Goal: Task Accomplishment & Management: Manage account settings

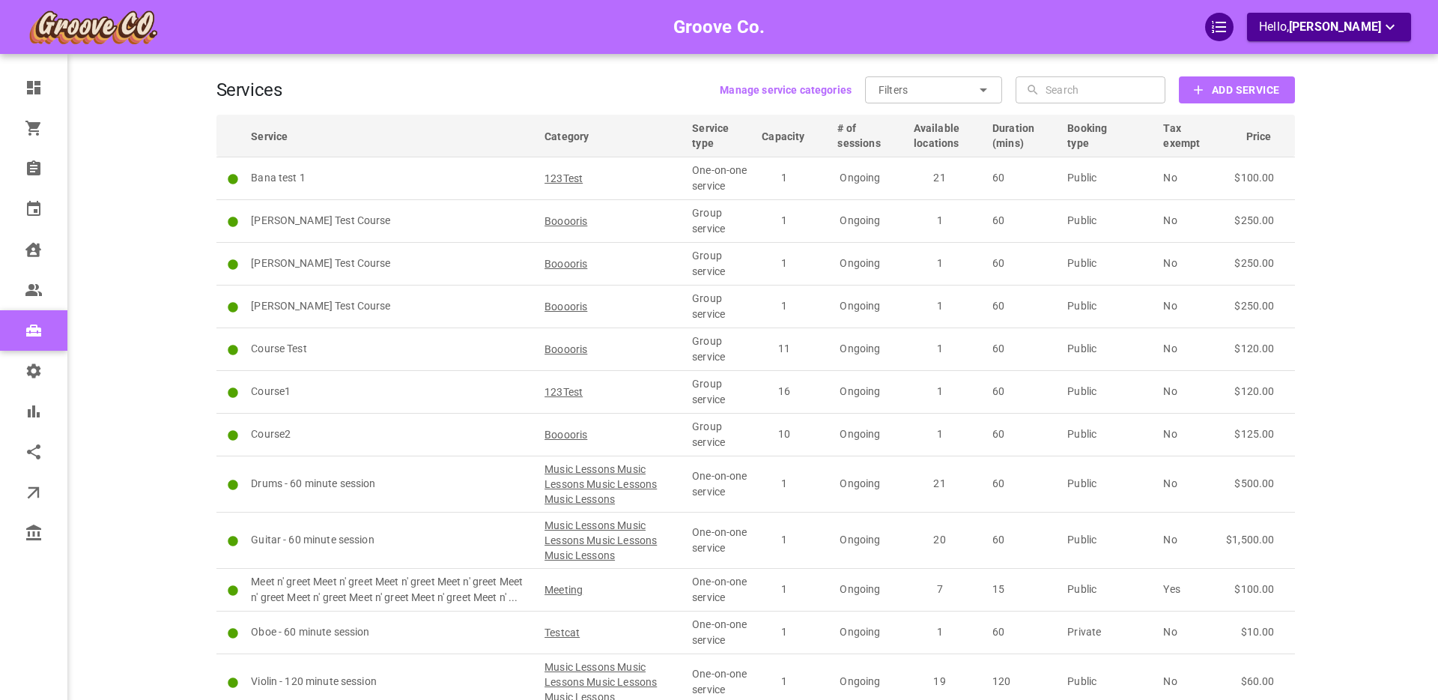
click at [160, 255] on div "Groove Co. Hello, Boris Sandford" at bounding box center [158, 425] width 117 height 806
click at [157, 255] on div "Groove Co. Hello, [PERSON_NAME]" at bounding box center [158, 425] width 117 height 806
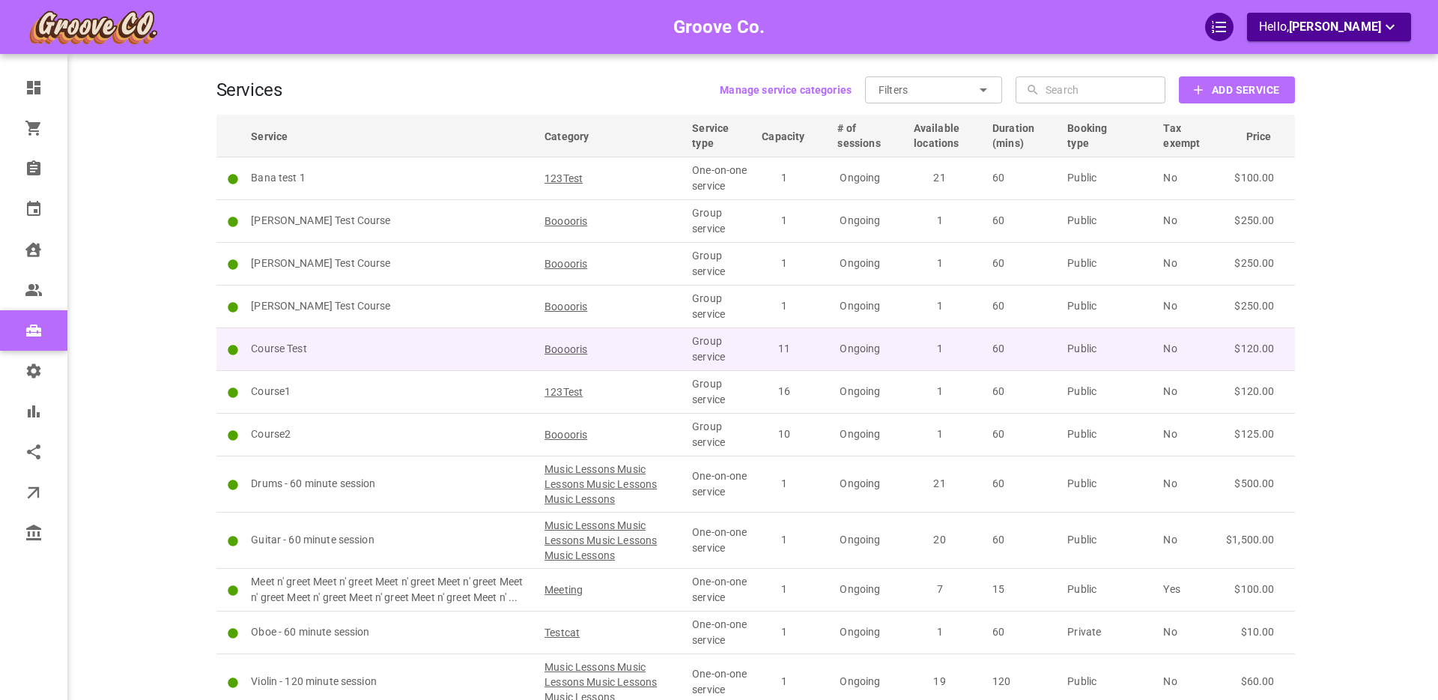
click at [374, 348] on p "Course Test" at bounding box center [391, 349] width 280 height 16
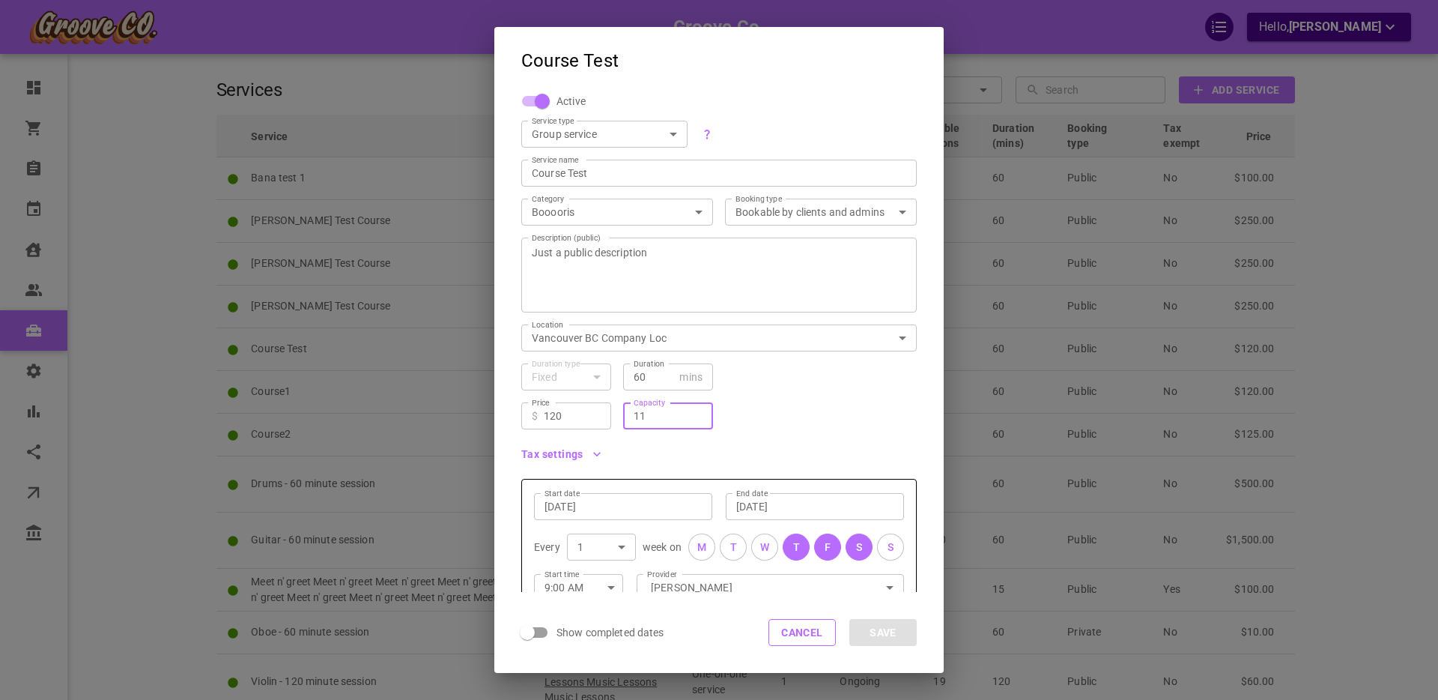
click at [652, 416] on input "11" at bounding box center [668, 415] width 69 height 15
type input "12"
click at [874, 633] on button "Save" at bounding box center [882, 632] width 67 height 27
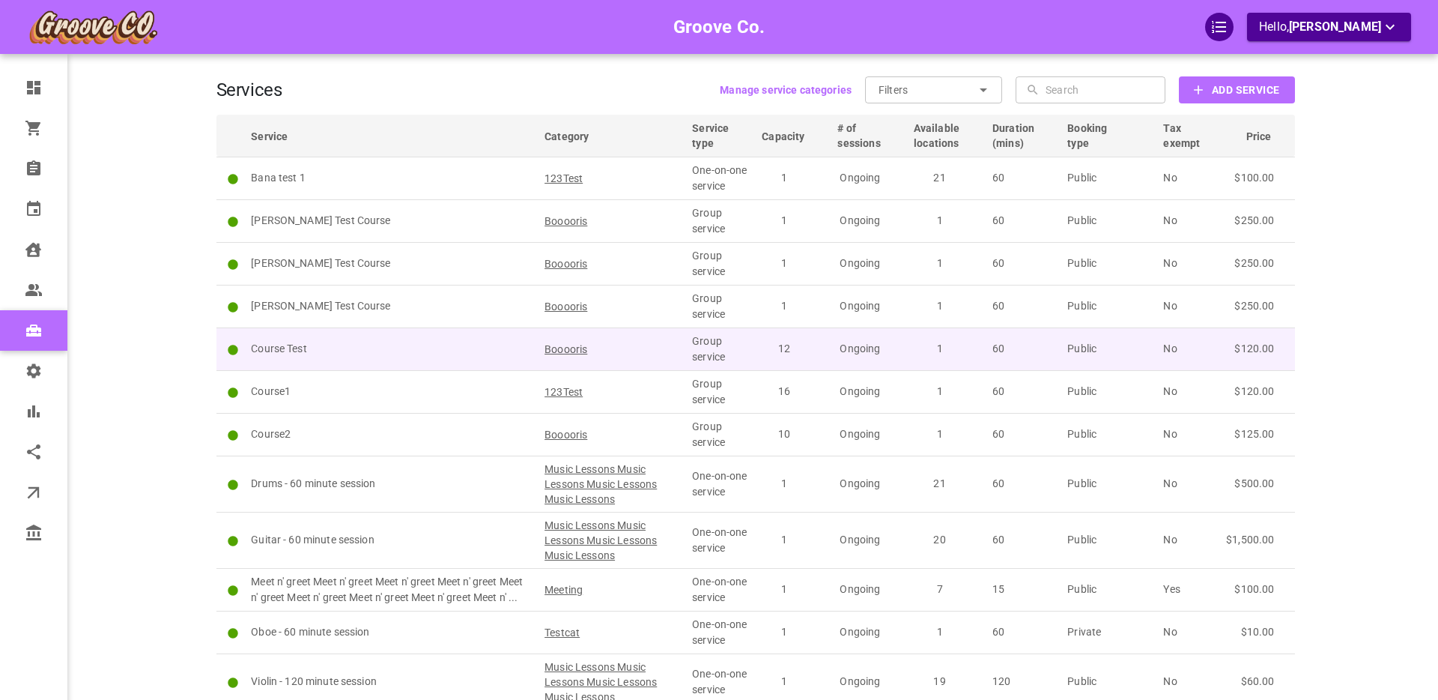
click at [368, 356] on p "Course Test" at bounding box center [391, 349] width 280 height 16
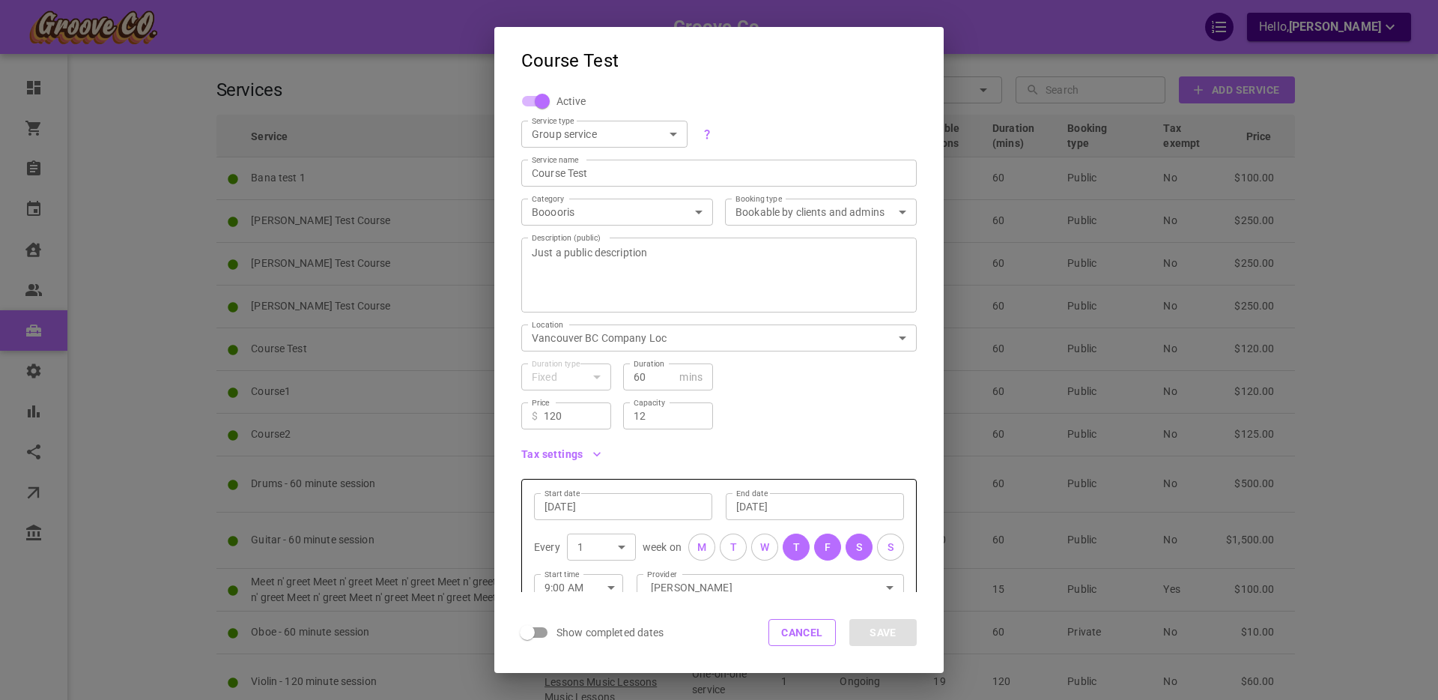
click at [561, 251] on textarea "Just a public description" at bounding box center [719, 275] width 374 height 90
click at [802, 401] on div "Price ​ $ 120 Price Capacity 12 Capacity" at bounding box center [712, 409] width 407 height 39
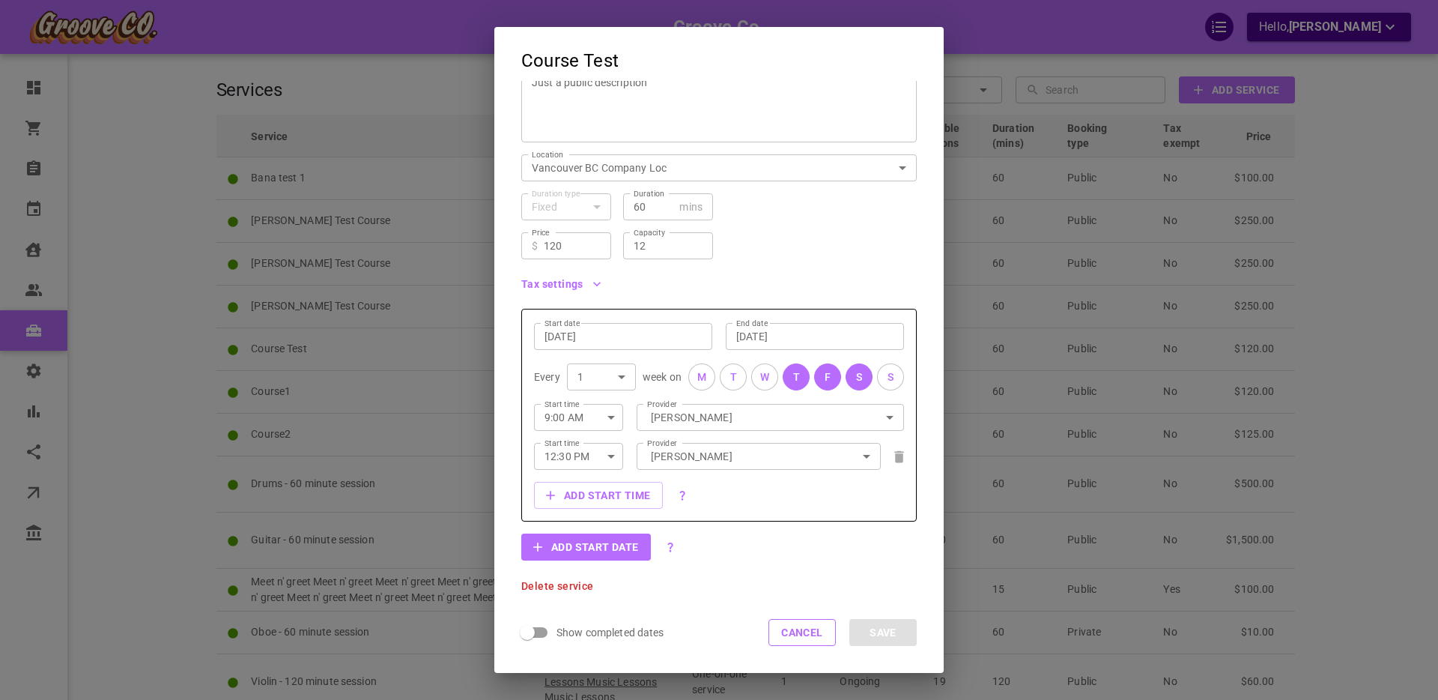
scroll to position [169, 0]
click at [899, 458] on icon at bounding box center [898, 458] width 9 height 12
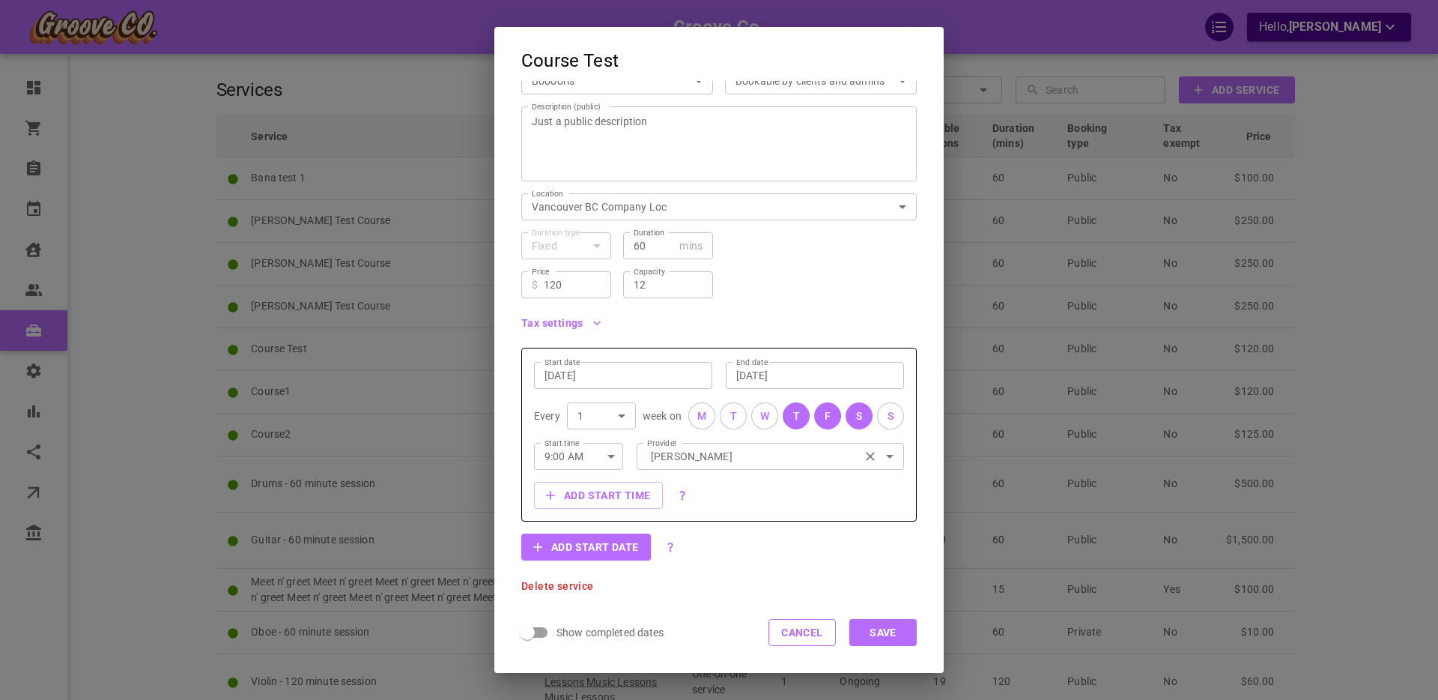
scroll to position [131, 0]
click at [898, 631] on button "Save" at bounding box center [882, 632] width 67 height 27
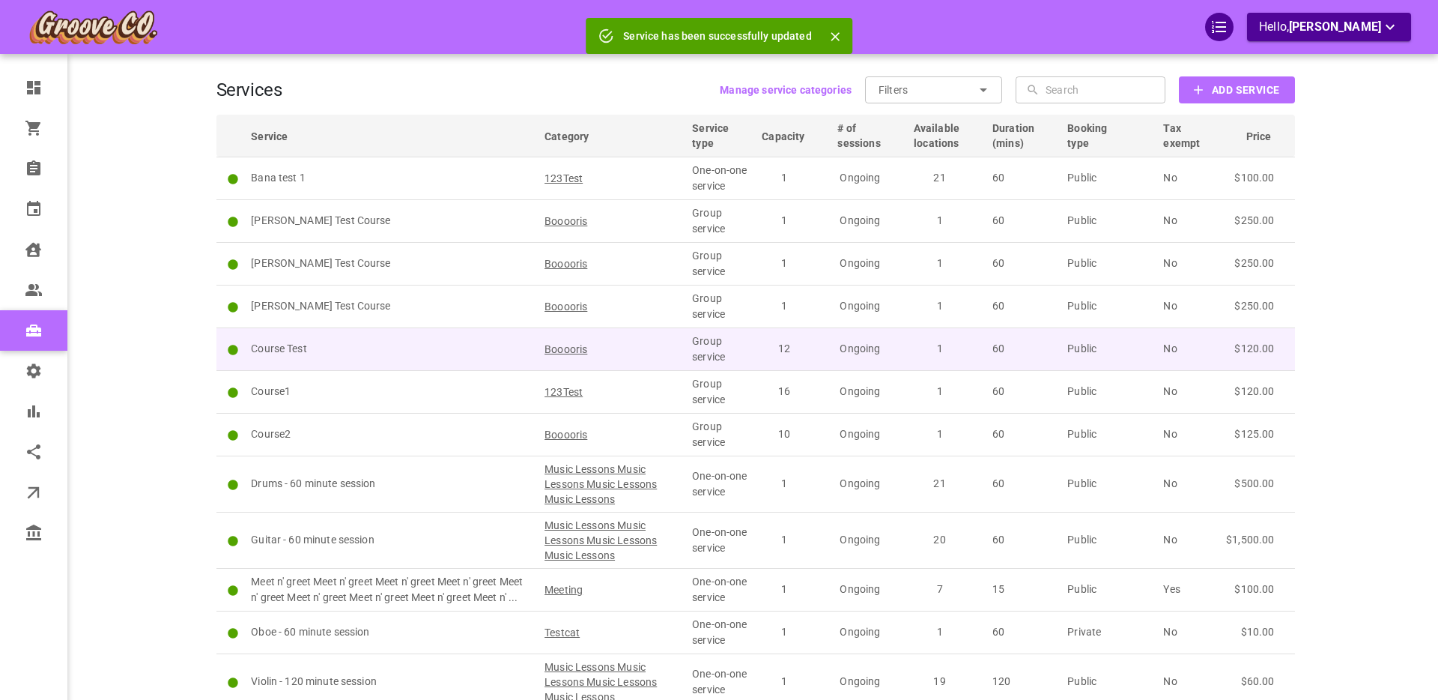
click at [416, 348] on p "Course Test" at bounding box center [391, 349] width 280 height 16
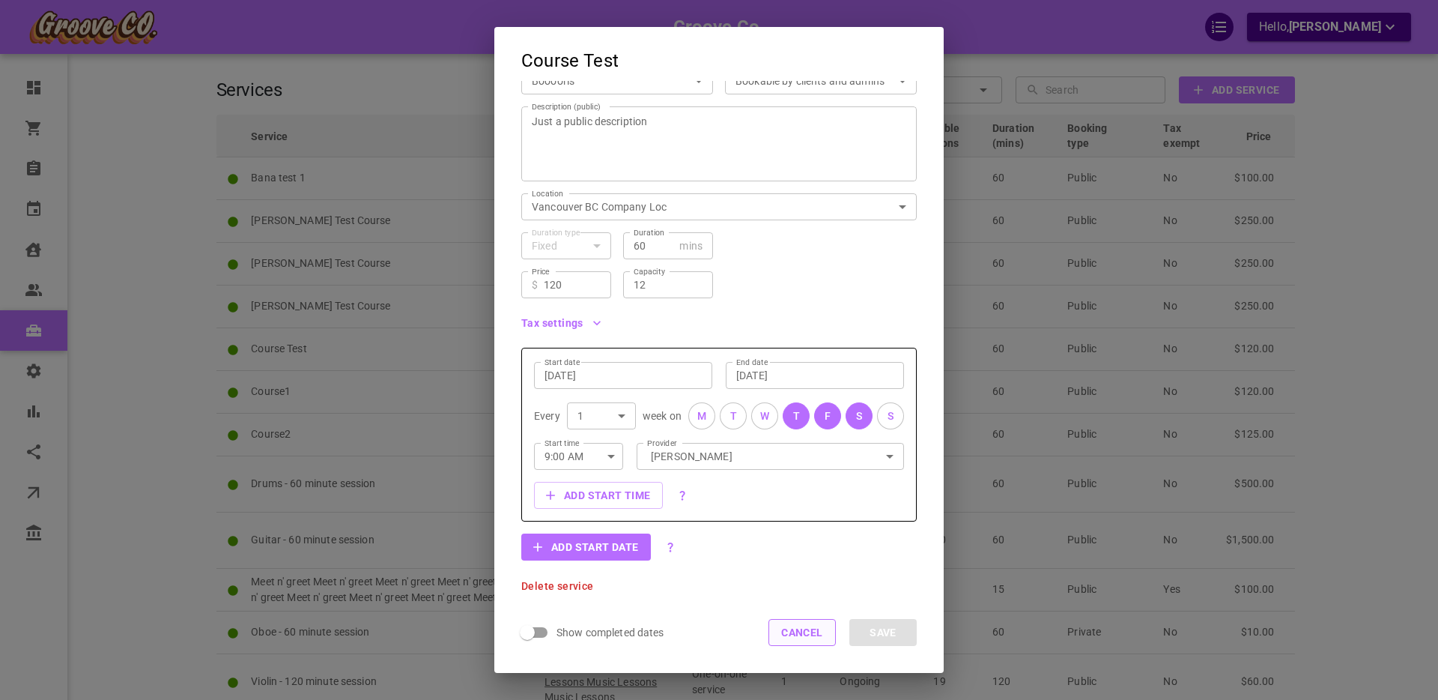
click at [793, 630] on button "Cancel" at bounding box center [801, 632] width 67 height 27
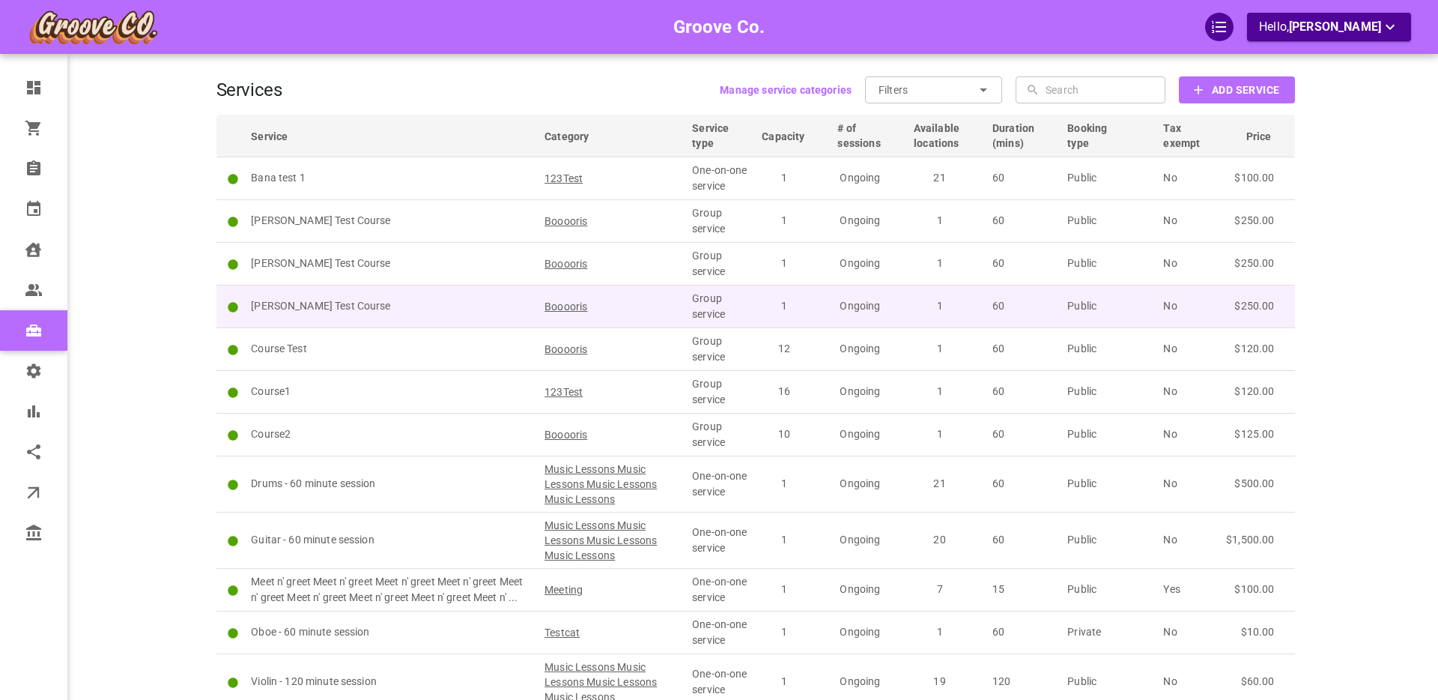
click at [414, 304] on p "Boris Test Course" at bounding box center [391, 306] width 280 height 16
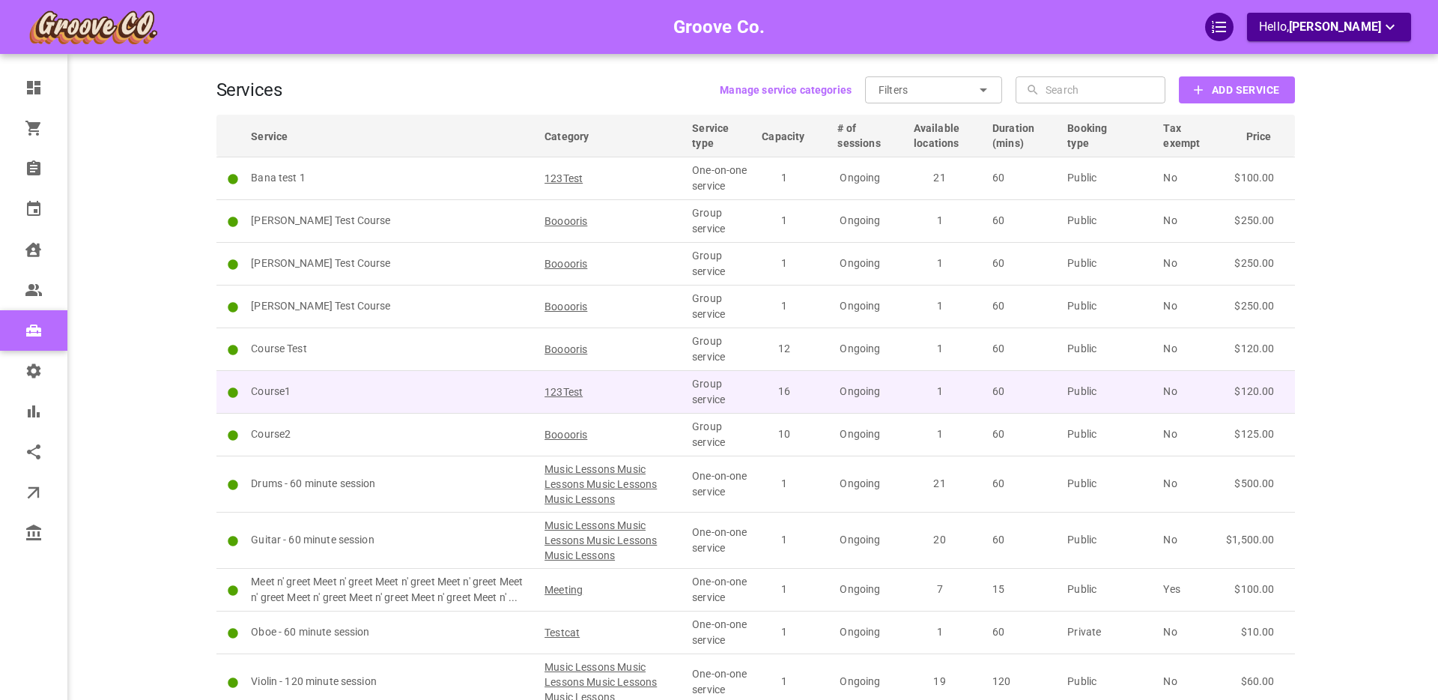
click at [432, 385] on p "Course1" at bounding box center [391, 391] width 280 height 16
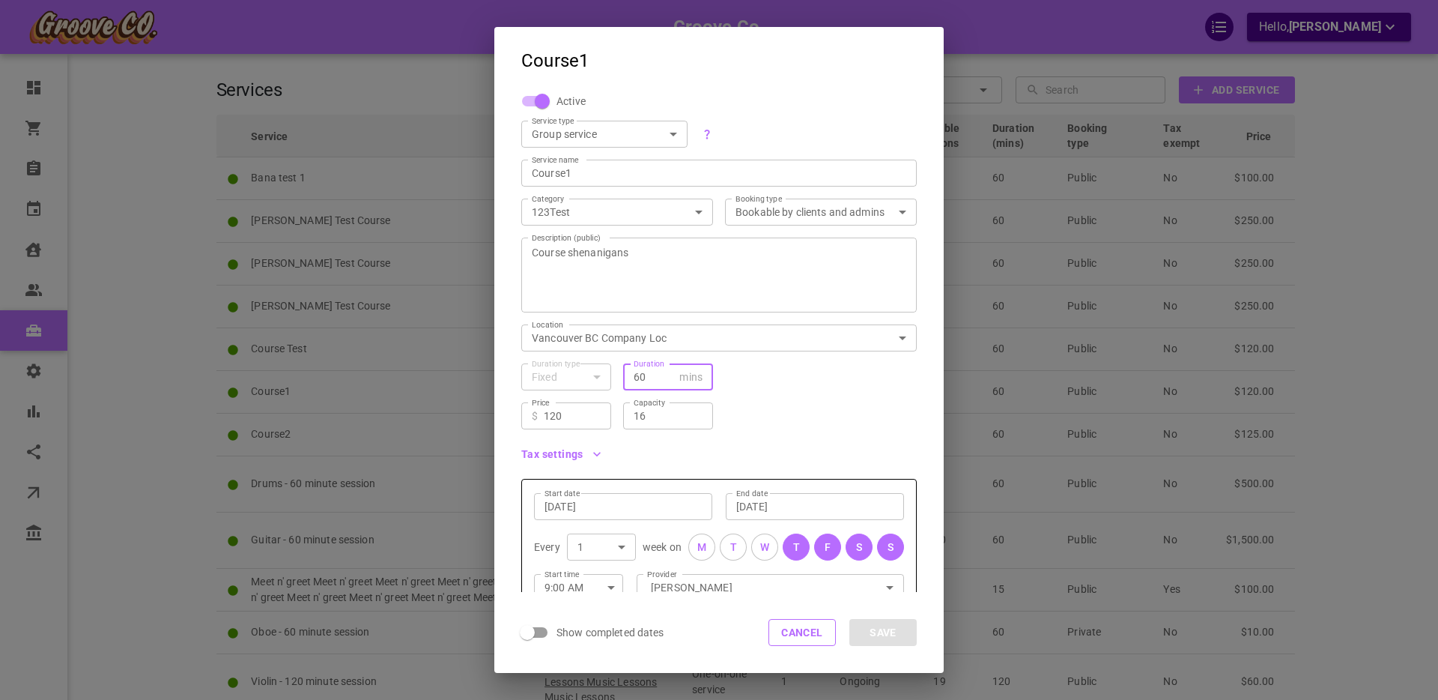
click at [640, 376] on input "60" at bounding box center [654, 376] width 40 height 15
type input "90"
click at [892, 632] on button "Save" at bounding box center [882, 632] width 67 height 27
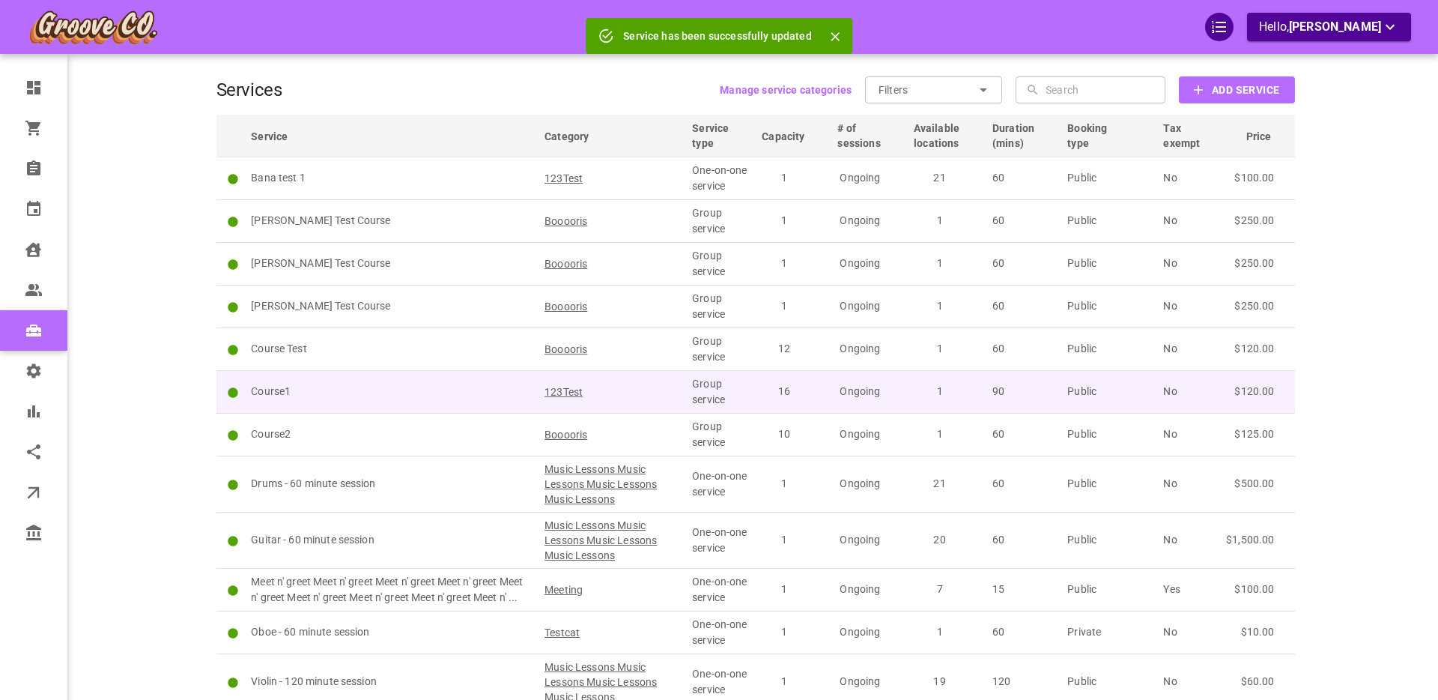
click at [434, 389] on p "Course1" at bounding box center [391, 391] width 280 height 16
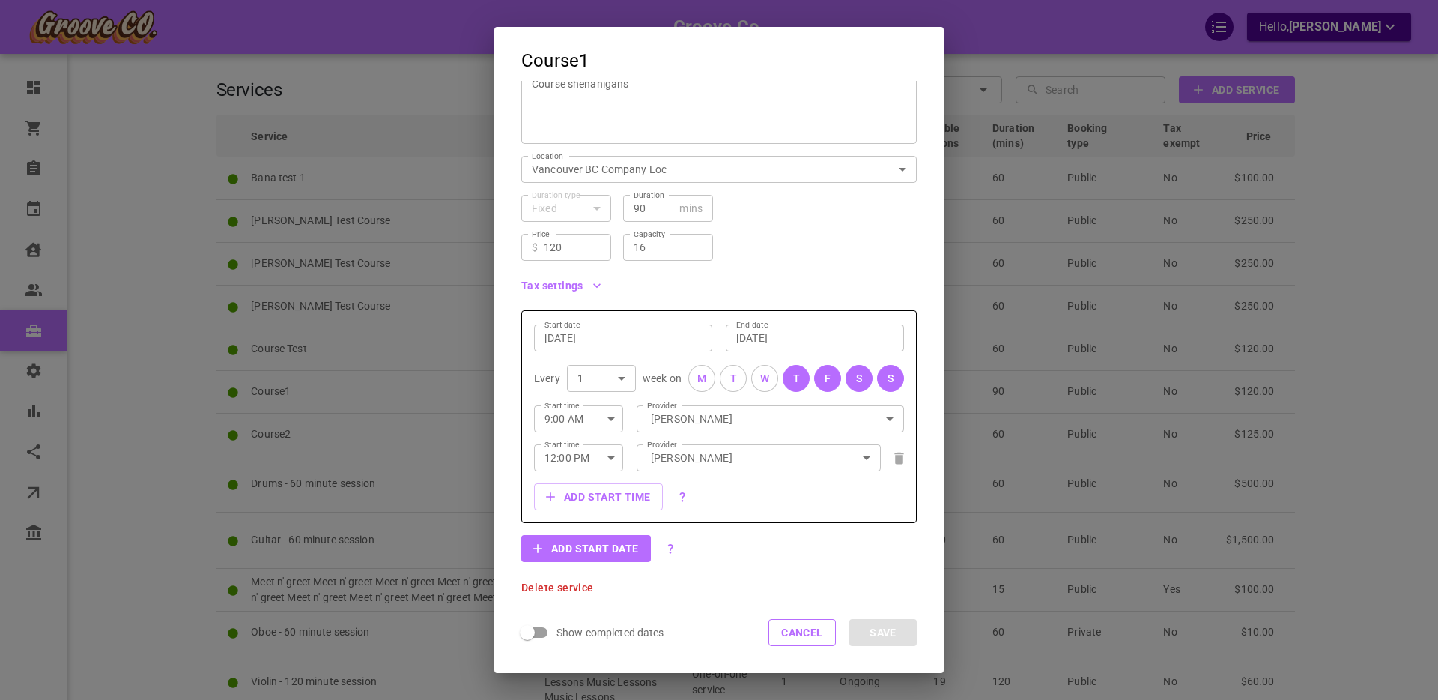
scroll to position [170, 0]
click at [557, 587] on span "Delete service" at bounding box center [557, 585] width 73 height 10
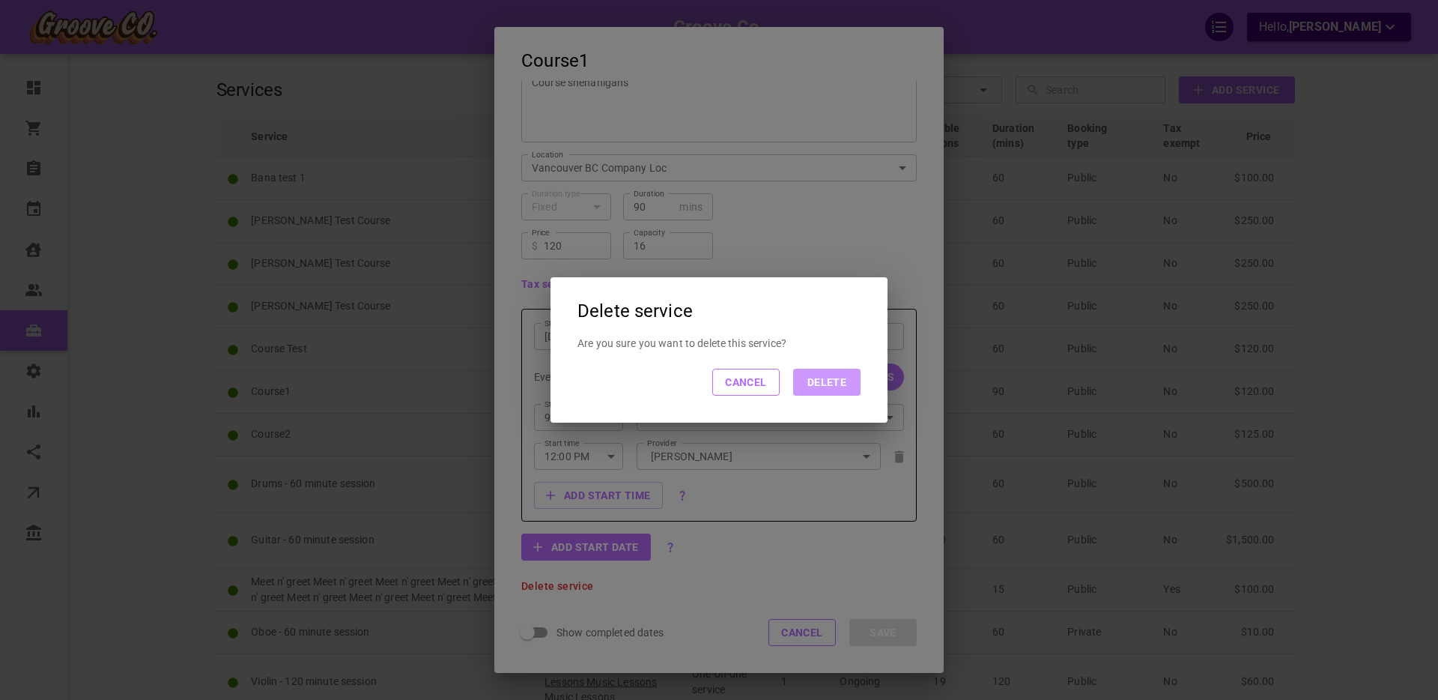
click at [825, 379] on button "Delete" at bounding box center [826, 381] width 67 height 27
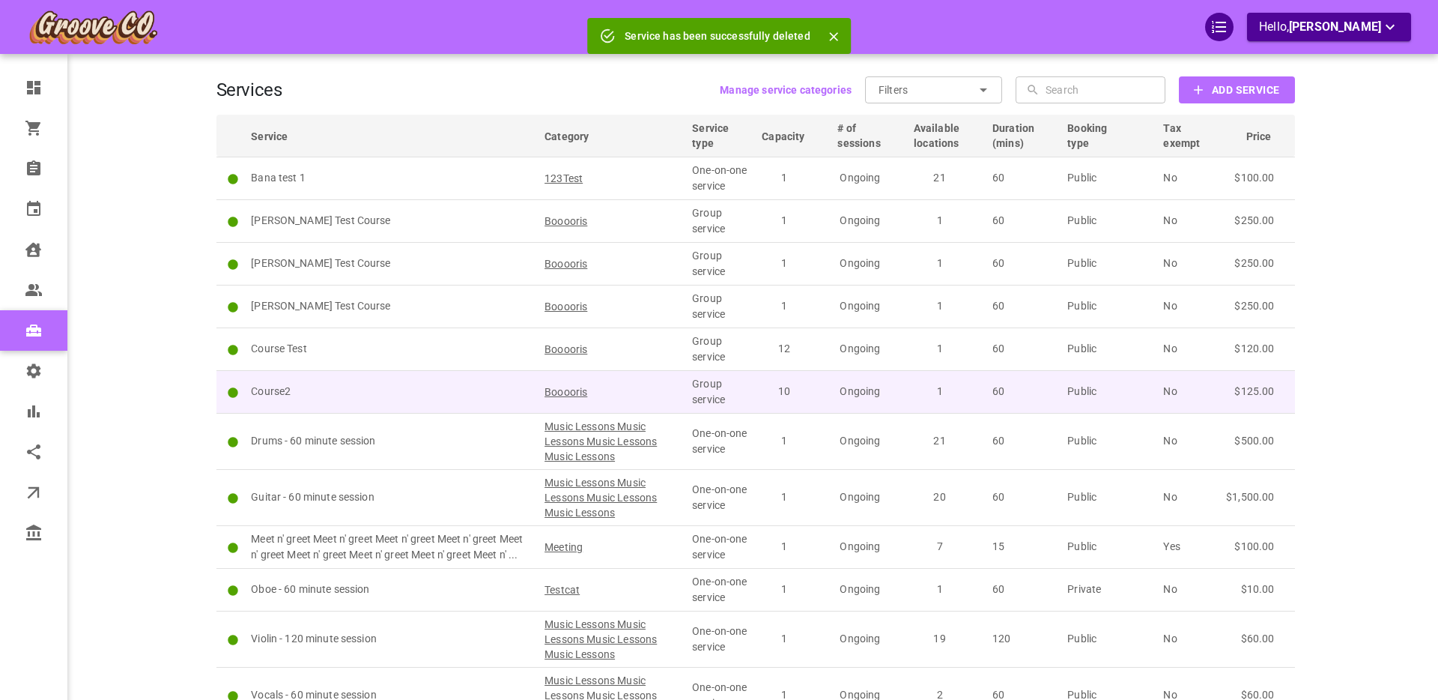
click at [376, 392] on p "Course2" at bounding box center [391, 391] width 280 height 16
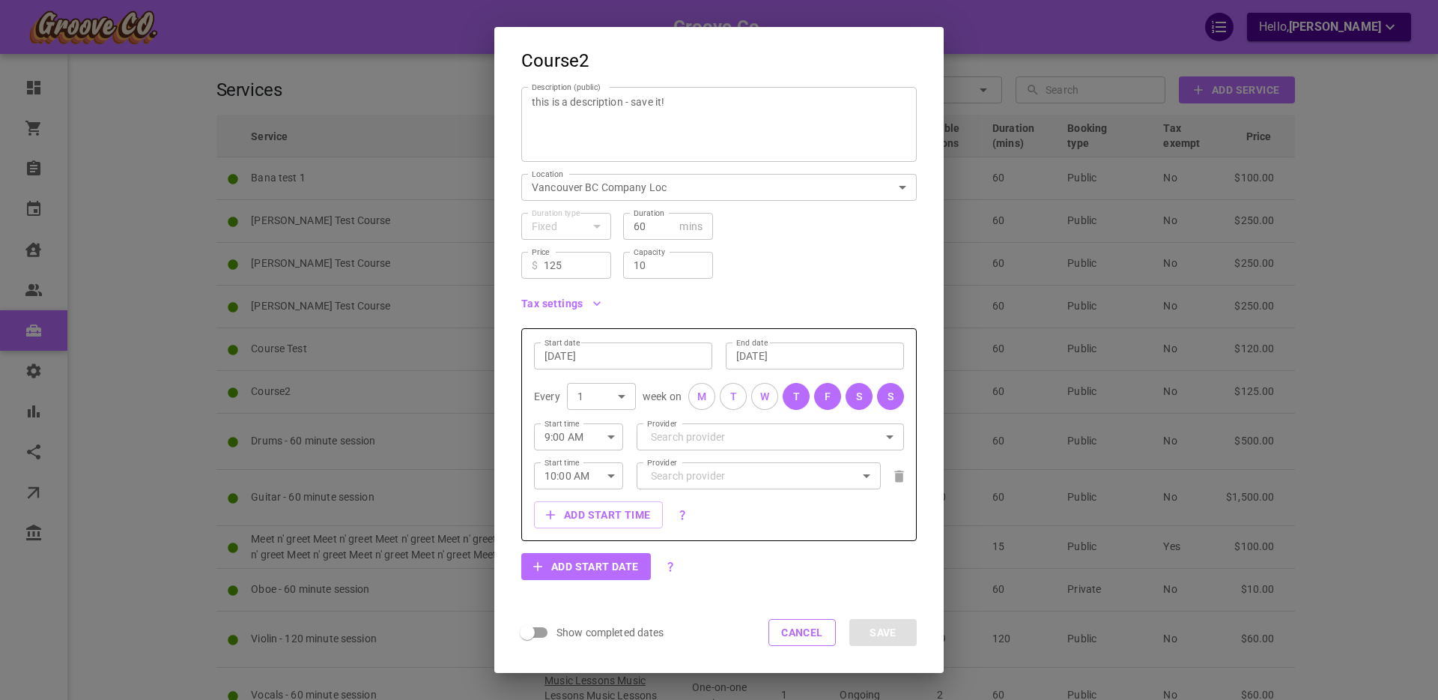
scroll to position [154, 0]
click at [814, 633] on button "Cancel" at bounding box center [801, 632] width 67 height 27
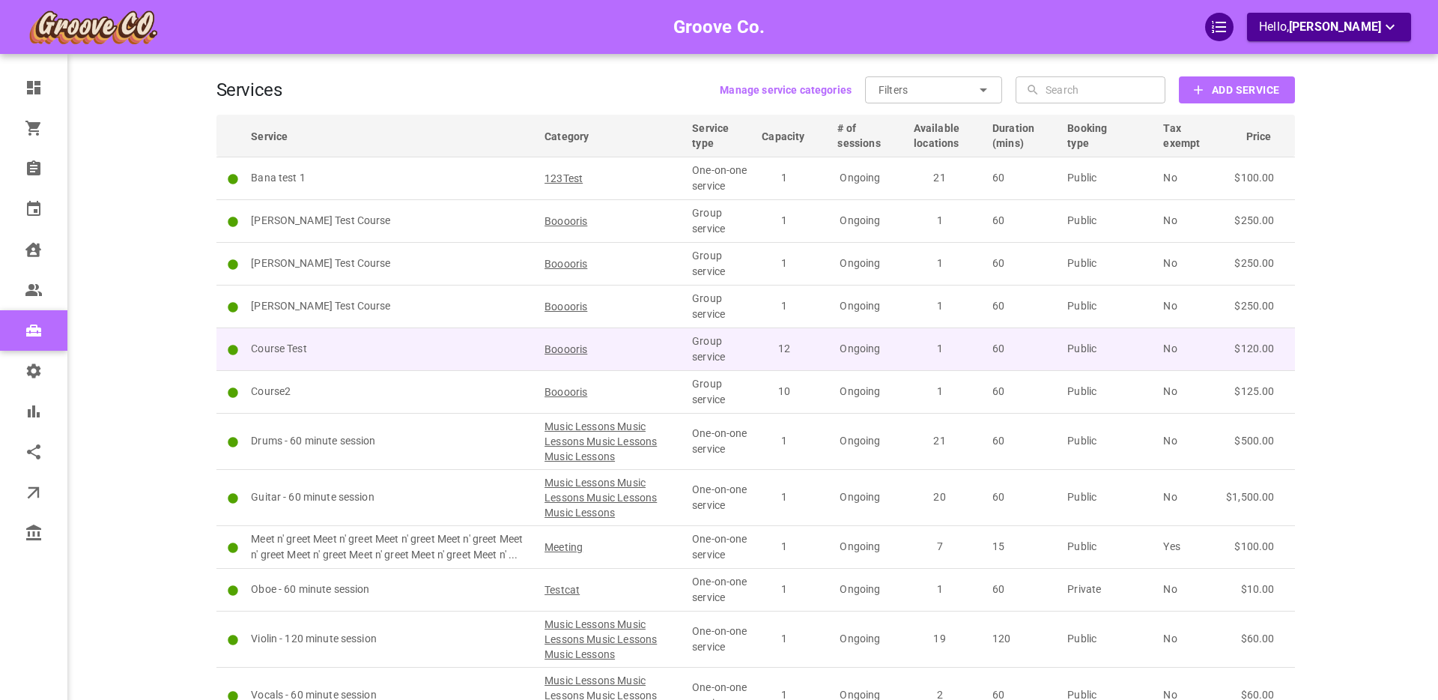
click at [361, 348] on p "Course Test" at bounding box center [391, 349] width 280 height 16
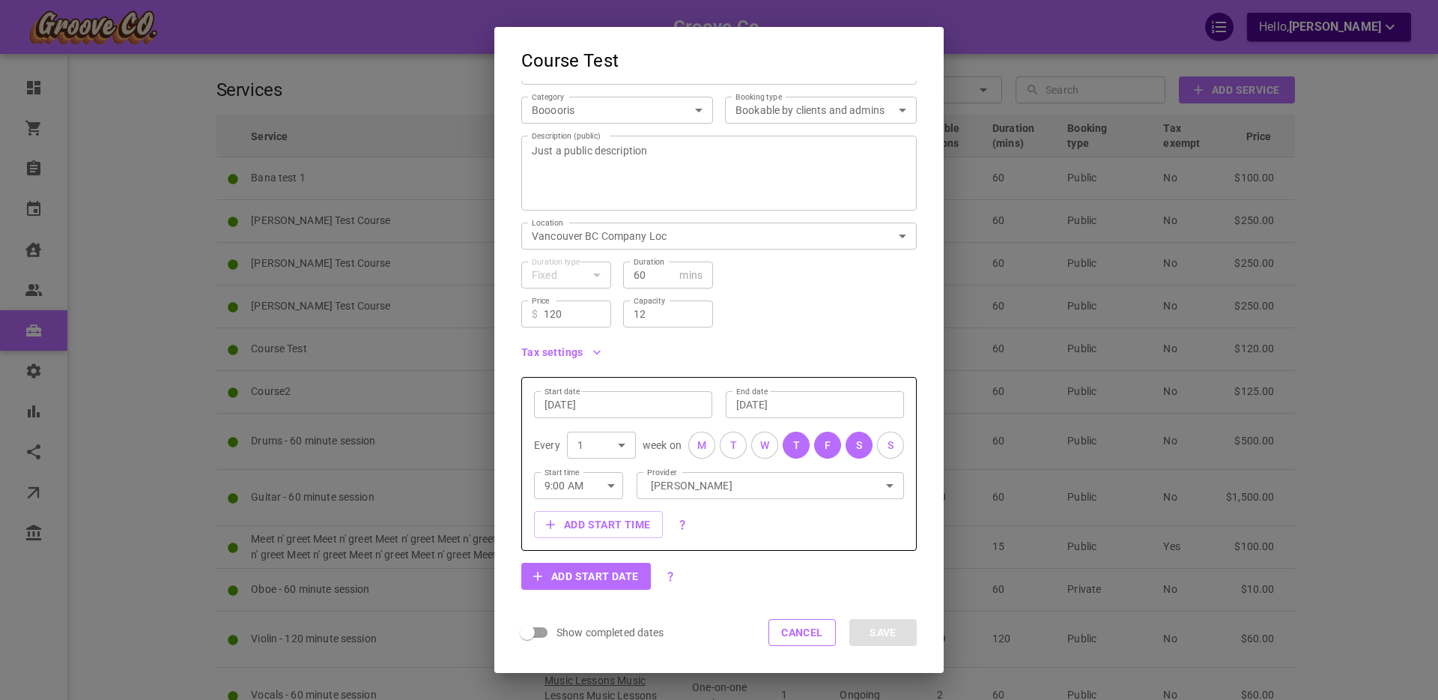
scroll to position [131, 0]
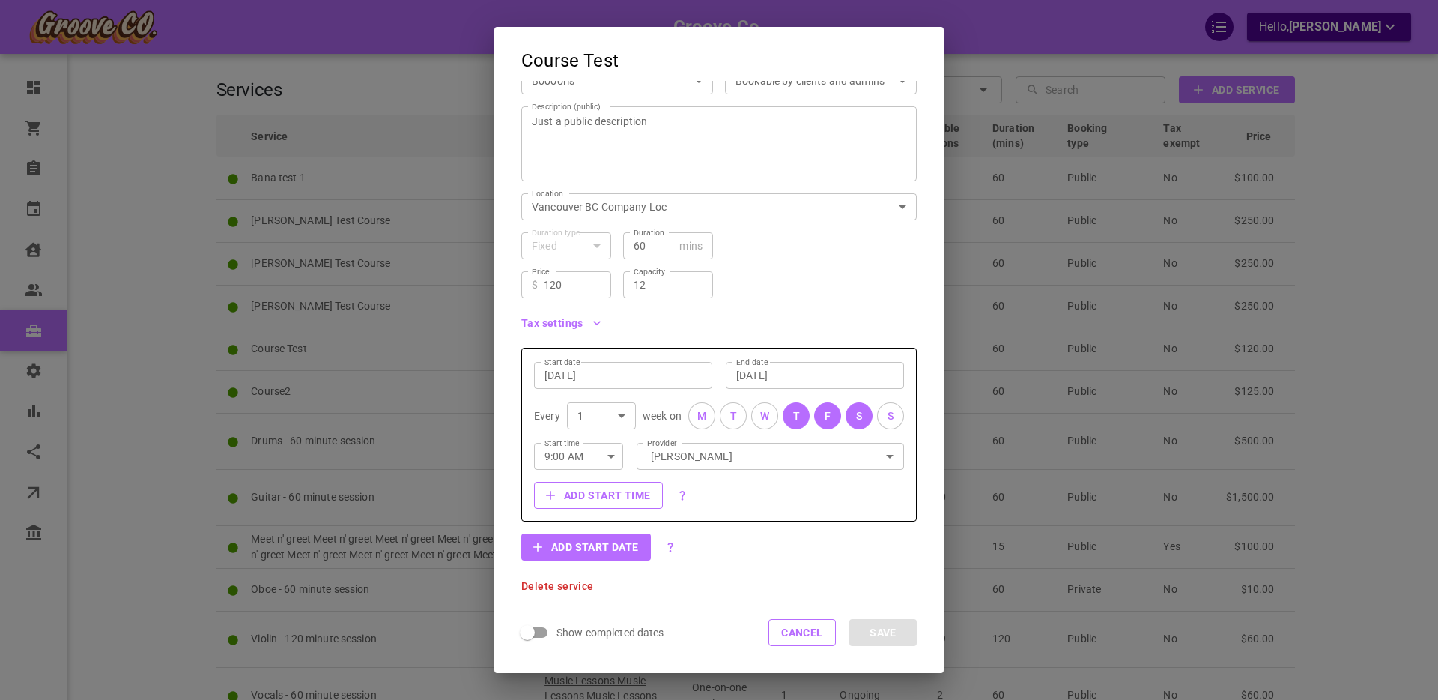
click at [611, 497] on button "Add start time" at bounding box center [598, 495] width 129 height 27
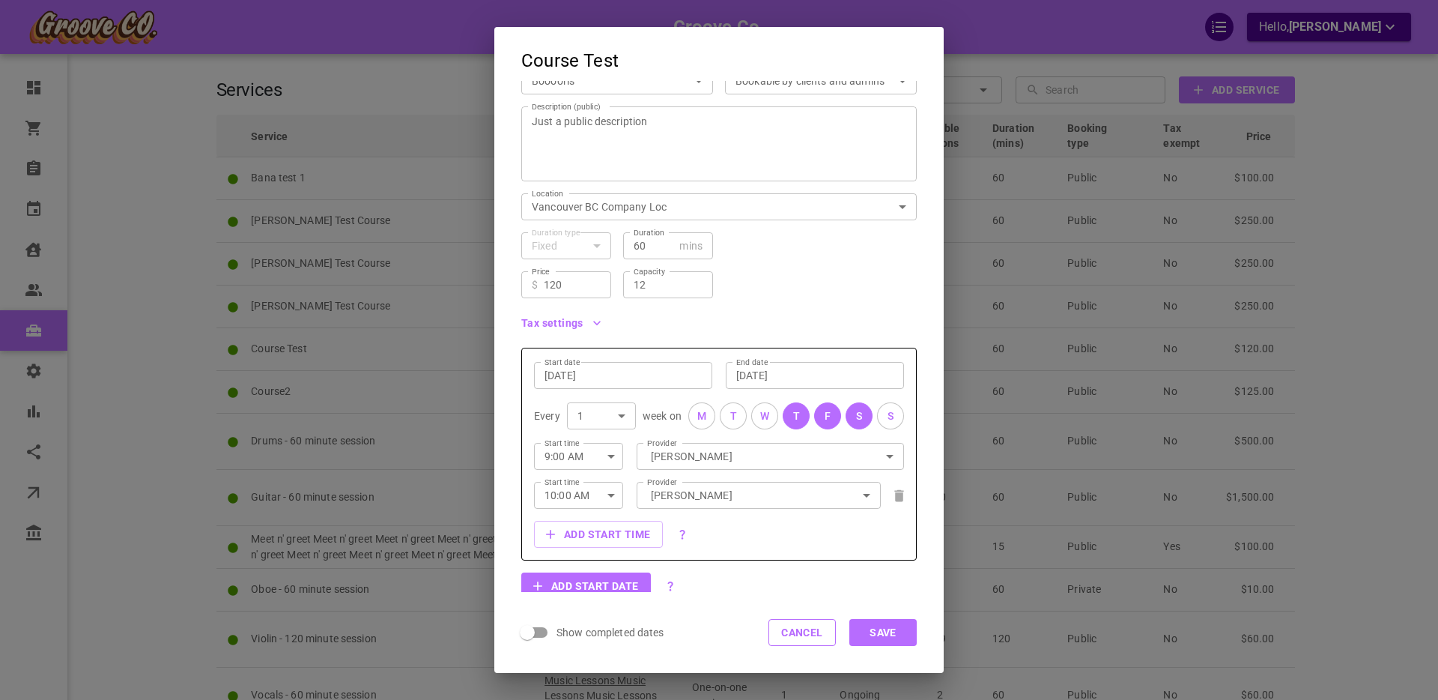
click at [618, 494] on icon "button" at bounding box center [611, 495] width 18 height 18
click at [572, 594] on li "1:00 PM" at bounding box center [578, 594] width 89 height 27
type input "1:00 PM"
click at [709, 469] on input "[PERSON_NAME]" at bounding box center [770, 456] width 246 height 26
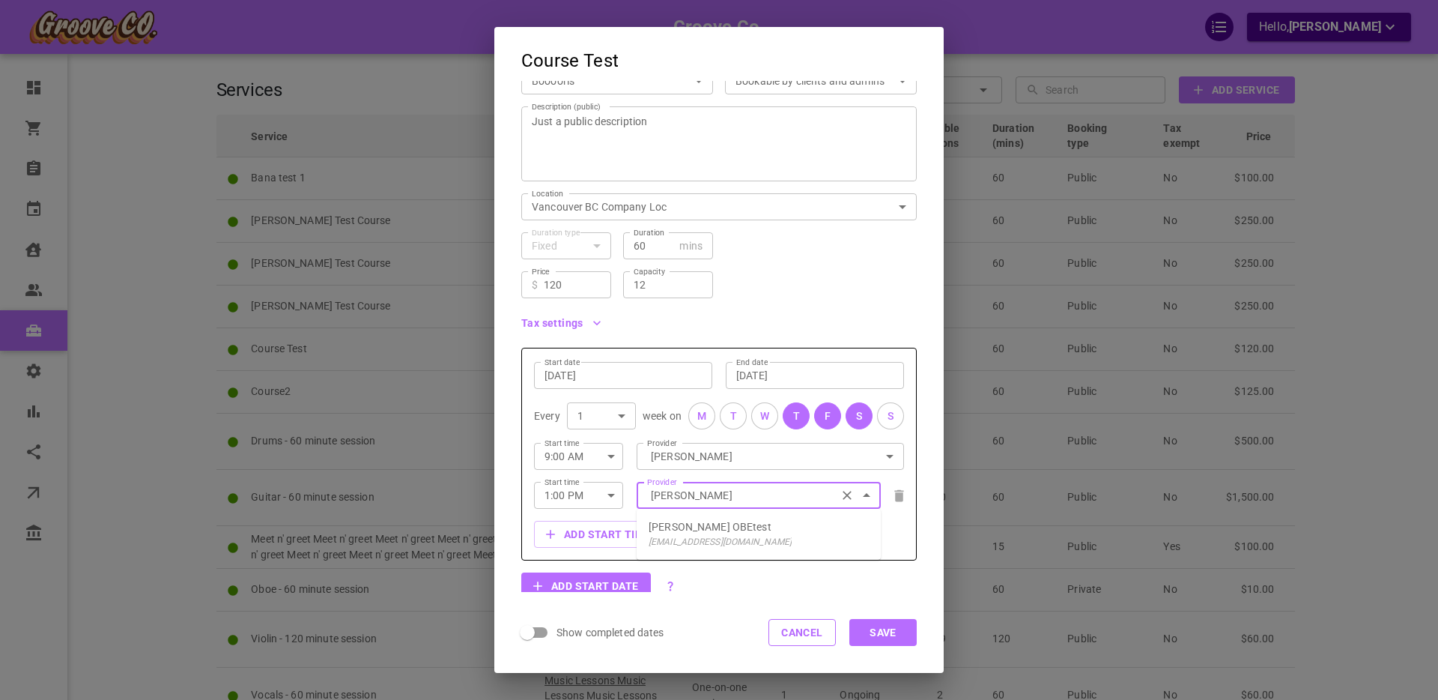
click at [696, 526] on p "Boris OBEtest" at bounding box center [710, 526] width 123 height 15
type input "Boris OBEtest"
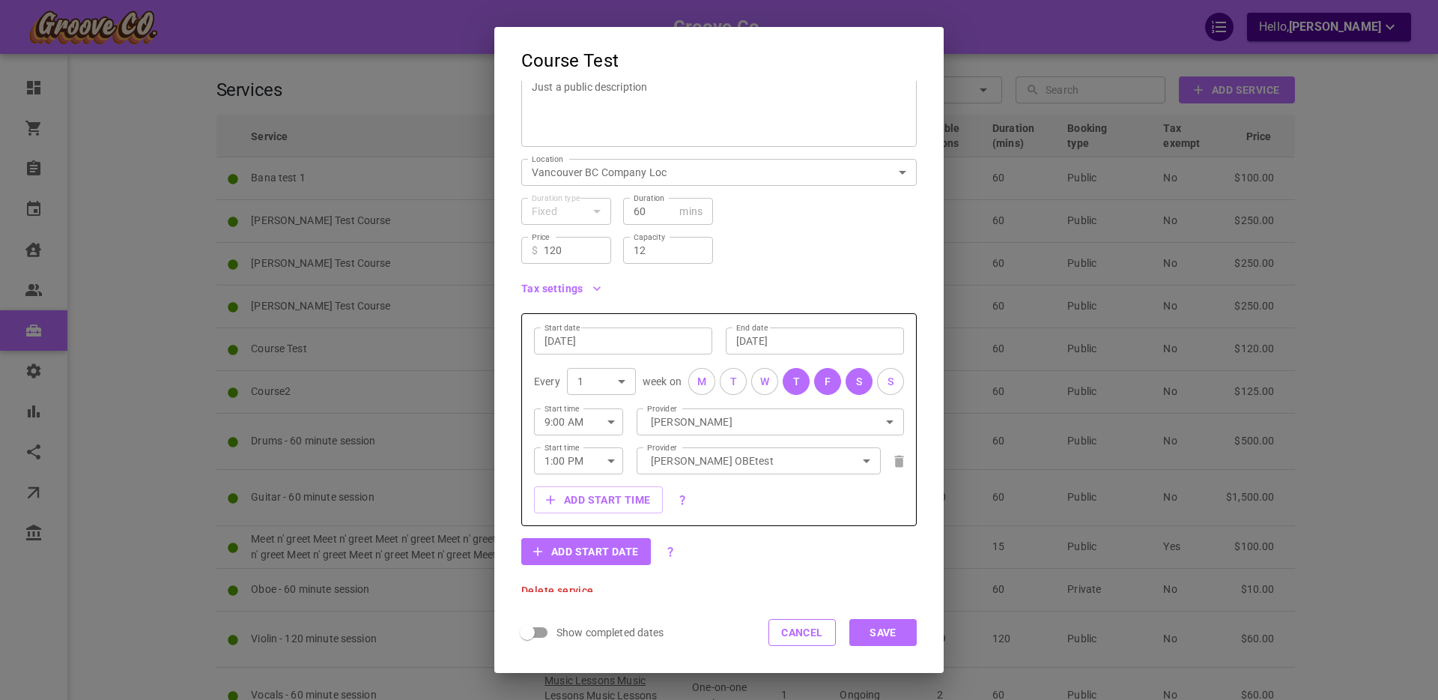
scroll to position [170, 0]
click at [591, 550] on button "Add start date" at bounding box center [586, 546] width 130 height 27
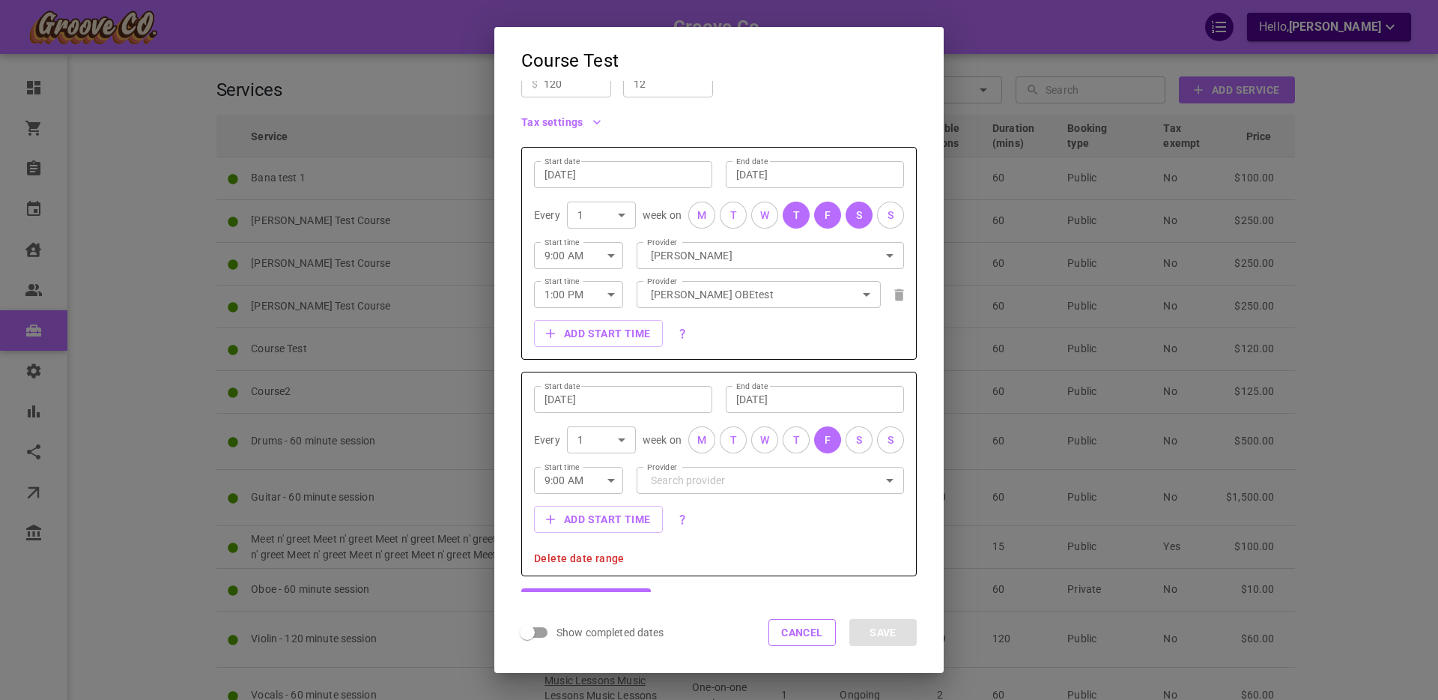
scroll to position [336, 0]
click at [573, 392] on input "Aug 22, 2025" at bounding box center [622, 394] width 157 height 15
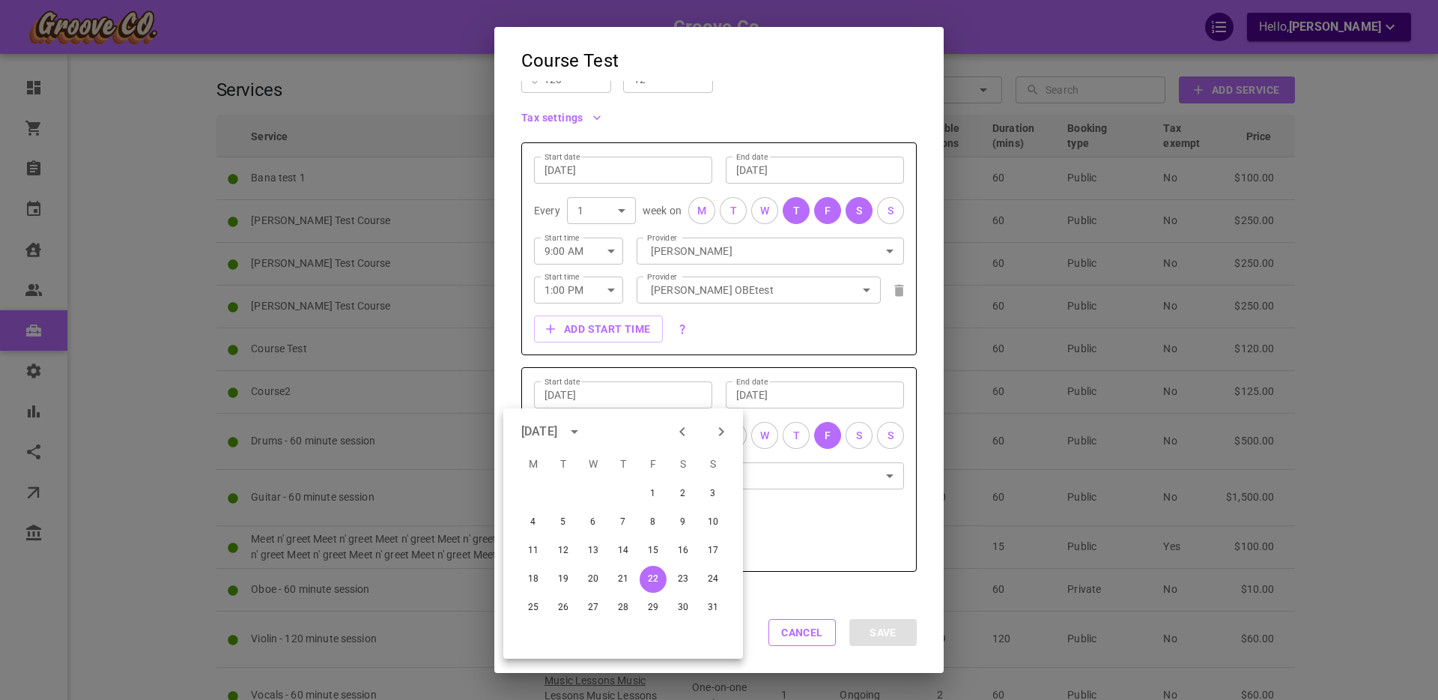
click at [717, 431] on icon "Next month" at bounding box center [721, 431] width 18 height 18
click at [537, 607] on button "29" at bounding box center [533, 607] width 27 height 27
type input "Sep 29, 2025"
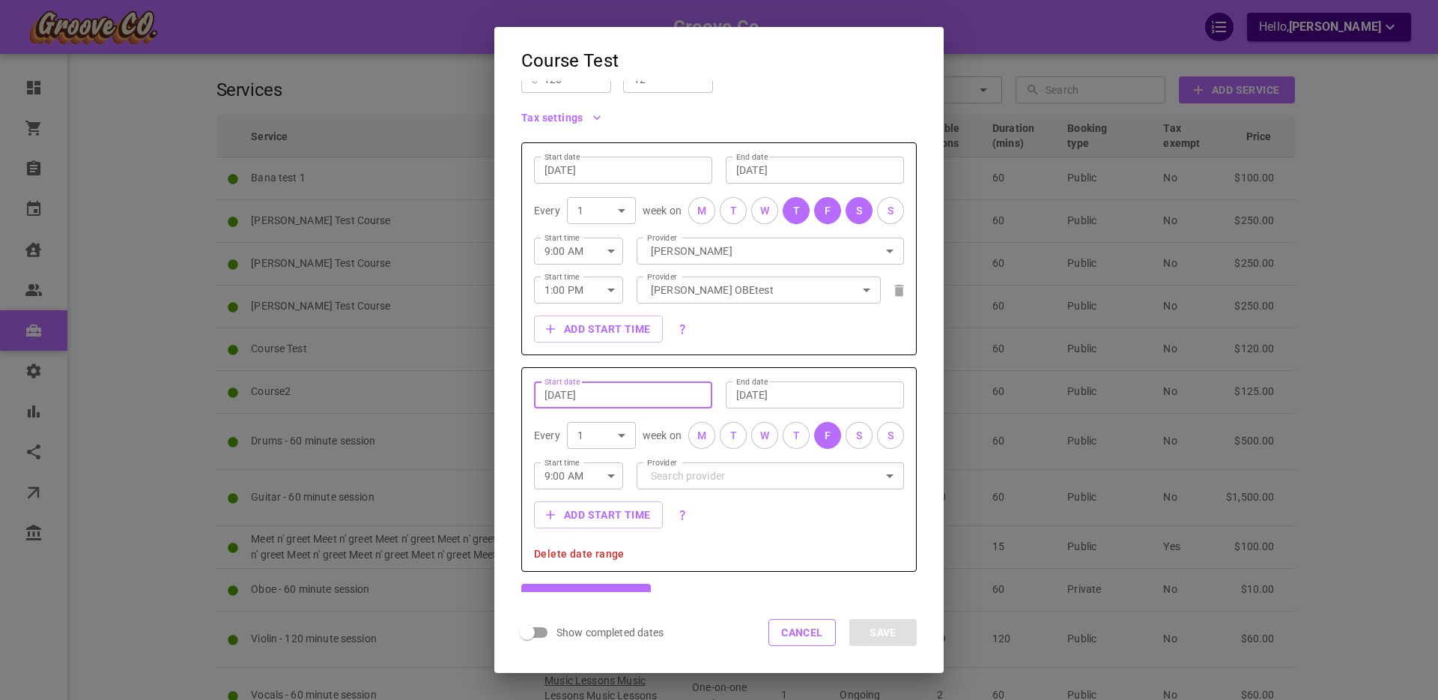
click at [703, 438] on div "M" at bounding box center [701, 436] width 9 height 16
click at [735, 434] on div "T" at bounding box center [733, 436] width 7 height 16
click at [762, 434] on div "W" at bounding box center [764, 436] width 9 height 16
click at [790, 434] on button "T" at bounding box center [796, 435] width 27 height 27
click at [777, 396] on input "Sep 29, 2025" at bounding box center [814, 394] width 157 height 15
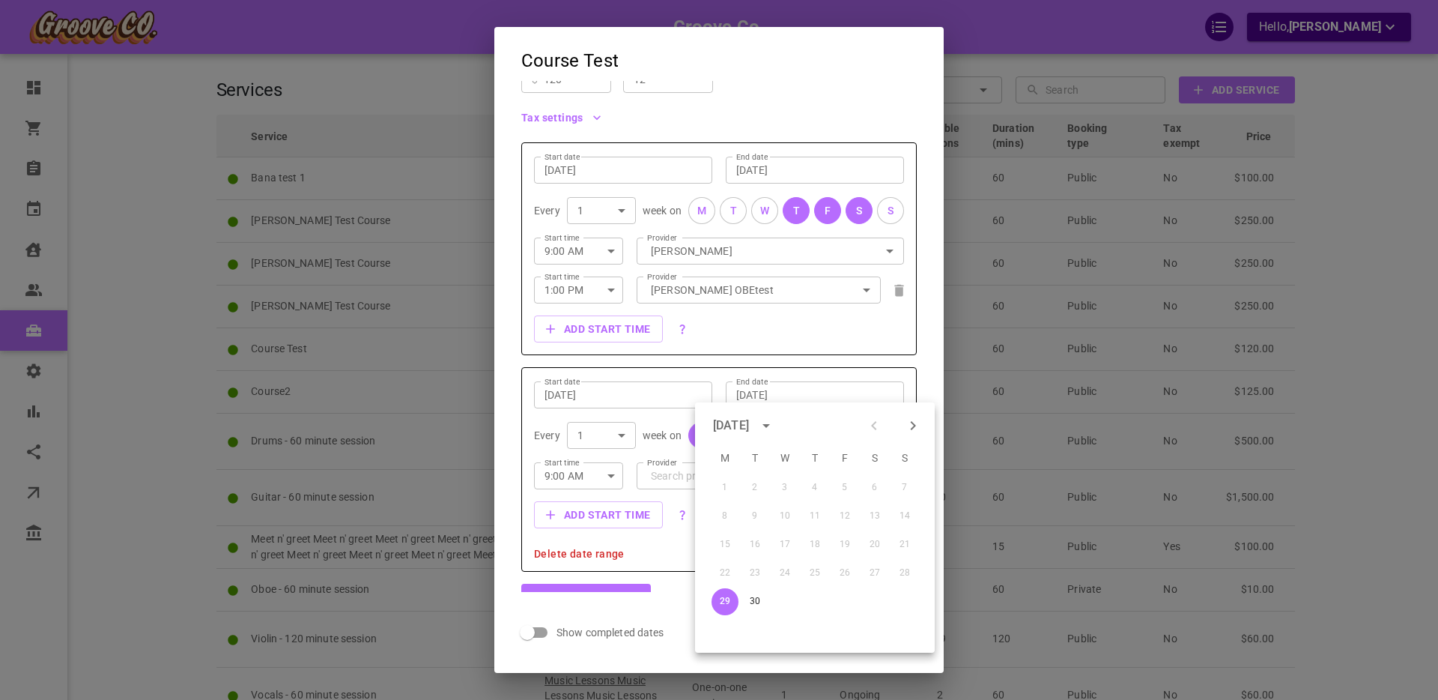
click at [911, 423] on icon "Next month" at bounding box center [913, 425] width 18 height 18
click at [846, 540] on button "17" at bounding box center [844, 544] width 27 height 27
type input "Oct 17, 2025"
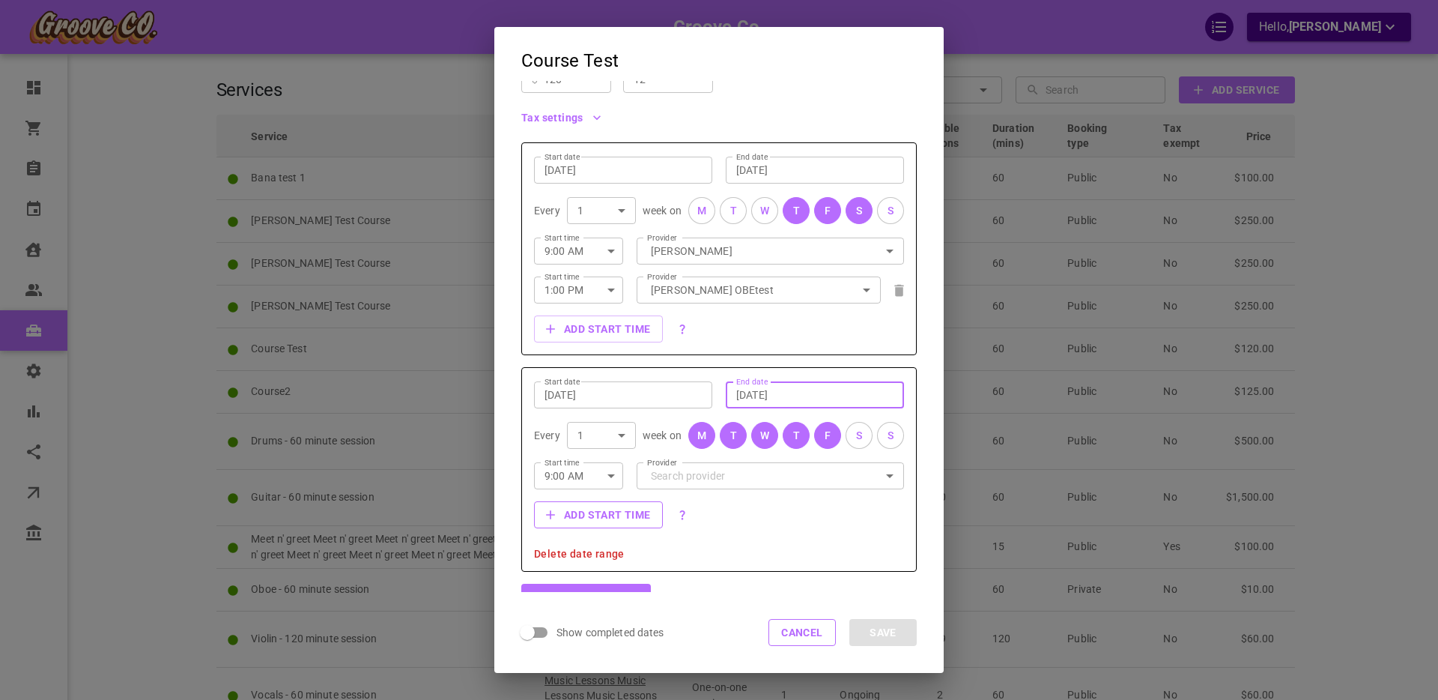
click at [604, 515] on button "Add start time" at bounding box center [598, 514] width 129 height 27
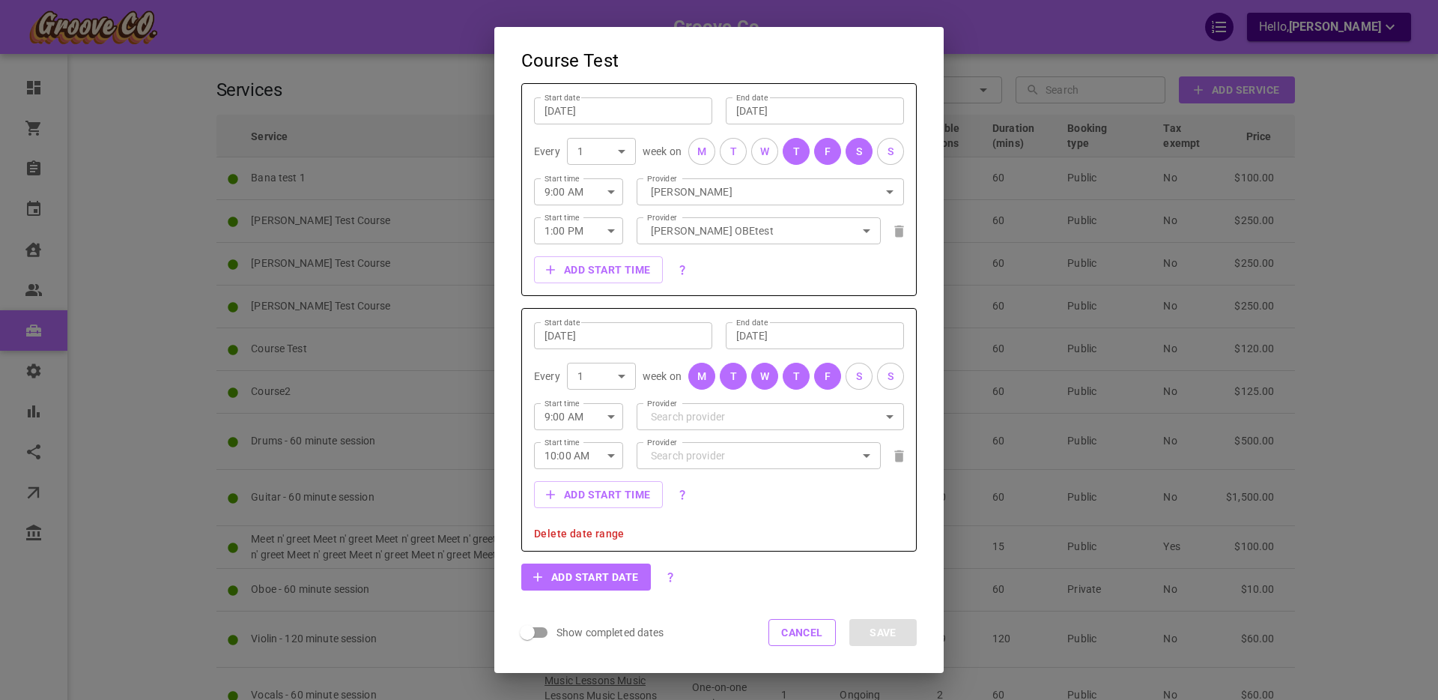
scroll to position [415, 0]
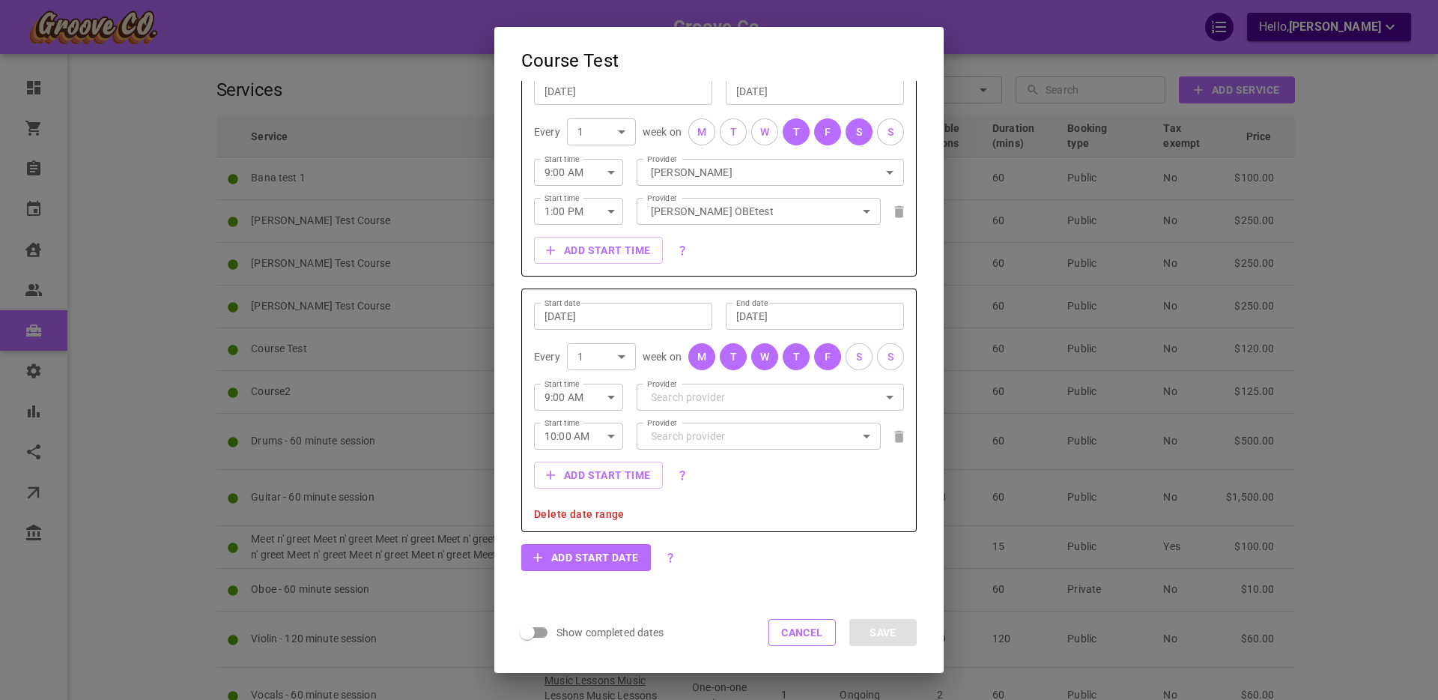
click at [610, 436] on icon "button" at bounding box center [610, 436] width 7 height 4
click at [574, 518] on li "5:00 PM" at bounding box center [578, 525] width 89 height 27
type input "5:00 PM"
click at [691, 395] on input "Provider" at bounding box center [770, 396] width 246 height 26
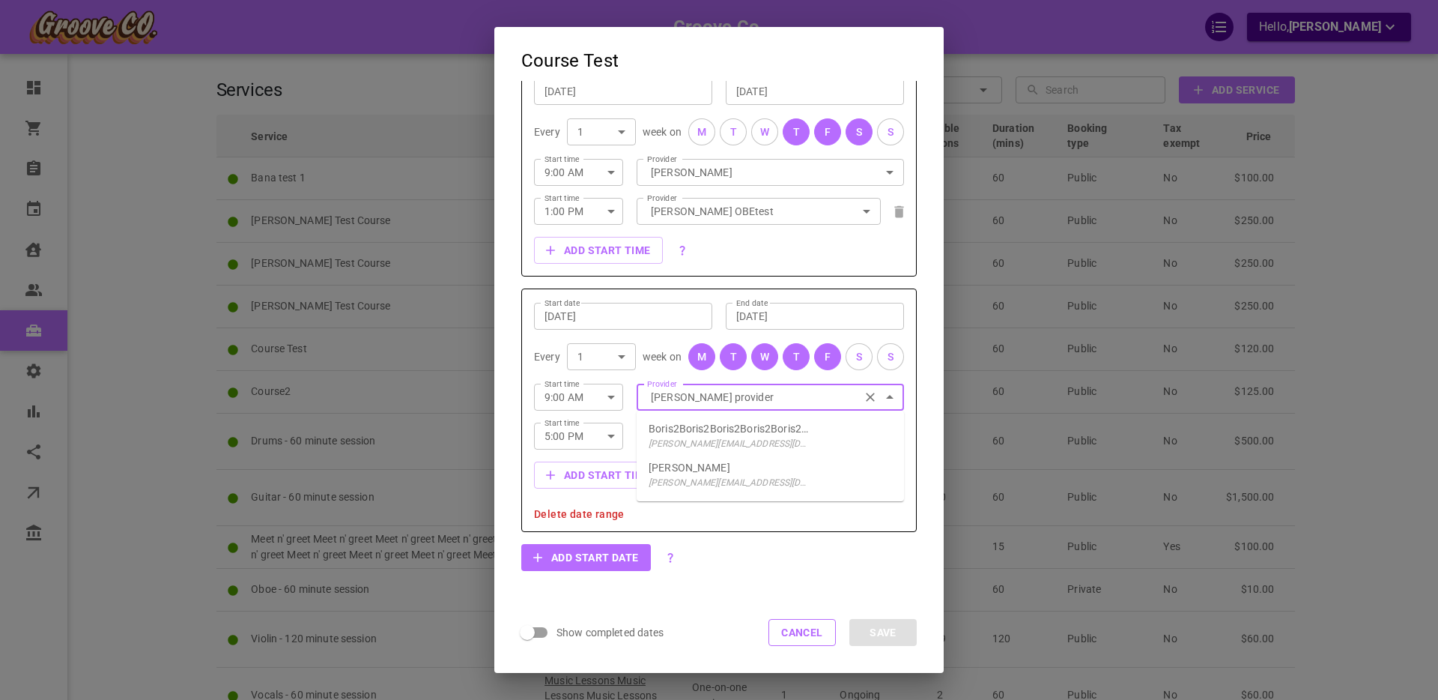
click at [689, 471] on p "Boris Provider" at bounding box center [690, 467] width 82 height 15
type input "Boris Provider"
click at [679, 185] on input "Provider" at bounding box center [770, 172] width 246 height 26
click at [688, 476] on p "boris+van@gomarketbox.com" at bounding box center [730, 482] width 163 height 15
type input "Boris Vancouver"
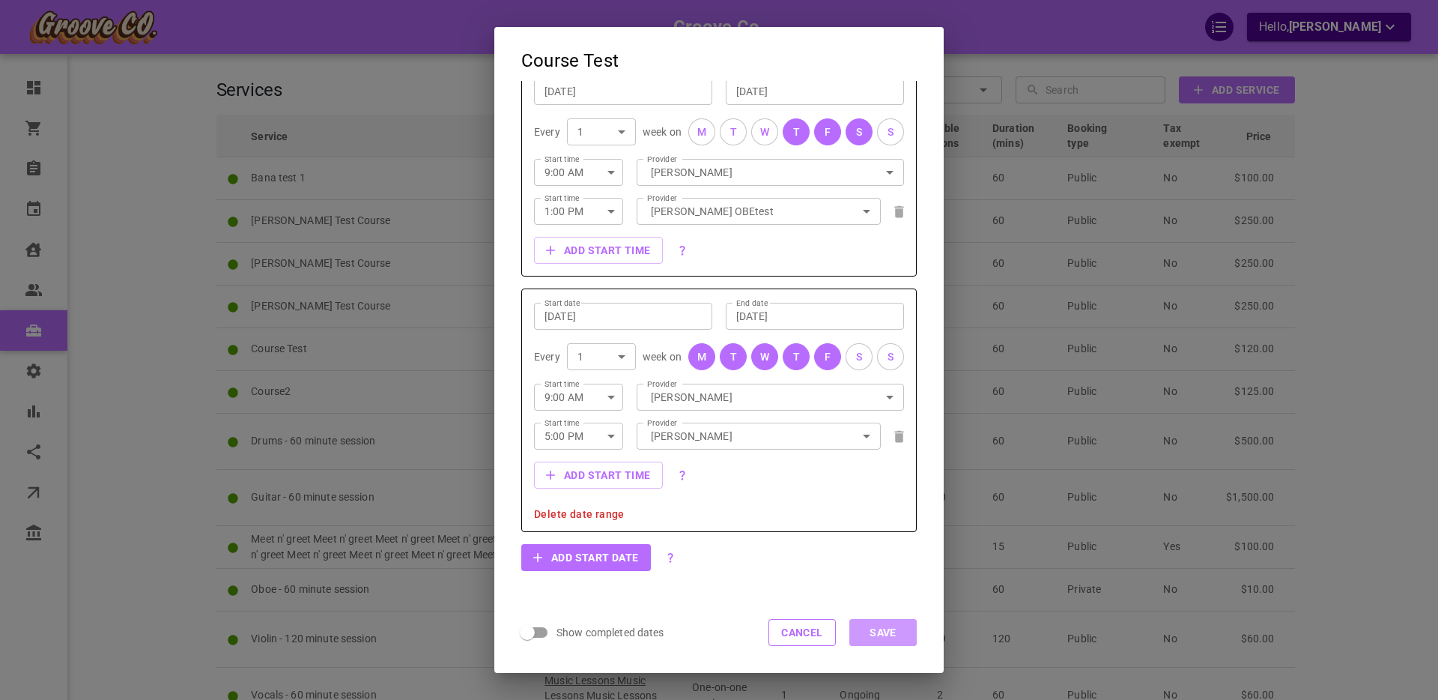
click at [889, 634] on button "Save" at bounding box center [882, 632] width 67 height 27
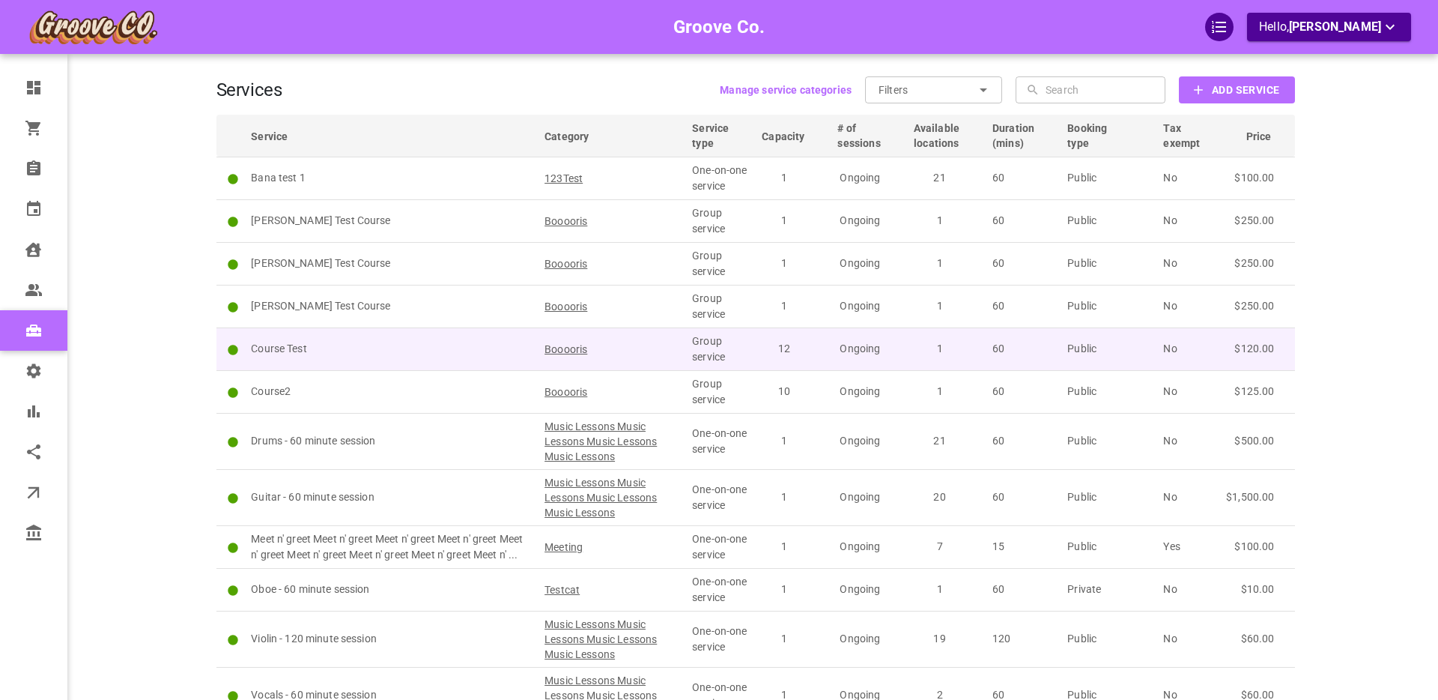
click at [461, 341] on p "Course Test" at bounding box center [391, 349] width 280 height 16
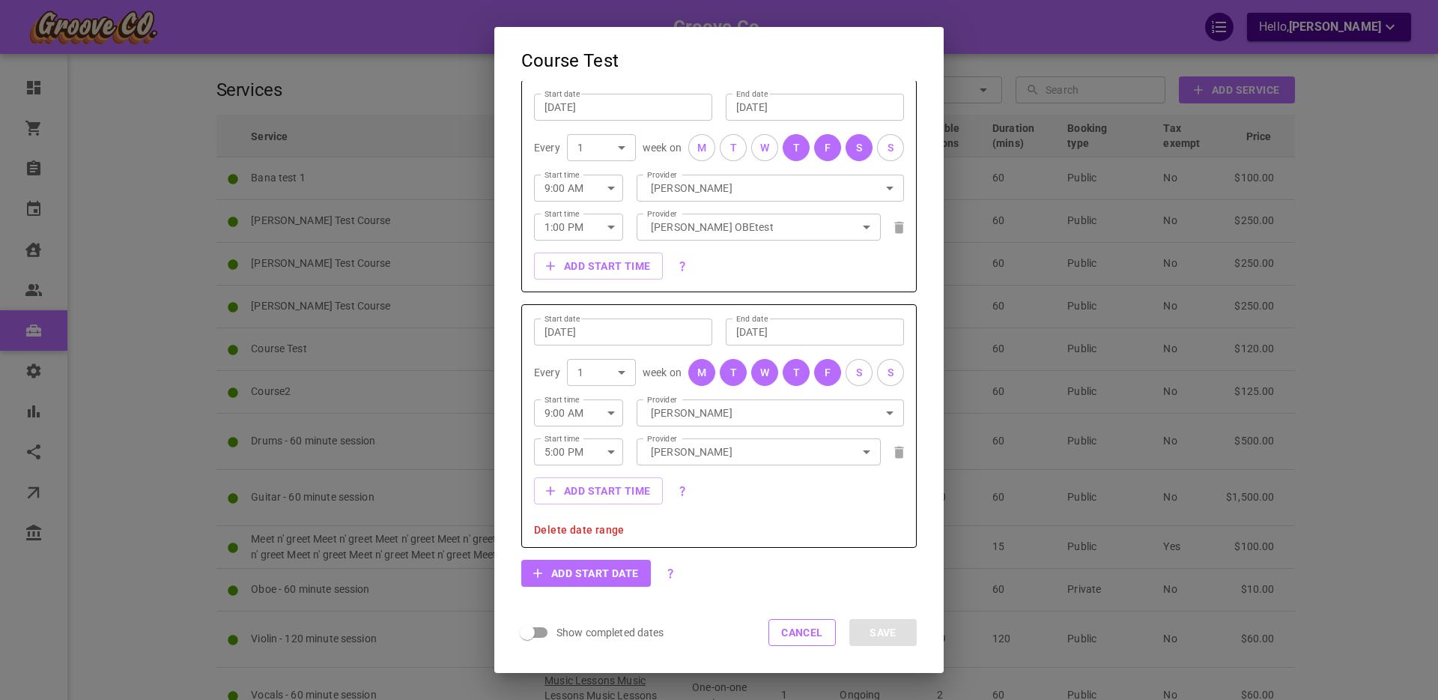
scroll to position [393, 0]
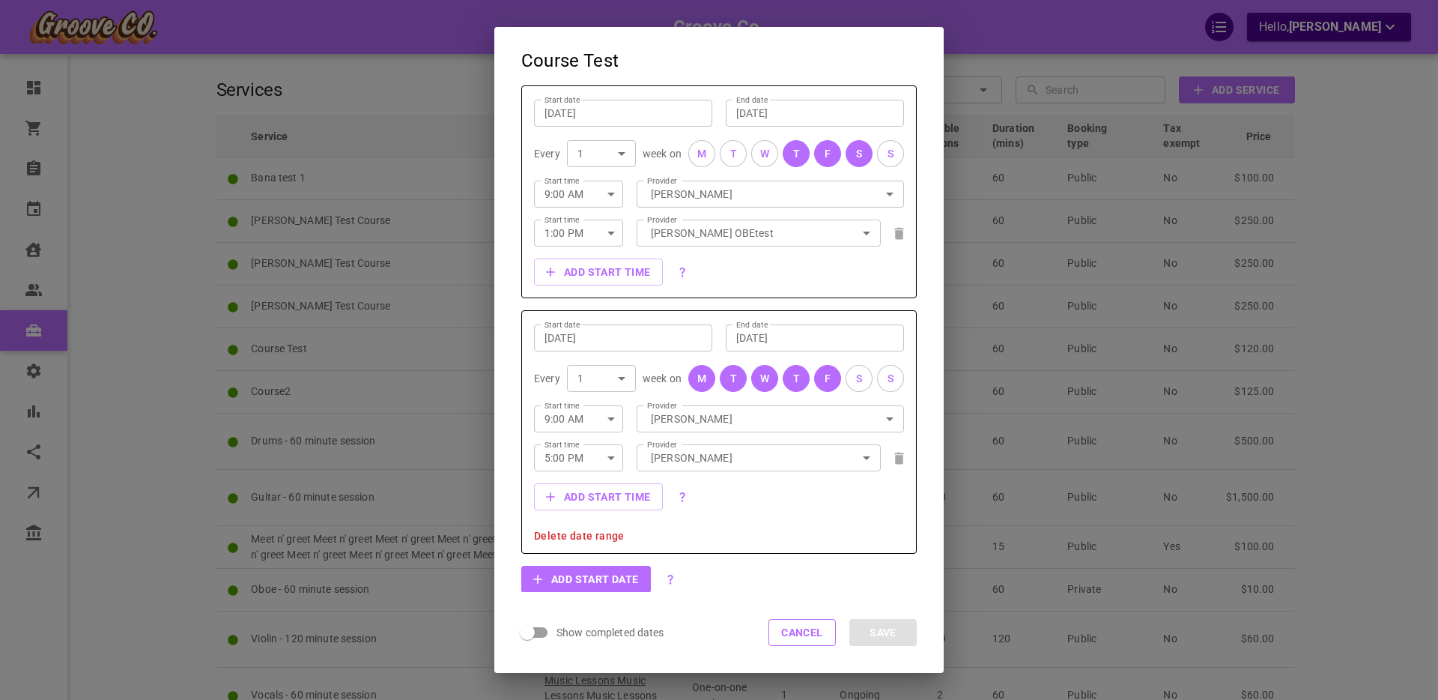
click at [565, 535] on span "Delete date range" at bounding box center [579, 535] width 91 height 10
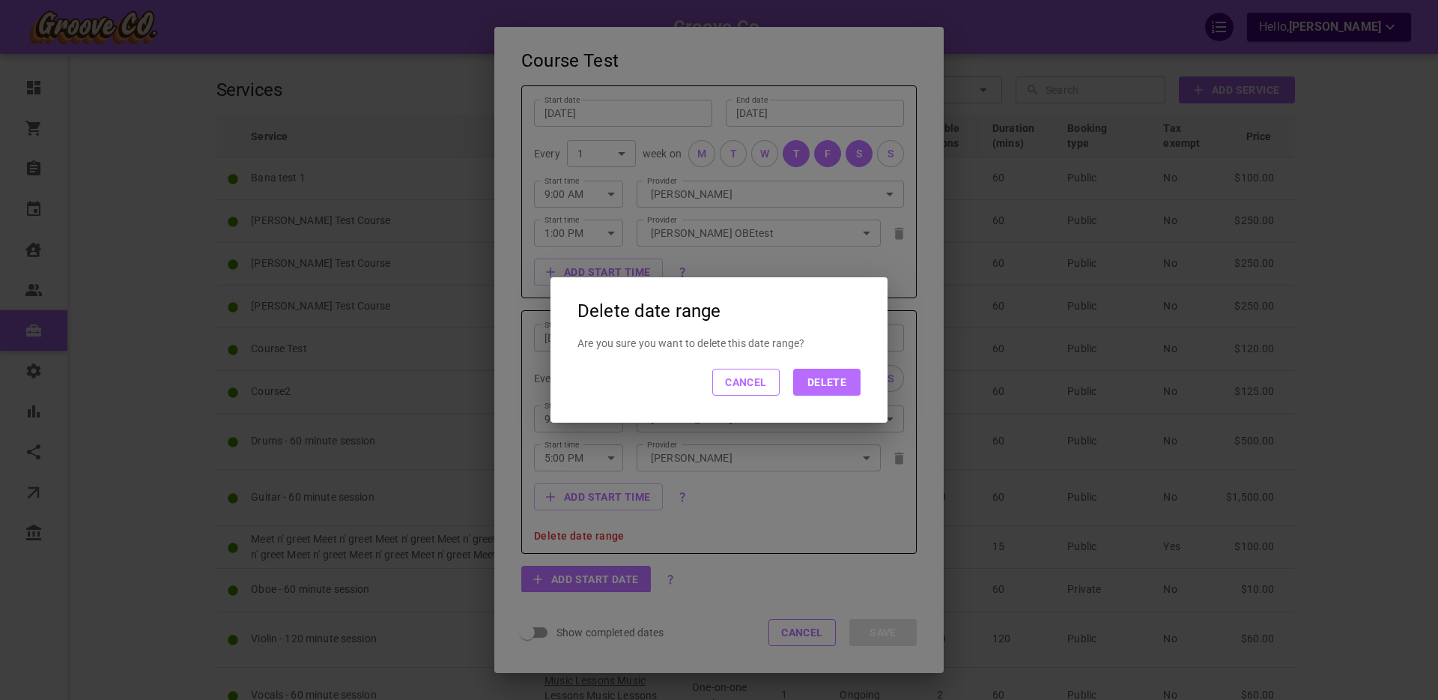
click at [834, 383] on button "Delete" at bounding box center [826, 381] width 67 height 27
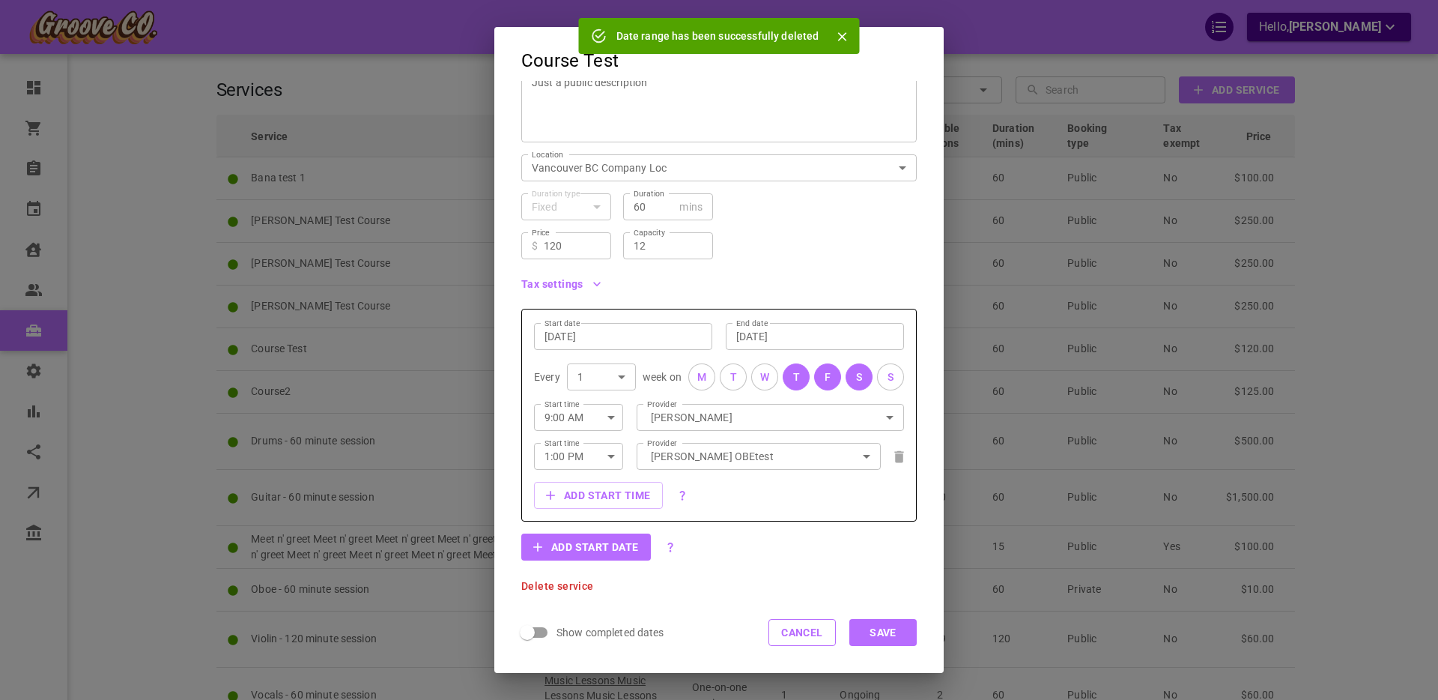
scroll to position [170, 0]
click at [788, 632] on button "Cancel" at bounding box center [801, 632] width 67 height 27
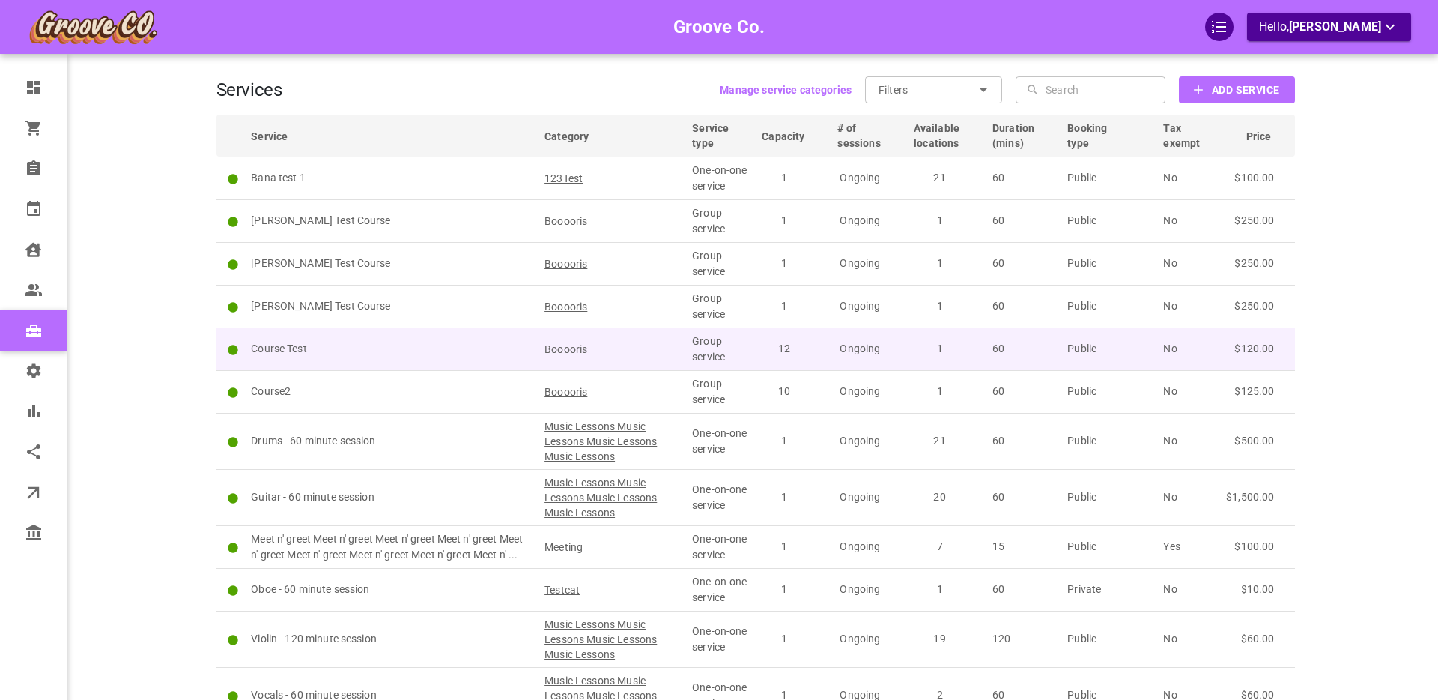
click at [362, 352] on p "Course Test" at bounding box center [391, 349] width 280 height 16
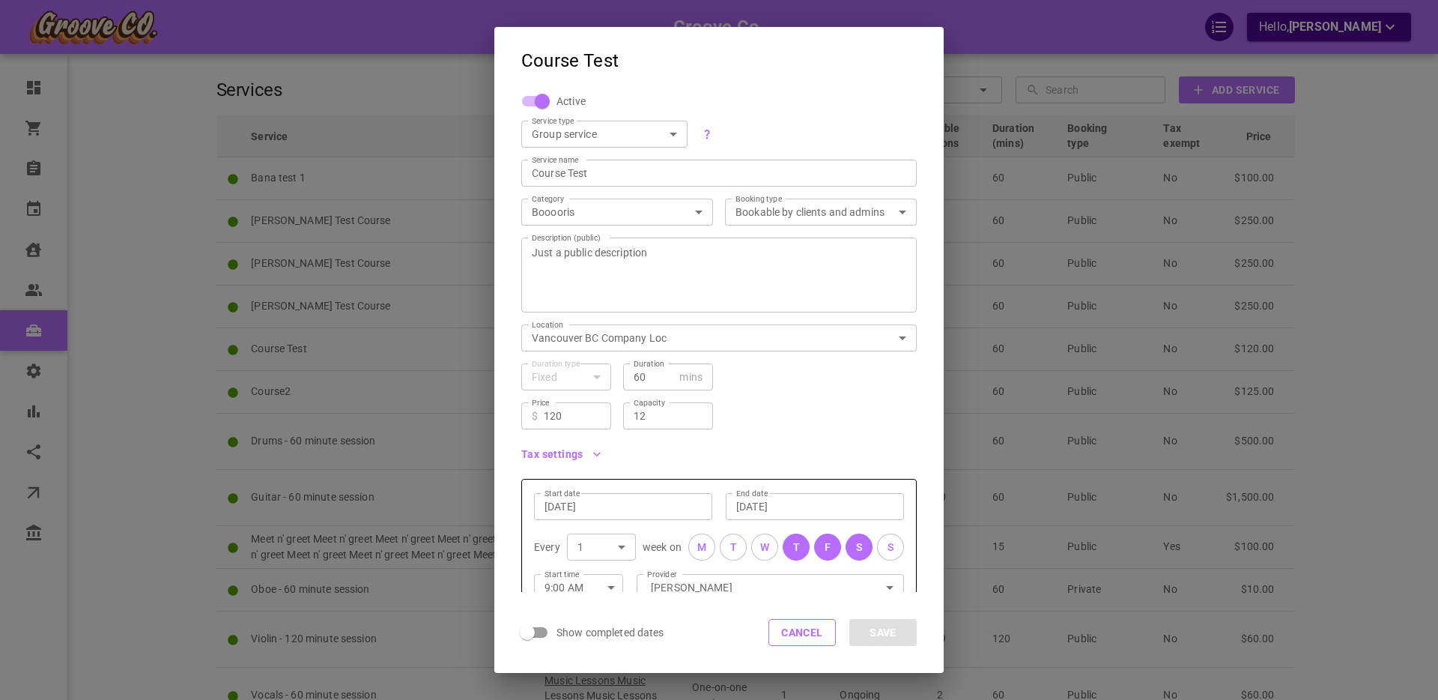
click at [589, 211] on body "Groove Co. Hello, Boris Sandford Dashboard Orders Bookings Calendar Clients Use…" at bounding box center [719, 427] width 1438 height 855
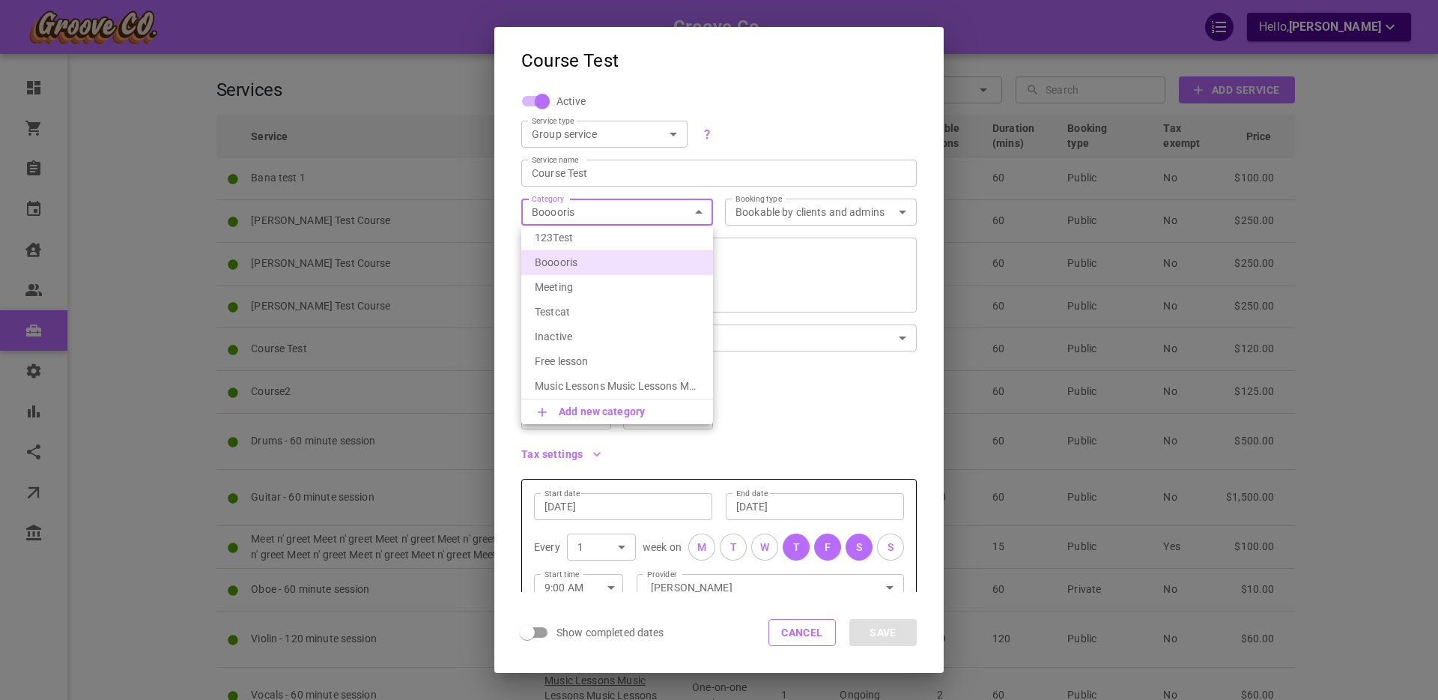
click at [579, 231] on p "123Test" at bounding box center [617, 237] width 165 height 15
type input "123Test"
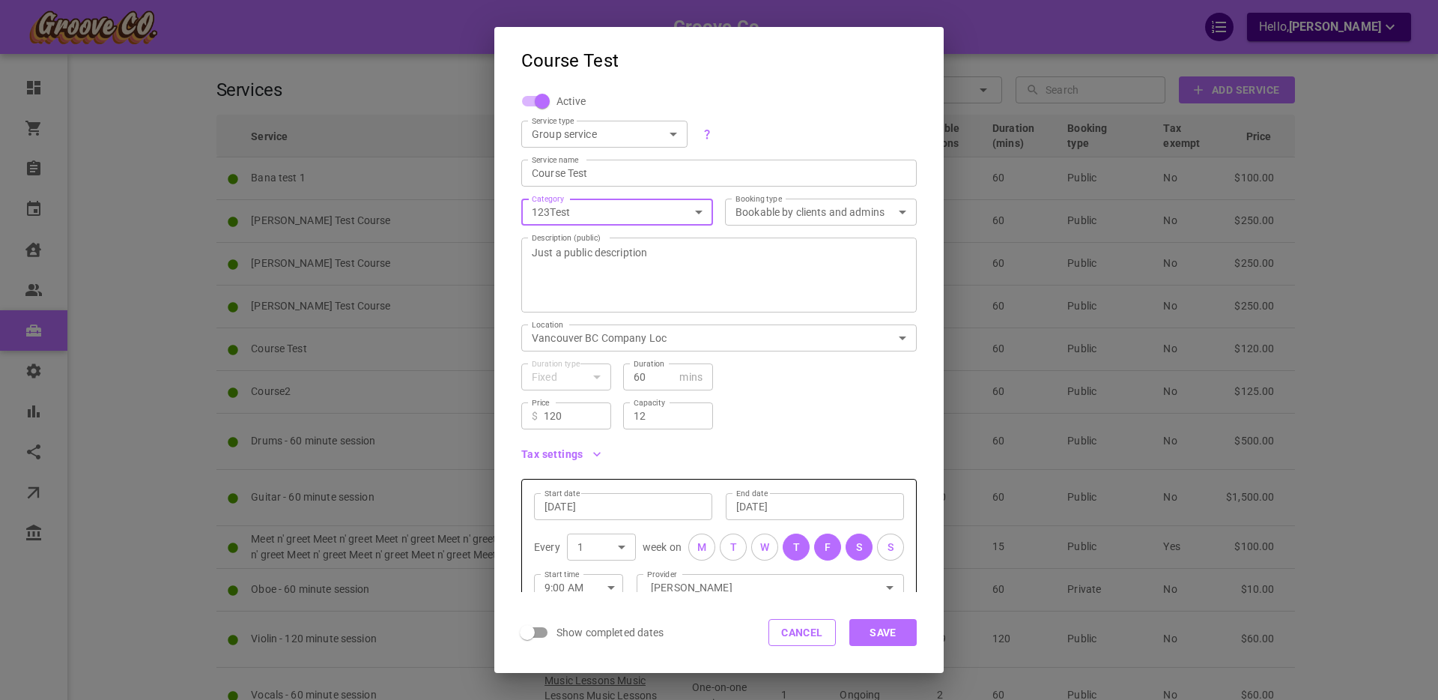
click at [883, 626] on button "Save" at bounding box center [882, 632] width 67 height 27
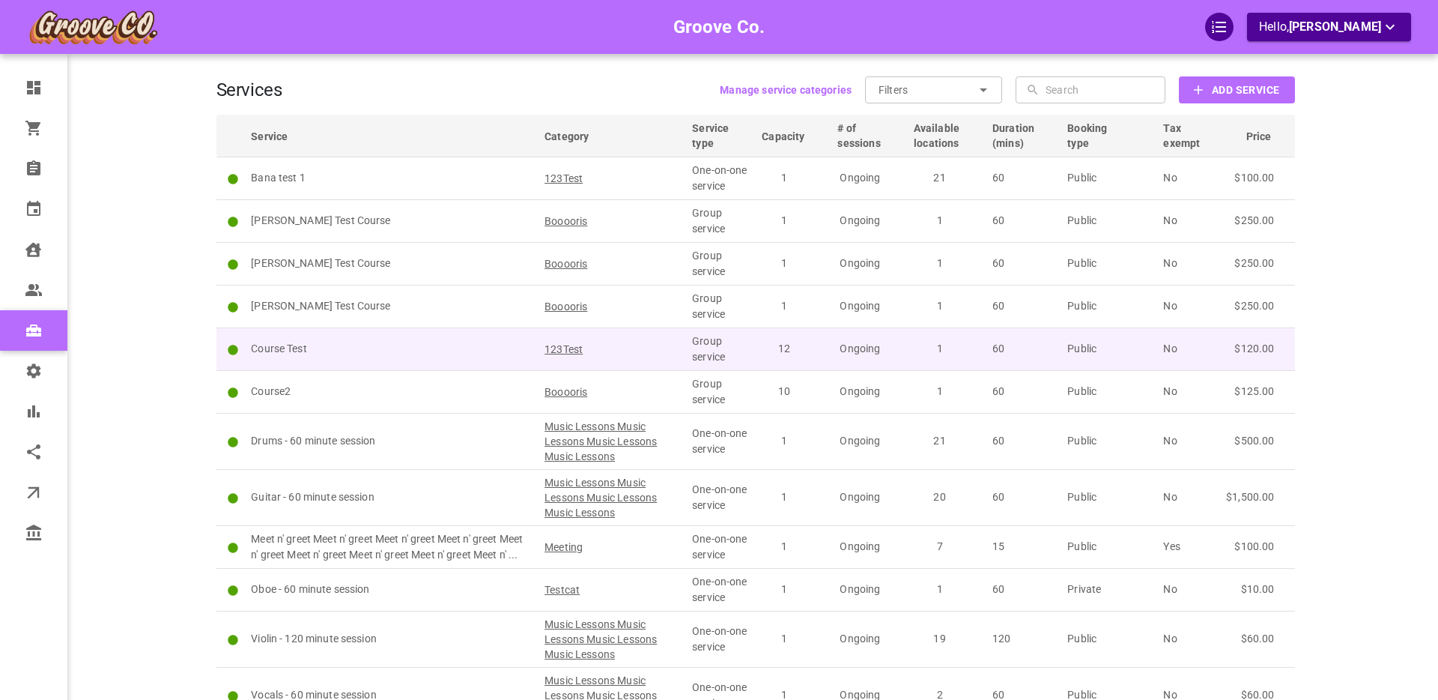
click at [407, 347] on p "Course Test" at bounding box center [391, 349] width 280 height 16
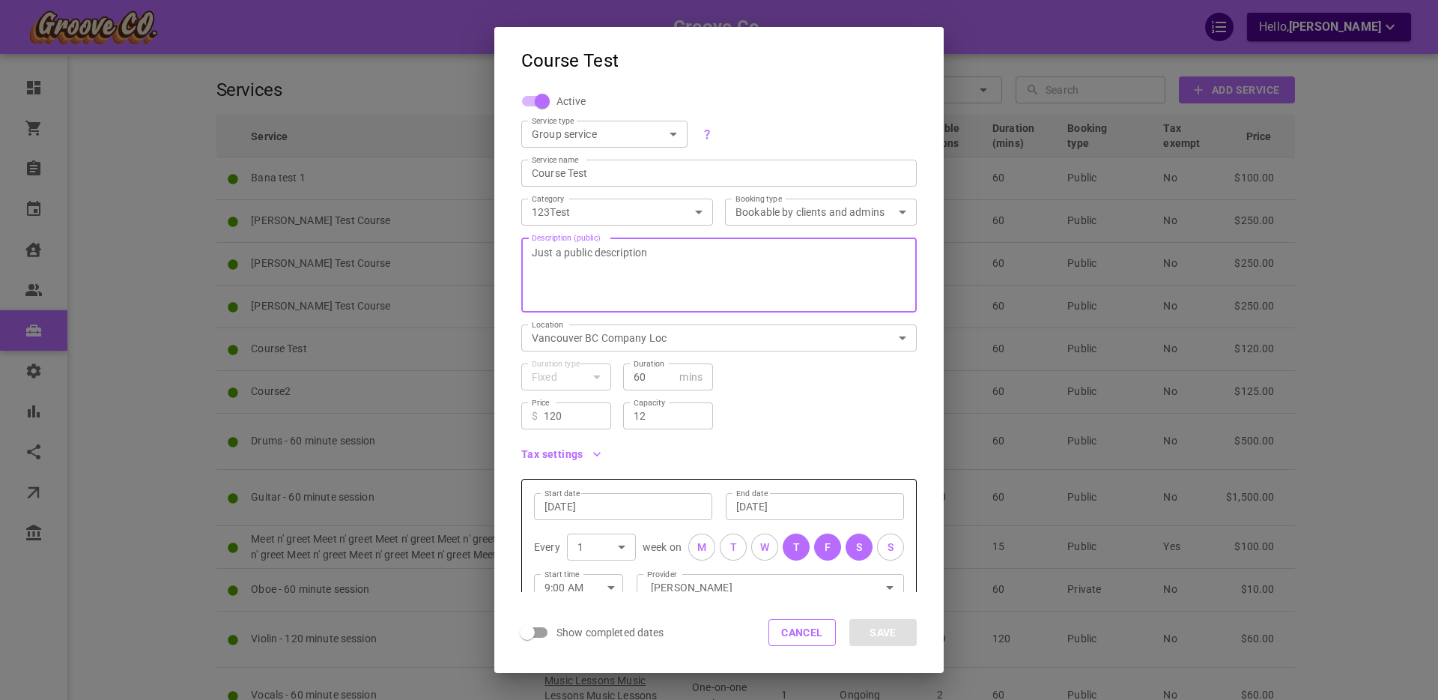
click at [565, 250] on textarea "Just a public description" at bounding box center [719, 275] width 374 height 90
click at [899, 631] on button "Save" at bounding box center [882, 632] width 67 height 27
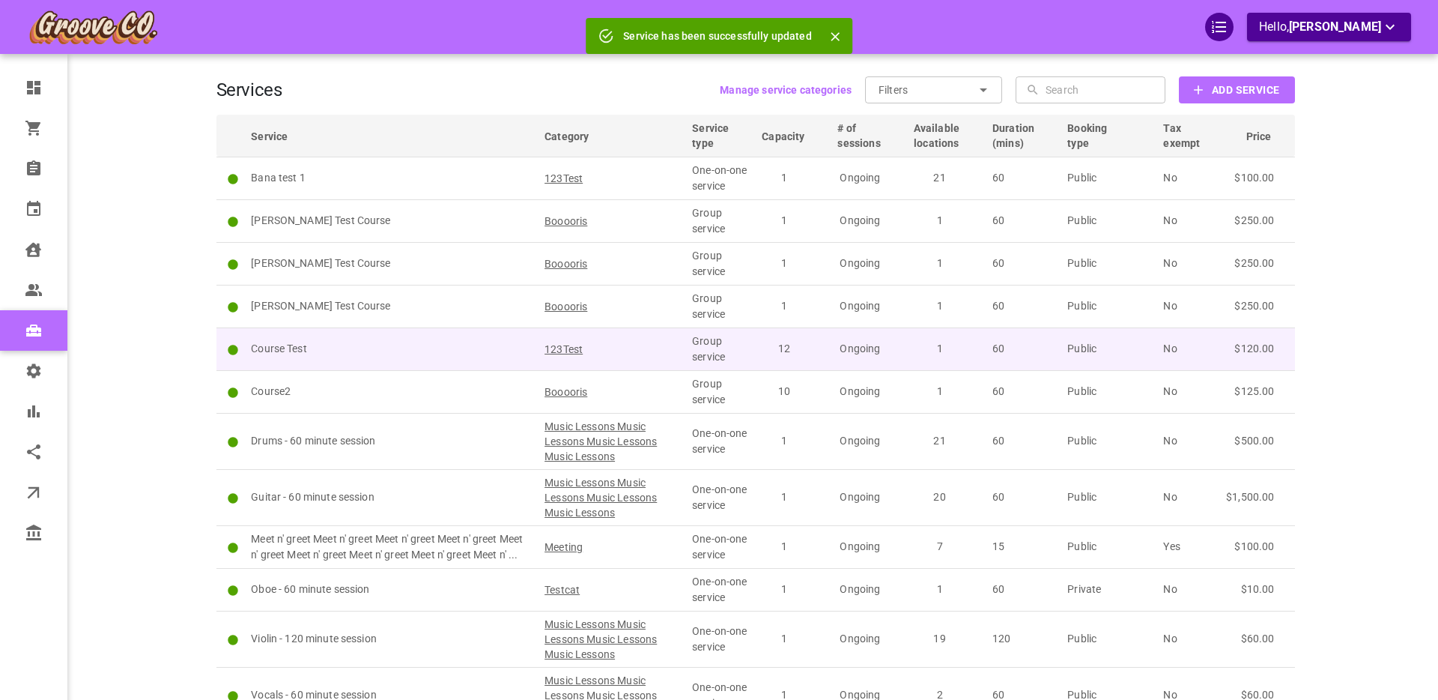
click at [405, 348] on p "Course Test" at bounding box center [391, 349] width 280 height 16
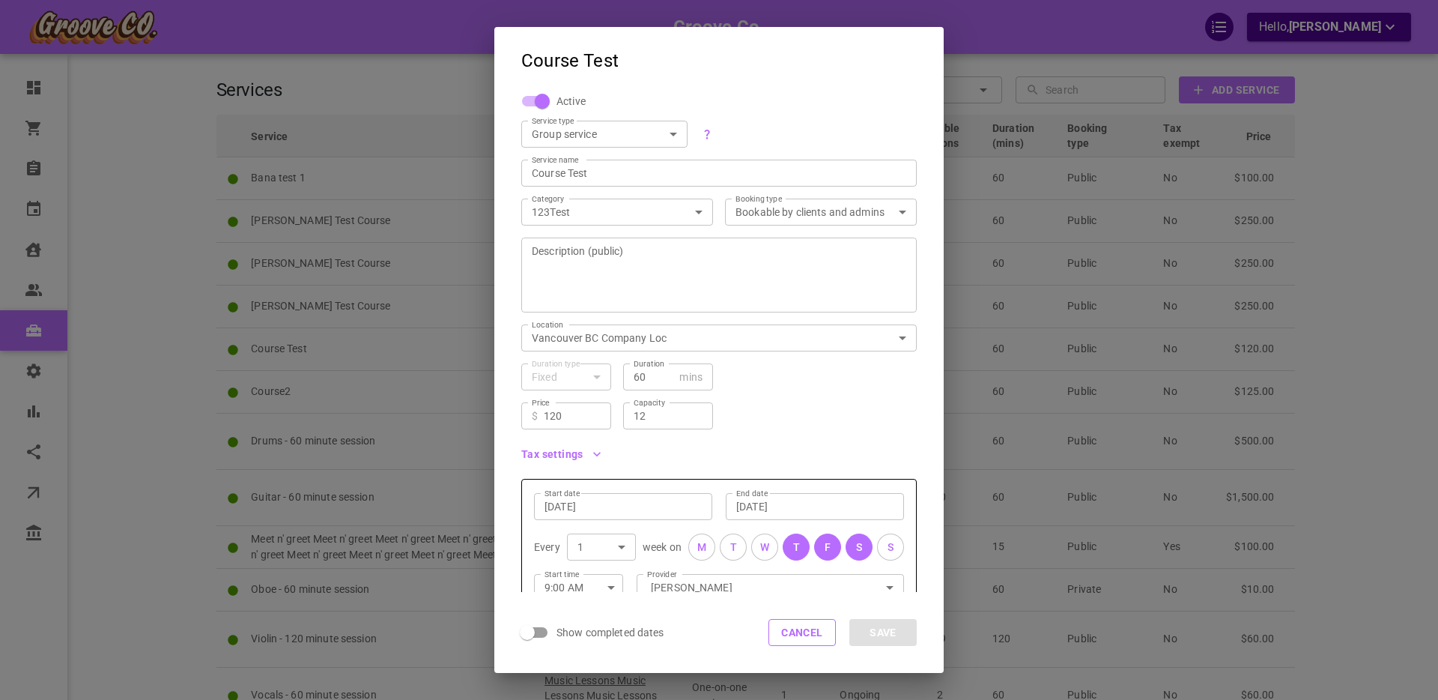
click at [586, 278] on textarea "Description (public)" at bounding box center [719, 275] width 374 height 90
type textarea "Altered description"
click at [568, 416] on input "120" at bounding box center [572, 415] width 57 height 15
click at [568, 415] on input "120" at bounding box center [572, 415] width 57 height 15
type input "139"
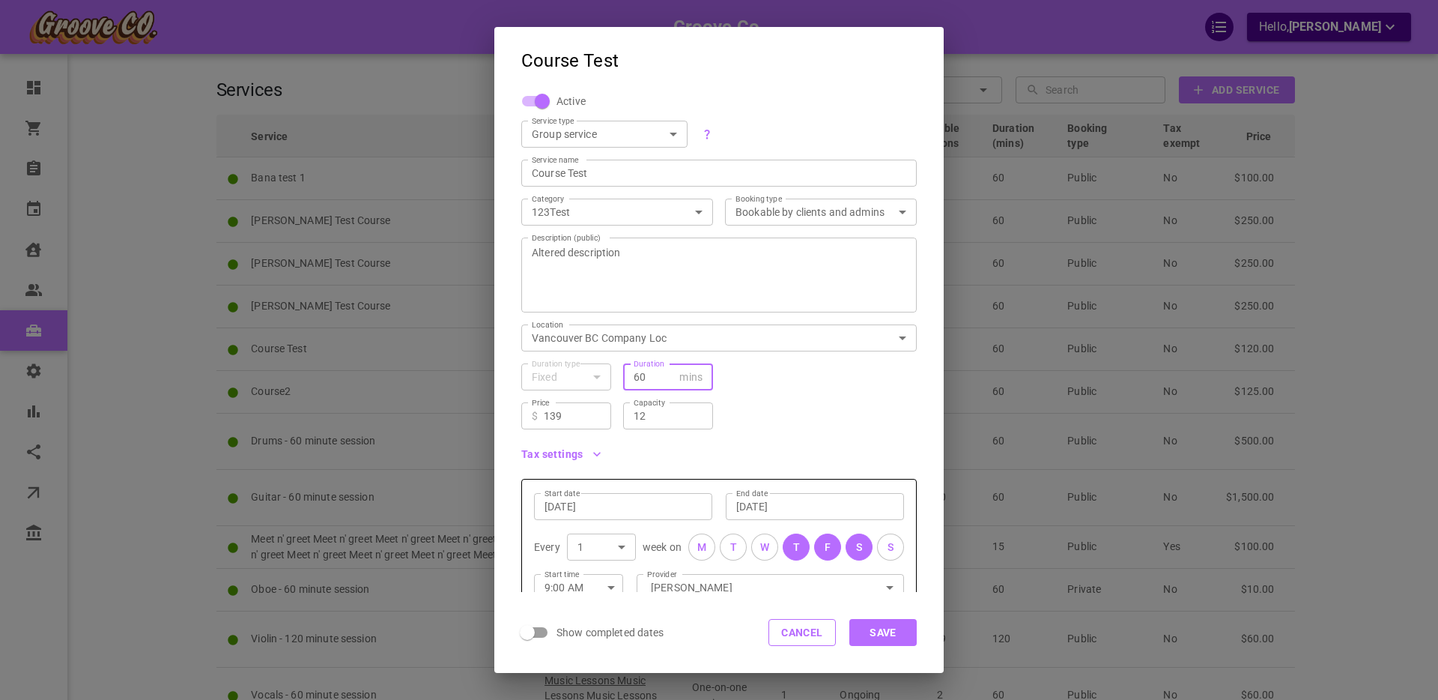
click at [659, 372] on input "60" at bounding box center [654, 376] width 40 height 15
type input "69"
click at [640, 412] on input "12" at bounding box center [668, 415] width 69 height 15
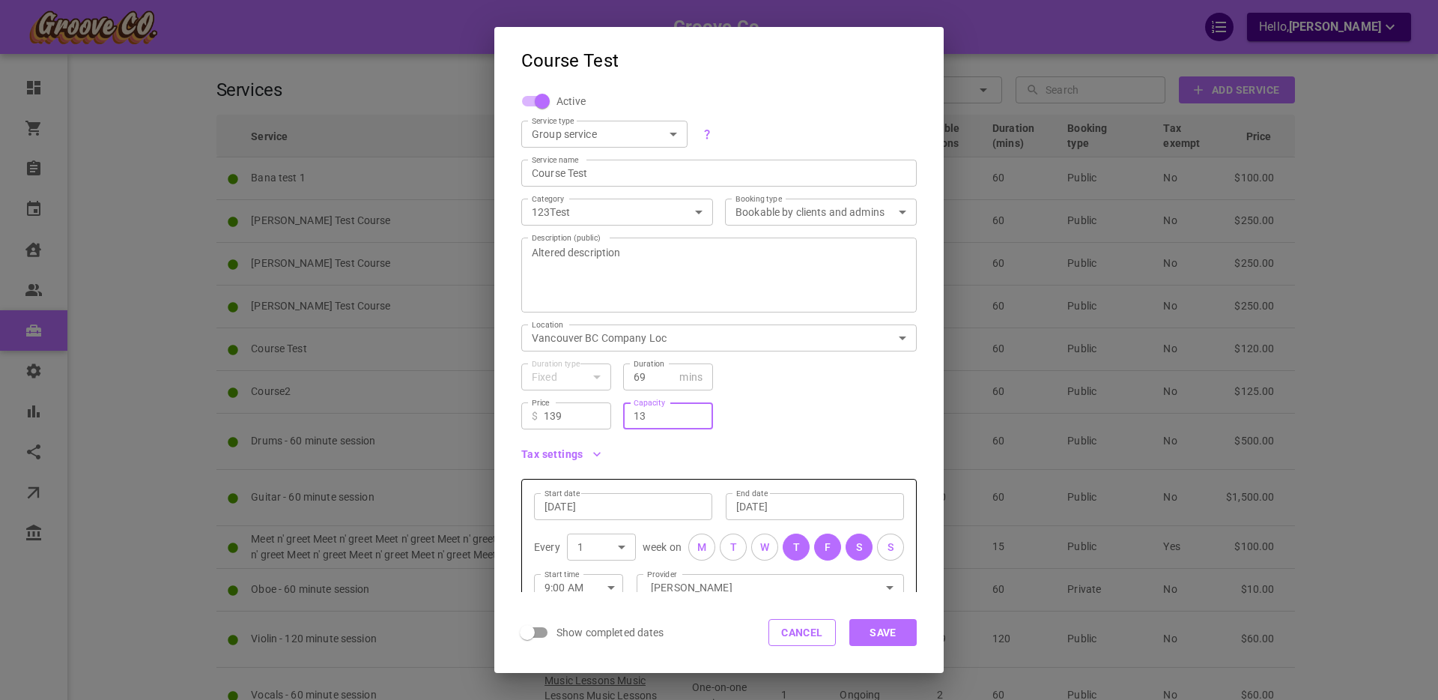
type input "13"
click at [885, 631] on button "Save" at bounding box center [882, 632] width 67 height 27
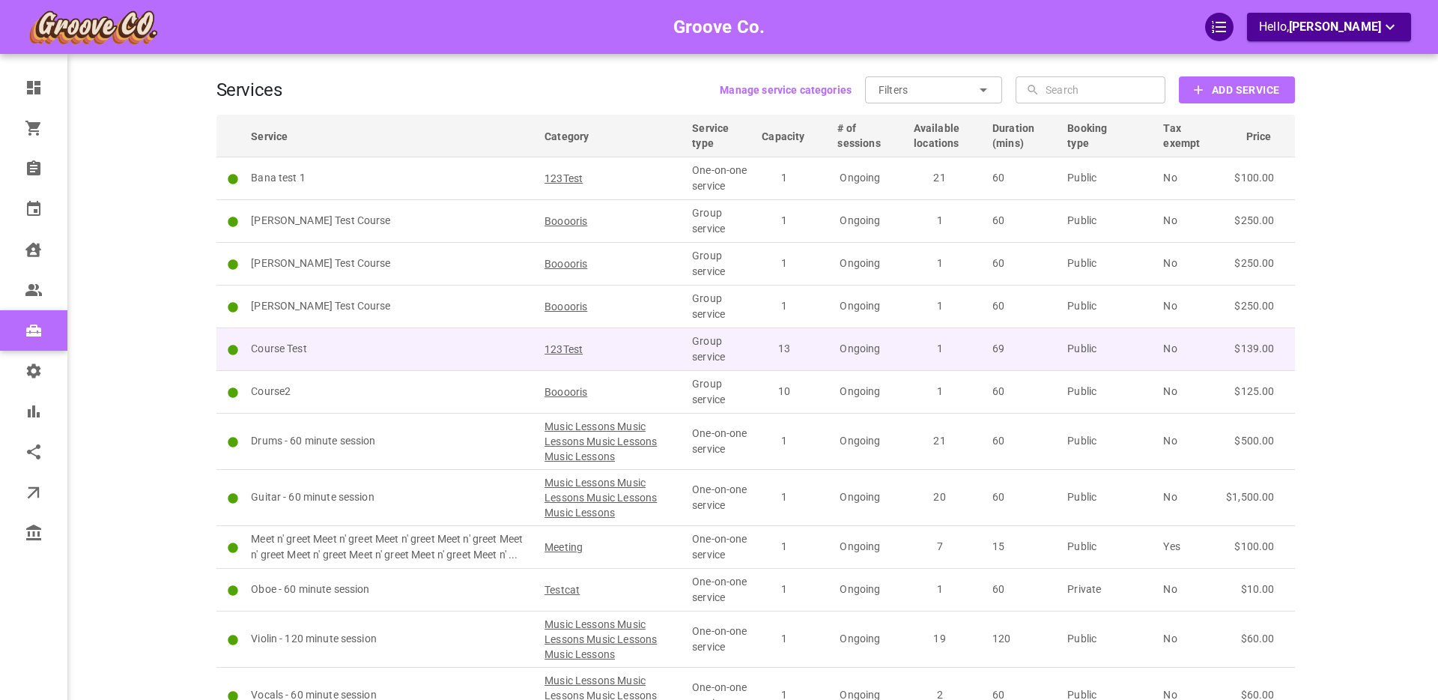
click at [405, 344] on p "Course Test" at bounding box center [391, 349] width 280 height 16
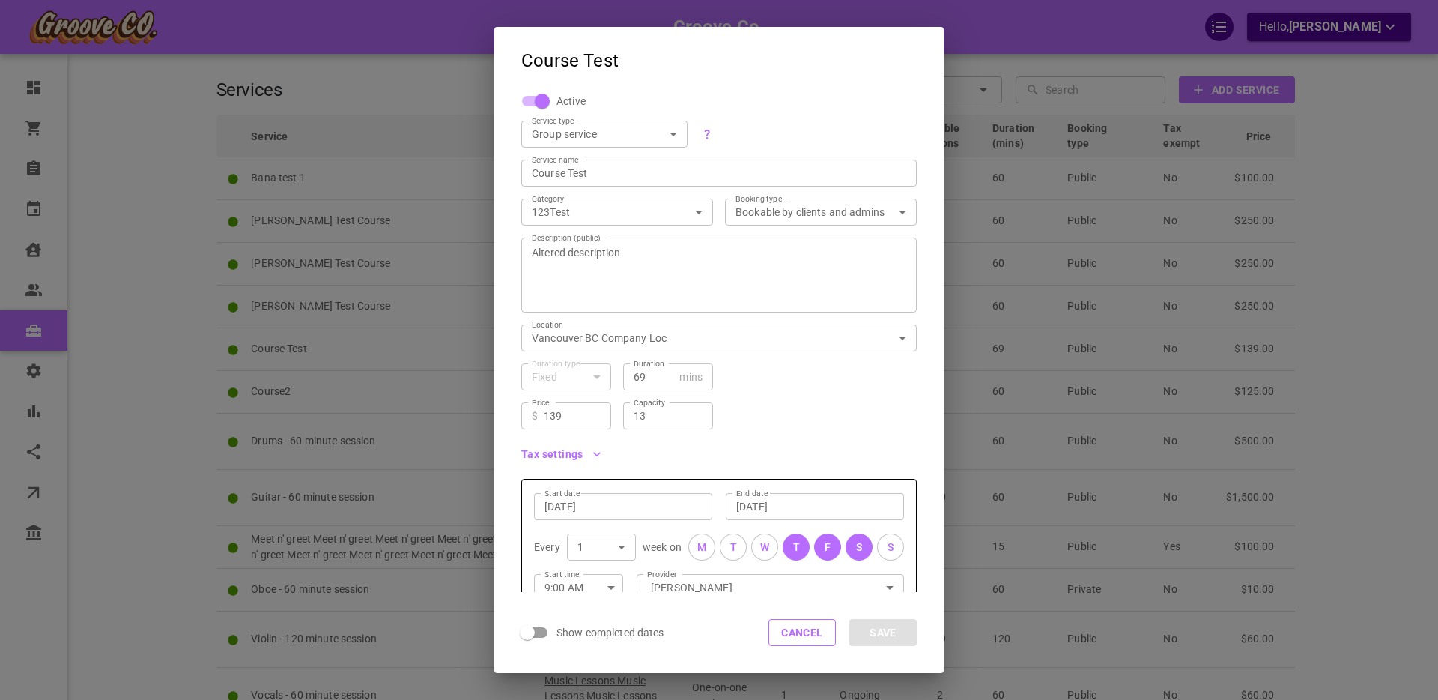
click at [623, 172] on input "Course Test" at bounding box center [719, 173] width 374 height 15
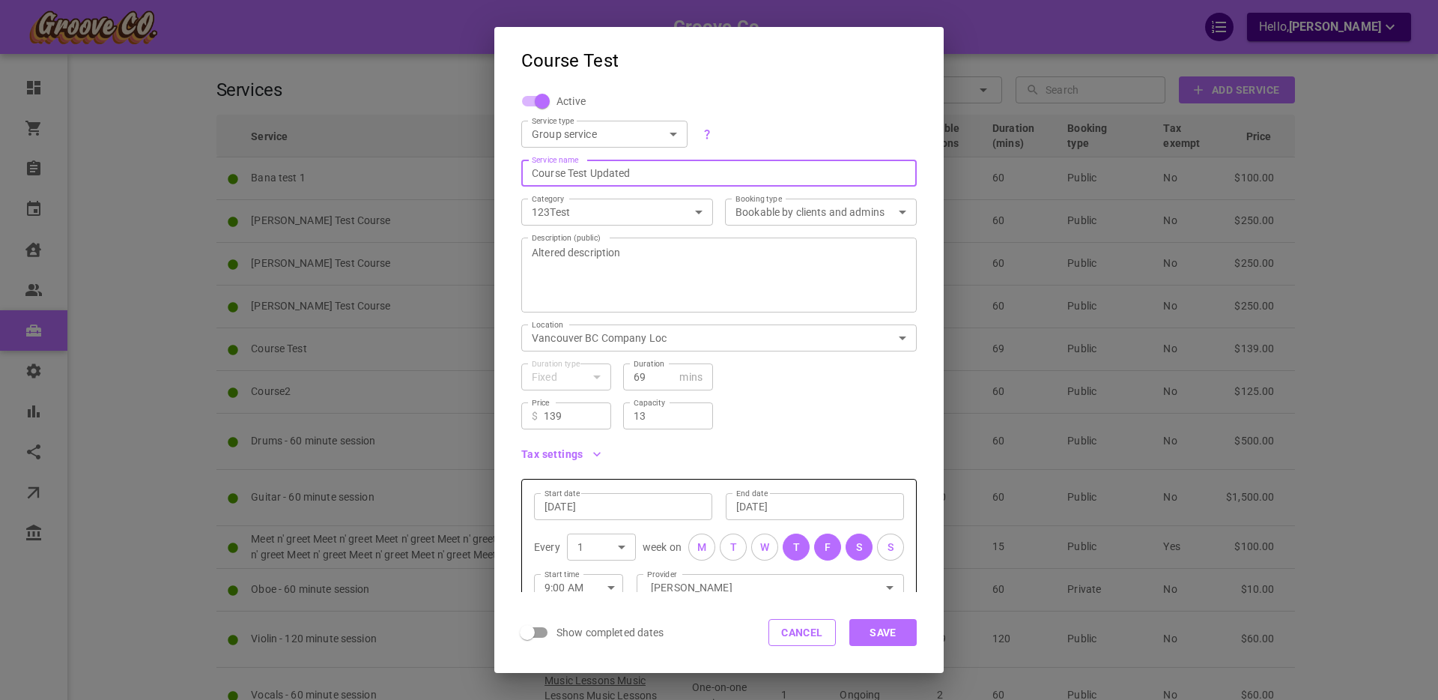
type input "Course Test Updated"
click at [596, 132] on body "Groove Co. Hello, Boris Sandford Dashboard Orders Bookings Calendar Clients Use…" at bounding box center [719, 427] width 1438 height 855
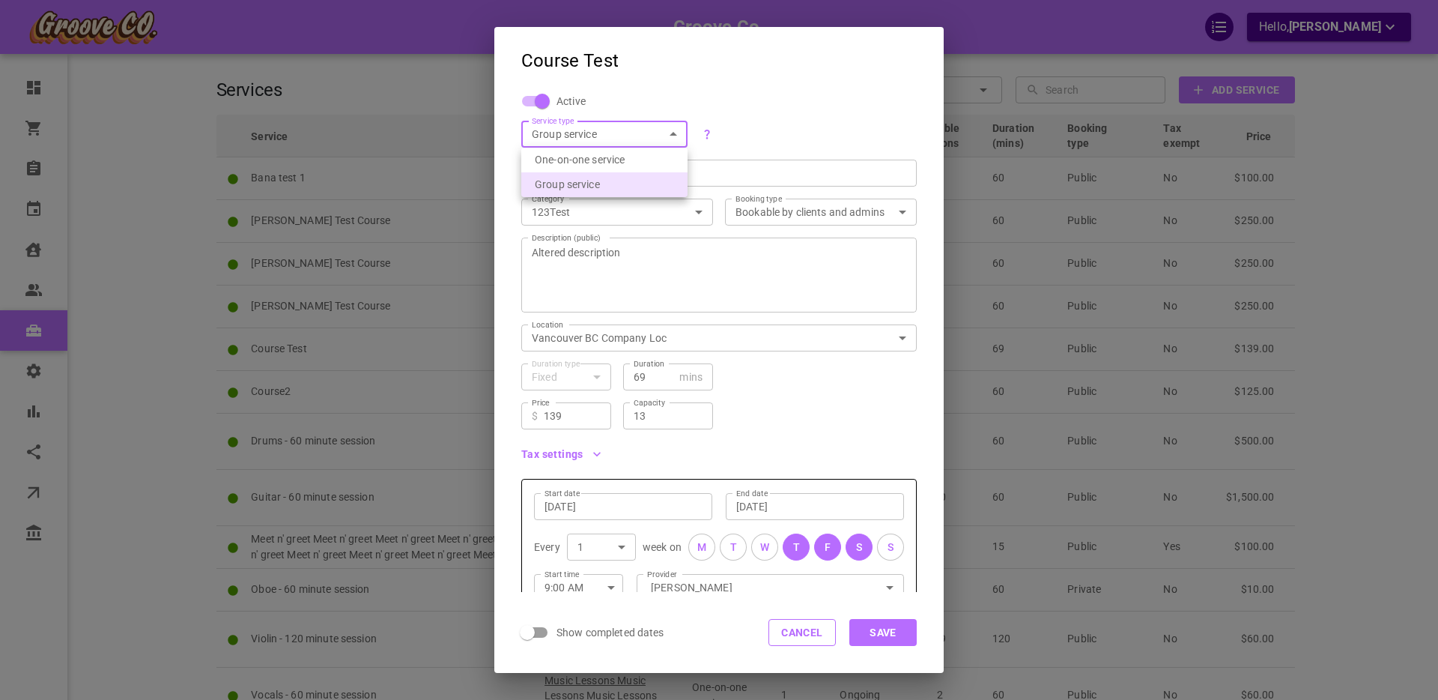
click at [583, 157] on li "One-on-one service" at bounding box center [604, 160] width 166 height 25
type input "SIMPLE"
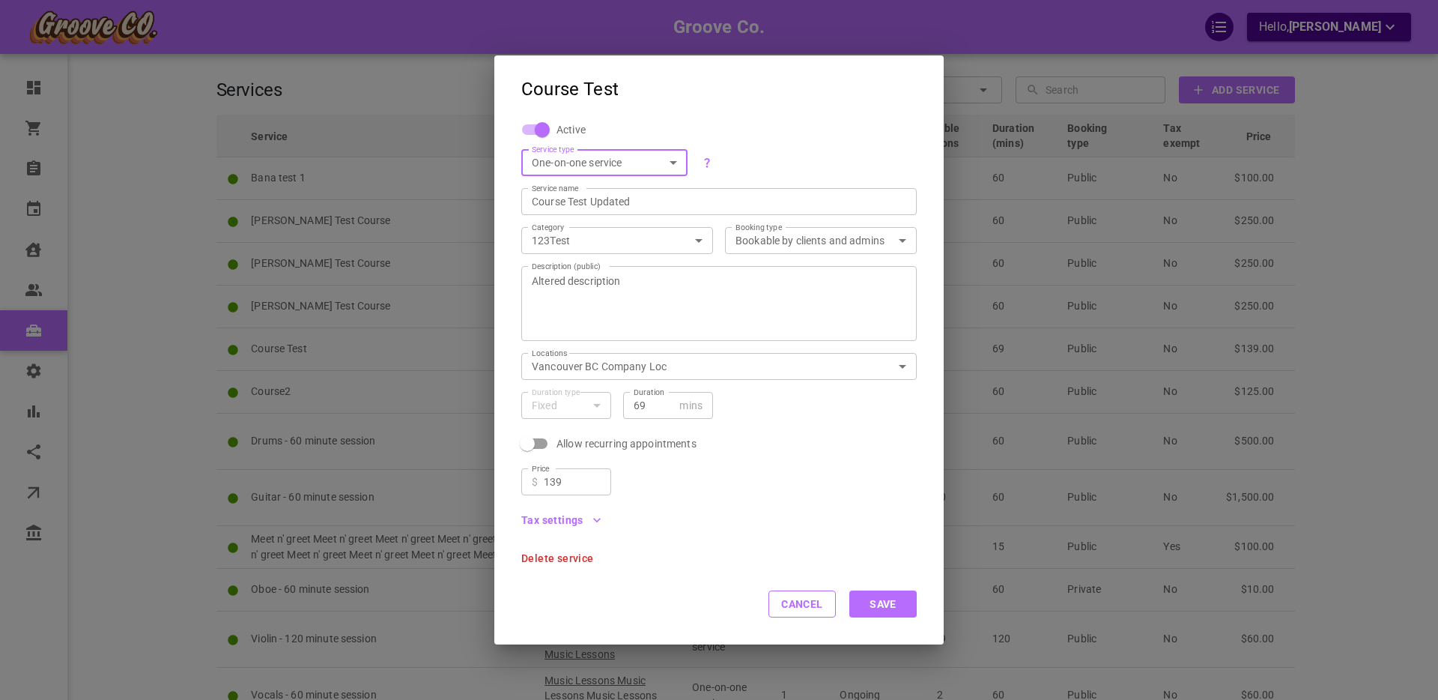
click at [882, 609] on button "Save" at bounding box center [882, 603] width 67 height 27
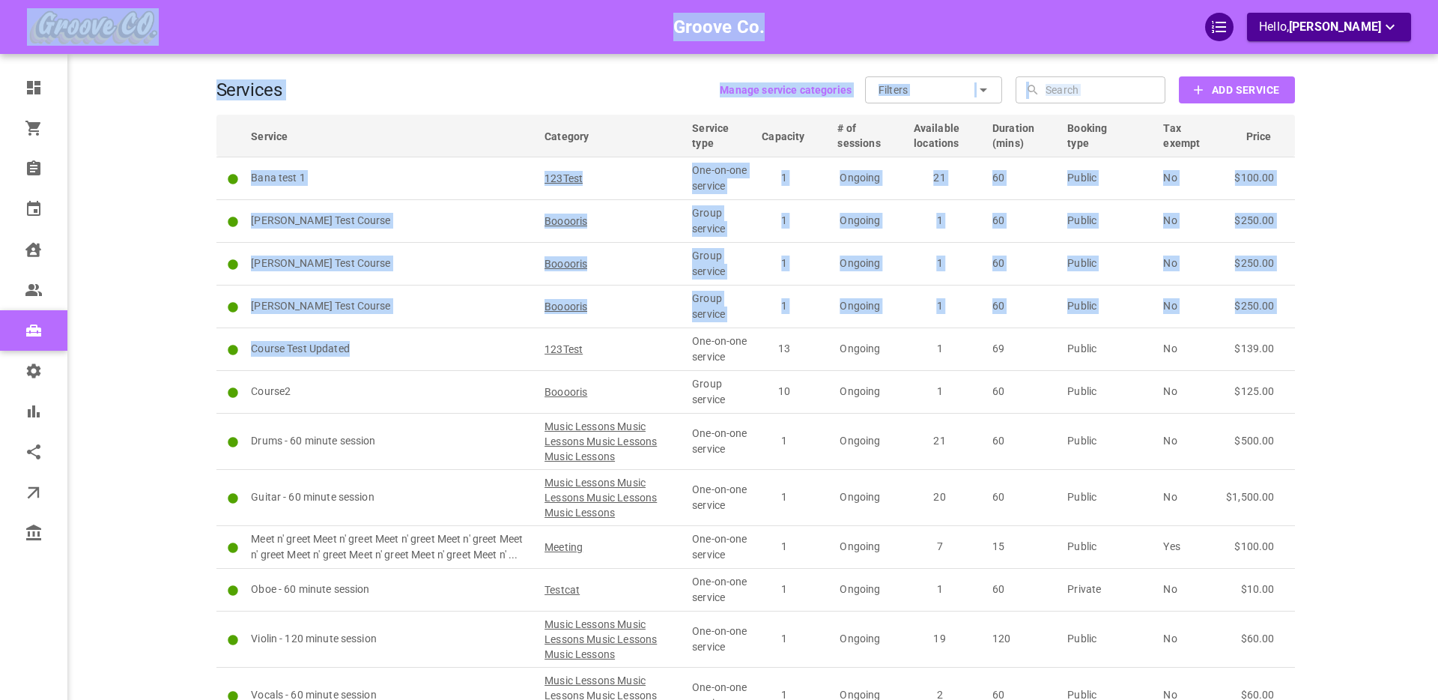
drag, startPoint x: 411, startPoint y: 354, endPoint x: 173, endPoint y: 348, distance: 238.3
click at [174, 348] on div "Groove Co. Hello, Boris Sandford Dashboard Orders Bookings Calendar Clients Use…" at bounding box center [755, 403] width 1311 height 763
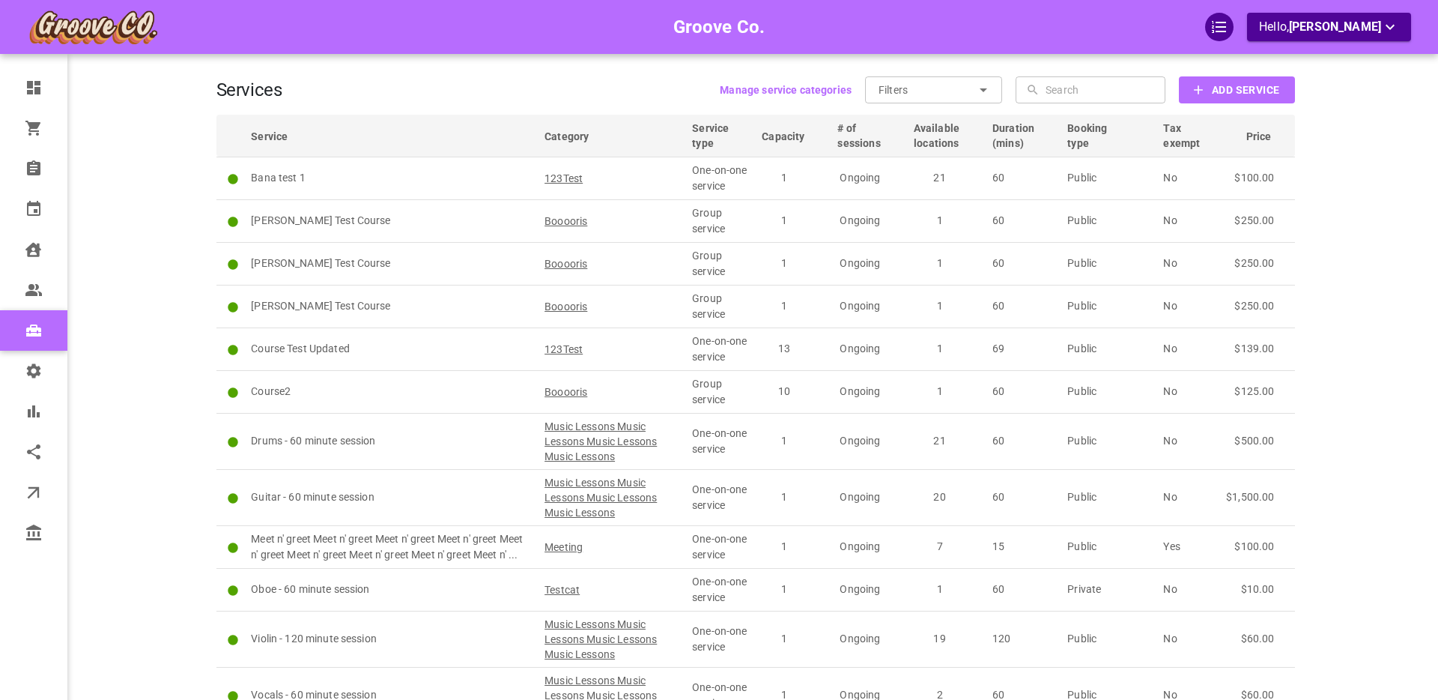
click at [177, 343] on div "Groove Co. Hello, Boris Sandford" at bounding box center [158, 403] width 117 height 763
click at [1370, 373] on main at bounding box center [1353, 372] width 117 height 700
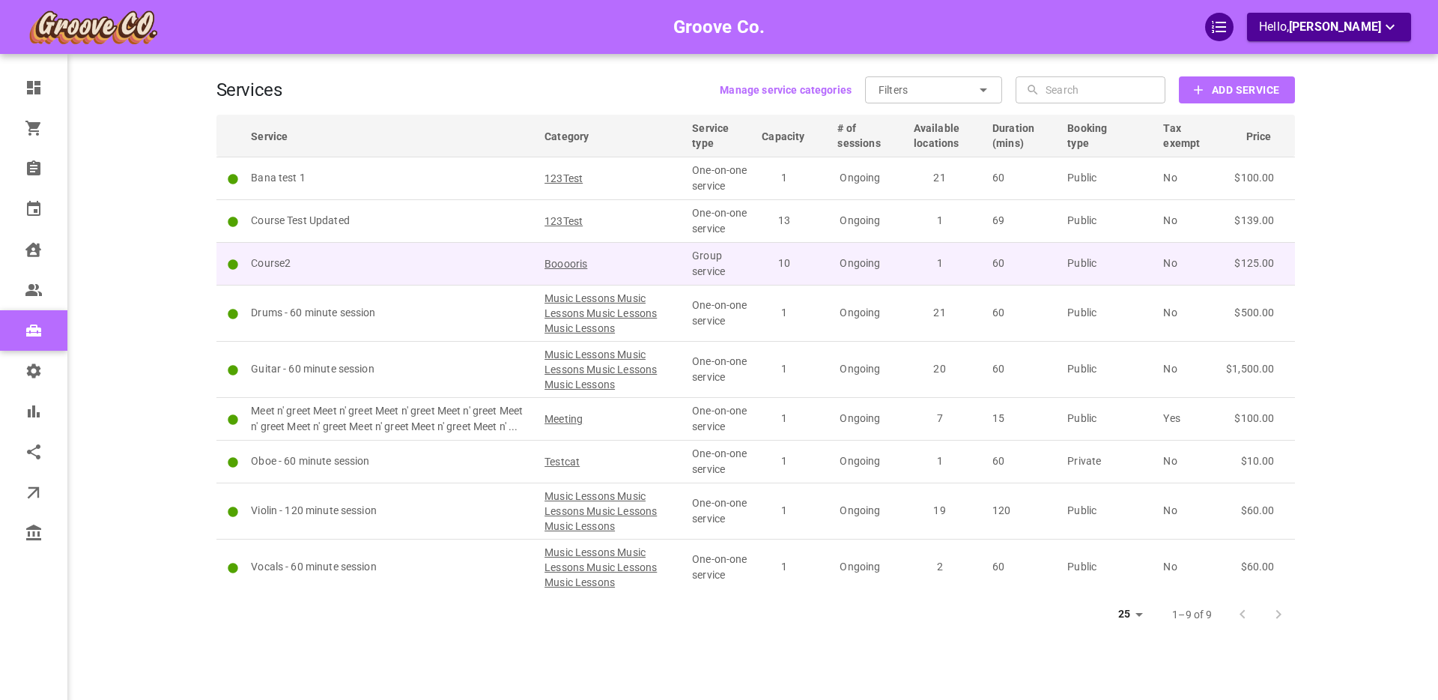
click at [368, 258] on p "Course2" at bounding box center [391, 263] width 280 height 16
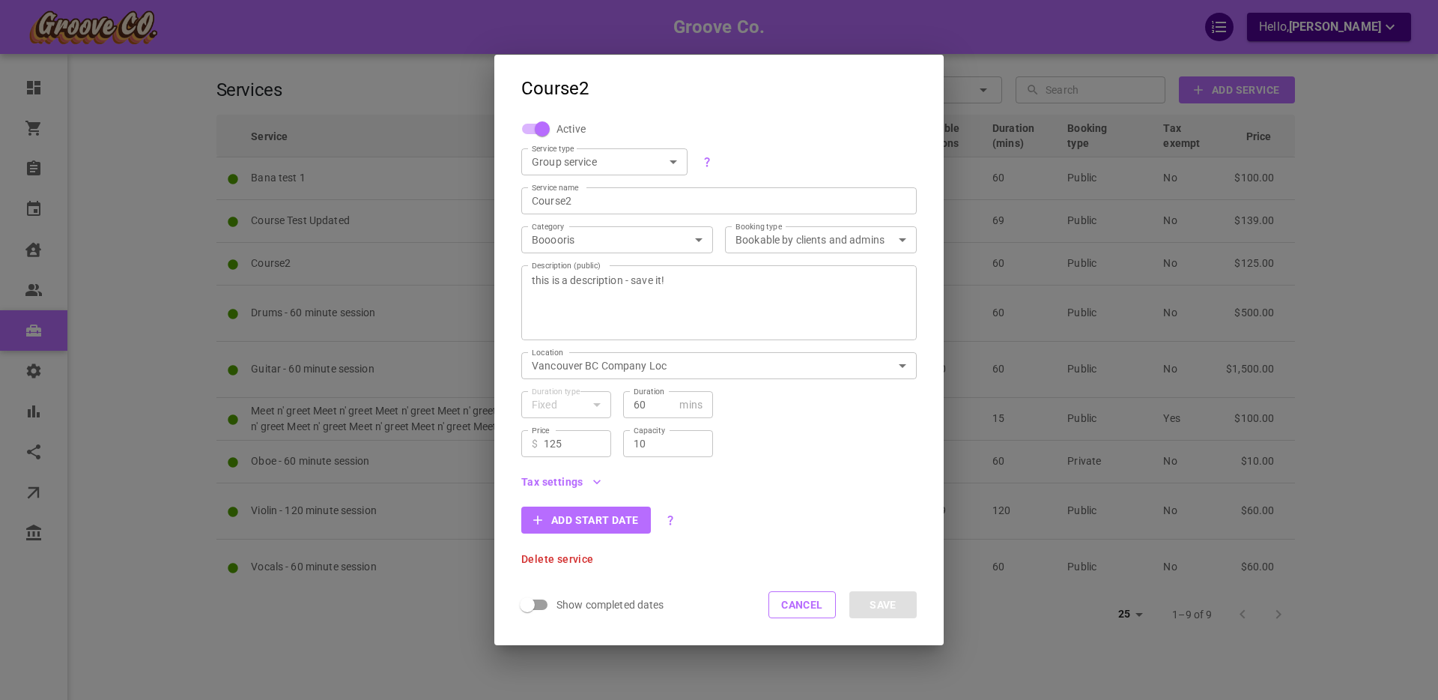
click at [597, 479] on icon "button" at bounding box center [596, 481] width 15 height 15
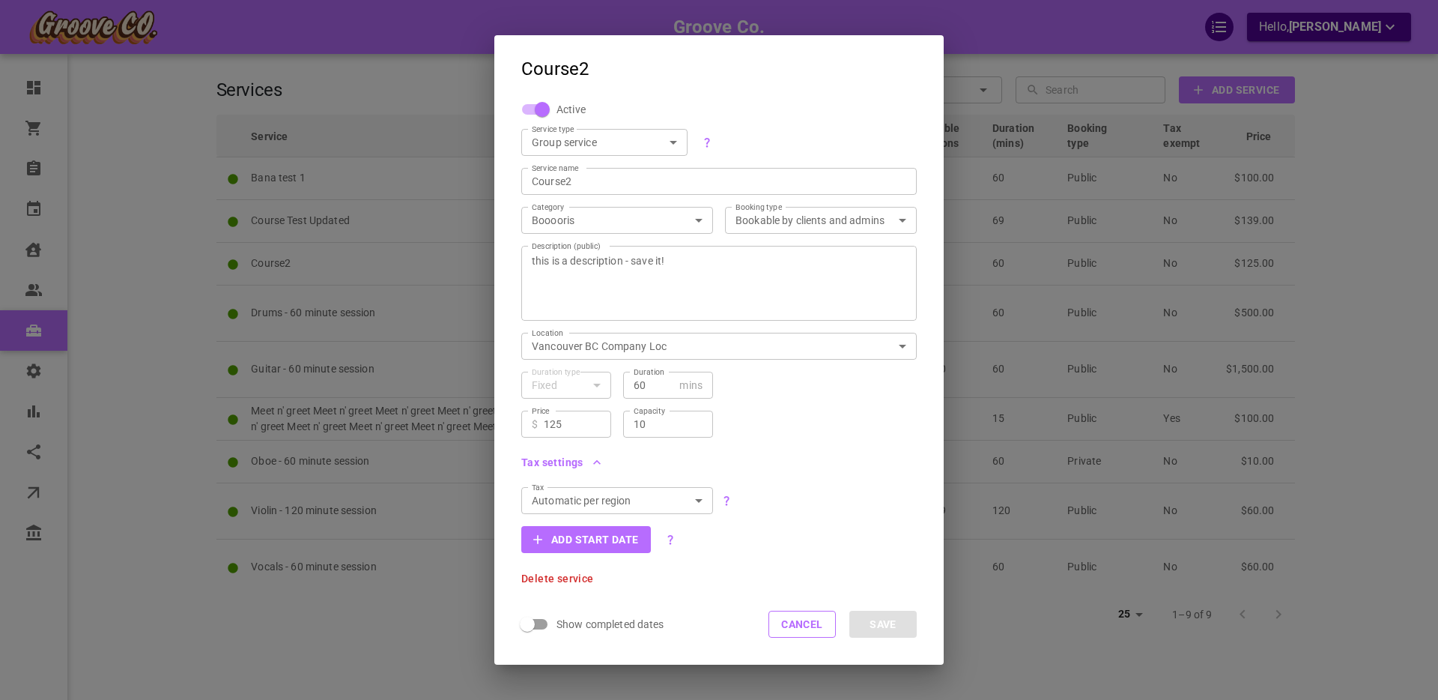
click at [699, 501] on body "Groove Co. Hello, Boris Sandford Dashboard Orders Bookings Calendar Clients Use…" at bounding box center [719, 396] width 1438 height 792
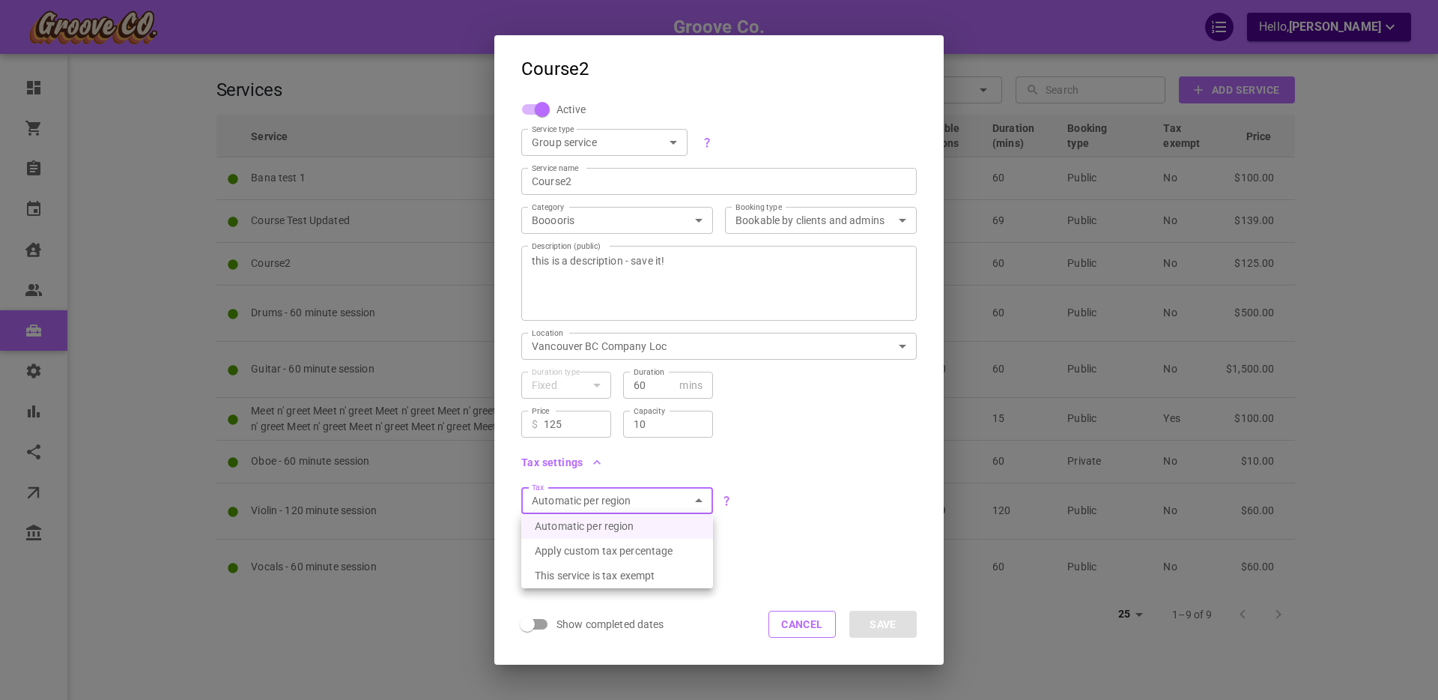
click at [700, 502] on div at bounding box center [719, 350] width 1438 height 700
click at [838, 219] on body "Groove Co. Hello, Boris Sandford Dashboard Orders Bookings Calendar Clients Use…" at bounding box center [719, 396] width 1438 height 792
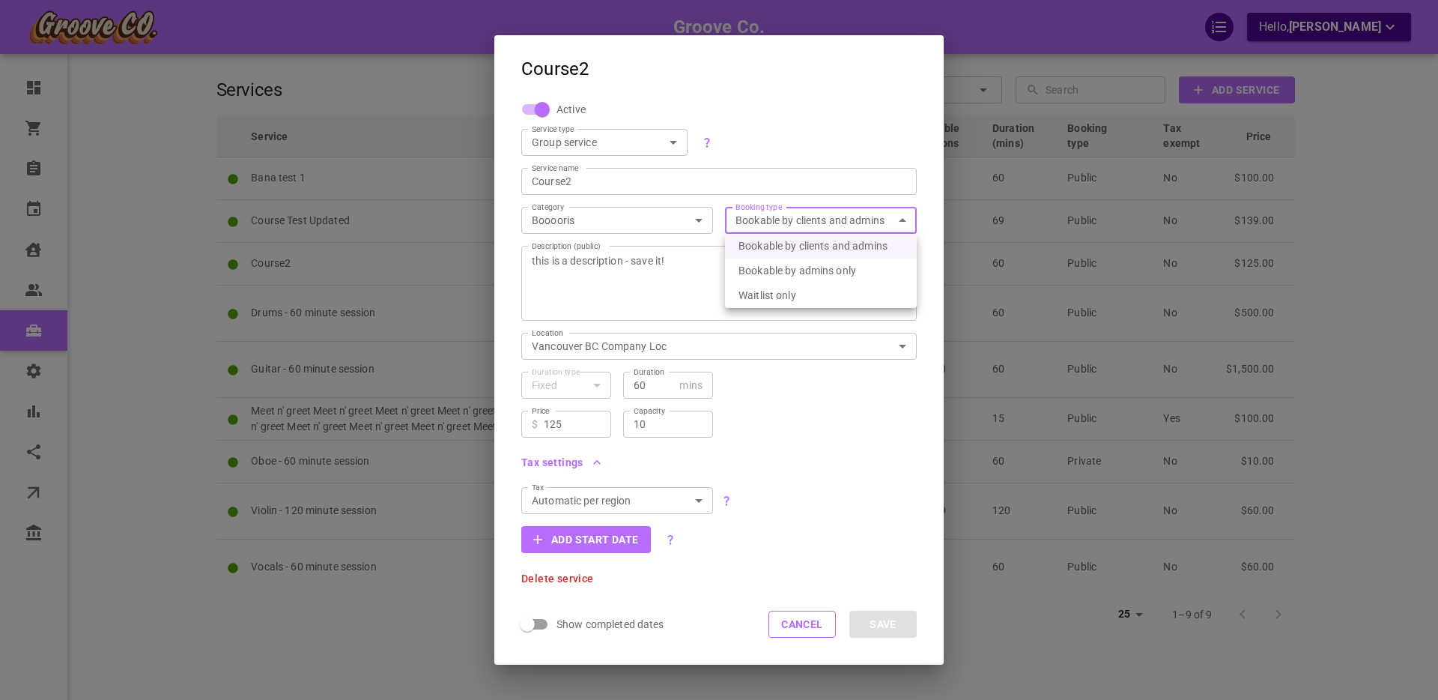
click at [828, 127] on div at bounding box center [719, 350] width 1438 height 700
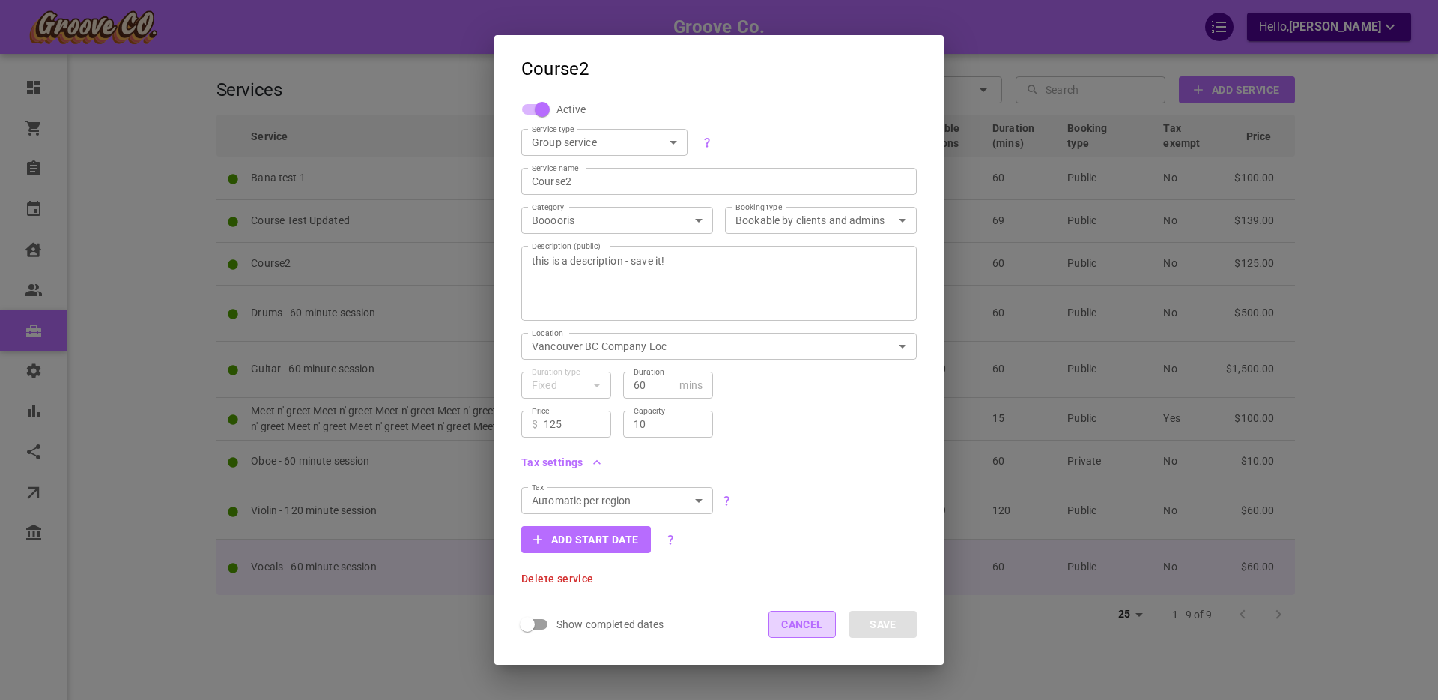
drag, startPoint x: 804, startPoint y: 626, endPoint x: 762, endPoint y: 582, distance: 60.9
click at [804, 626] on button "Cancel" at bounding box center [801, 623] width 67 height 27
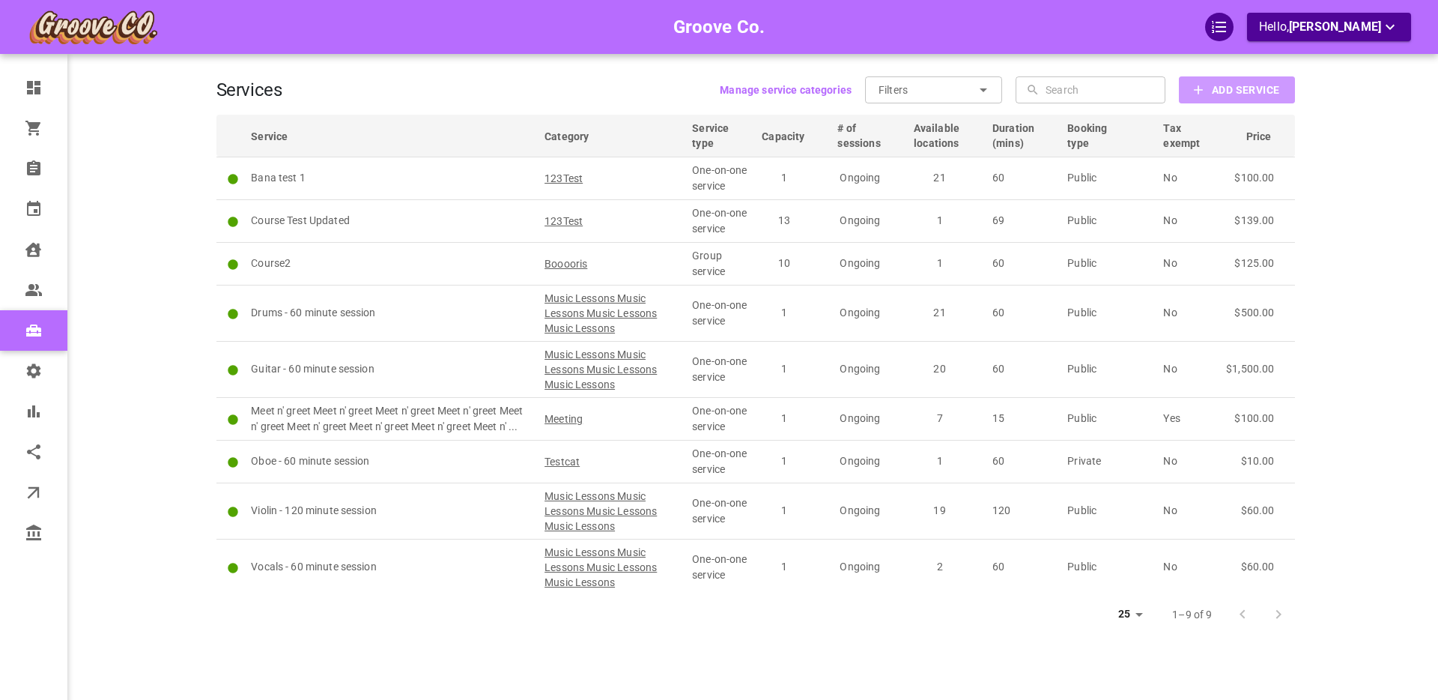
click at [1209, 89] on button "Add Service" at bounding box center [1236, 89] width 115 height 27
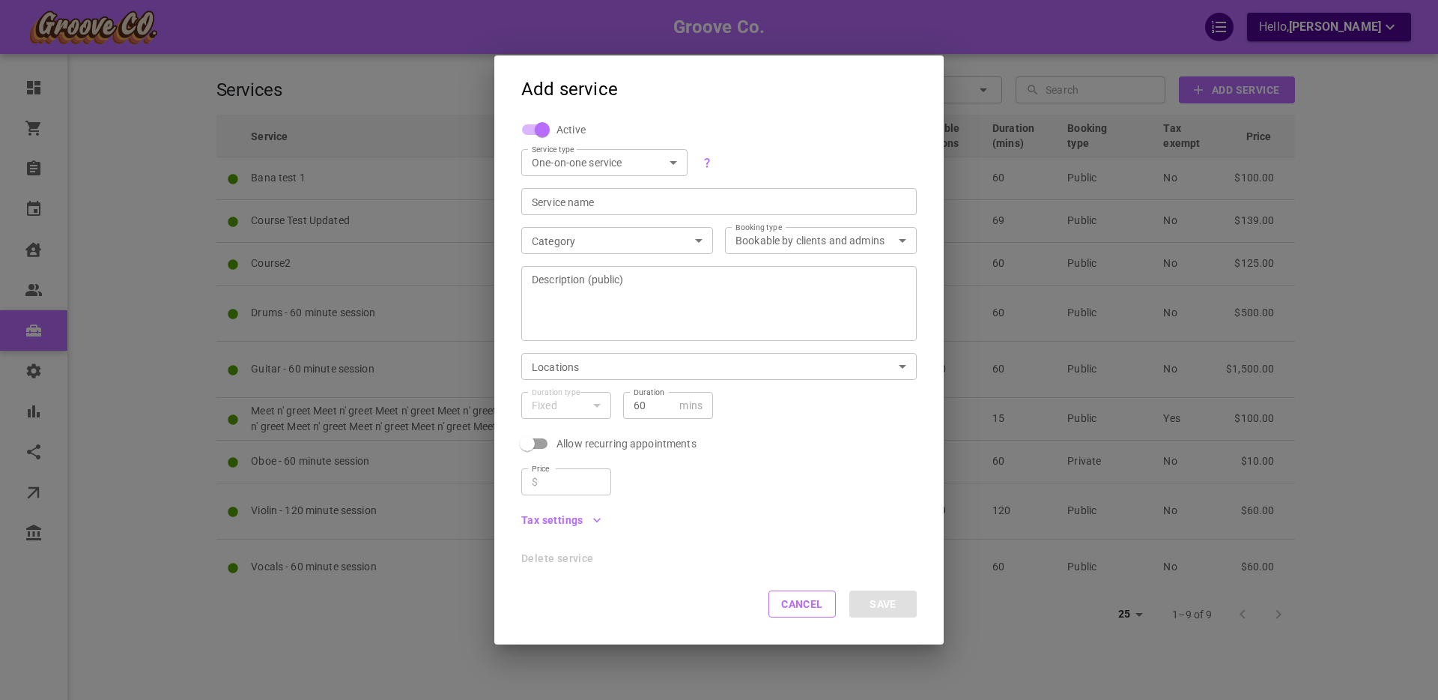
click at [575, 210] on div "Service name" at bounding box center [718, 201] width 395 height 27
type input "J"
type input "Course 123"
click at [627, 160] on body "Groove Co. Hello, Boris Sandford Dashboard Orders Bookings Calendar Clients Use…" at bounding box center [719, 396] width 1438 height 792
click at [586, 210] on li "Group service" at bounding box center [604, 213] width 166 height 25
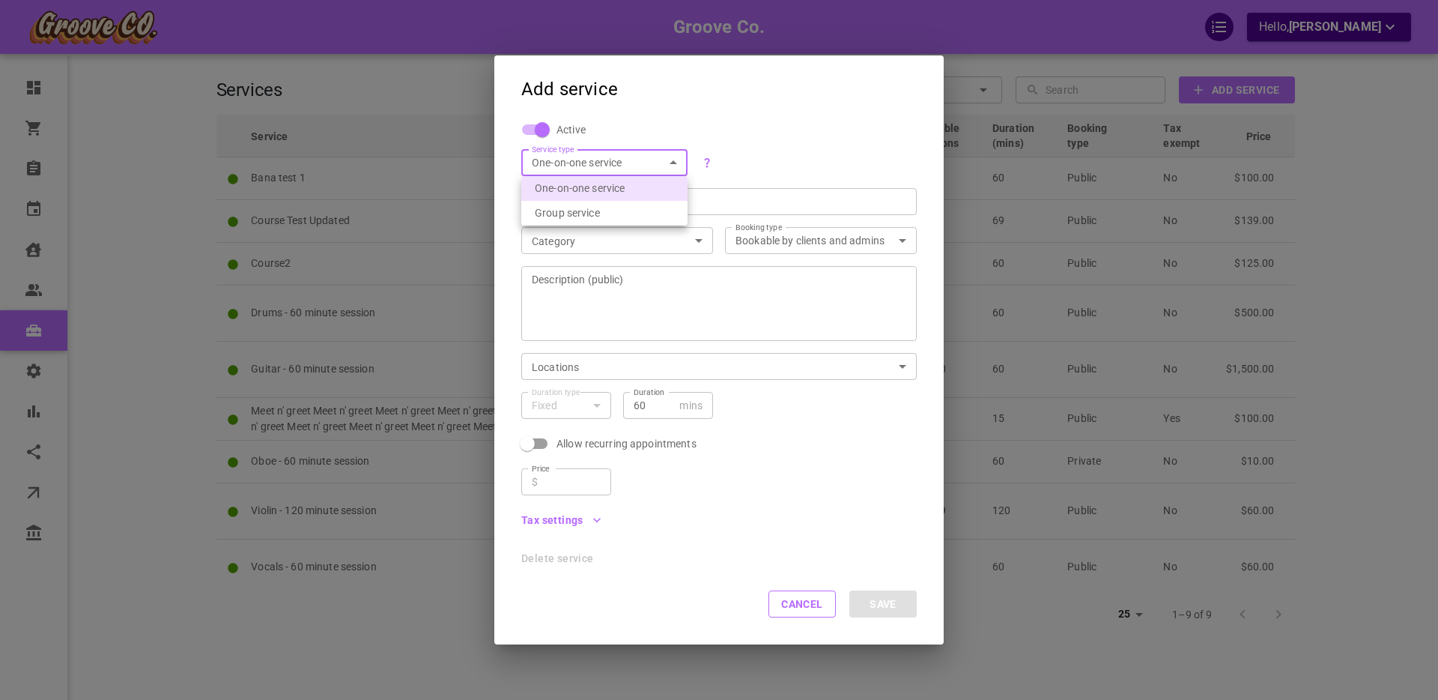
type input "GROUP"
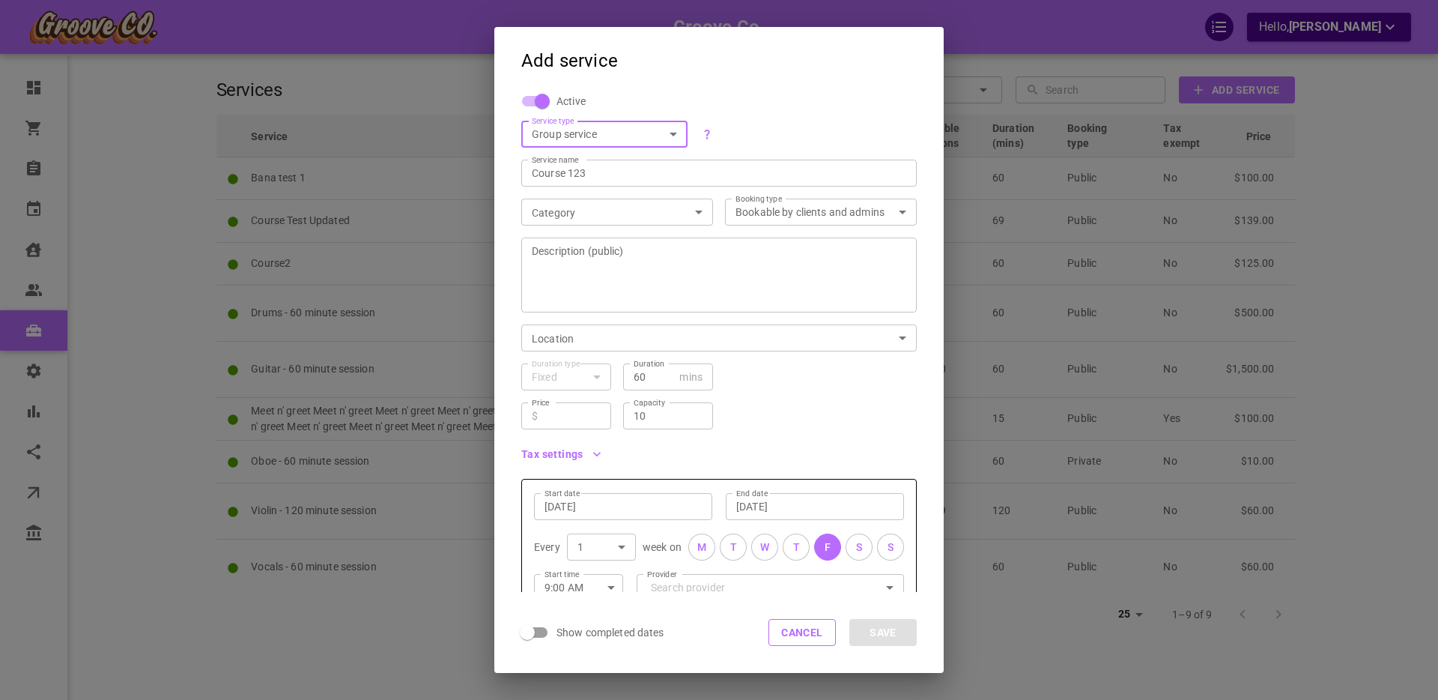
click at [597, 213] on body "Groove Co. Hello, Boris Sandford Dashboard Orders Bookings Calendar Clients Use…" at bounding box center [719, 396] width 1438 height 792
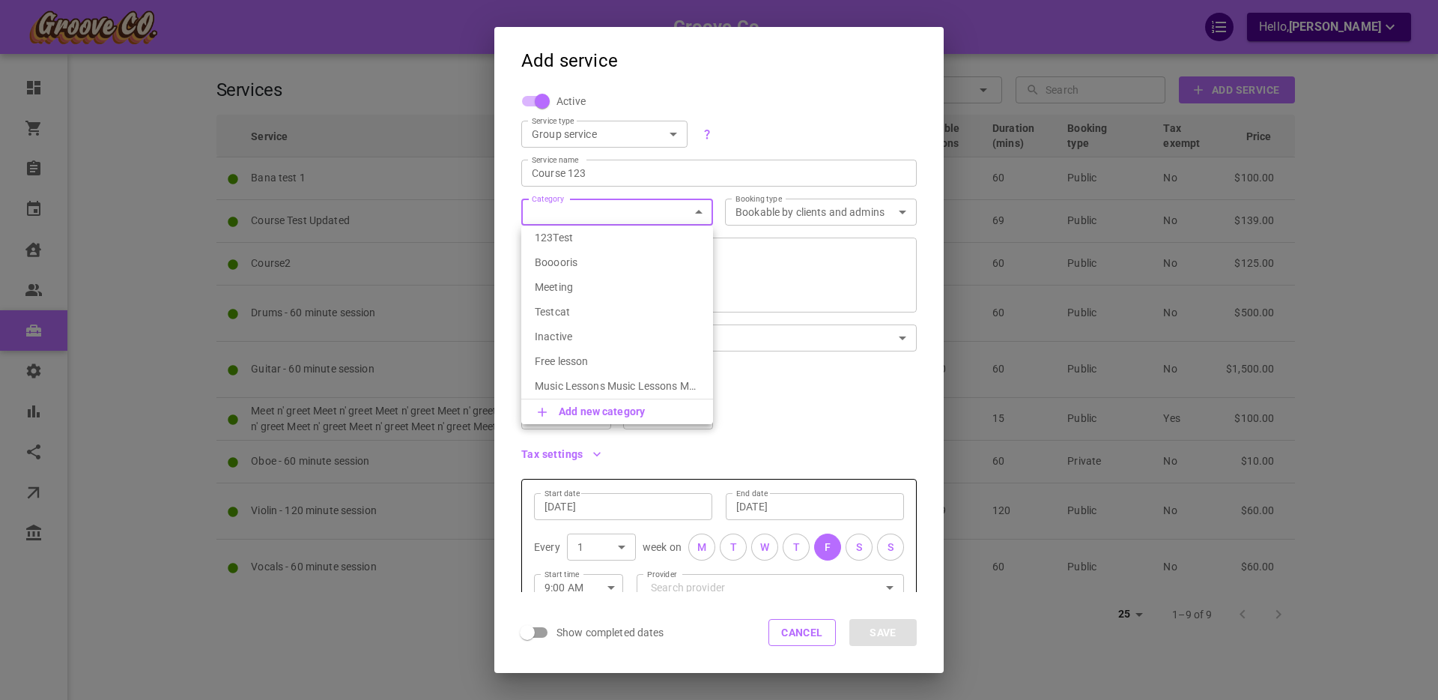
click at [588, 255] on p "Booooris" at bounding box center [617, 262] width 165 height 15
type input "Booooris"
click at [606, 275] on textarea "Description (public)" at bounding box center [719, 275] width 374 height 90
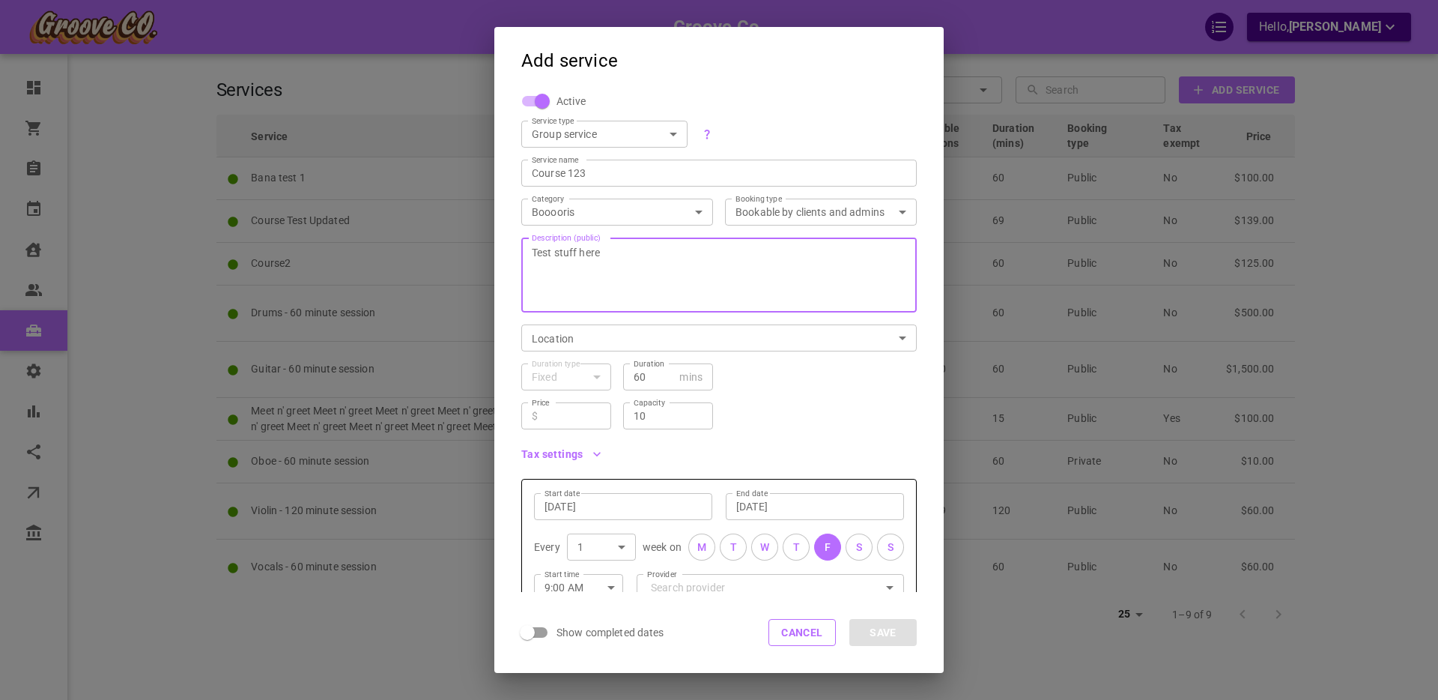
type textarea "Test stuff here"
click at [607, 338] on body "Groove Co. Hello, Boris Sandford Dashboard Orders Bookings Calendar Clients Use…" at bounding box center [719, 396] width 1438 height 792
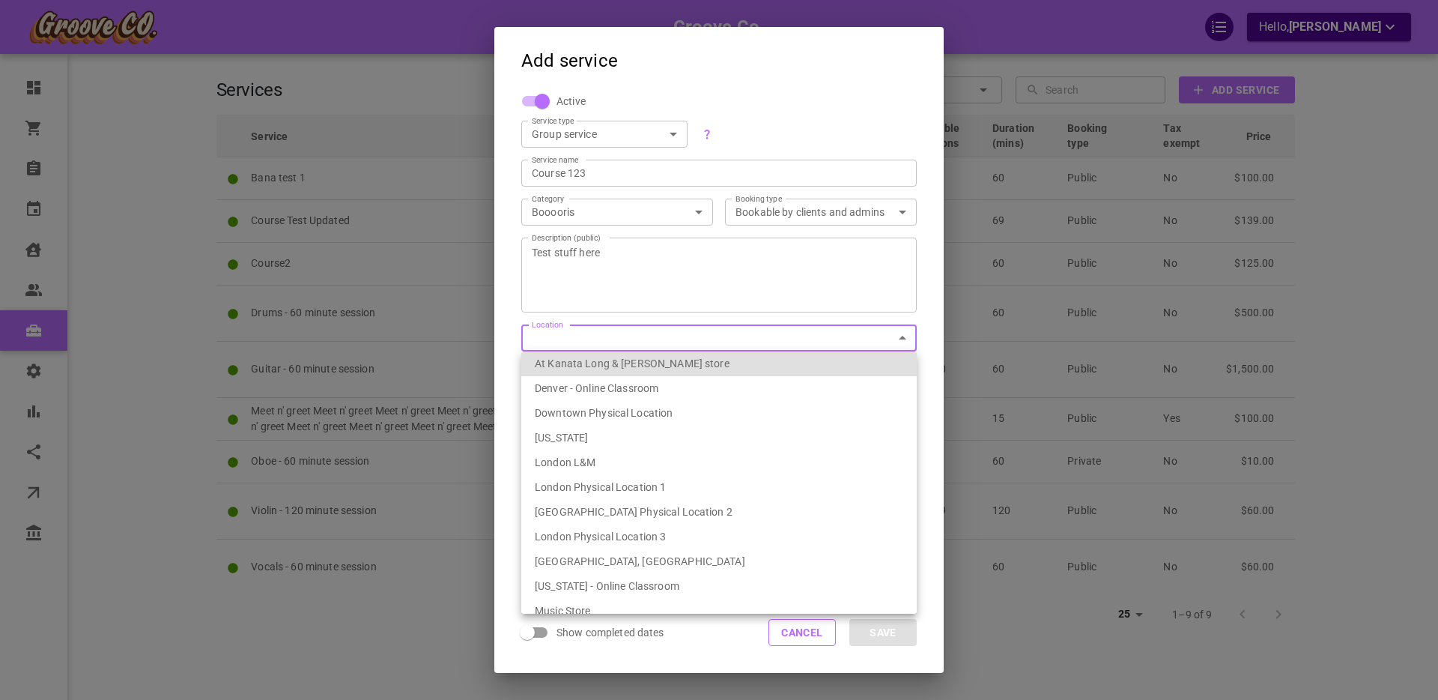
scroll to position [257, 0]
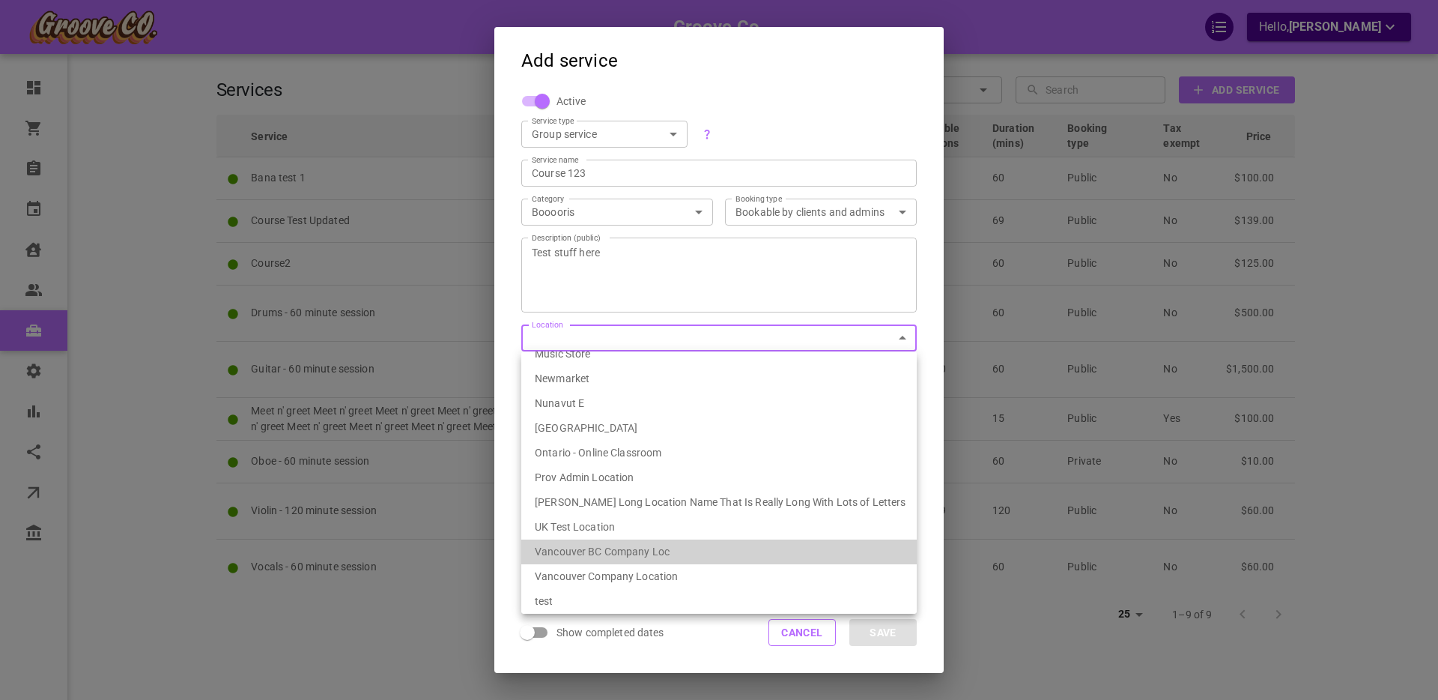
click at [626, 556] on li "Vancouver BC Company Loc" at bounding box center [718, 551] width 395 height 25
type input "539ef6fa-1bae-4334-9153-77231d086627"
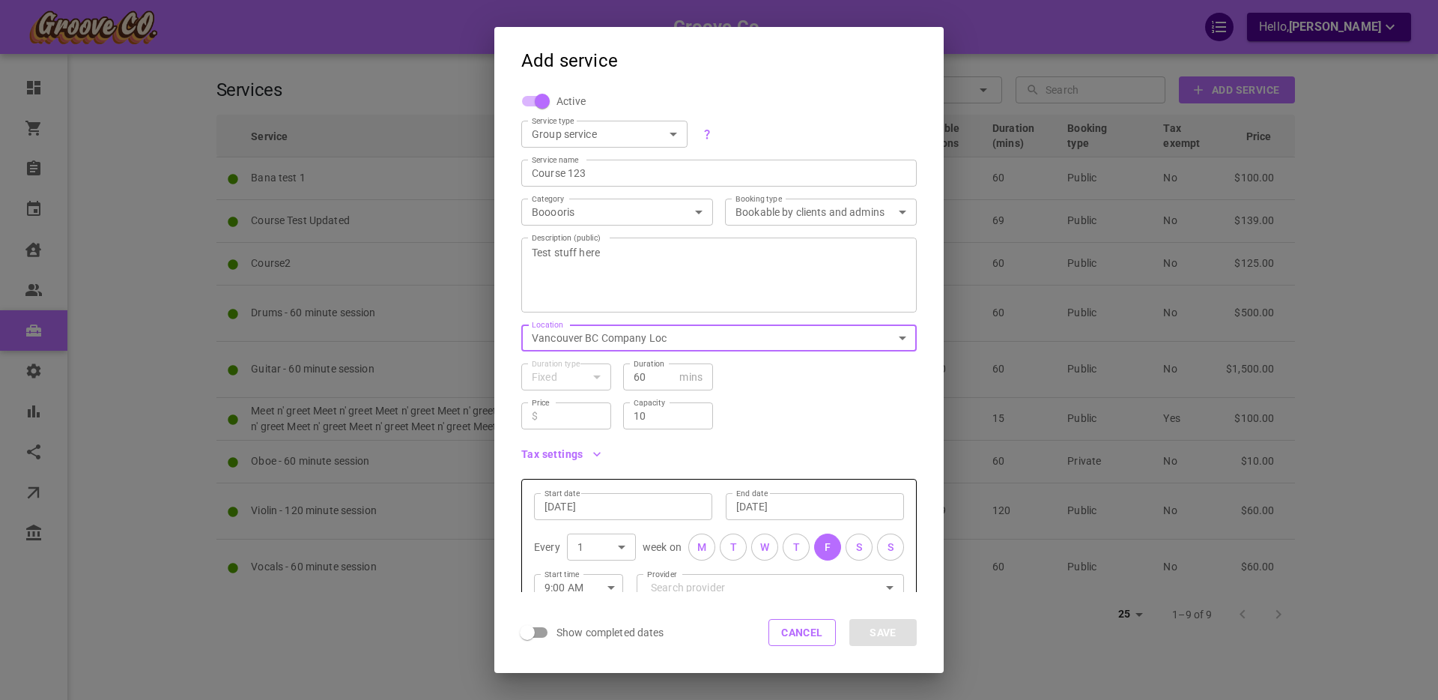
click at [640, 377] on input "60" at bounding box center [654, 376] width 40 height 15
type input "69"
click at [595, 412] on input "Price" at bounding box center [572, 415] width 57 height 15
type input "420"
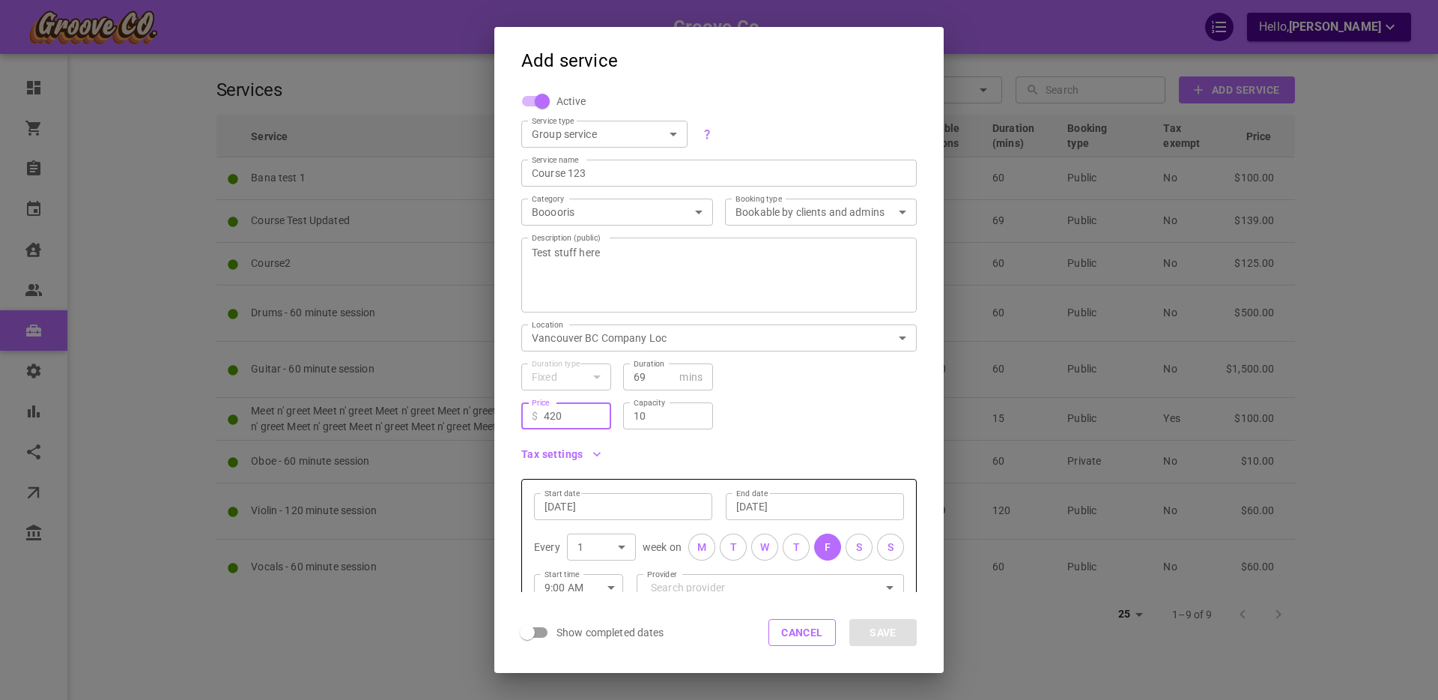
click at [664, 417] on input "10" at bounding box center [668, 415] width 69 height 15
type input "69"
click at [759, 406] on div "Price ​ $ 420 Price Capacity 69 Capacity" at bounding box center [712, 409] width 407 height 39
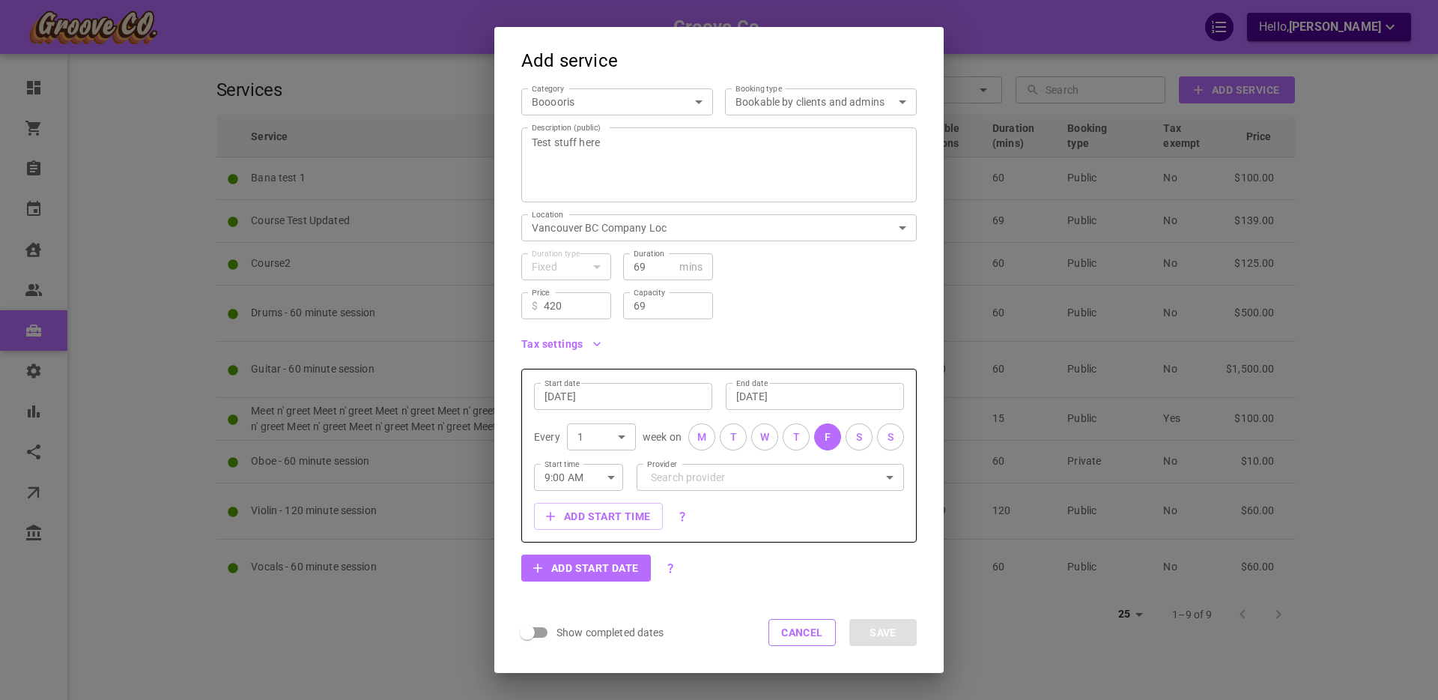
scroll to position [131, 0]
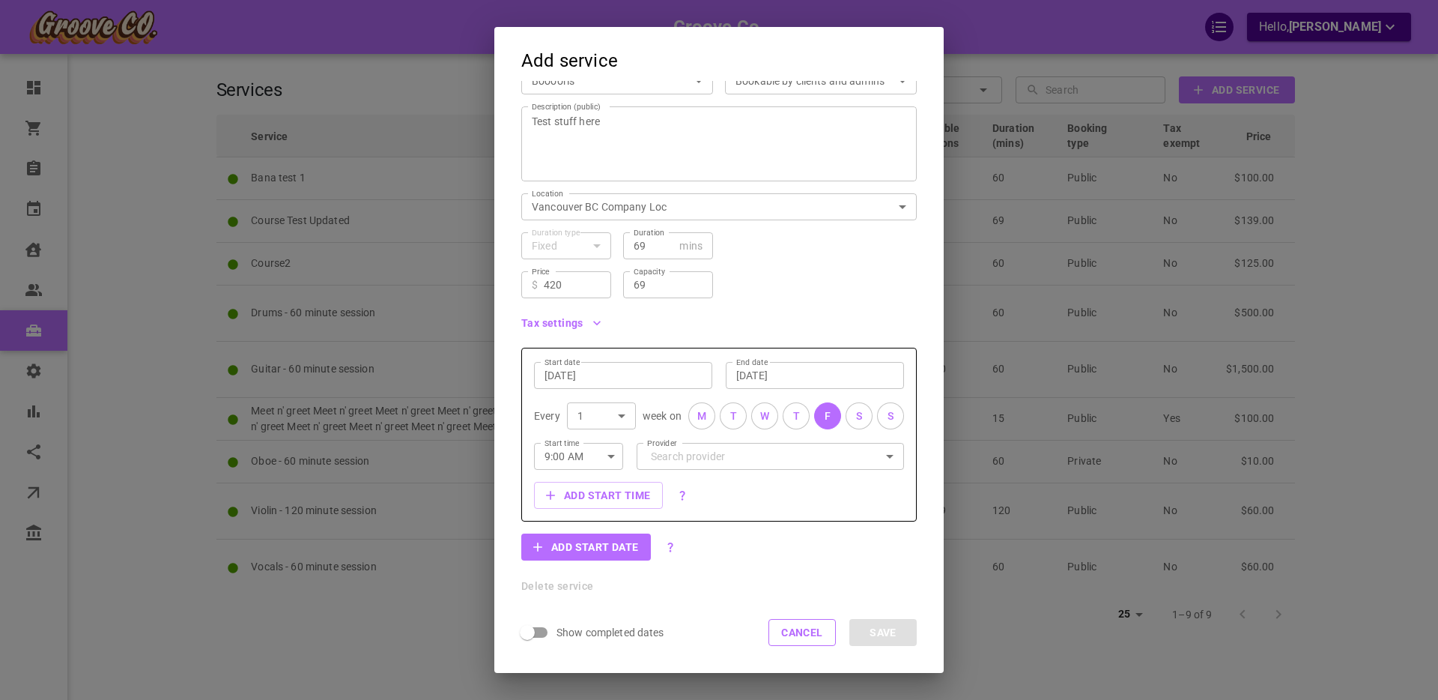
click at [559, 374] on input "Aug 22, 2025" at bounding box center [622, 375] width 157 height 15
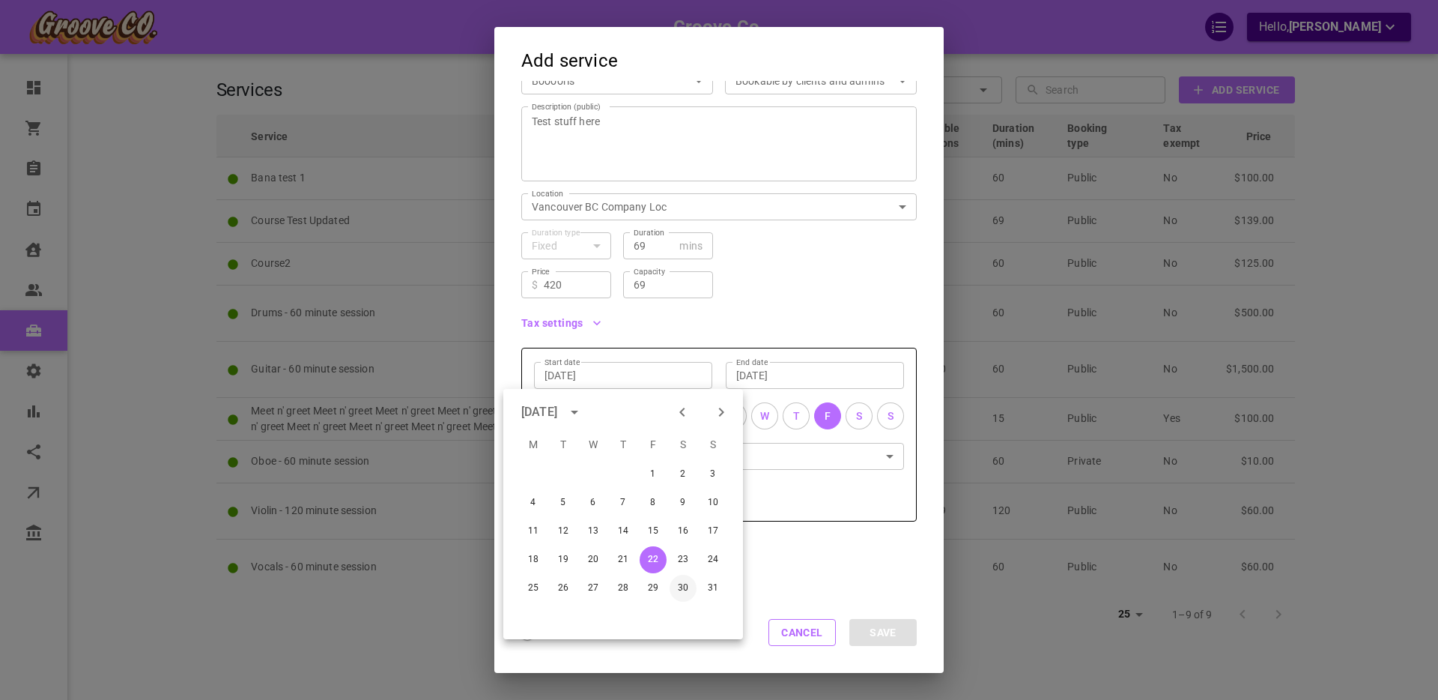
click at [683, 588] on button "30" at bounding box center [683, 587] width 27 height 27
type input "Aug 30, 2025"
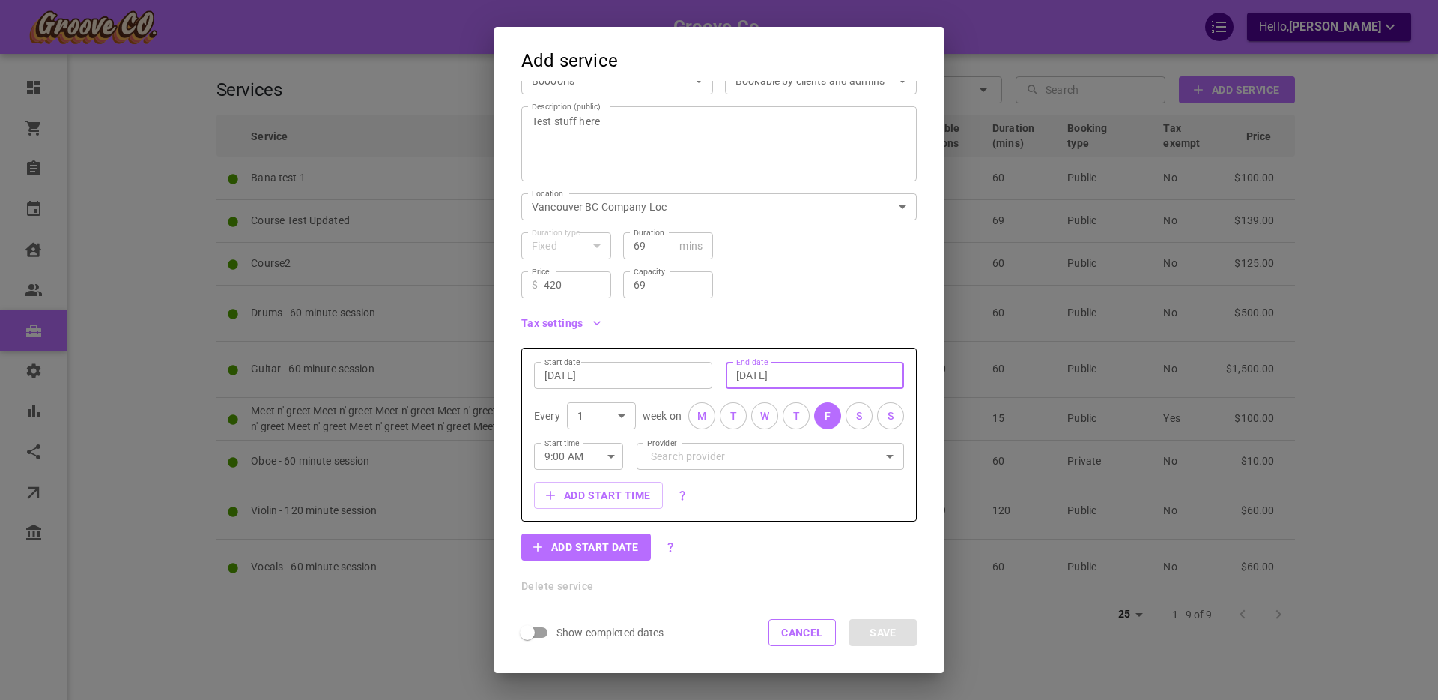
click at [765, 370] on input "Sep 22, 2025" at bounding box center [814, 375] width 157 height 15
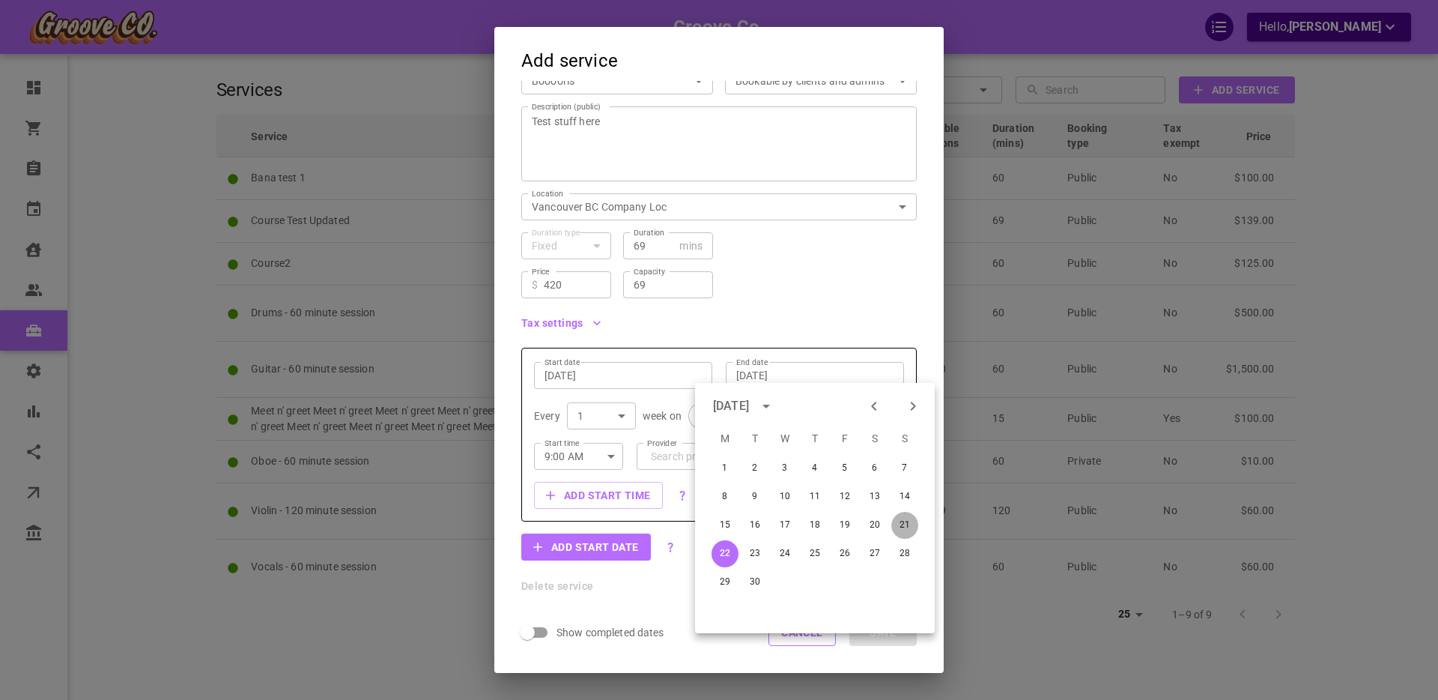
click at [905, 526] on button "21" at bounding box center [904, 525] width 27 height 27
type input "Sep 21, 2025"
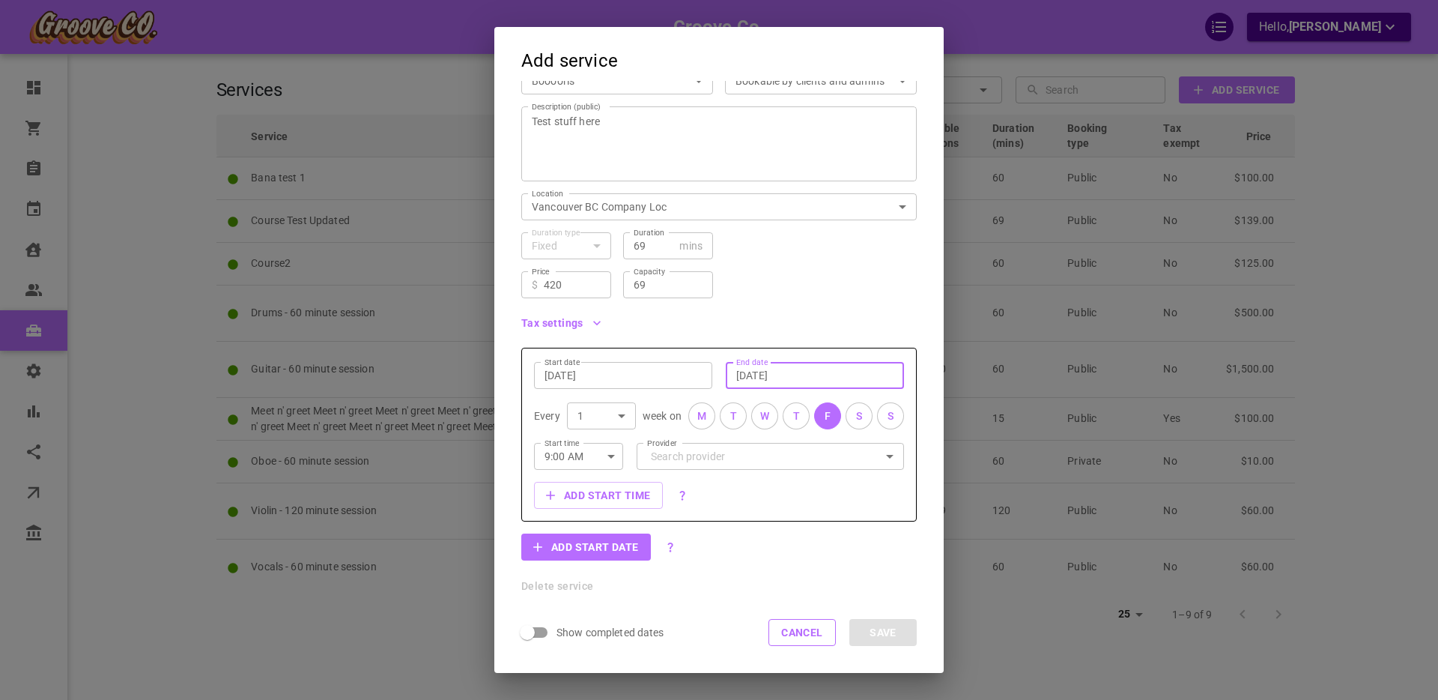
drag, startPoint x: 833, startPoint y: 415, endPoint x: 869, endPoint y: 413, distance: 36.0
click at [834, 415] on button "F" at bounding box center [827, 415] width 27 height 27
click at [870, 413] on button "S" at bounding box center [859, 415] width 27 height 27
click at [886, 413] on button "S" at bounding box center [890, 415] width 27 height 27
click at [826, 411] on div "F" at bounding box center [828, 416] width 6 height 16
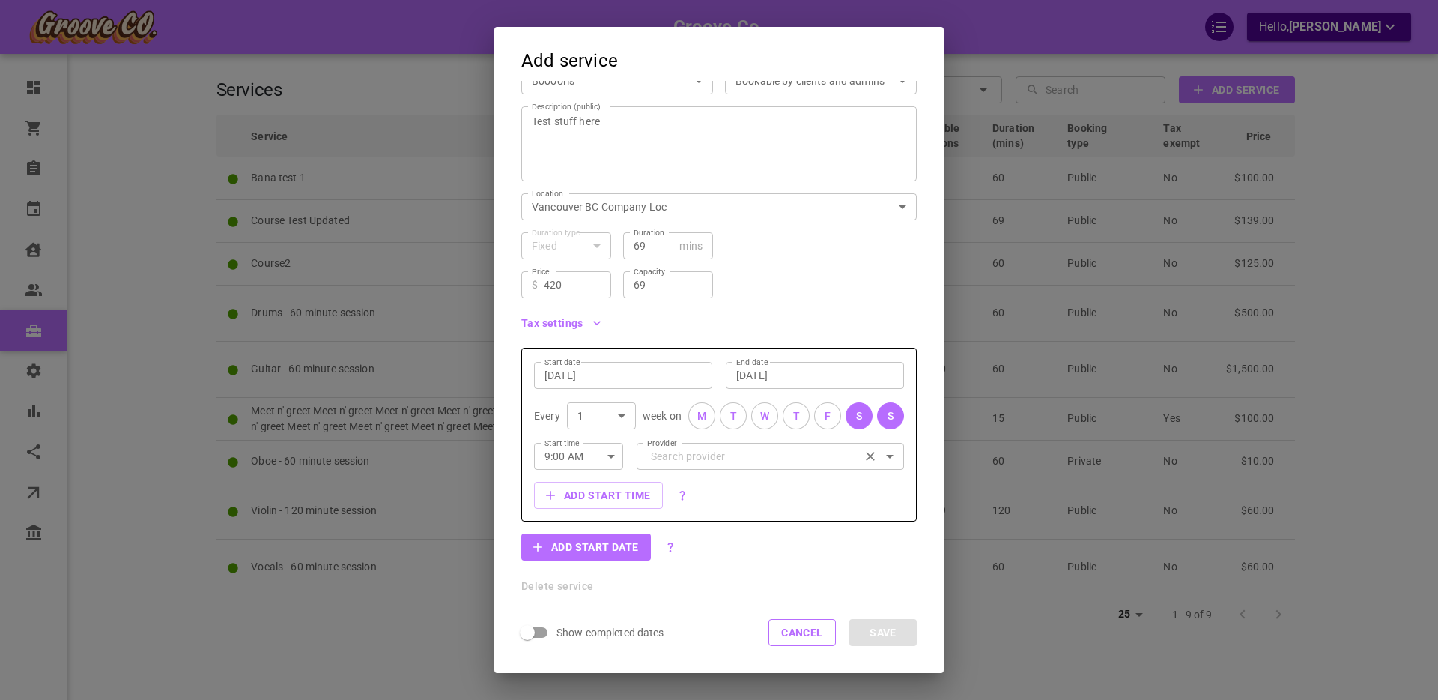
click at [707, 461] on input "Provider" at bounding box center [770, 456] width 246 height 26
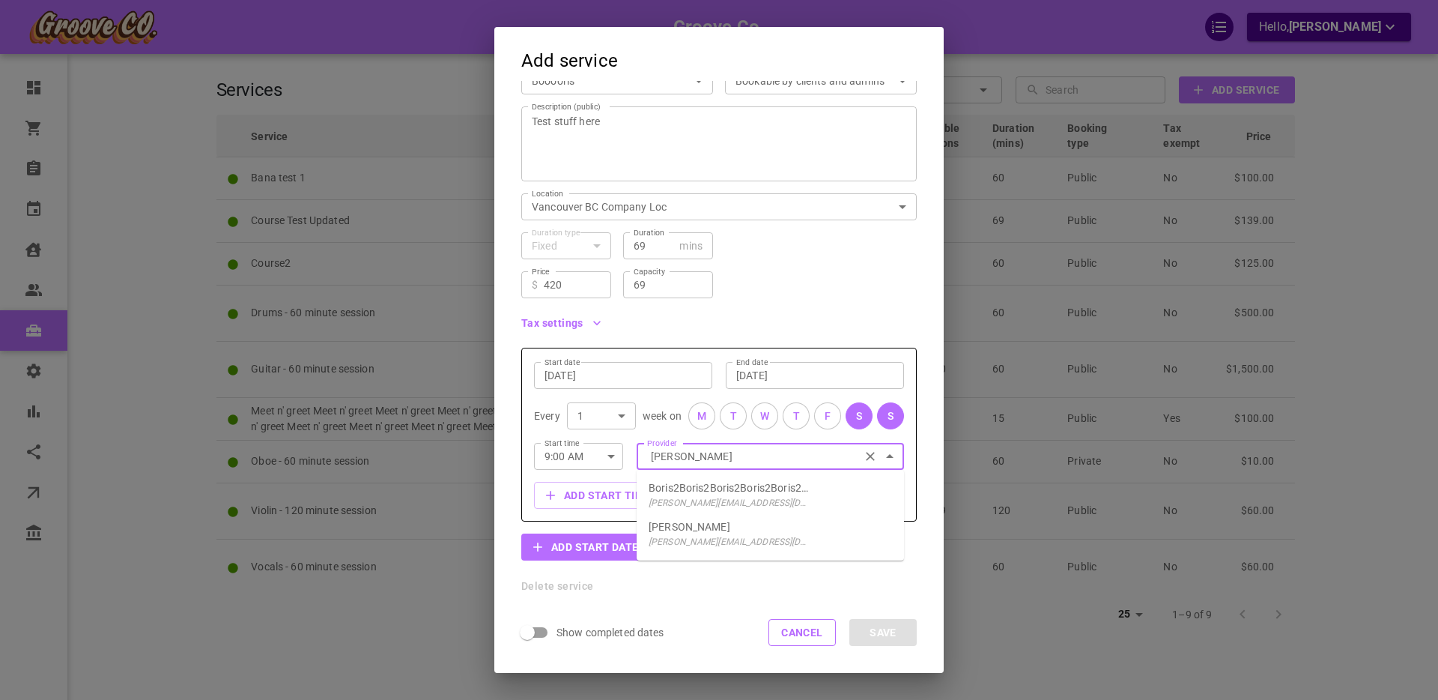
click at [702, 534] on p "boris+provider@gomarketbox.com" at bounding box center [730, 541] width 163 height 15
type input "[PERSON_NAME]"
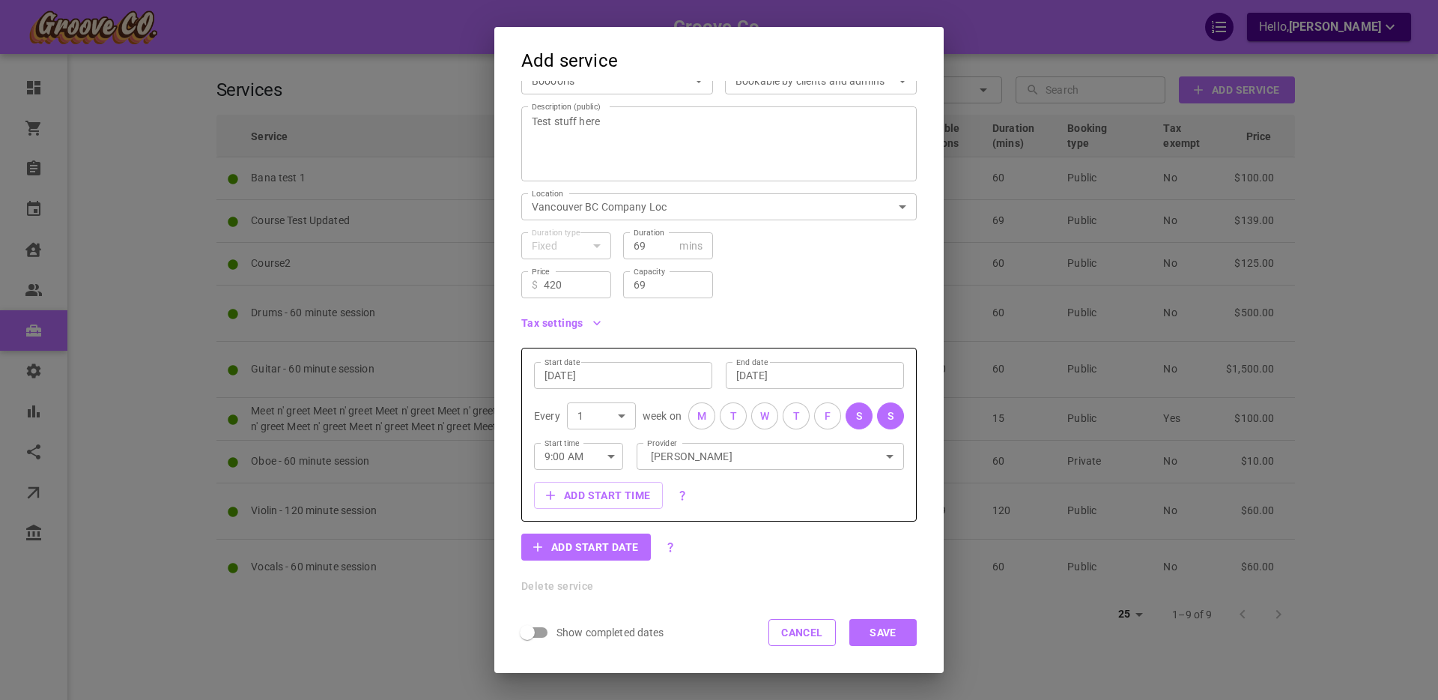
click at [613, 455] on icon "button" at bounding box center [610, 457] width 7 height 4
click at [583, 507] on li "6:00 PM" at bounding box center [578, 510] width 89 height 27
type input "6:00 PM"
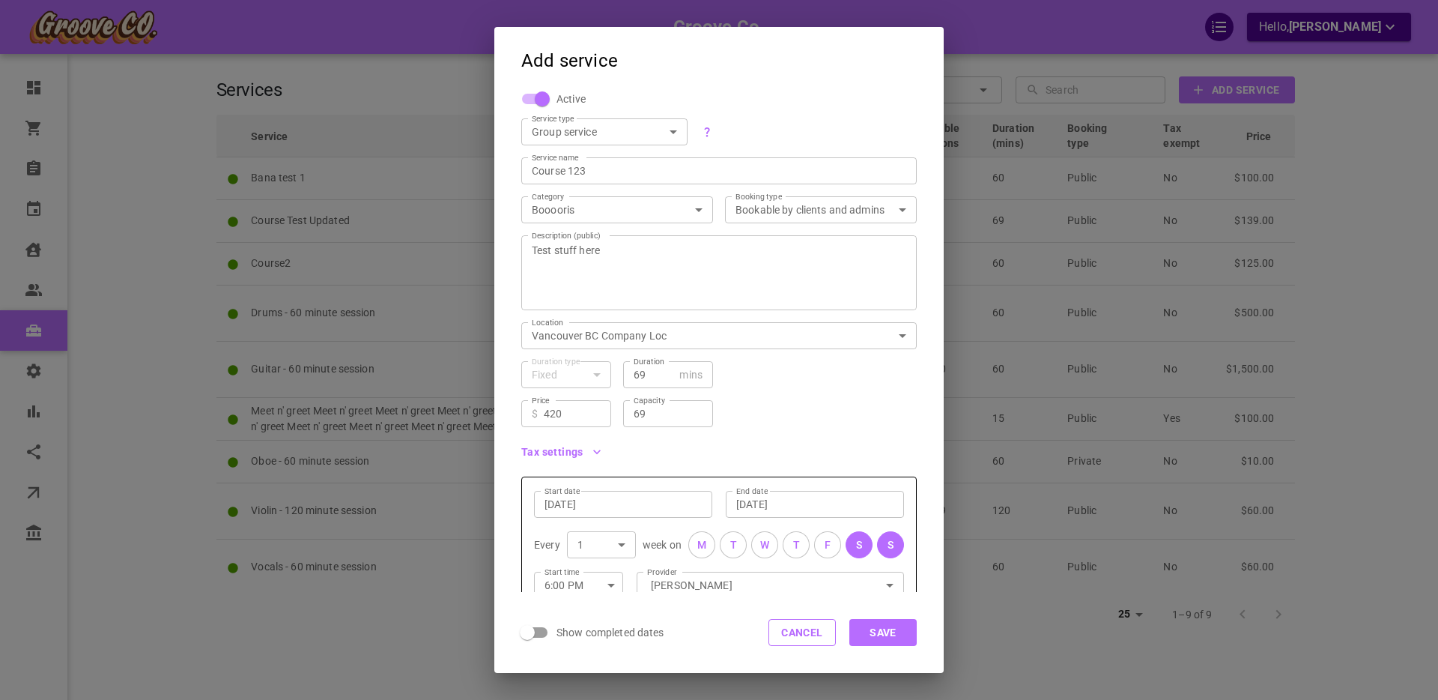
scroll to position [0, 0]
click at [891, 634] on button "Save" at bounding box center [882, 632] width 67 height 27
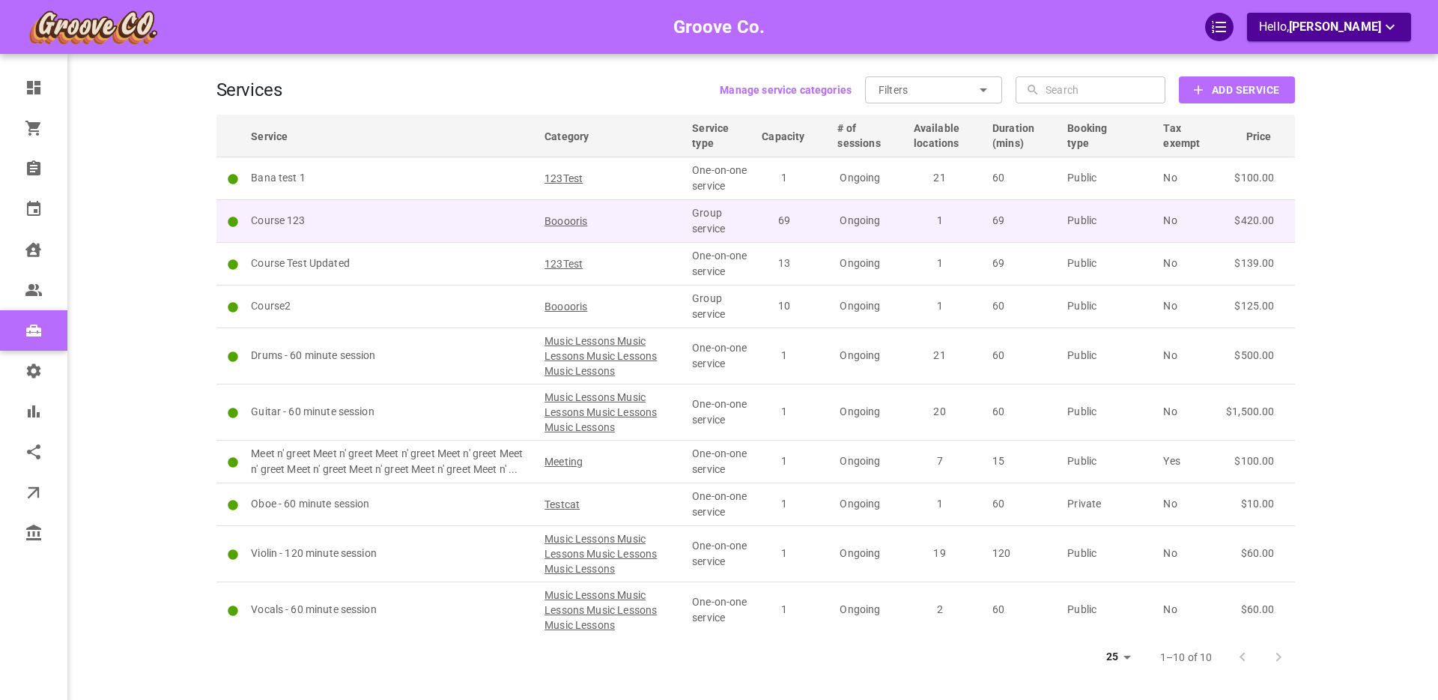
click at [368, 216] on p "Course 123" at bounding box center [391, 221] width 280 height 16
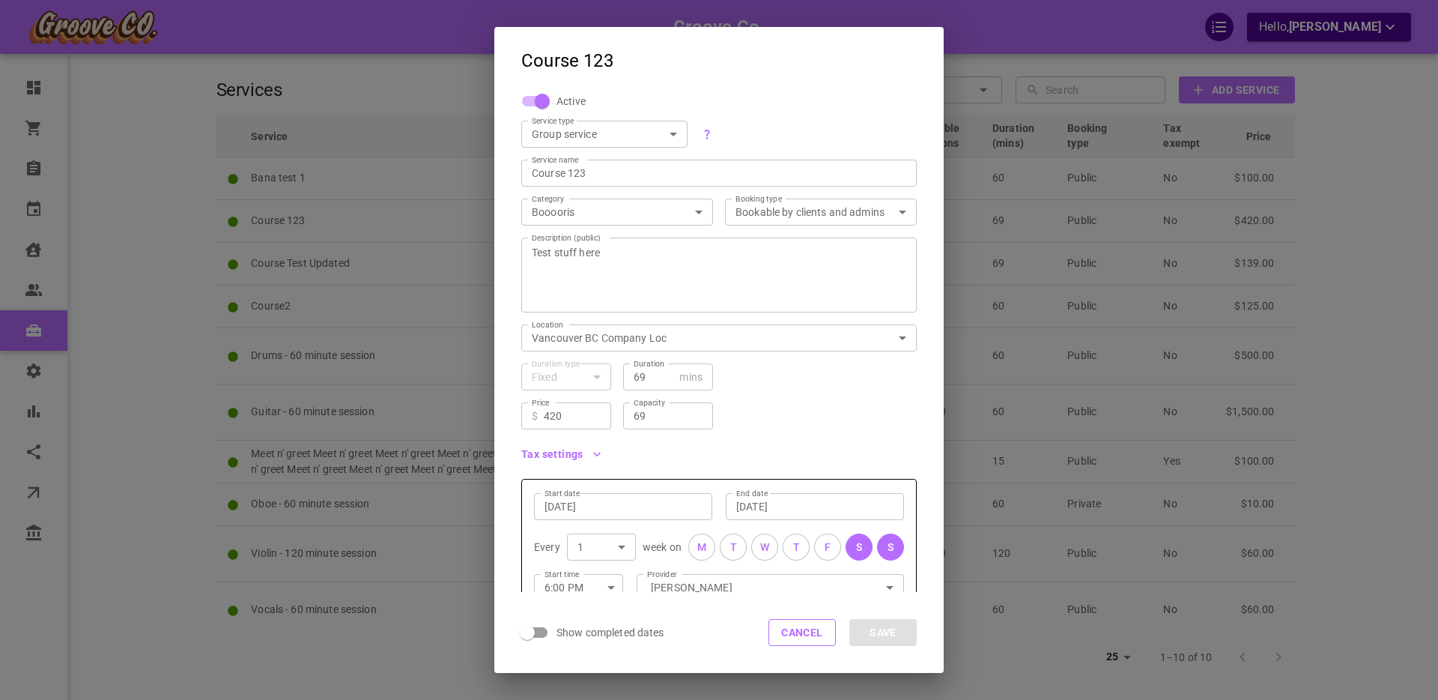
click at [562, 96] on span "Active" at bounding box center [570, 101] width 29 height 15
click at [562, 96] on input "Active" at bounding box center [542, 101] width 85 height 28
checkbox input "false"
click at [882, 631] on button "Save" at bounding box center [882, 632] width 67 height 27
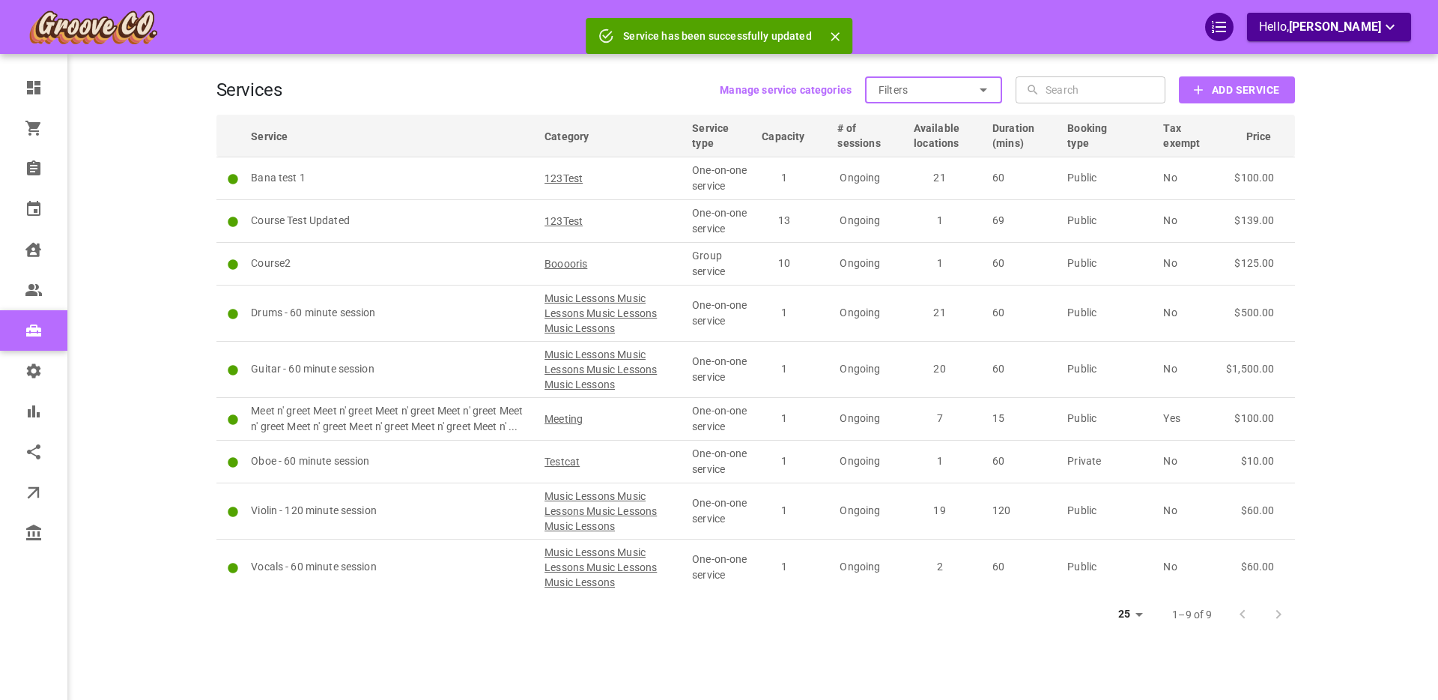
click at [949, 88] on input "Filters" at bounding box center [927, 89] width 96 height 27
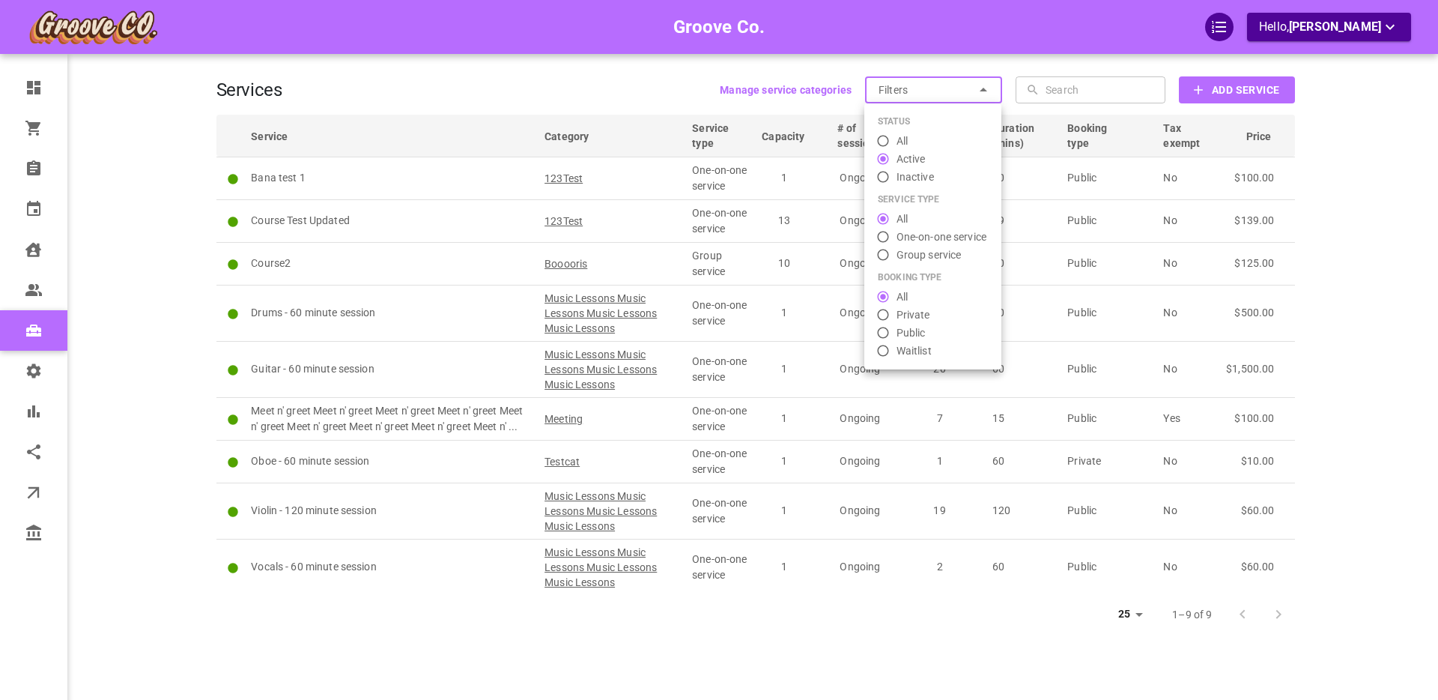
click at [911, 175] on span "Inactive" at bounding box center [914, 177] width 37 height 16
click at [896, 175] on input "Inactive" at bounding box center [883, 176] width 27 height 15
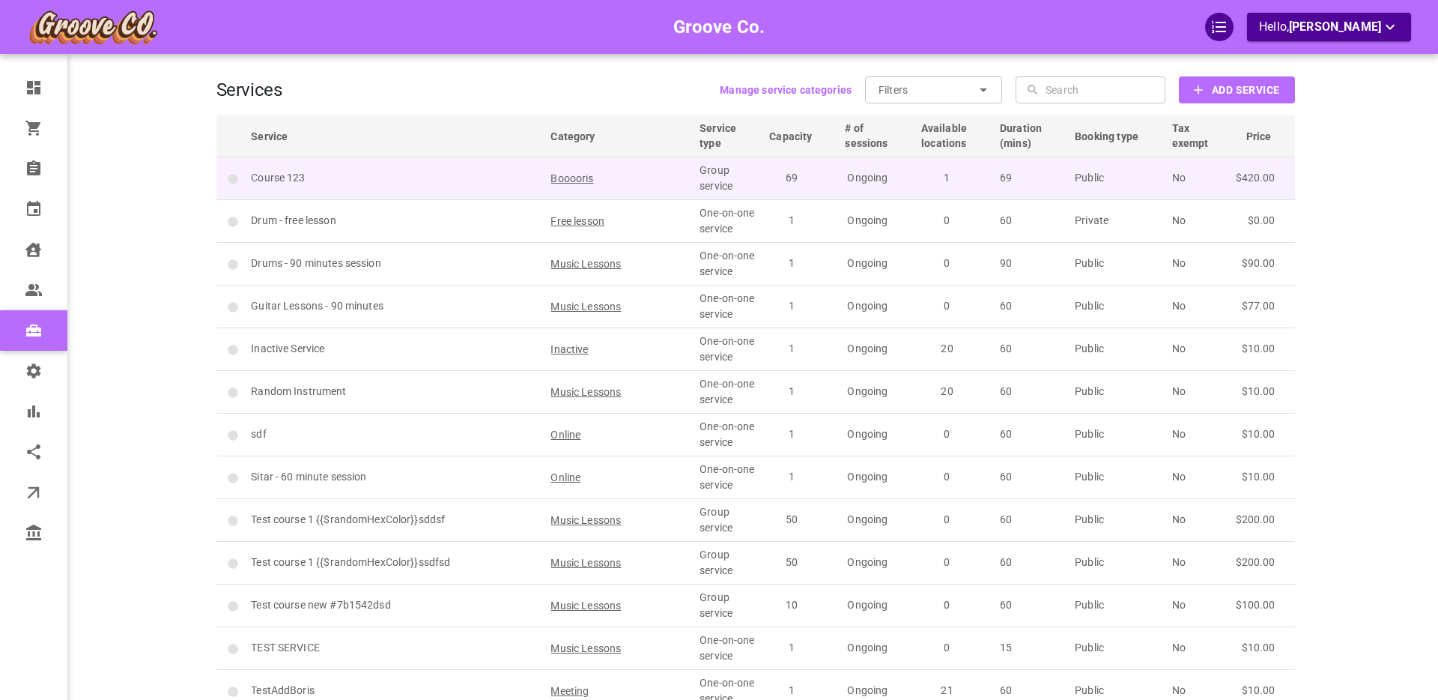
click at [486, 179] on p "Course 123" at bounding box center [394, 178] width 286 height 16
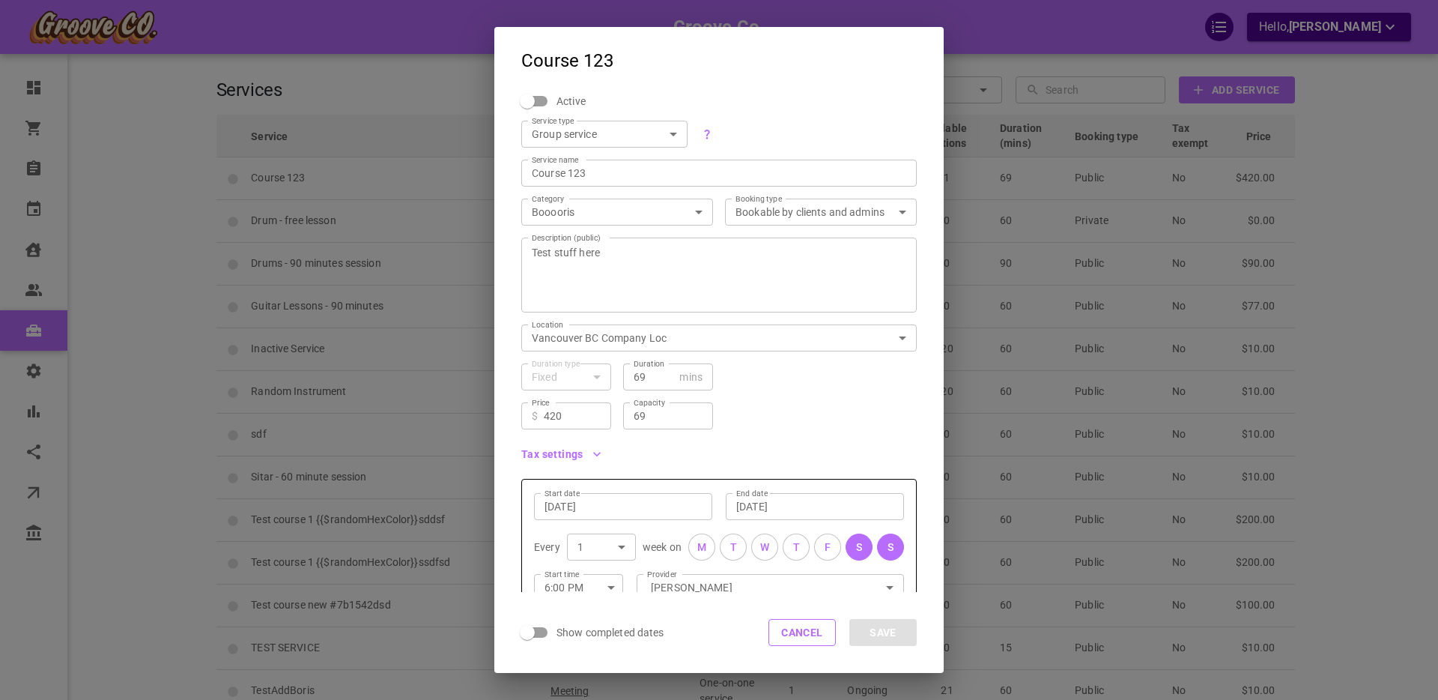
click at [573, 100] on span "Active" at bounding box center [570, 101] width 29 height 15
click at [570, 100] on input "Active" at bounding box center [527, 101] width 85 height 28
click at [559, 100] on span "Active" at bounding box center [570, 101] width 29 height 15
click at [559, 100] on input "Active" at bounding box center [527, 101] width 85 height 28
checkbox input "true"
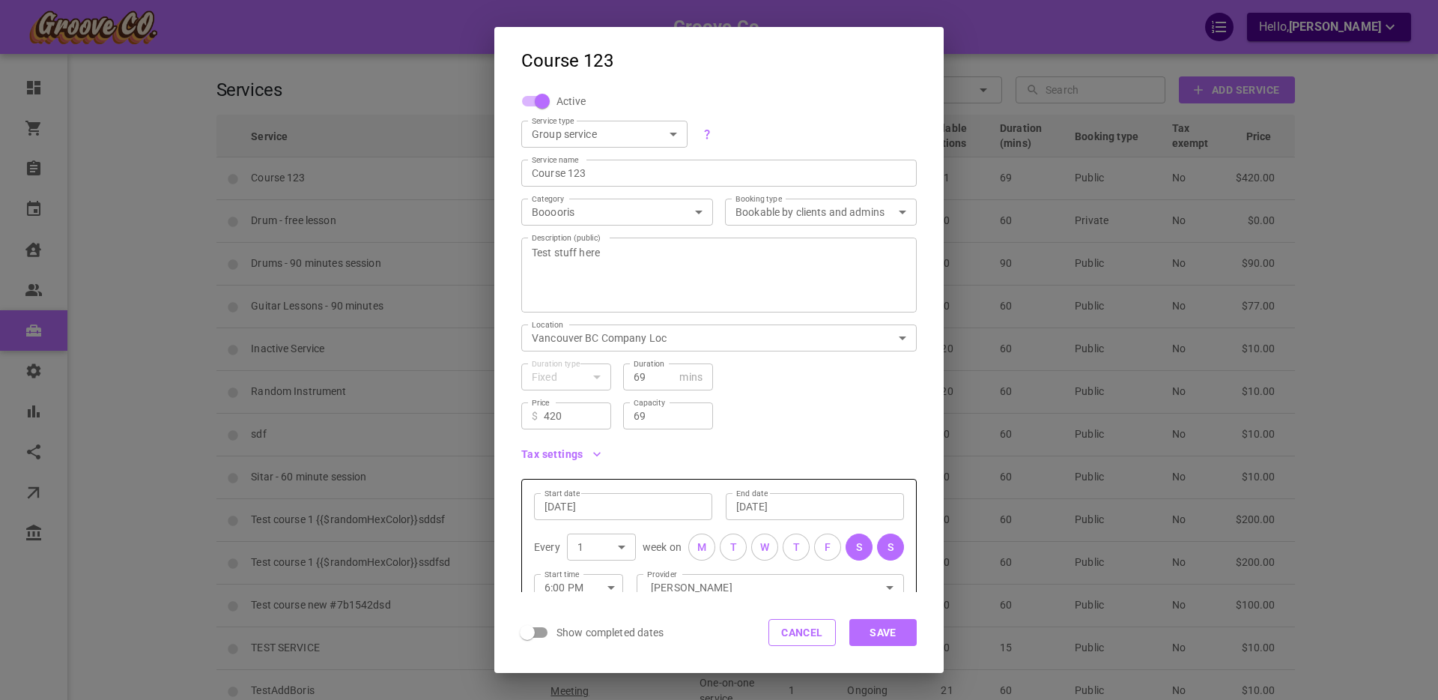
scroll to position [131, 0]
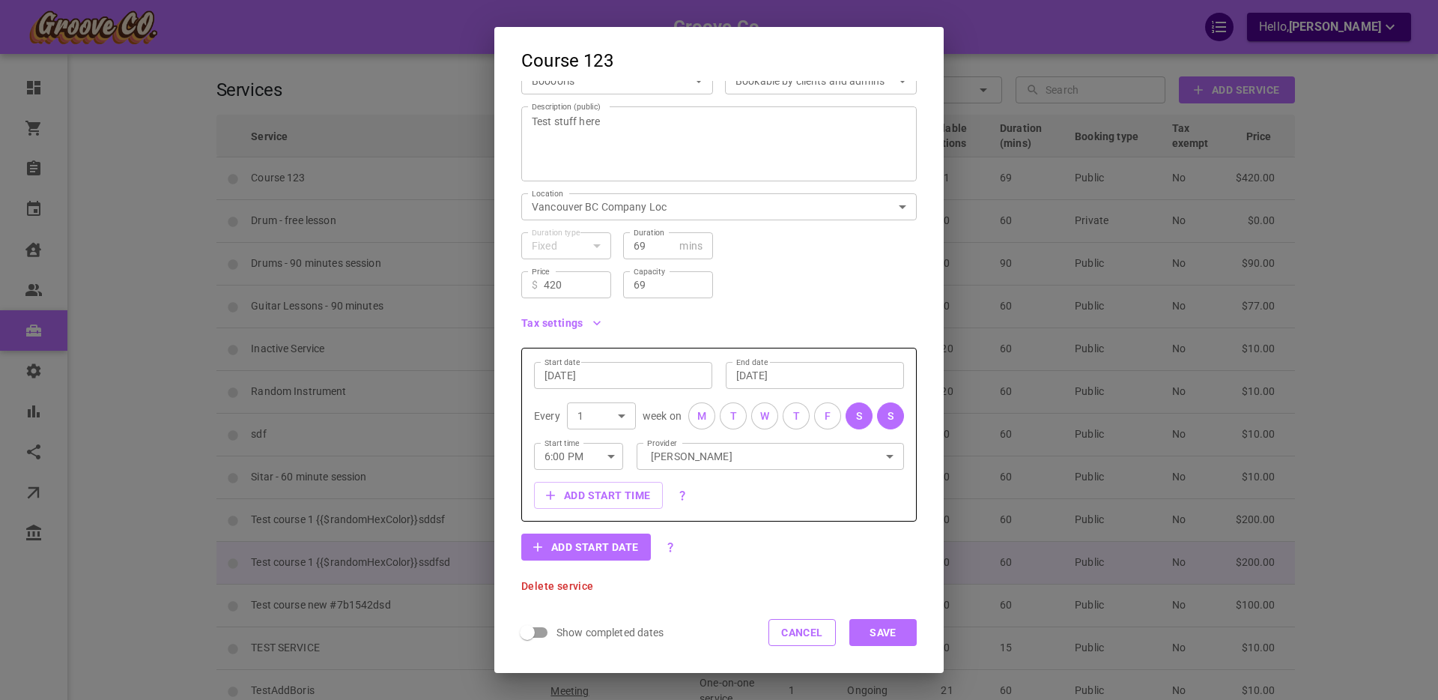
drag, startPoint x: 815, startPoint y: 633, endPoint x: 723, endPoint y: 582, distance: 105.3
click at [815, 633] on button "Cancel" at bounding box center [801, 632] width 67 height 27
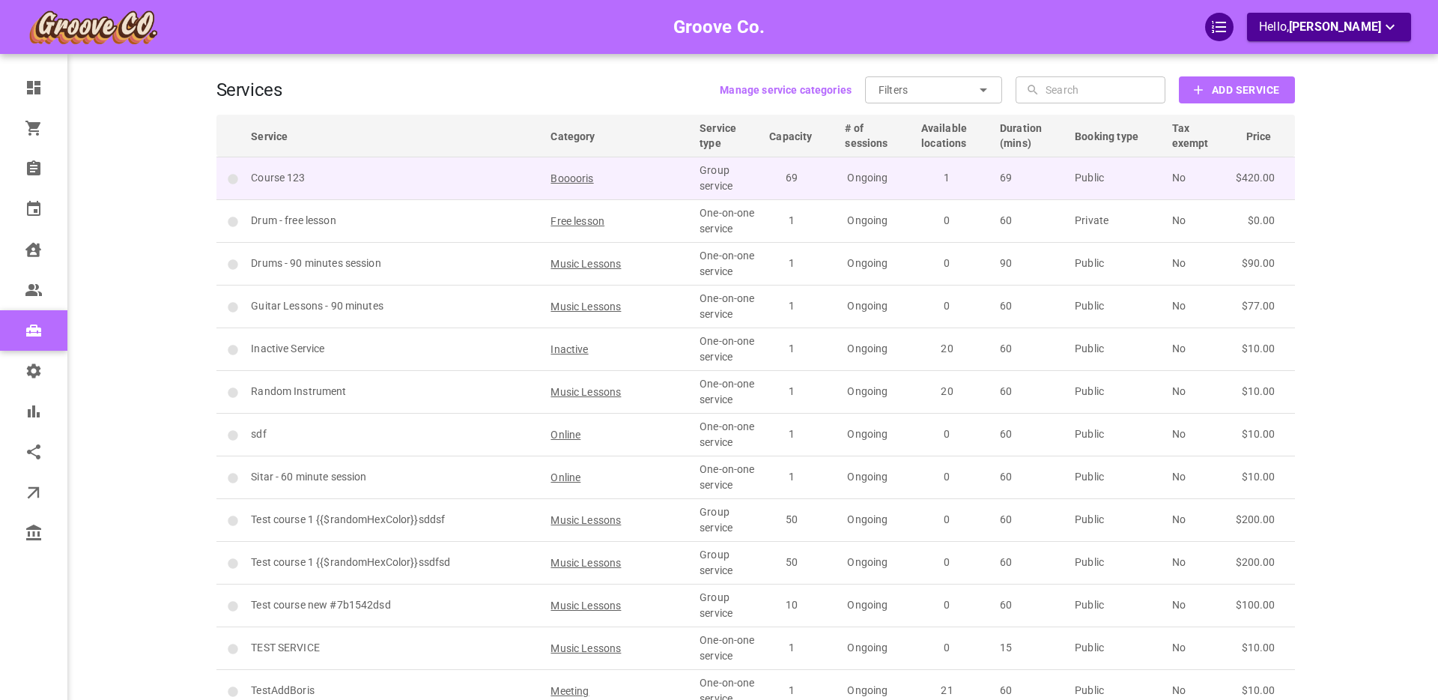
click at [410, 174] on p "Course 123" at bounding box center [394, 178] width 286 height 16
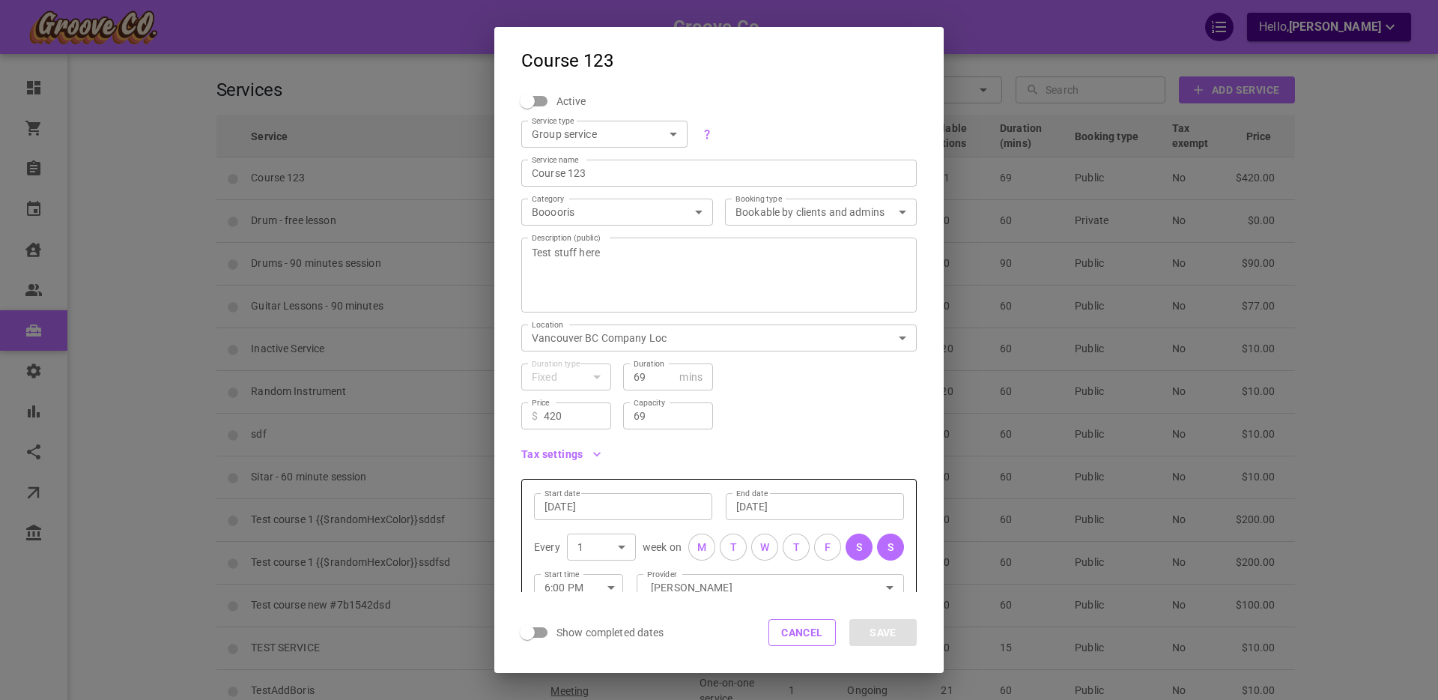
click at [567, 97] on span "Active" at bounding box center [570, 101] width 29 height 15
click at [567, 97] on input "Active" at bounding box center [527, 101] width 85 height 28
click at [882, 626] on button "Save" at bounding box center [882, 632] width 67 height 27
checkbox input "false"
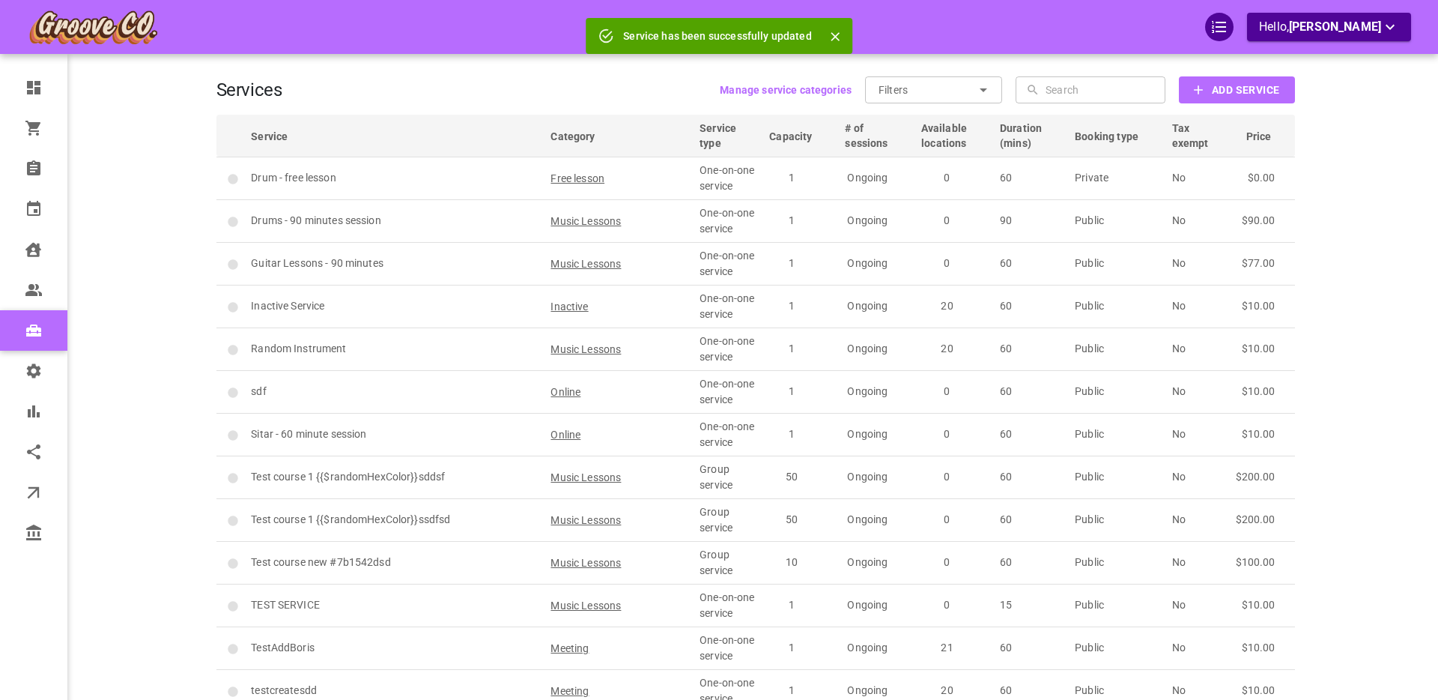
click at [925, 85] on input "Filters" at bounding box center [927, 89] width 96 height 27
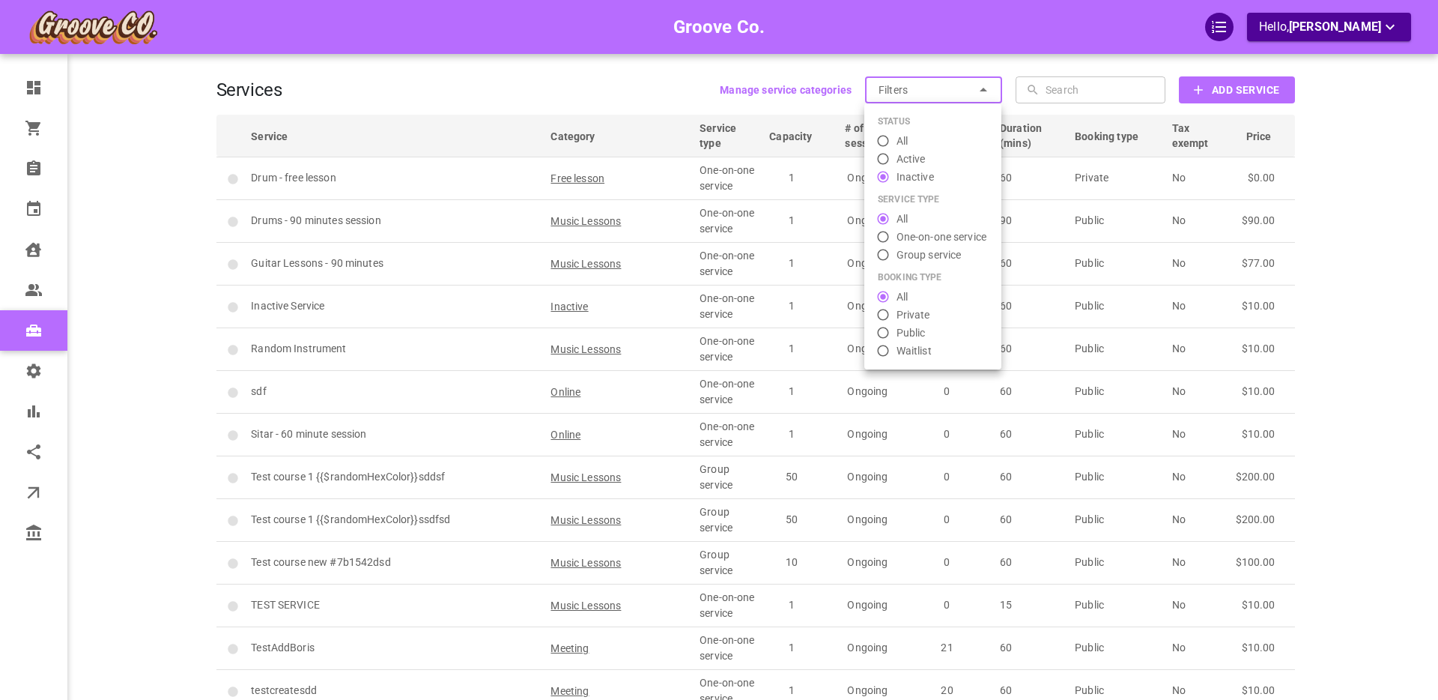
click at [914, 157] on span "Active" at bounding box center [910, 159] width 29 height 16
click at [896, 157] on input "Active" at bounding box center [883, 158] width 27 height 15
radio input "false"
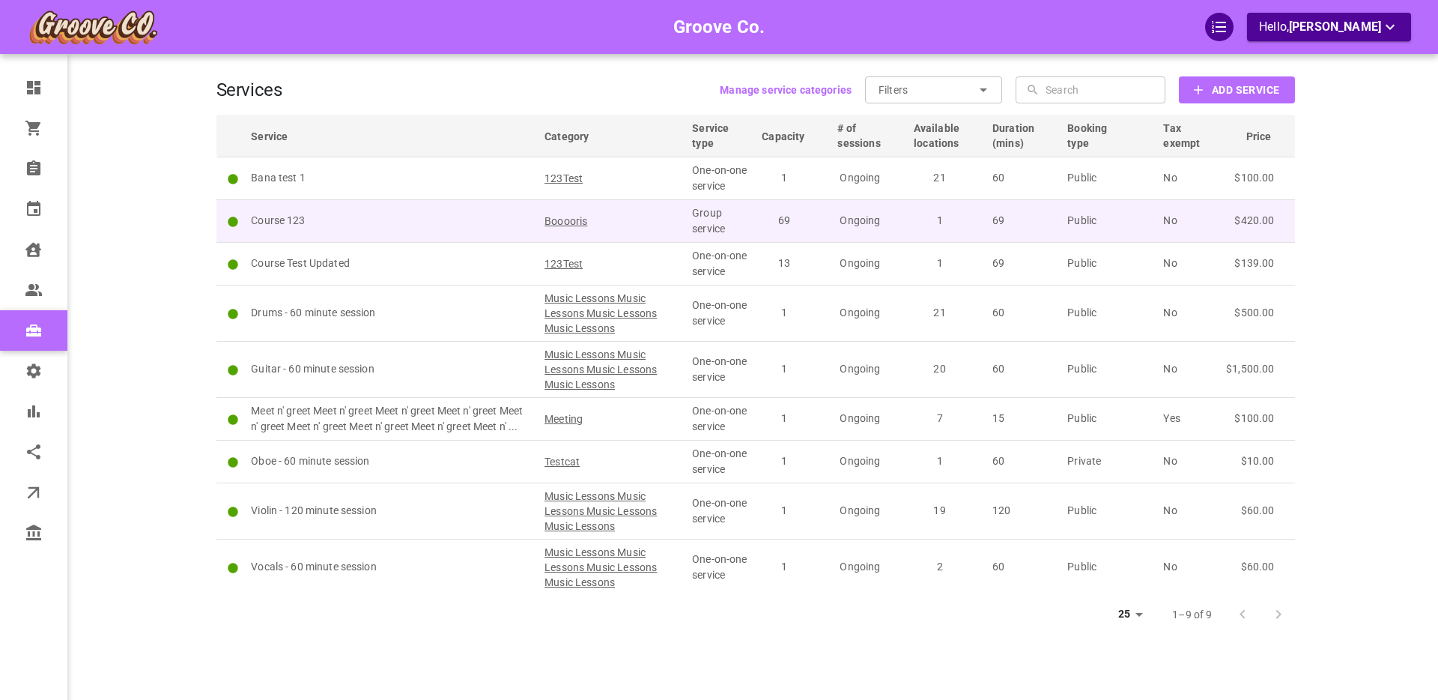
click at [393, 219] on p "Course 123" at bounding box center [391, 221] width 280 height 16
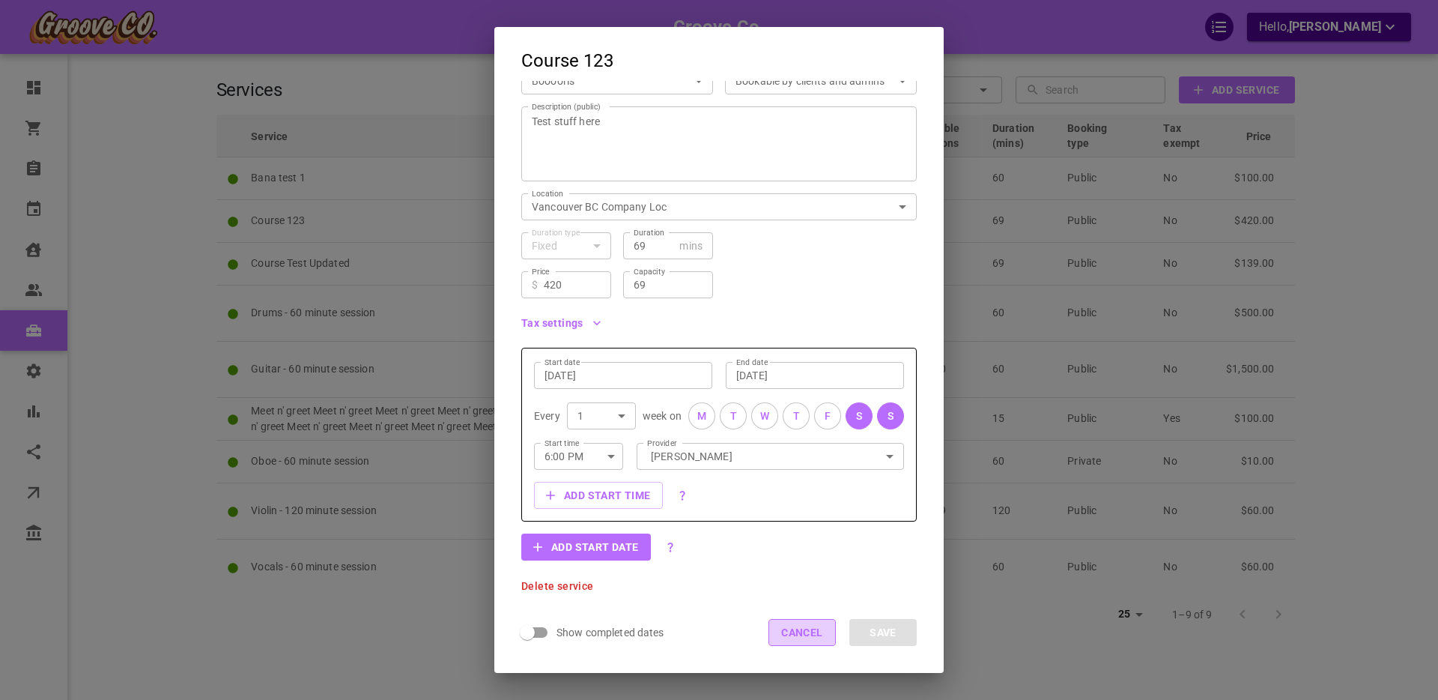
click at [806, 636] on button "Cancel" at bounding box center [801, 632] width 67 height 27
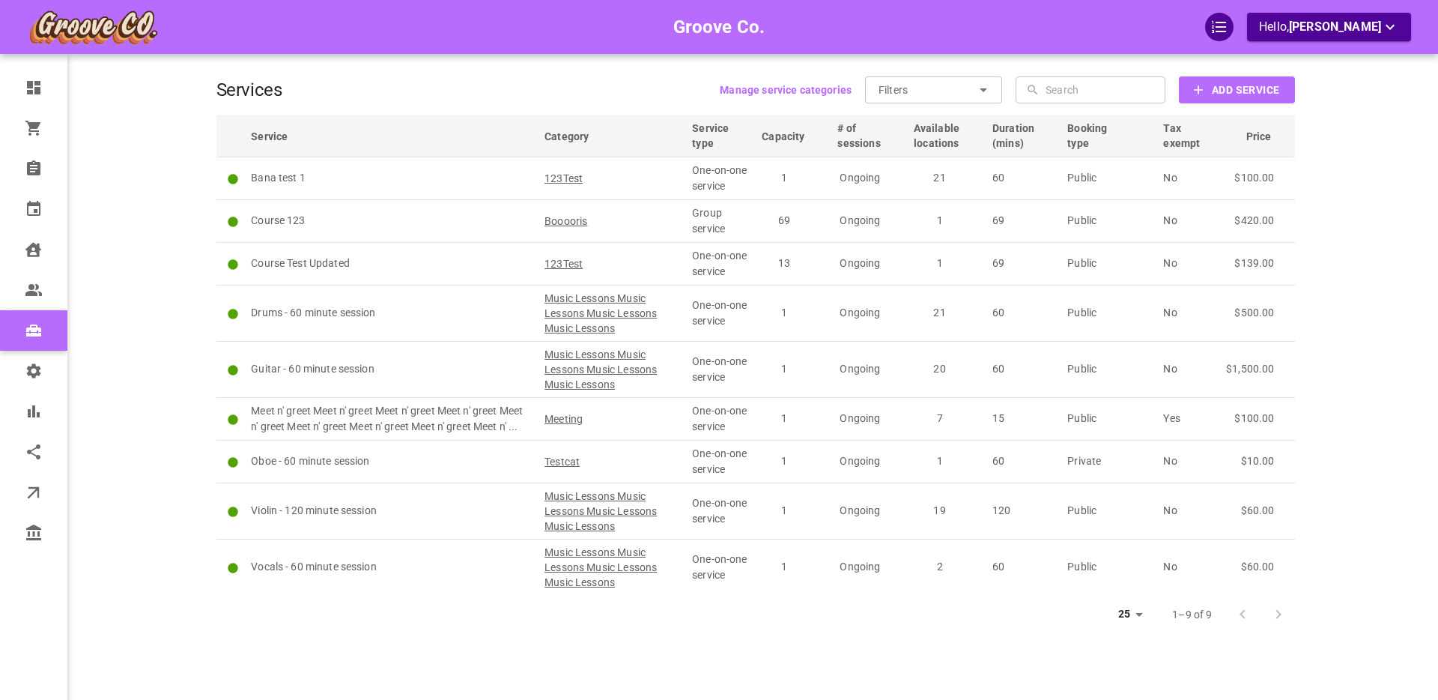
click at [136, 299] on div "Groove Co. Hello, Boris Sandford" at bounding box center [158, 372] width 117 height 700
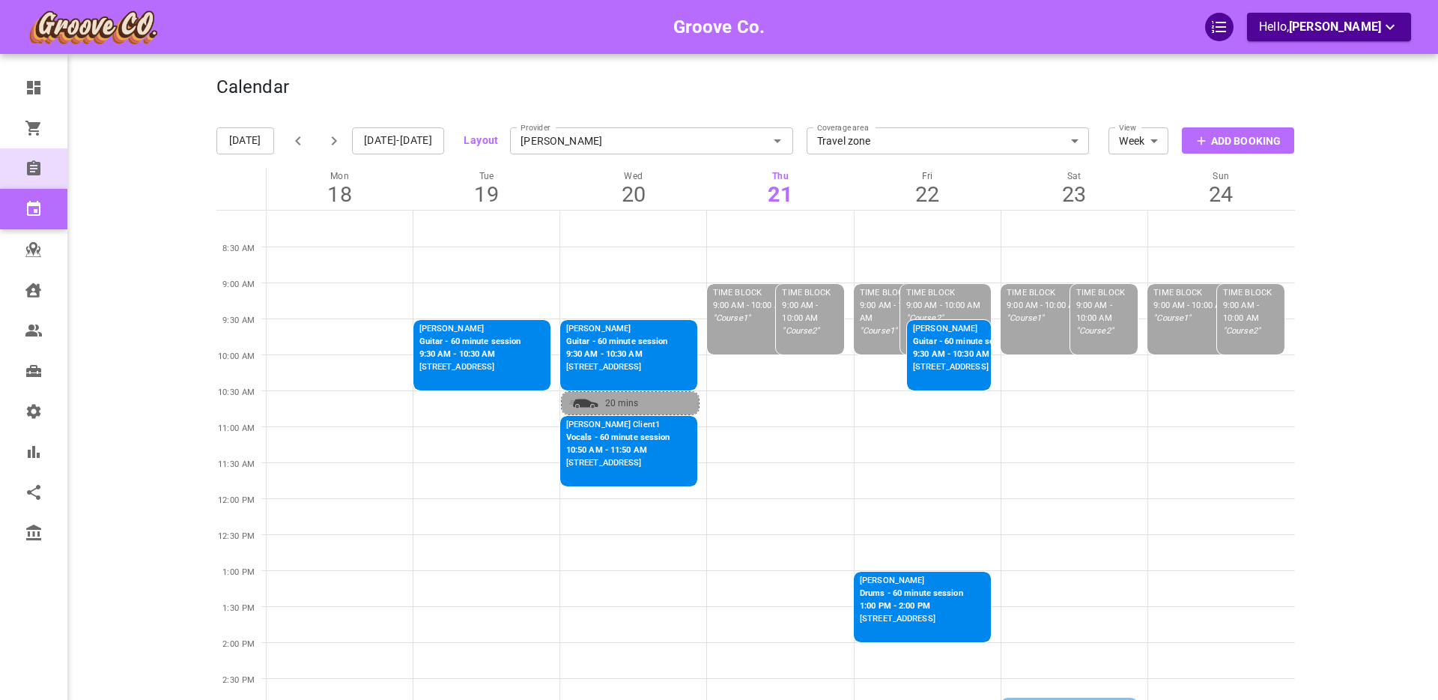
scroll to position [7, 0]
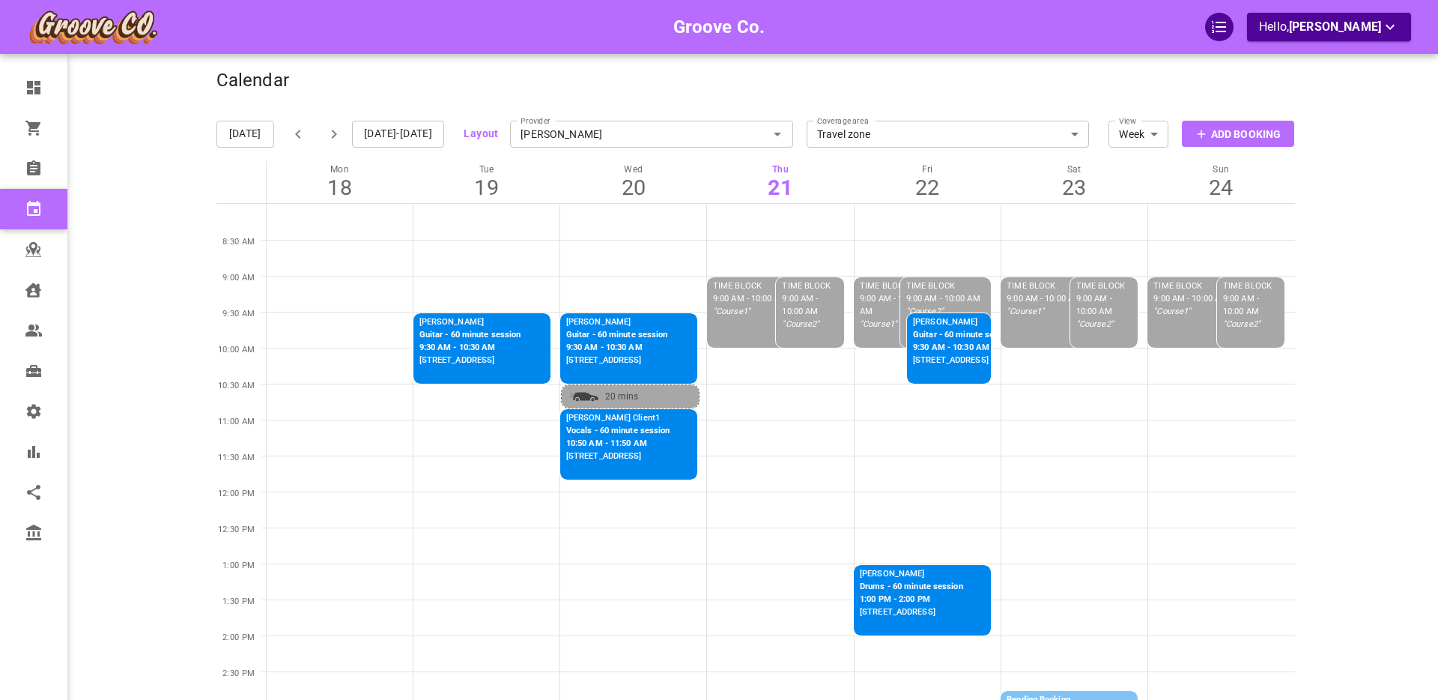
drag, startPoint x: 117, startPoint y: 184, endPoint x: 136, endPoint y: 183, distance: 18.8
click at [122, 184] on div "Groove Co. Hello, [PERSON_NAME]" at bounding box center [158, 661] width 117 height 1290
click at [139, 180] on div "Groove Co. Hello, [PERSON_NAME]" at bounding box center [158, 661] width 117 height 1290
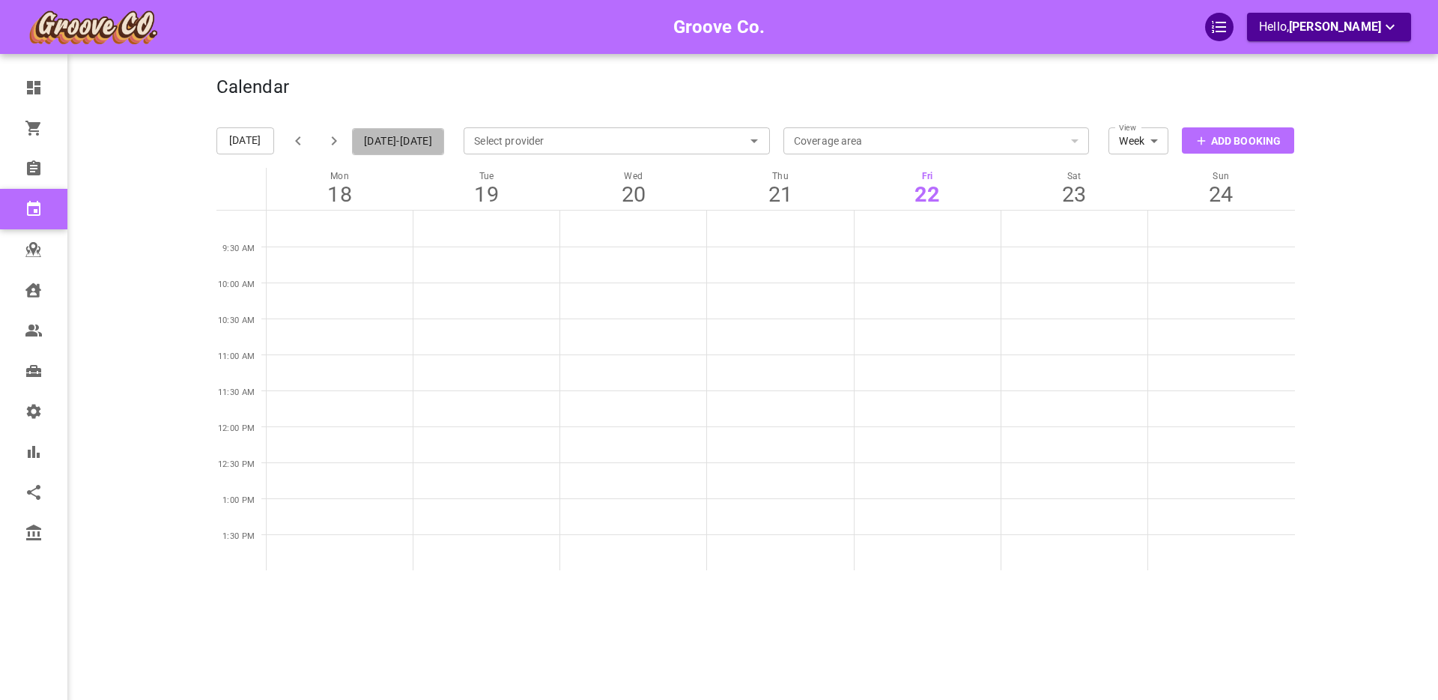
click at [407, 146] on button "[DATE]-[DATE]" at bounding box center [398, 141] width 92 height 27
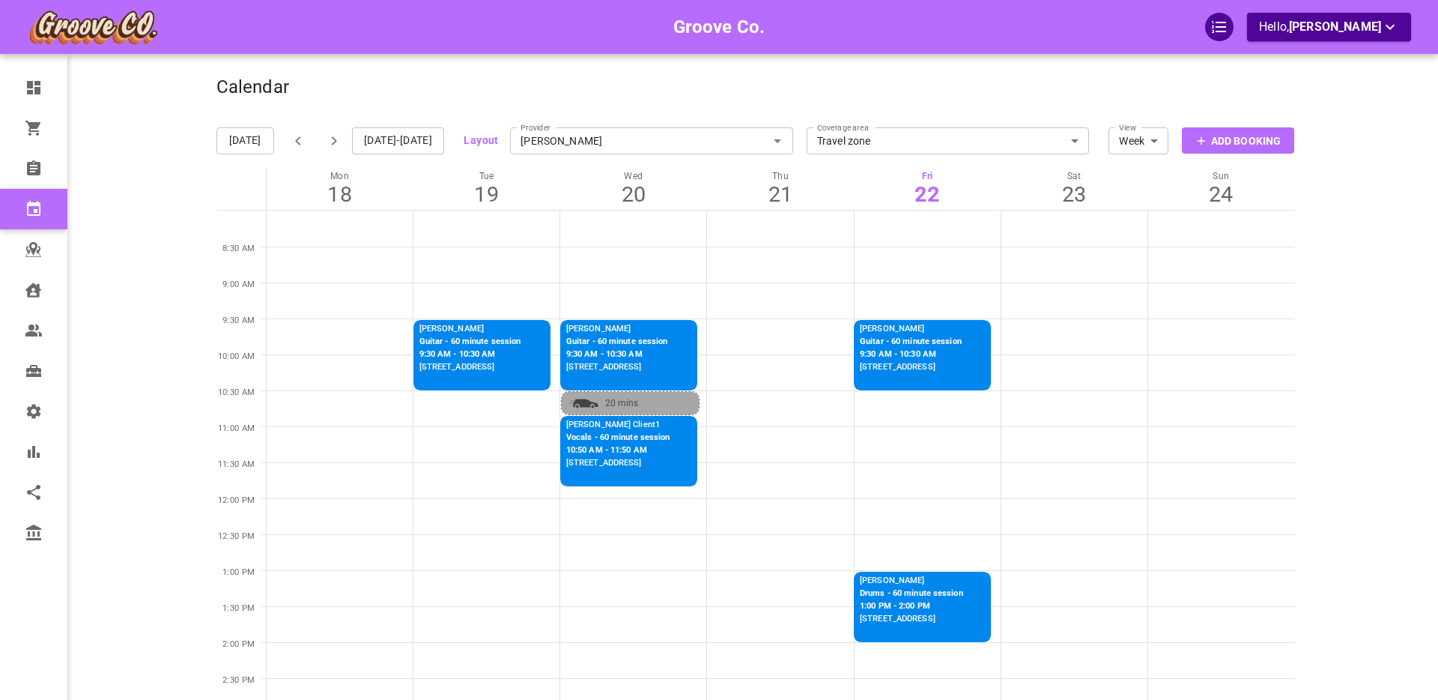
click at [404, 142] on button "[DATE]-[DATE]" at bounding box center [398, 140] width 92 height 27
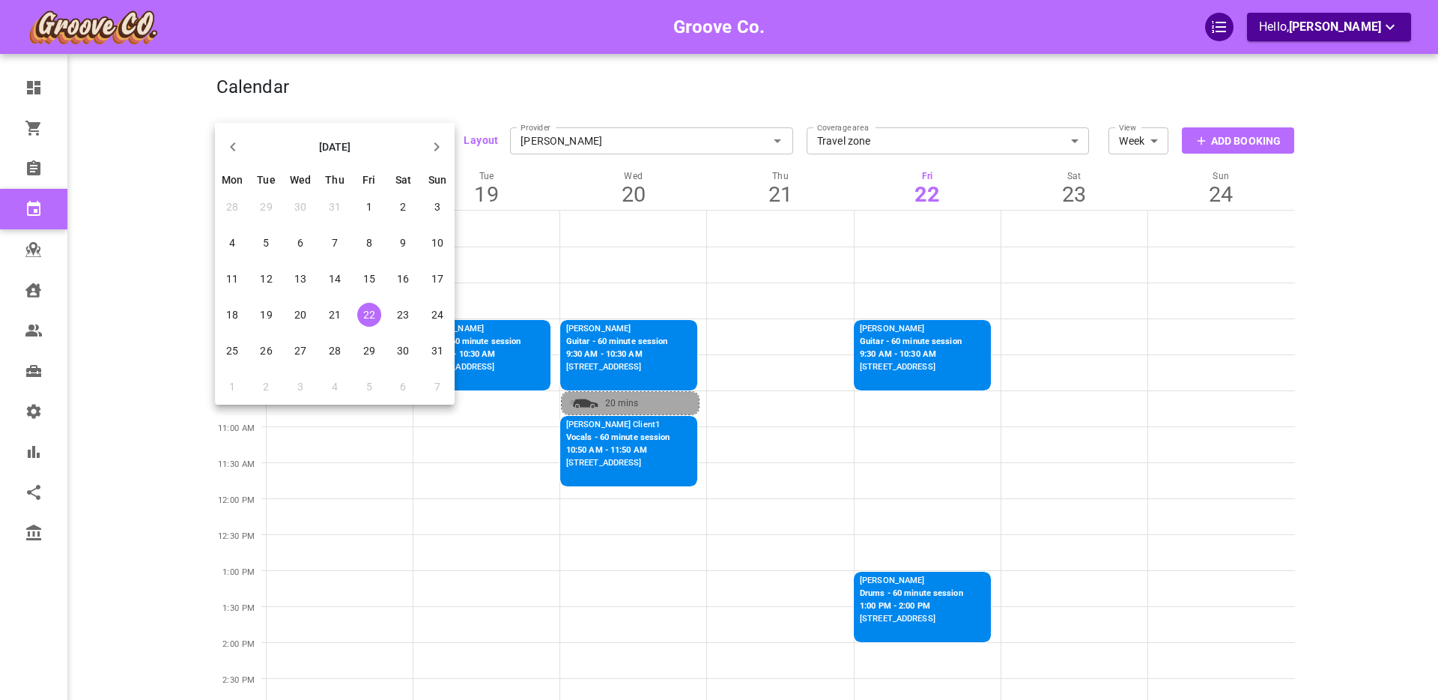
click at [403, 351] on span "30" at bounding box center [403, 351] width 12 height 12
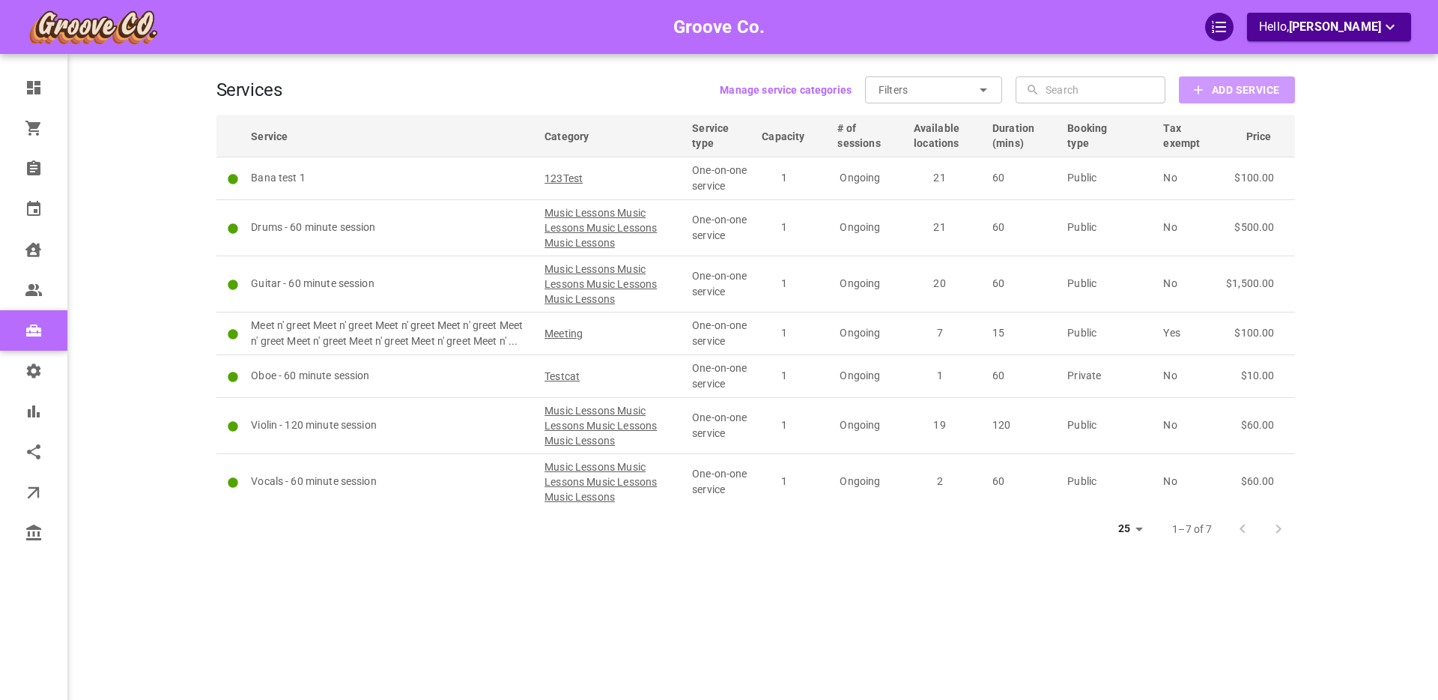
click at [1230, 90] on b "Add Service" at bounding box center [1245, 90] width 67 height 19
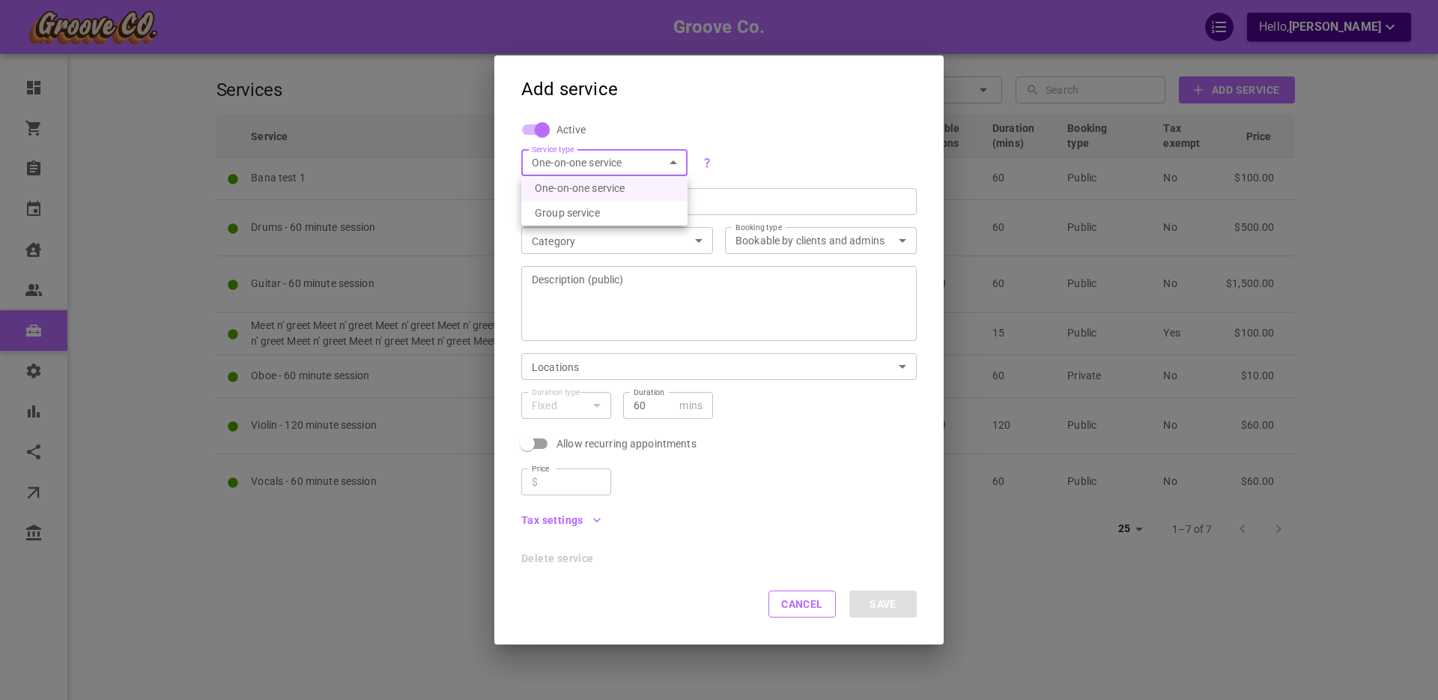
click at [591, 159] on body "Groove Co. Hello, [PERSON_NAME] Dashboard Orders Bookings Calendar Clients User…" at bounding box center [719, 396] width 1438 height 792
click at [599, 213] on li "Group service" at bounding box center [604, 213] width 166 height 25
type input "GROUP"
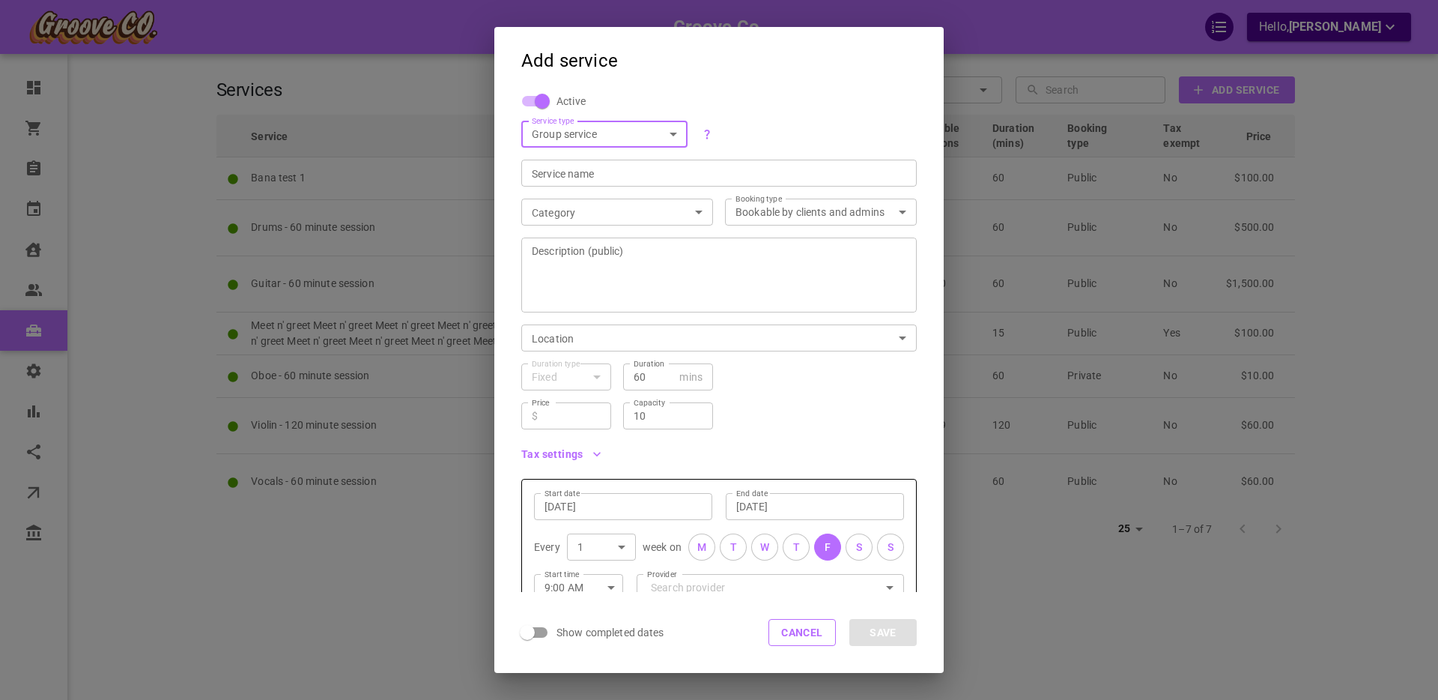
click at [540, 163] on div "Service name" at bounding box center [718, 173] width 395 height 27
type input "[PERSON_NAME]"
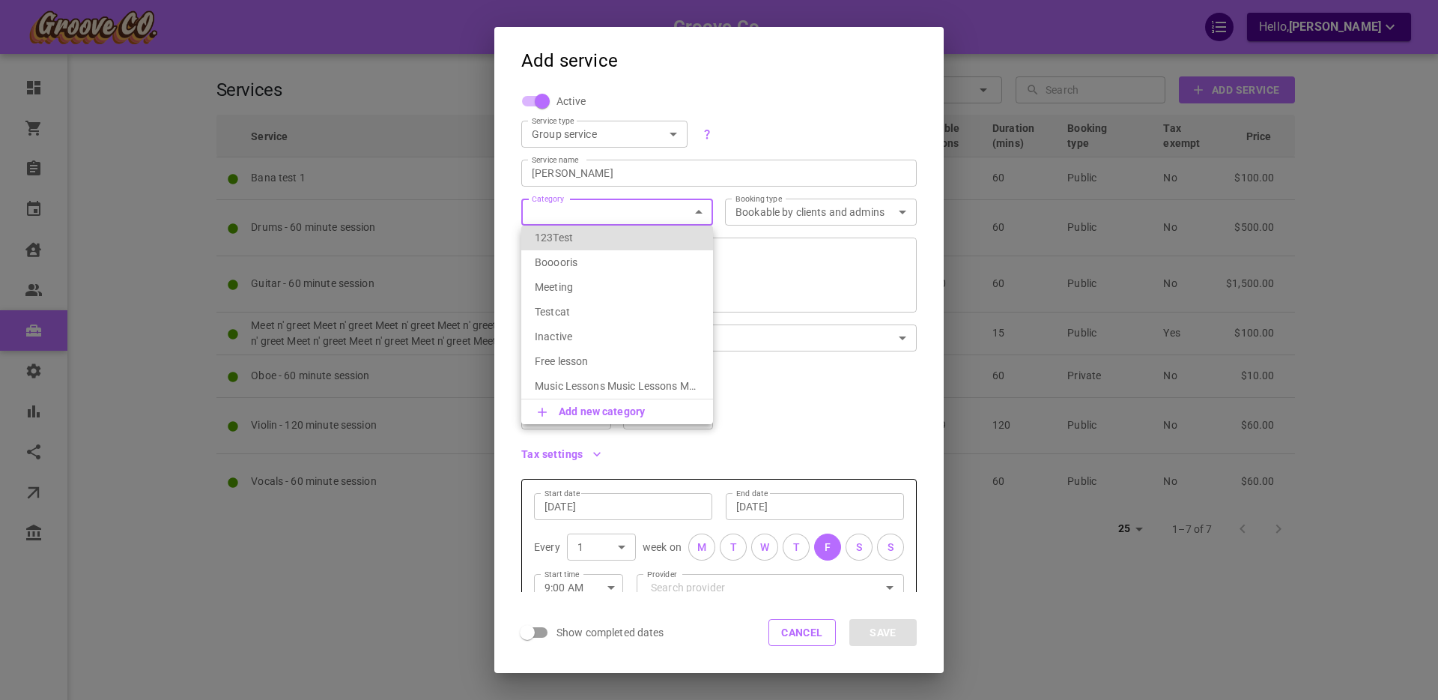
click at [565, 205] on body "Groove Co. Hello, [PERSON_NAME] Dashboard Orders Bookings Calendar Clients User…" at bounding box center [719, 396] width 1438 height 792
click at [568, 261] on p "Booooris" at bounding box center [617, 262] width 165 height 15
type input "Booooris"
click at [645, 210] on body "Groove Co. Hello, [PERSON_NAME] Dashboard Orders Bookings Calendar Clients User…" at bounding box center [719, 396] width 1438 height 792
click at [606, 412] on p "Add new category" at bounding box center [602, 411] width 86 height 15
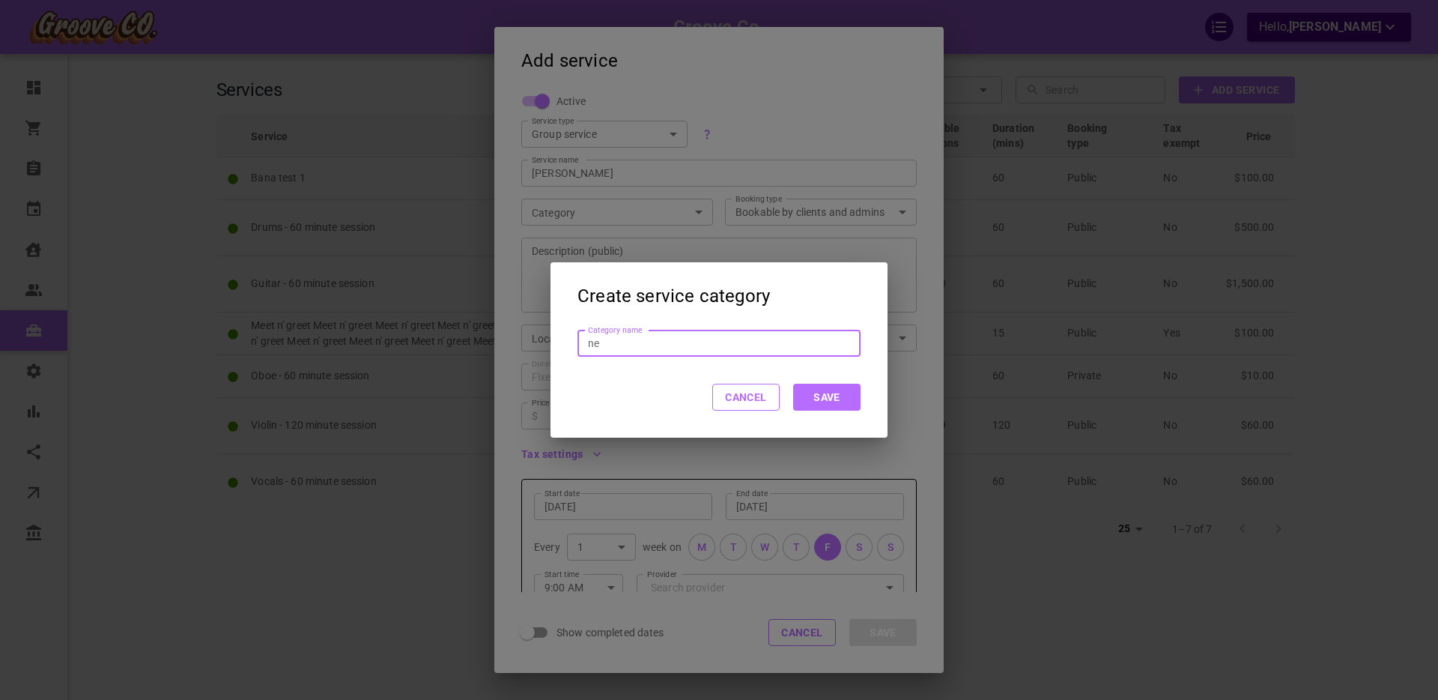
type input "n"
type input "Newest category"
click at [829, 390] on button "Save" at bounding box center [826, 396] width 67 height 27
type input "Newest category"
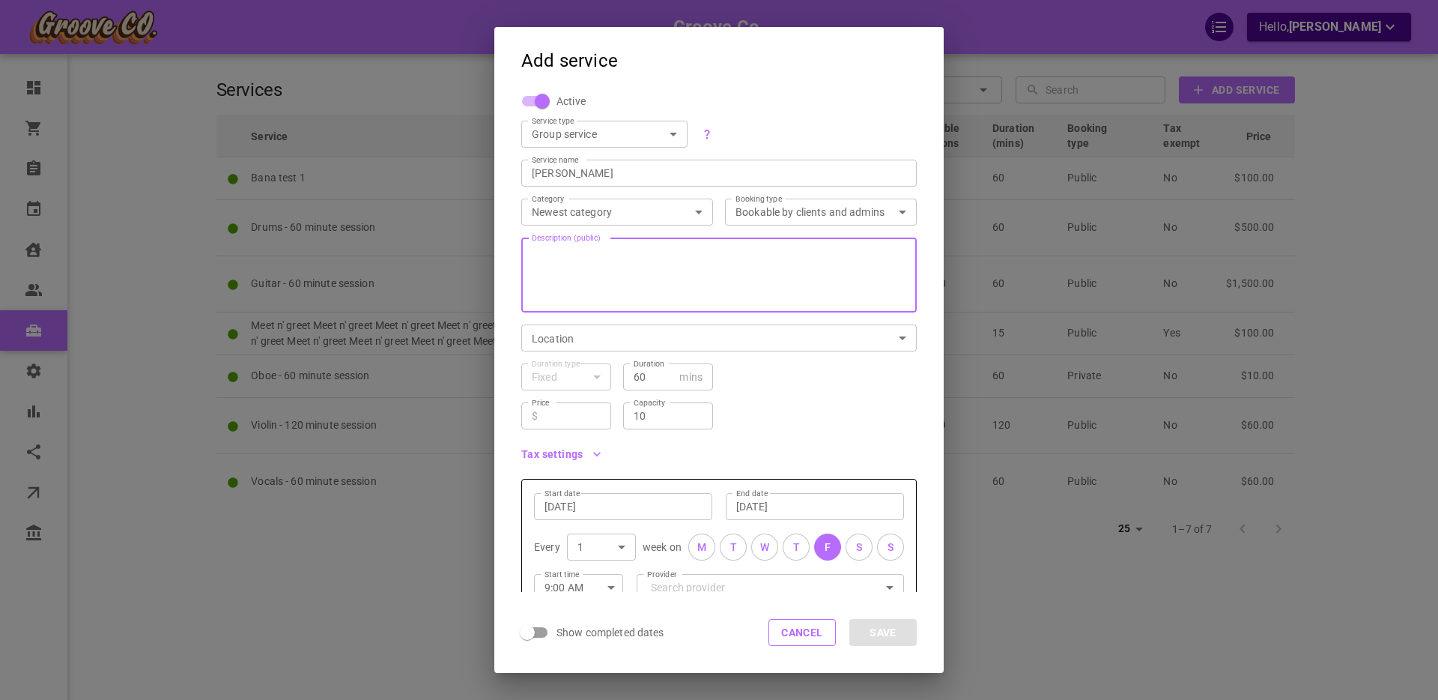
click at [680, 264] on textarea "Description (public)" at bounding box center [719, 275] width 374 height 90
click at [536, 255] on textarea "atest" at bounding box center [719, 275] width 374 height 90
type textarea "a test"
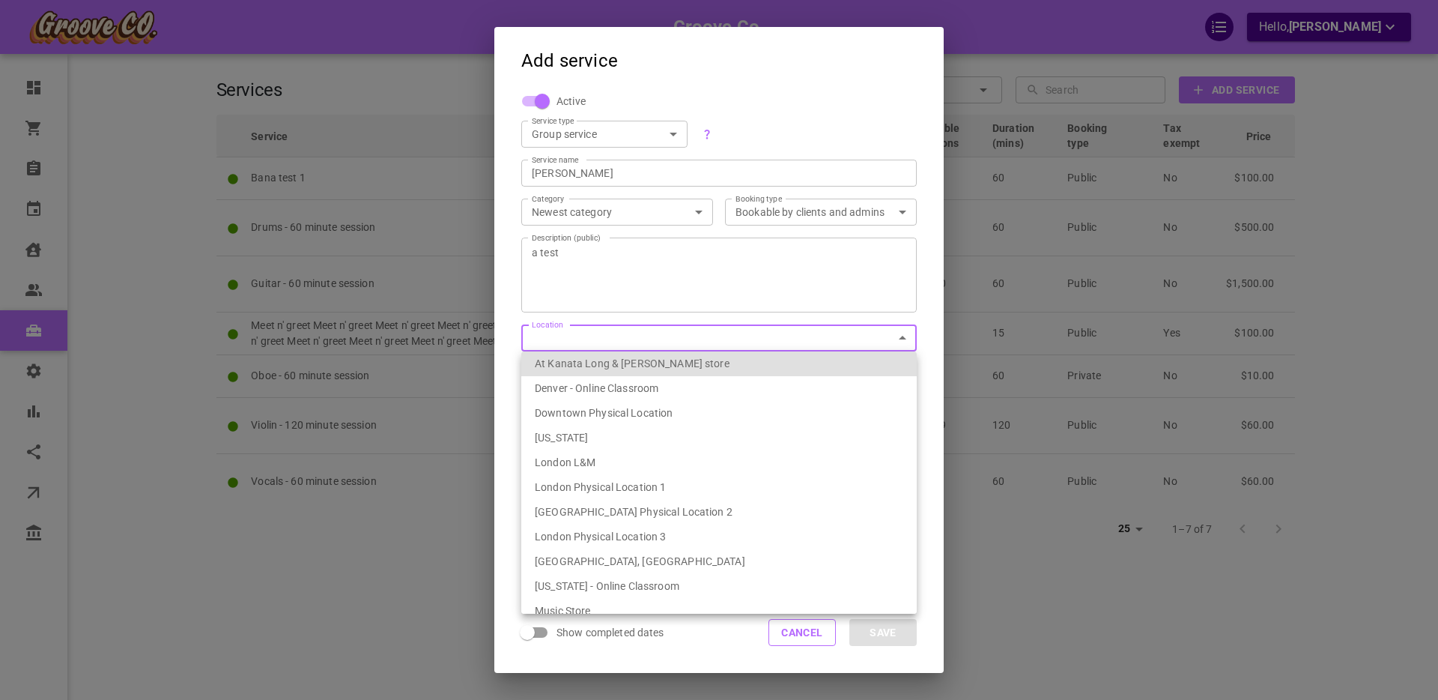
click at [575, 333] on body "Groove Co. Hello, [PERSON_NAME] Dashboard Orders Bookings Calendar Clients User…" at bounding box center [719, 396] width 1438 height 792
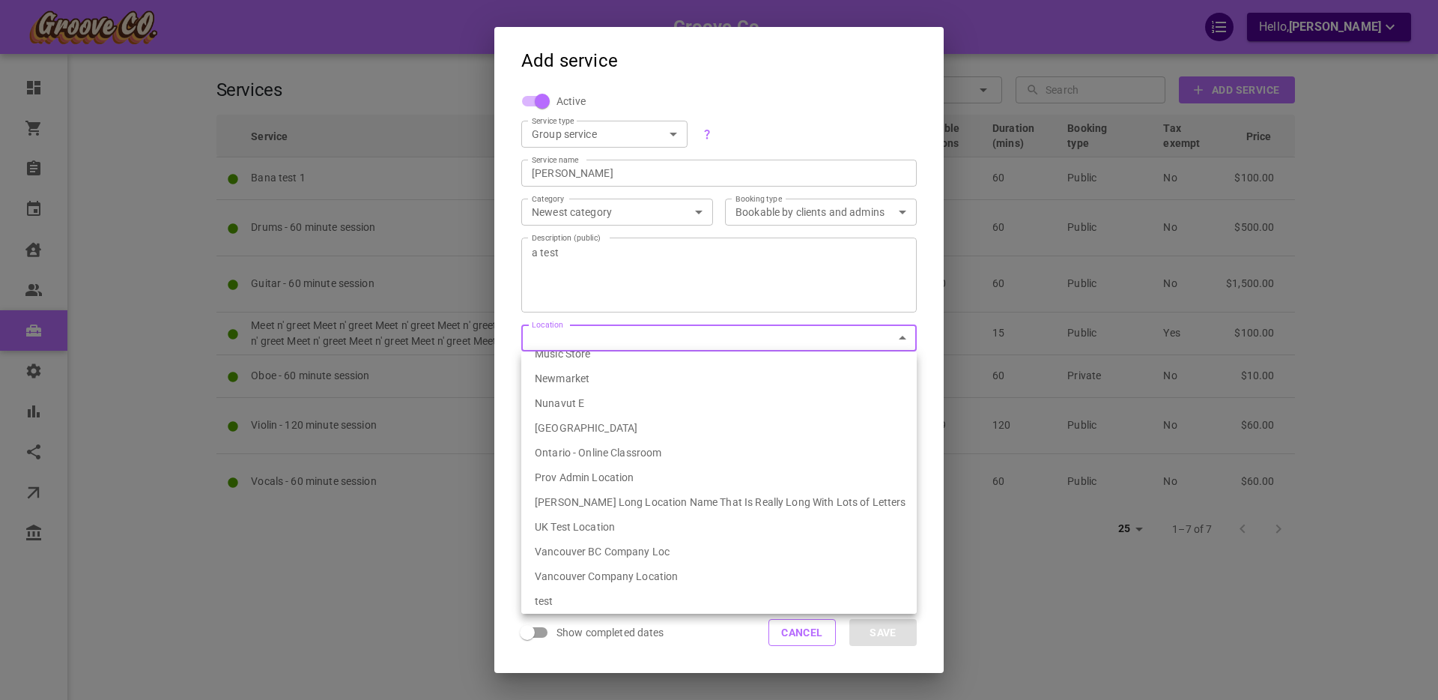
click at [622, 576] on li "Vancouver Company Location" at bounding box center [718, 576] width 395 height 25
type input "5a14366e-b08b-4327-99f0-dfee64cf2ed2"
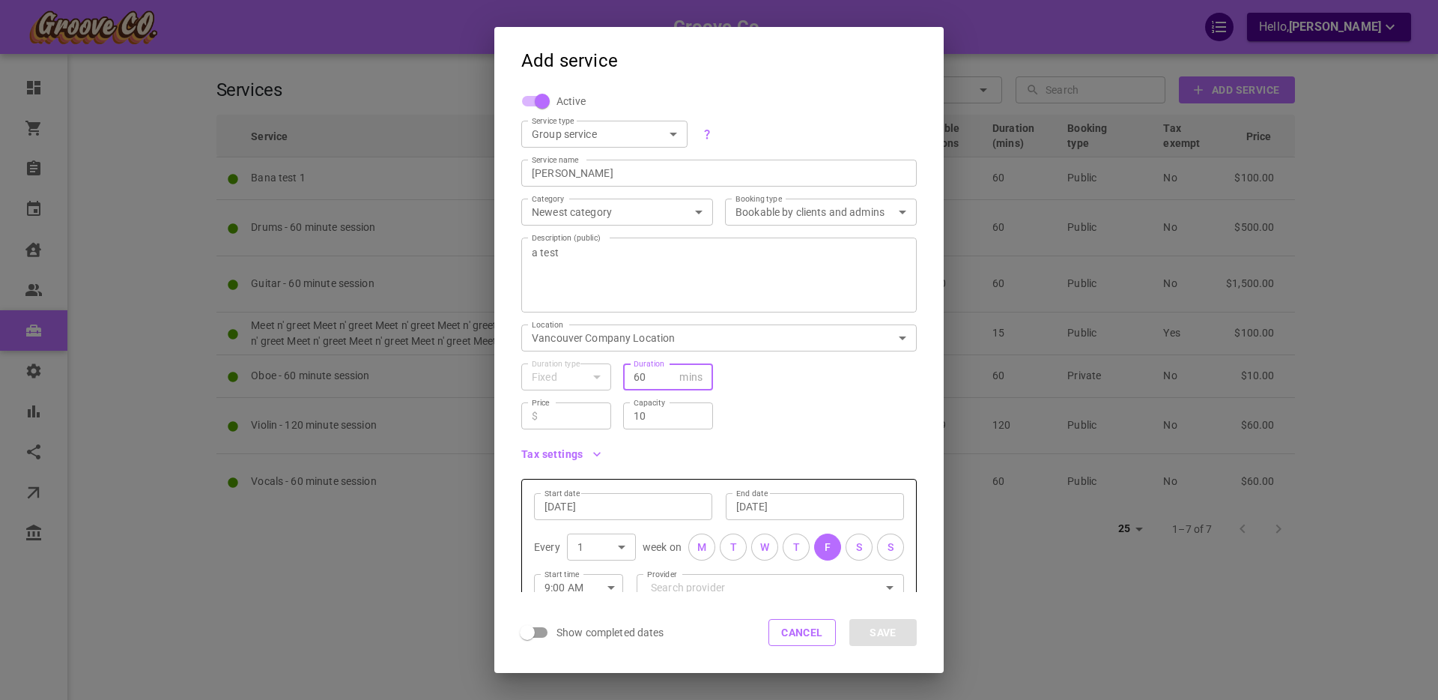
click at [639, 377] on input "60" at bounding box center [654, 376] width 40 height 15
click at [638, 377] on input "60" at bounding box center [654, 376] width 40 height 15
type input "61"
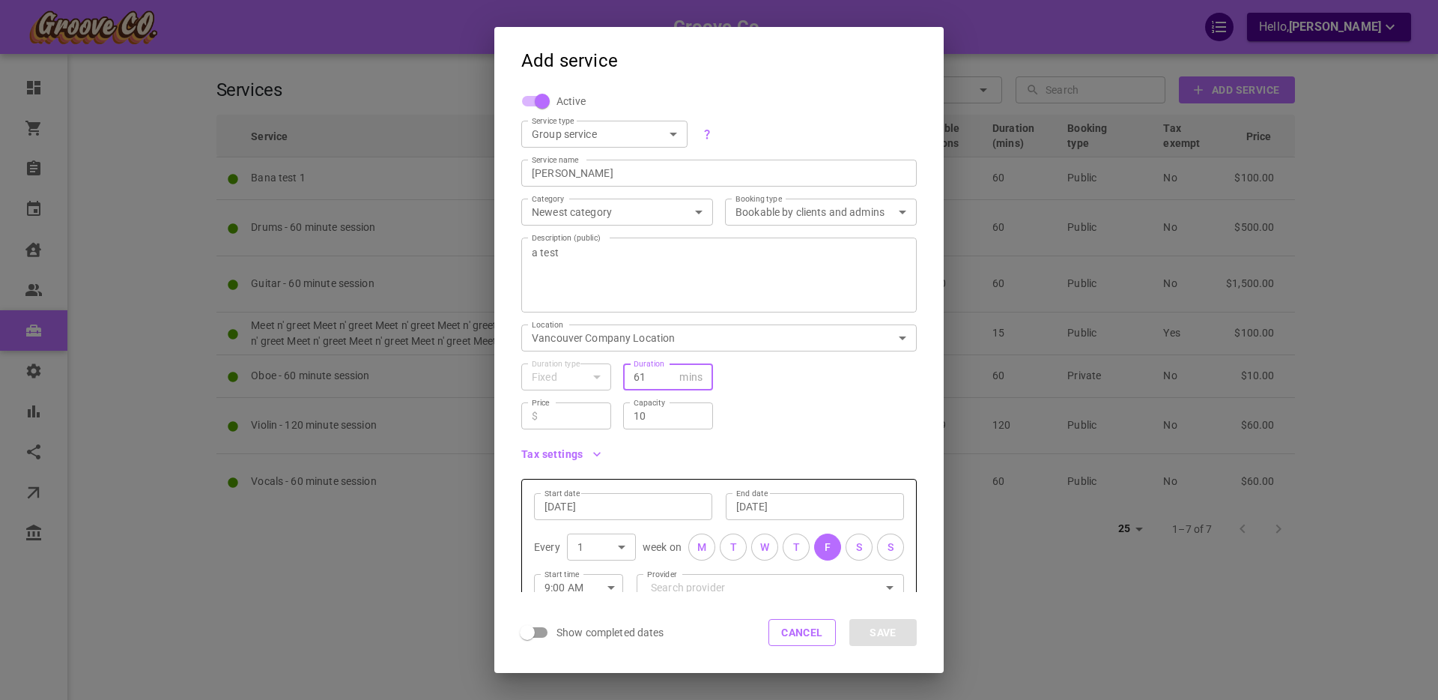
click at [571, 424] on div "​ $ Price" at bounding box center [566, 415] width 90 height 27
type input "56"
click at [651, 417] on input "10" at bounding box center [668, 415] width 69 height 15
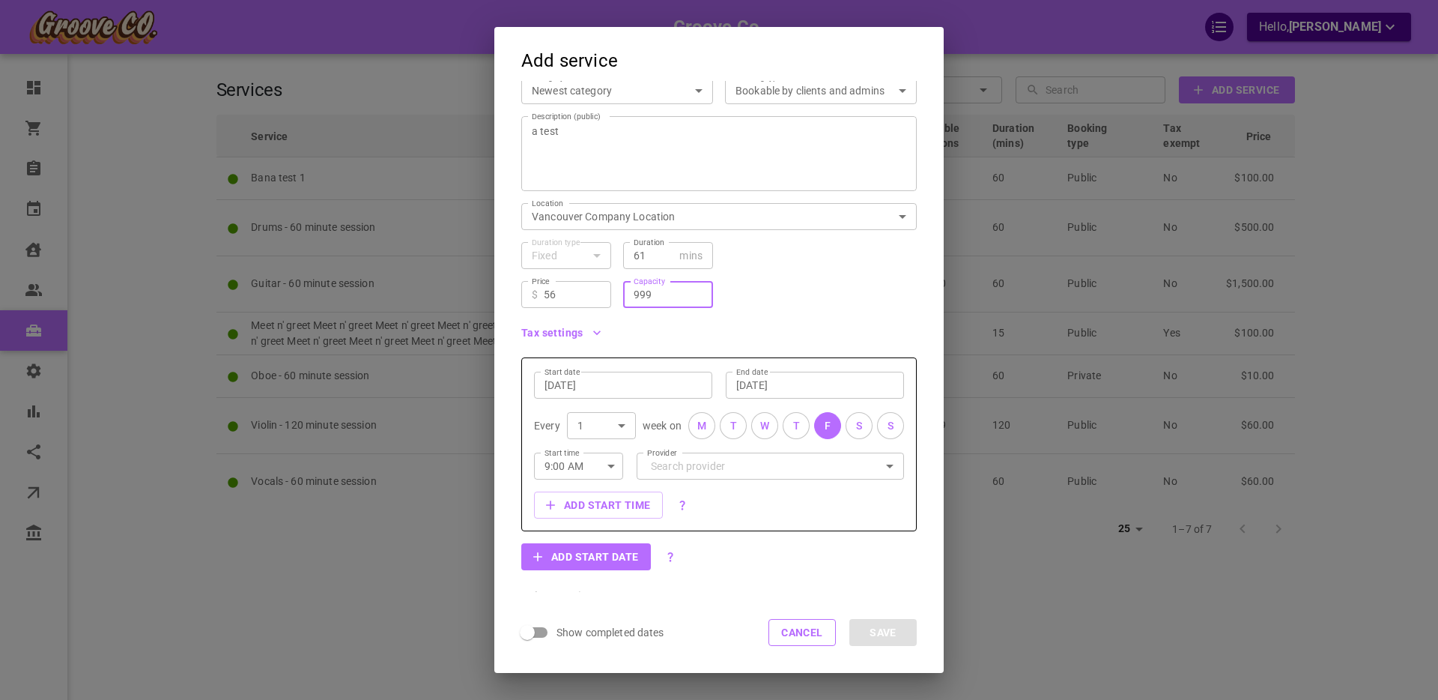
type input "999"
click at [595, 387] on input "[DATE]" at bounding box center [622, 384] width 157 height 15
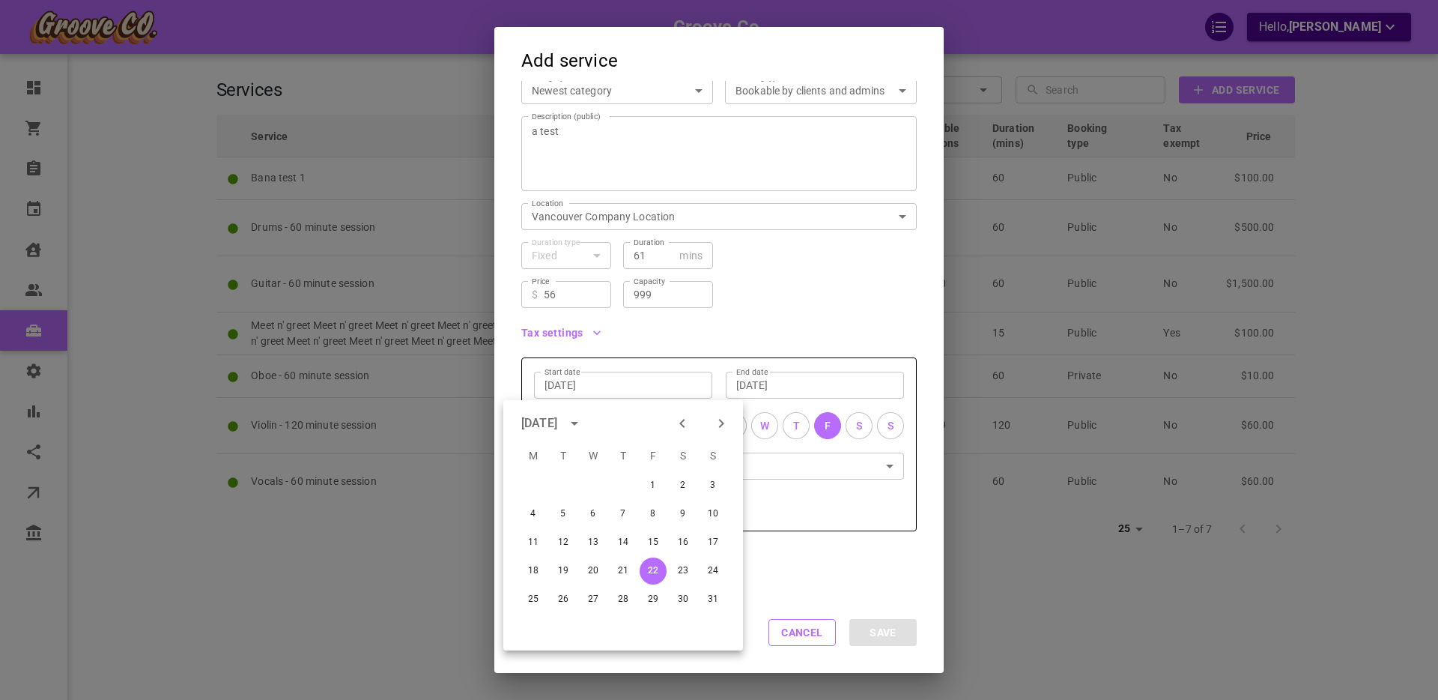
scroll to position [120, 0]
click at [716, 383] on div "End date [DATE] End date" at bounding box center [808, 379] width 192 height 40
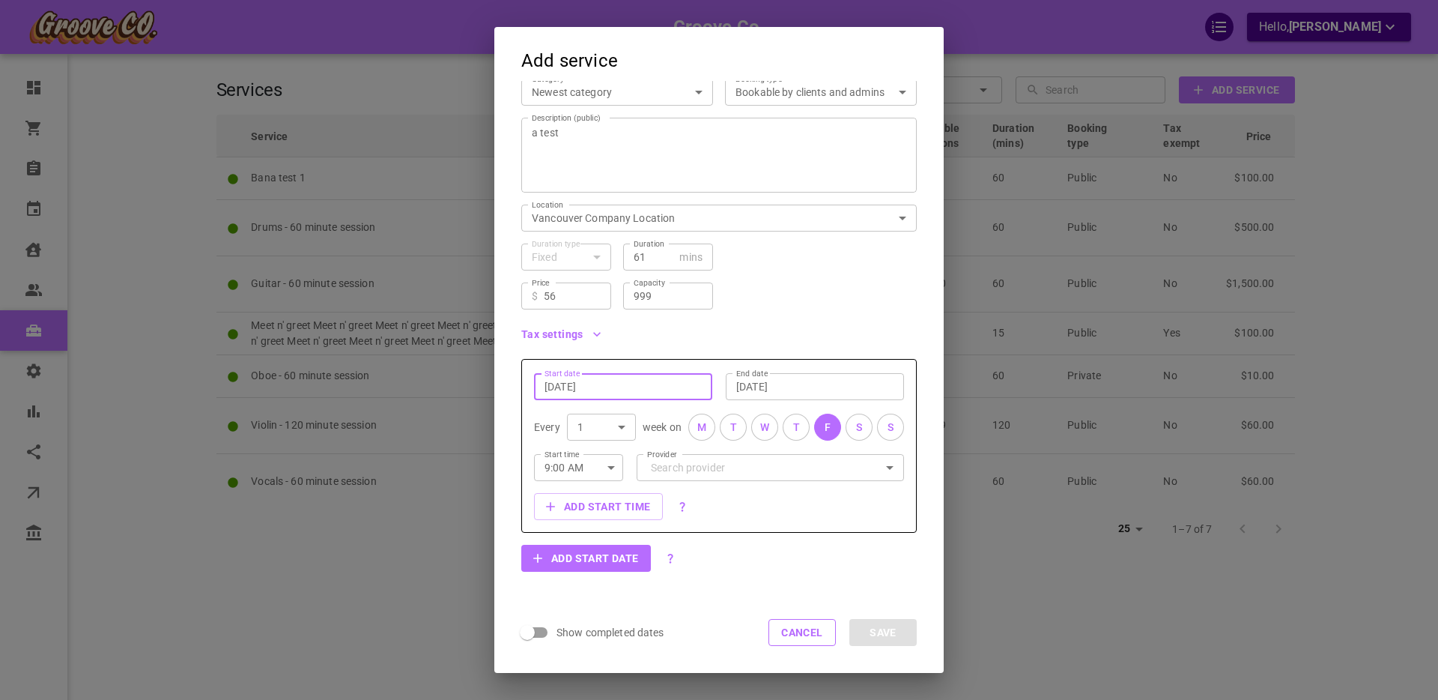
click at [699, 429] on div "M" at bounding box center [701, 427] width 9 height 16
click at [761, 426] on div "W" at bounding box center [764, 427] width 9 height 16
click at [751, 385] on input "[DATE]" at bounding box center [814, 386] width 157 height 15
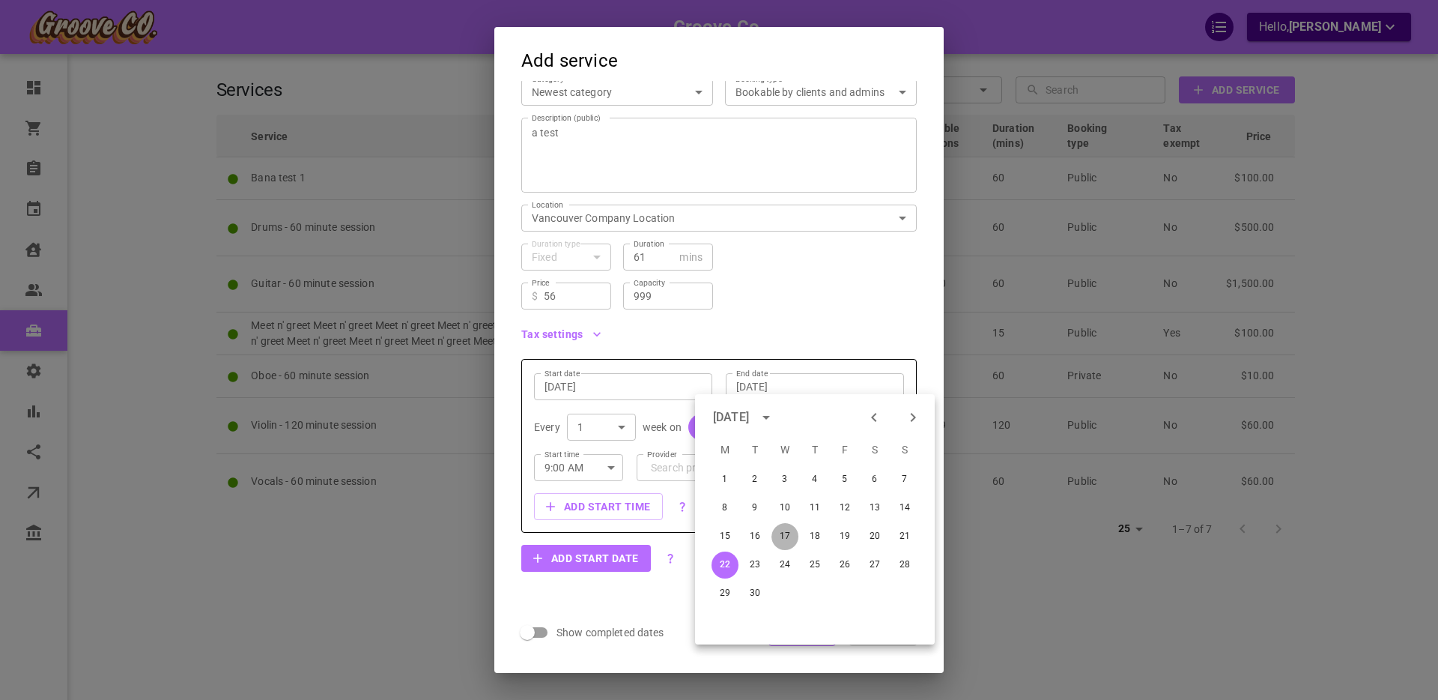
click at [789, 535] on button "17" at bounding box center [784, 536] width 27 height 27
type input "[DATE]"
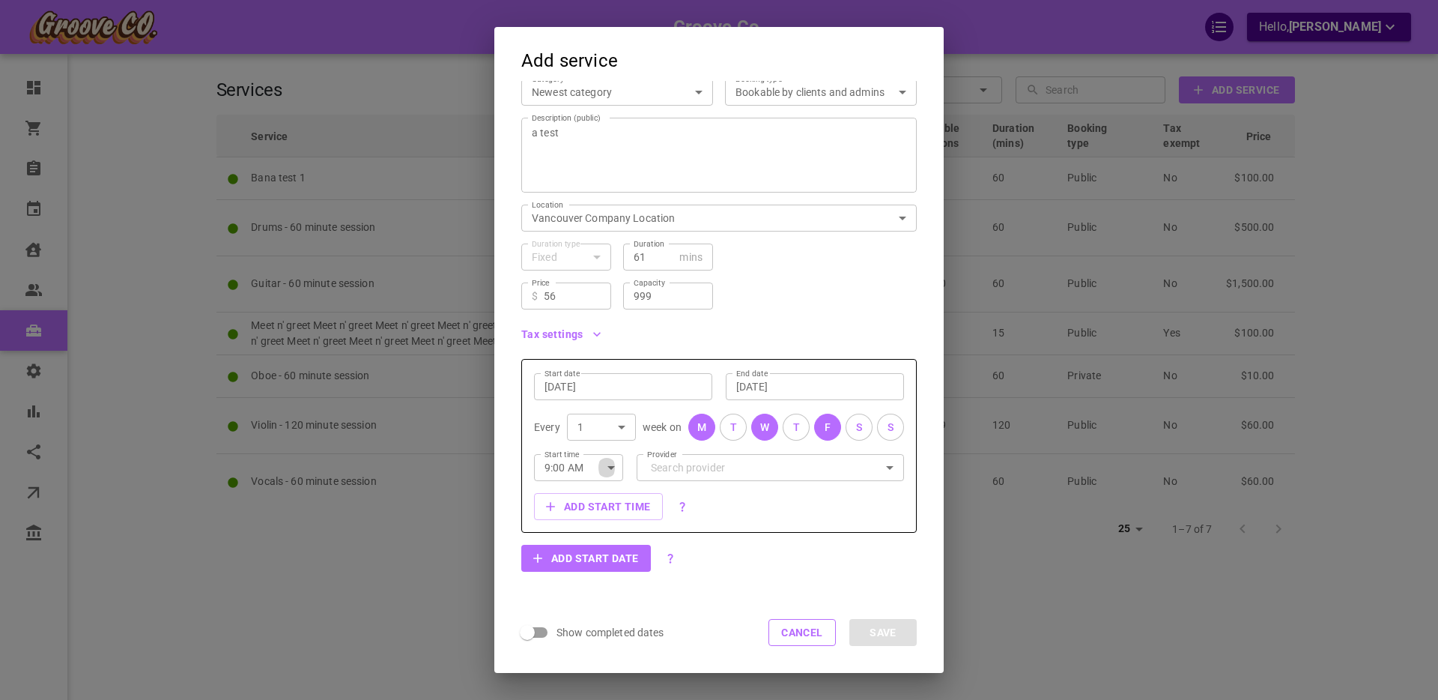
click at [604, 470] on icon "button" at bounding box center [611, 467] width 18 height 18
click at [569, 613] on li "Midnight" at bounding box center [578, 611] width 89 height 27
type input "Midnight"
click at [694, 465] on input "Provider" at bounding box center [770, 467] width 246 height 26
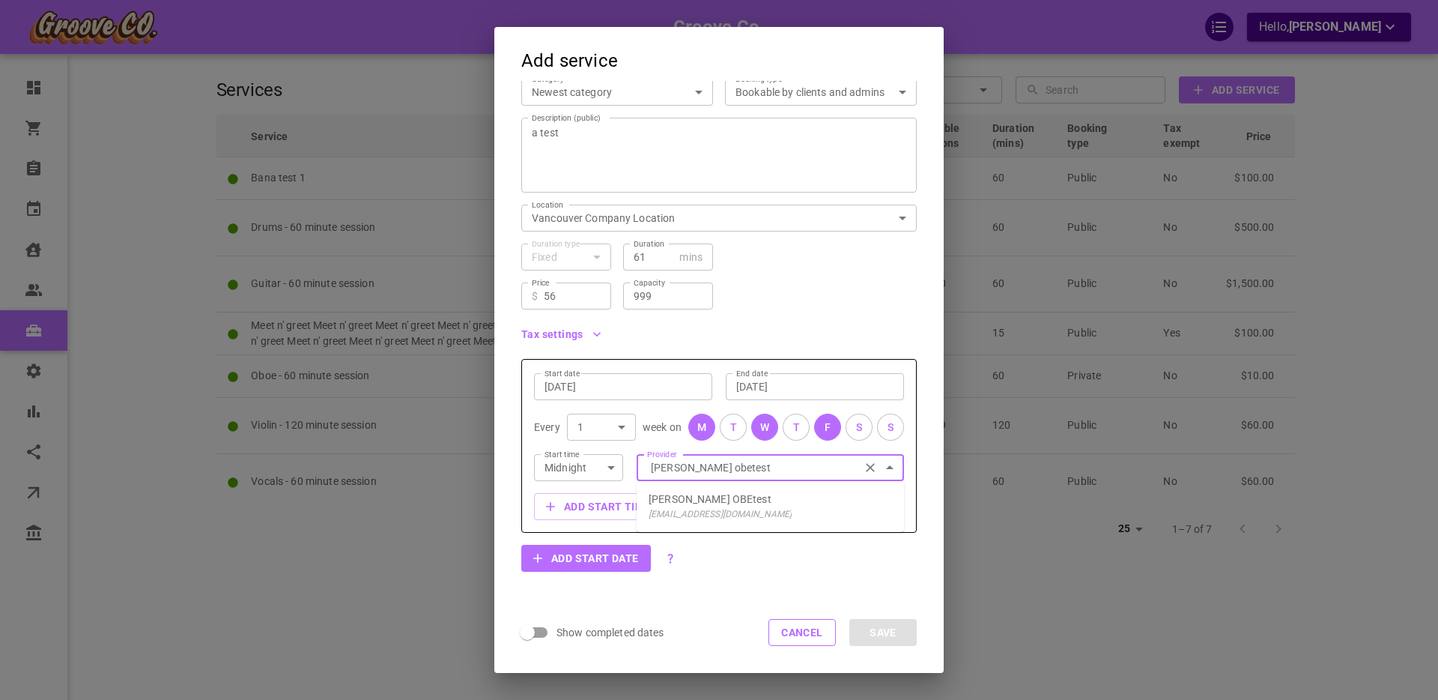
click at [678, 499] on p "[PERSON_NAME] OBEtest" at bounding box center [710, 498] width 123 height 15
type input "[PERSON_NAME] OBEtest"
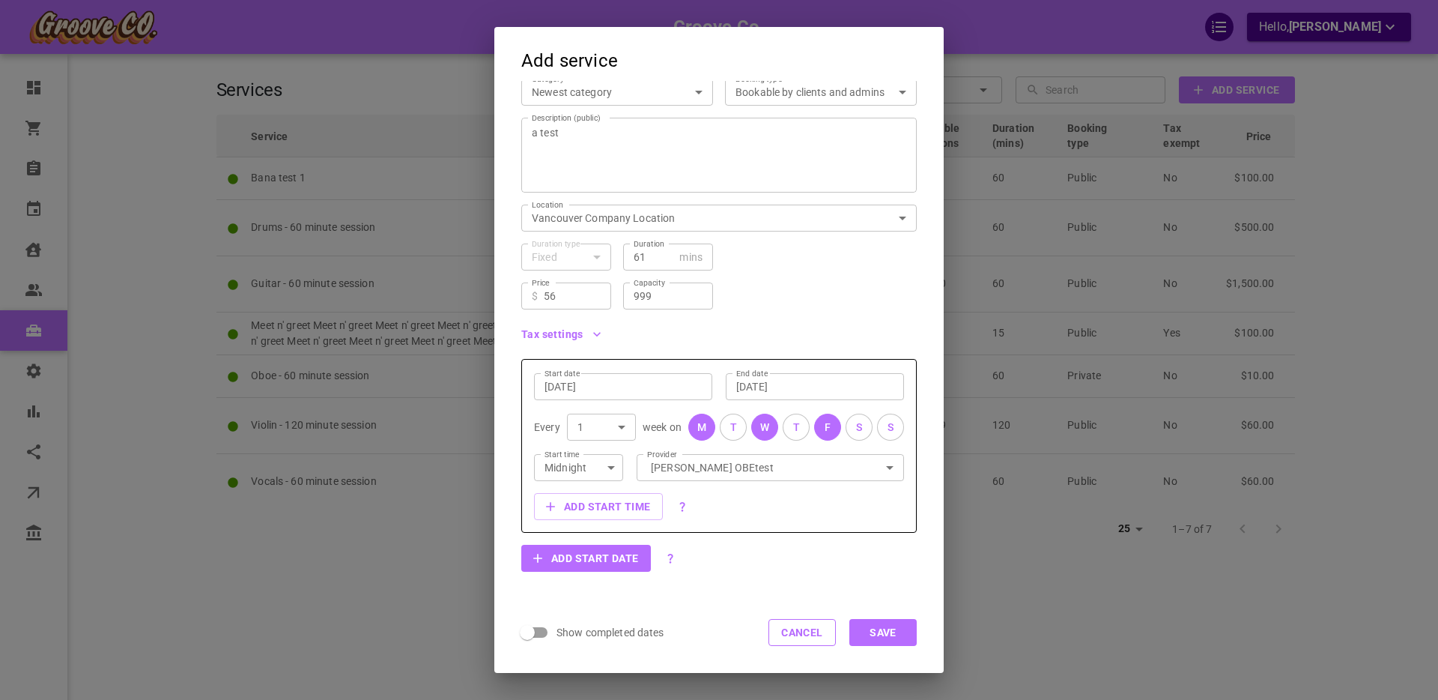
scroll to position [131, 0]
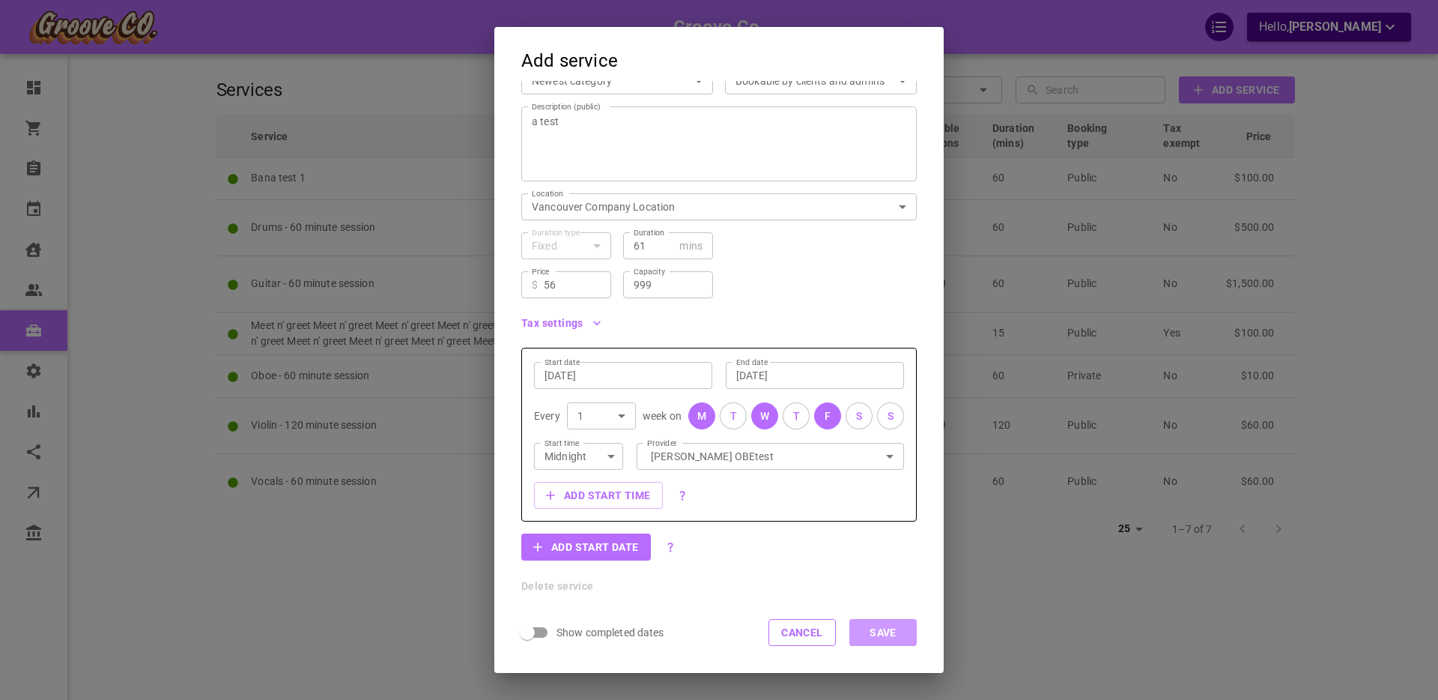
click at [882, 631] on button "Save" at bounding box center [882, 632] width 67 height 27
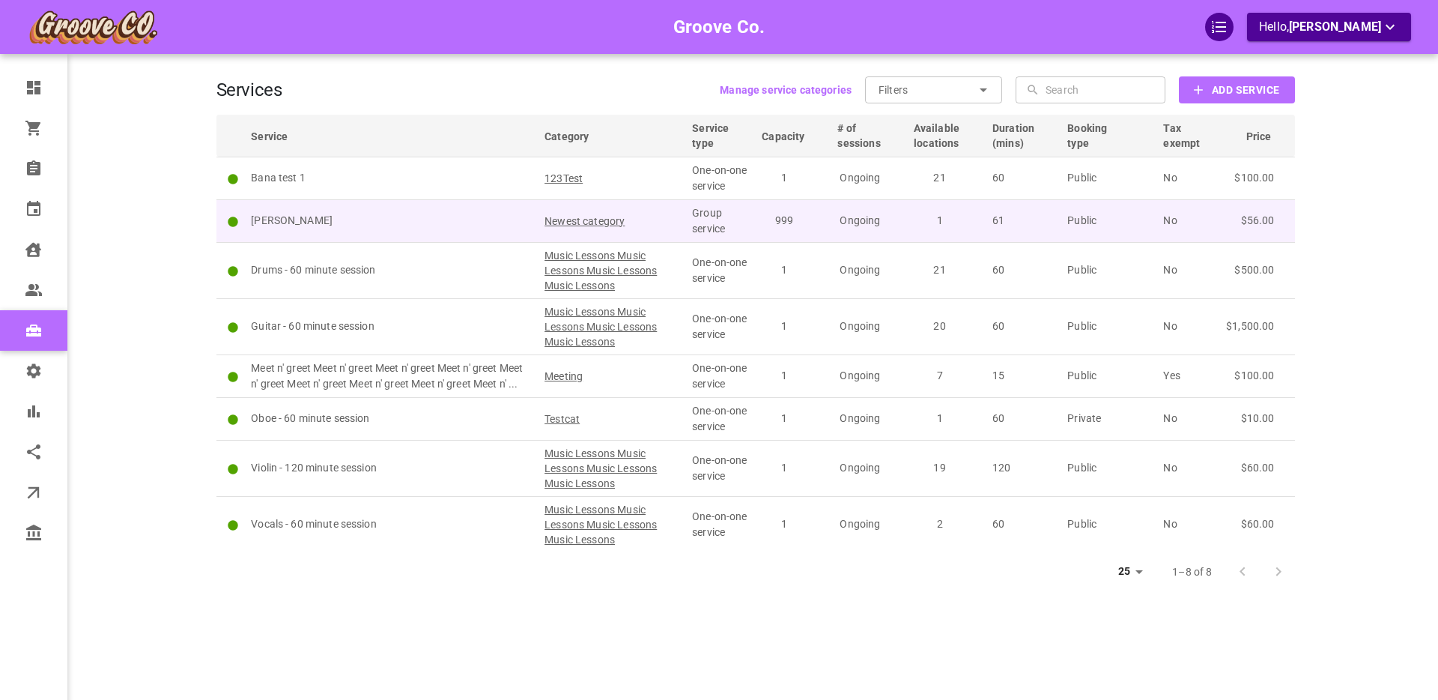
click at [473, 222] on p "[PERSON_NAME]" at bounding box center [391, 221] width 280 height 16
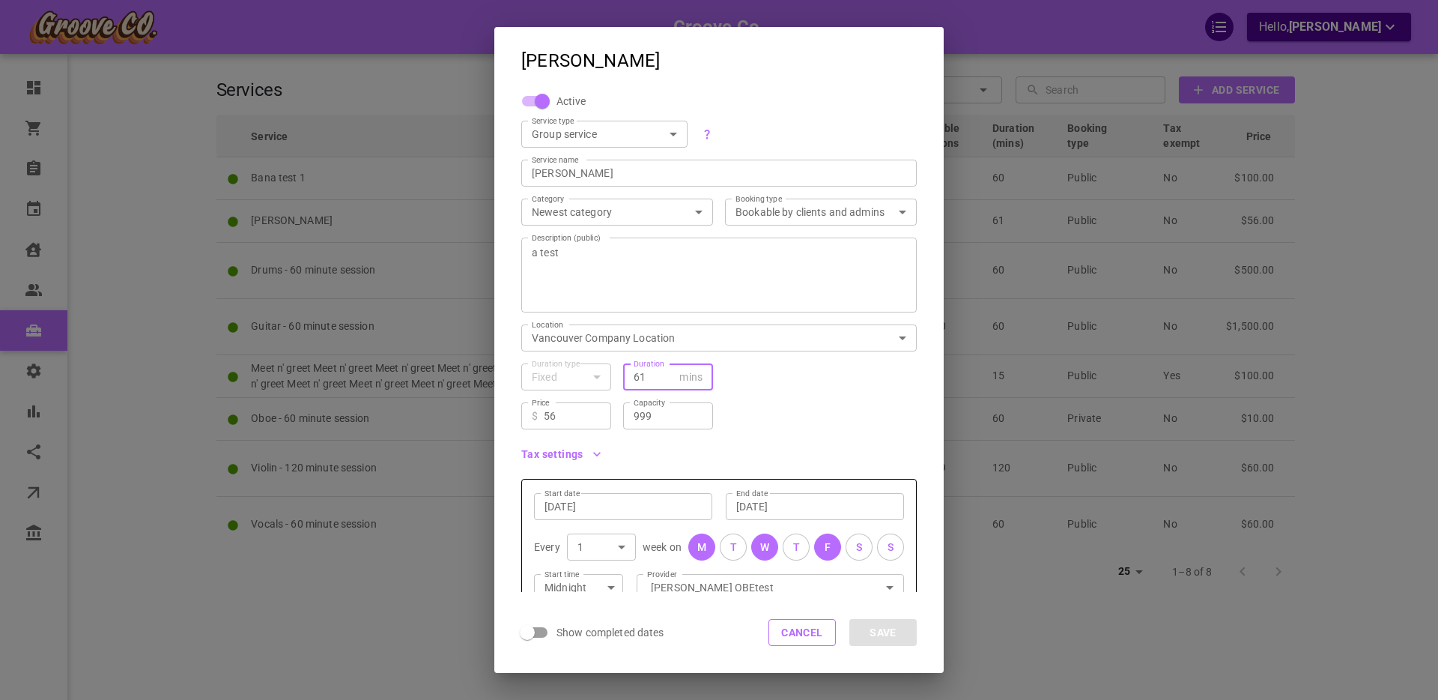
click at [643, 371] on input "61" at bounding box center [654, 376] width 40 height 15
type input "61."
click at [880, 634] on button "Save" at bounding box center [882, 632] width 67 height 27
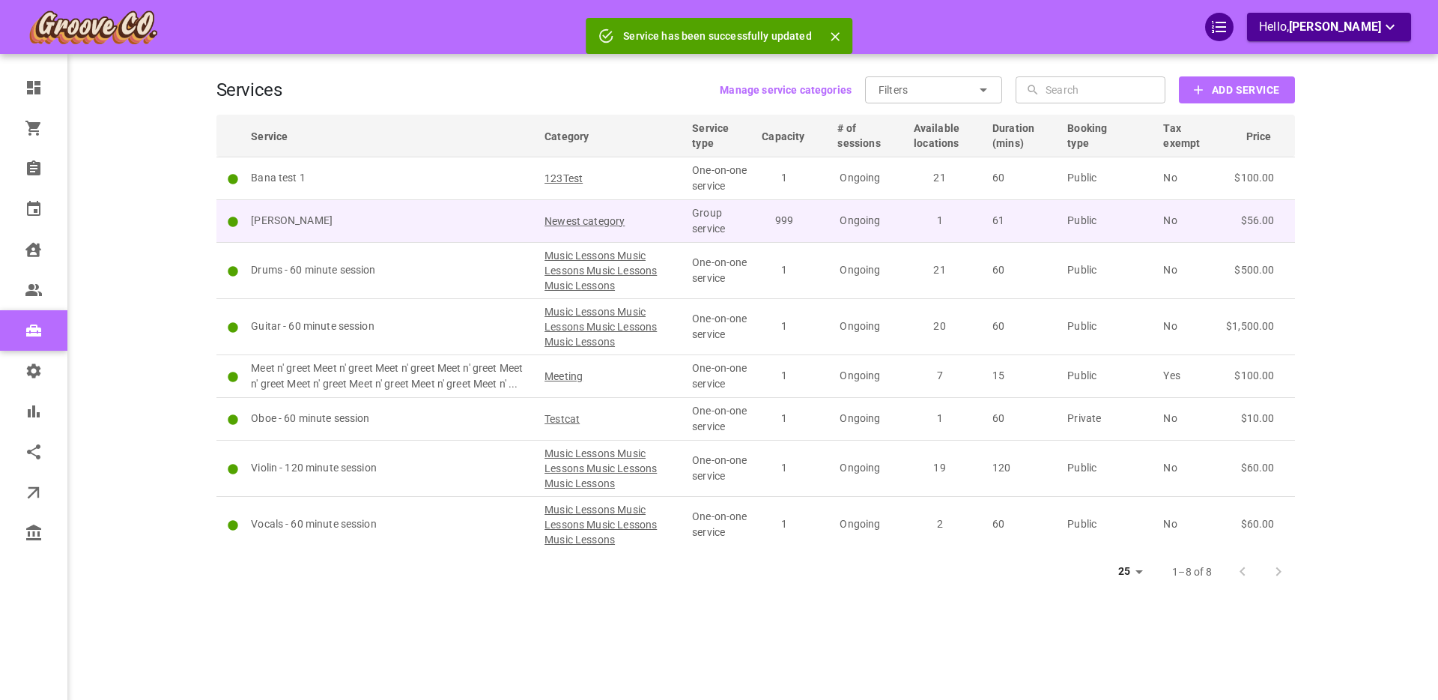
click at [462, 222] on p "[PERSON_NAME]" at bounding box center [391, 221] width 280 height 16
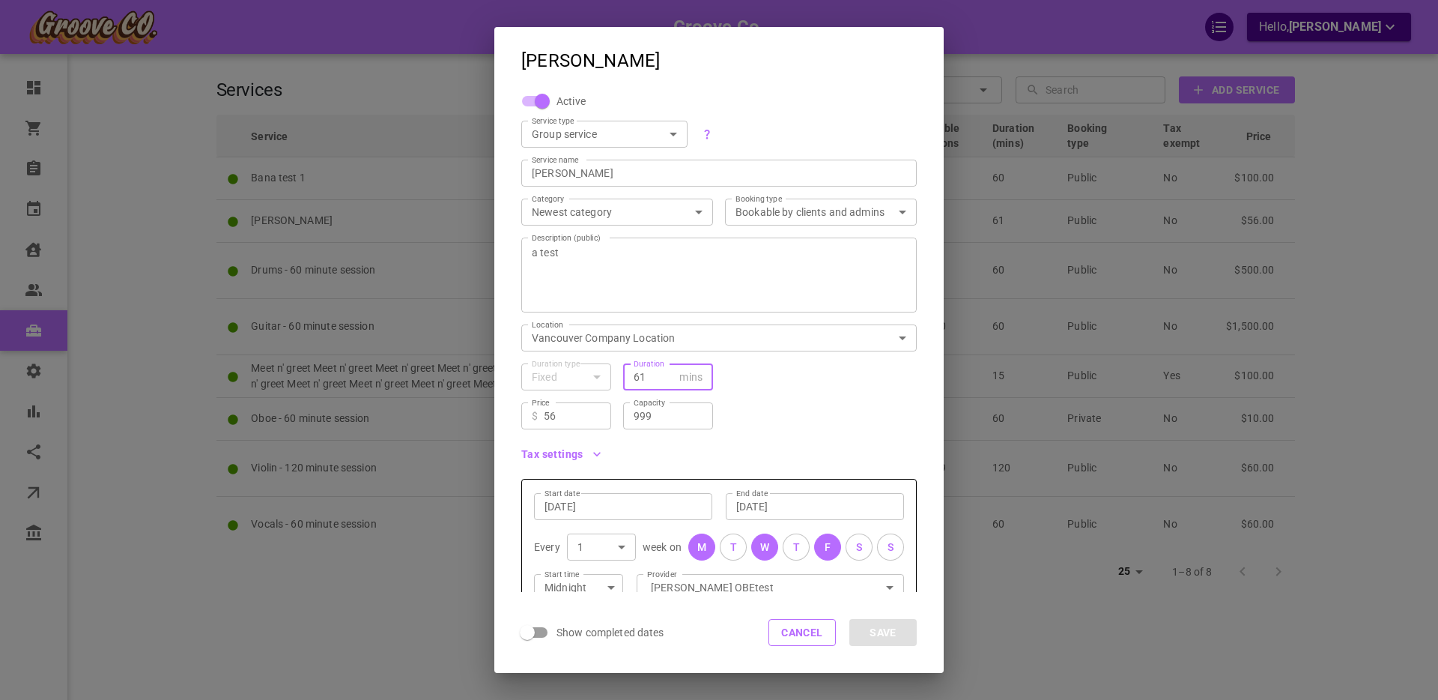
click at [654, 380] on input "61" at bounding box center [654, 376] width 40 height 15
type input "61as"
click at [888, 631] on button "Save" at bounding box center [882, 632] width 67 height 27
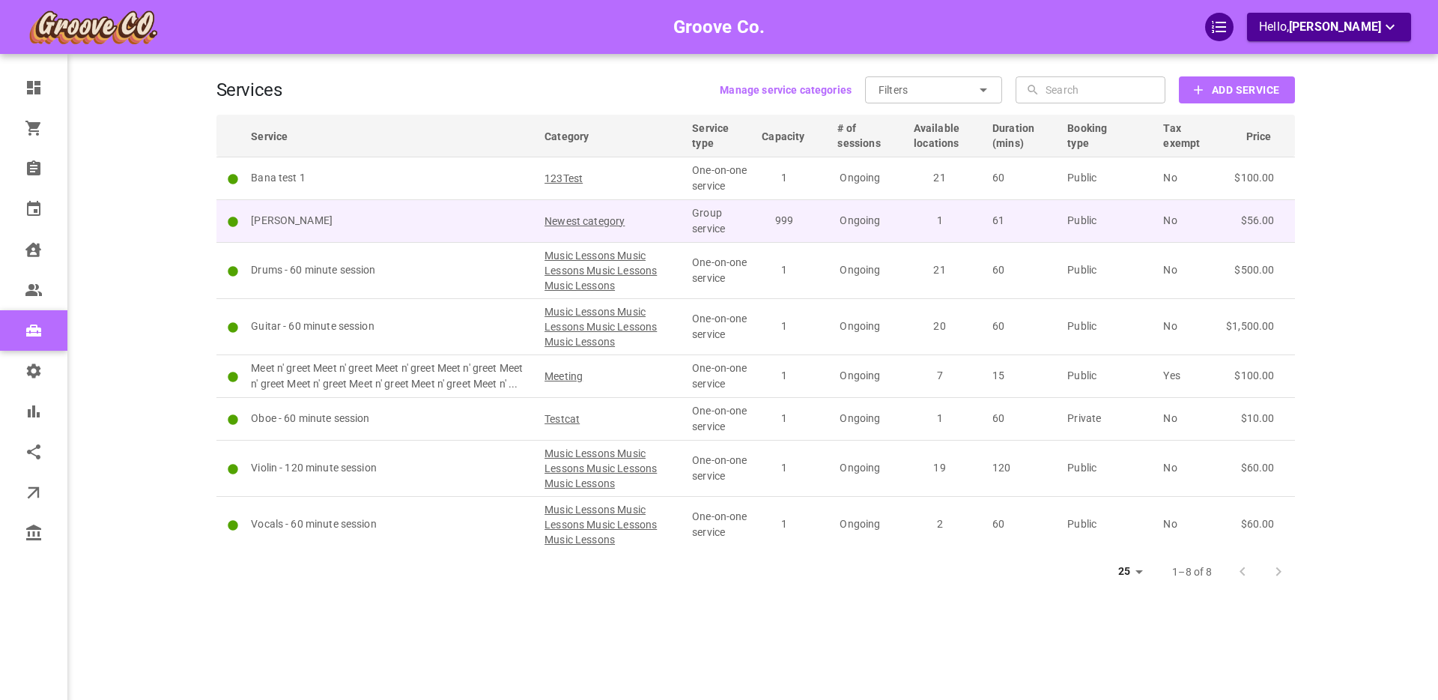
click at [437, 220] on p "[PERSON_NAME]" at bounding box center [391, 221] width 280 height 16
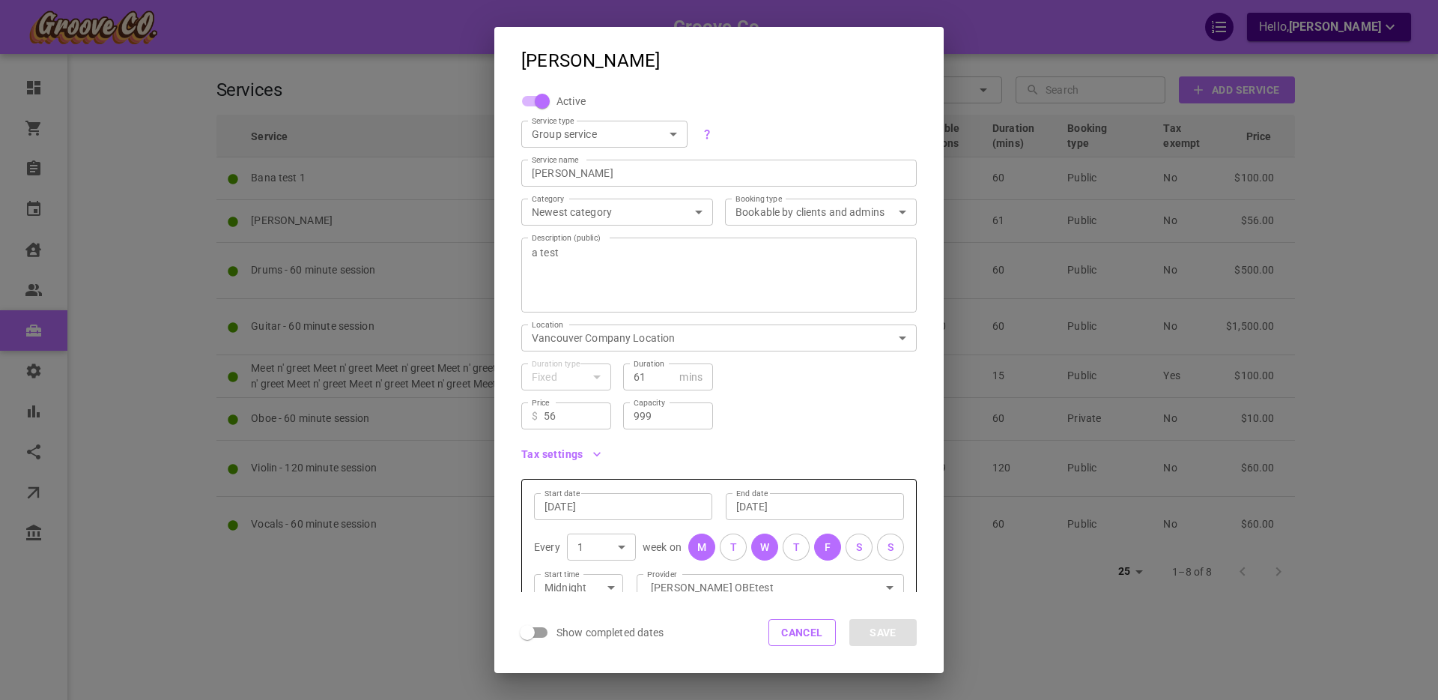
click at [561, 411] on input "56" at bounding box center [572, 415] width 57 height 15
type input "56.369"
click at [877, 640] on button "Save" at bounding box center [882, 632] width 67 height 27
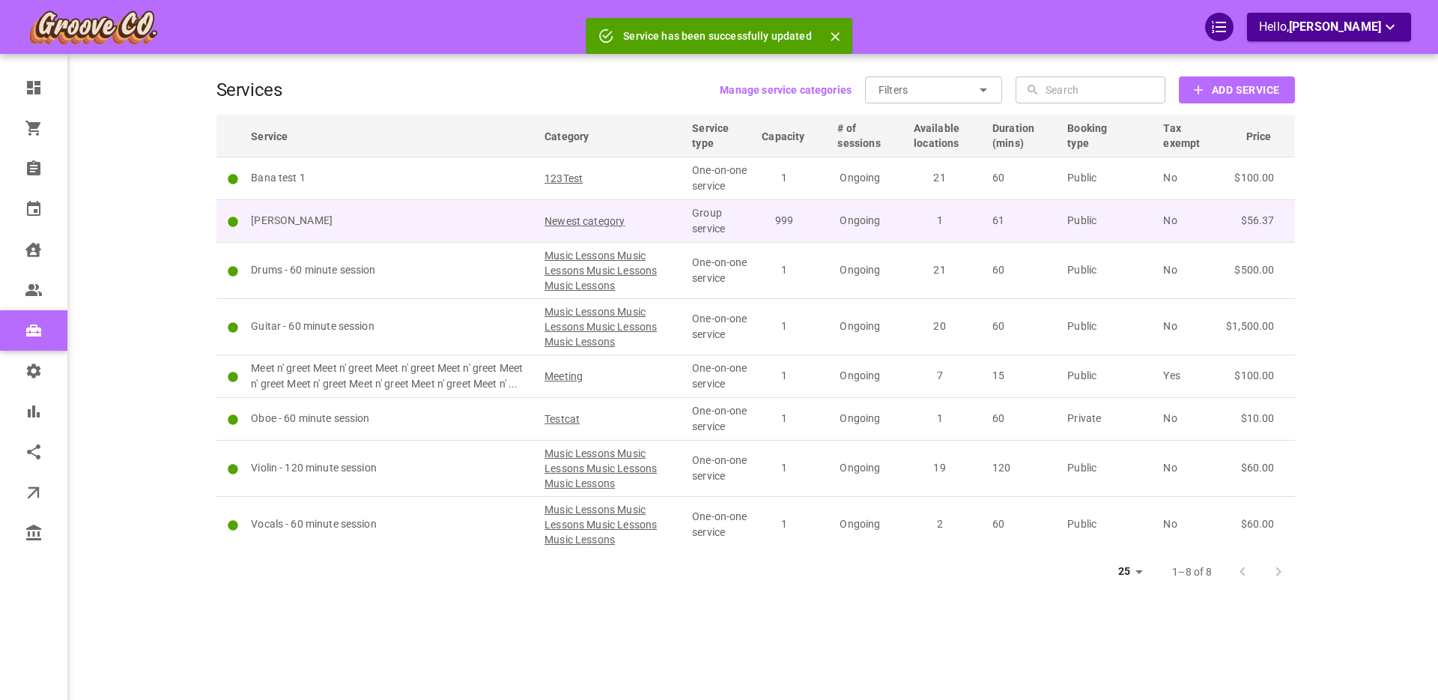
click at [414, 227] on p "[PERSON_NAME]" at bounding box center [391, 221] width 280 height 16
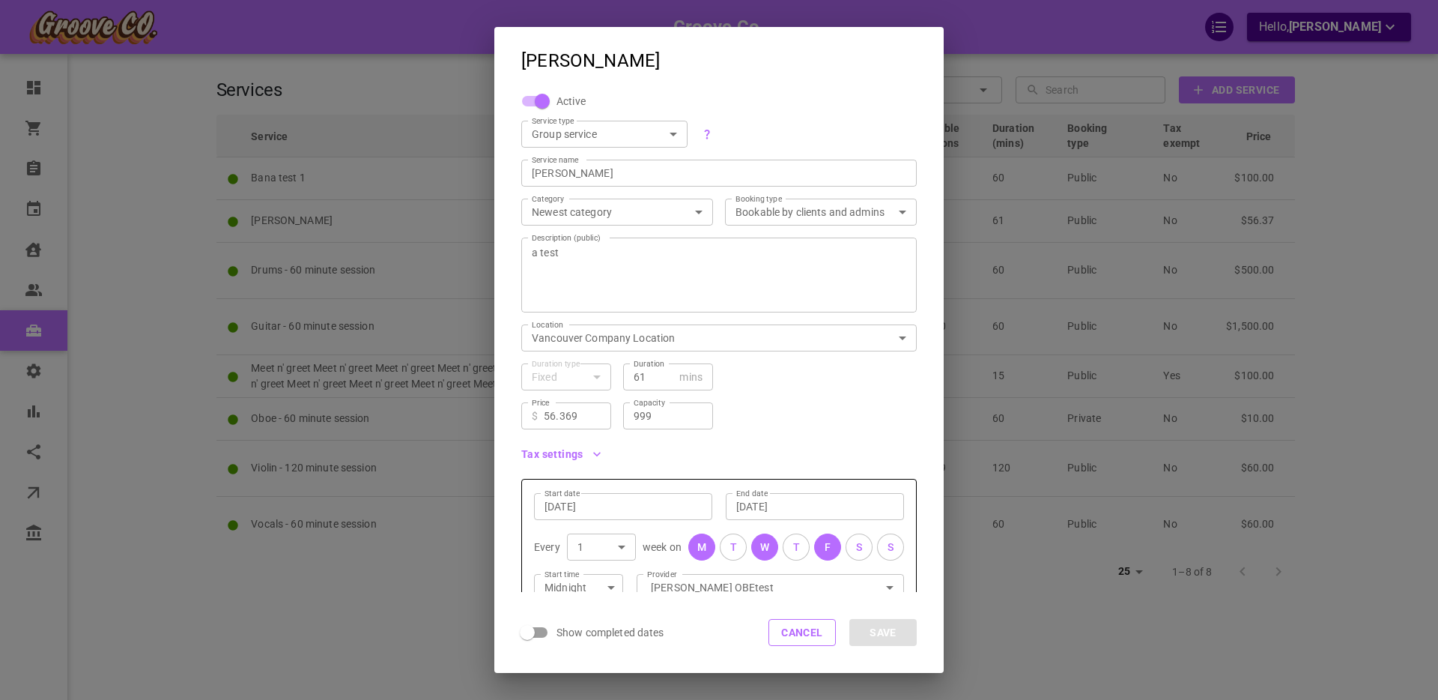
click at [675, 415] on input "999" at bounding box center [668, 415] width 69 height 15
type input "99999999"
click at [893, 633] on button "Save" at bounding box center [882, 632] width 67 height 27
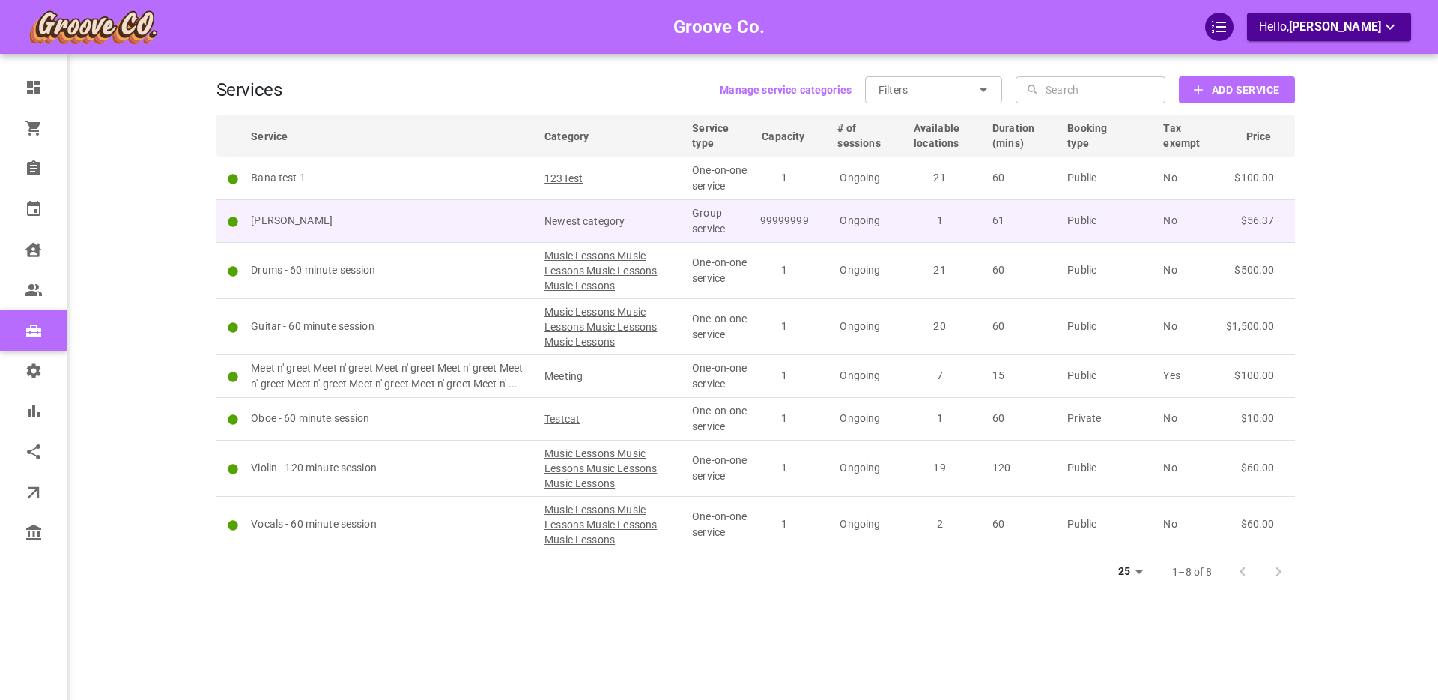
click at [411, 216] on p "[PERSON_NAME]" at bounding box center [391, 221] width 280 height 16
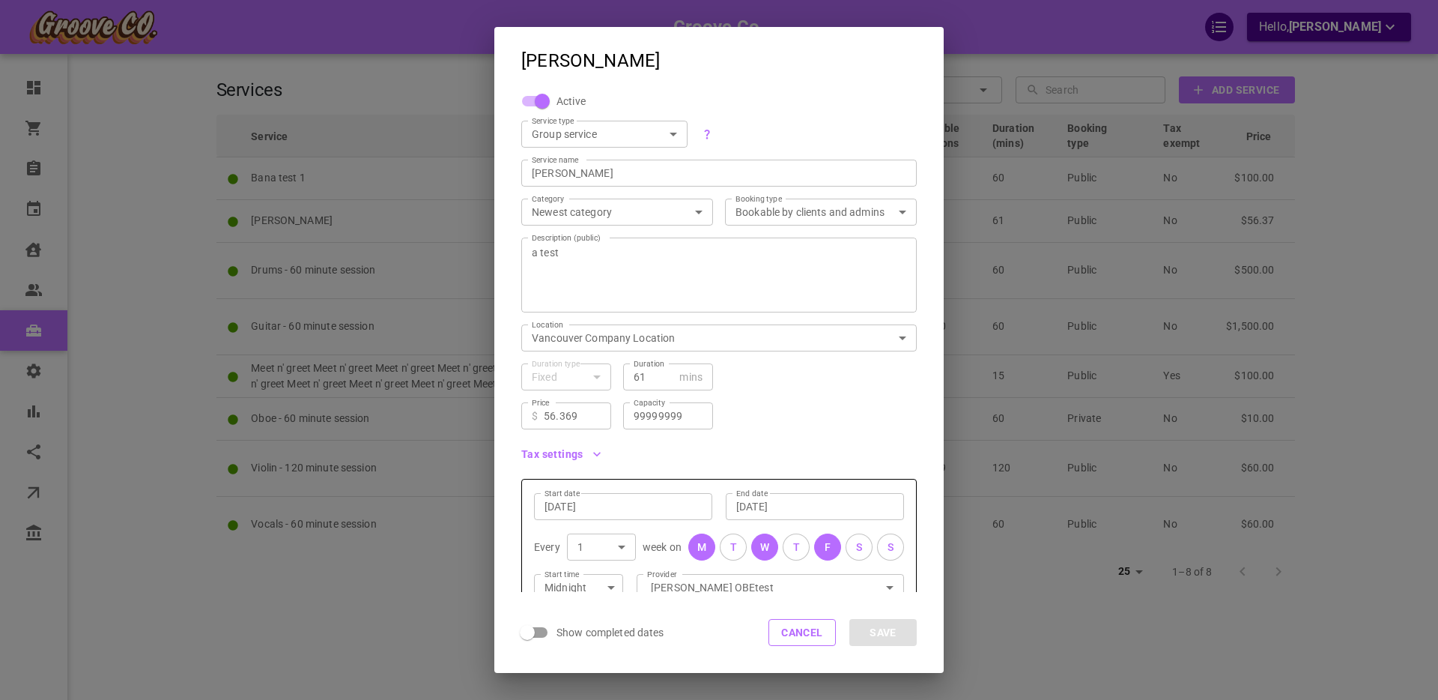
click at [652, 416] on input "99999999" at bounding box center [668, 415] width 69 height 15
type input "9"
click at [663, 377] on input "61" at bounding box center [654, 376] width 40 height 15
type input "61.5"
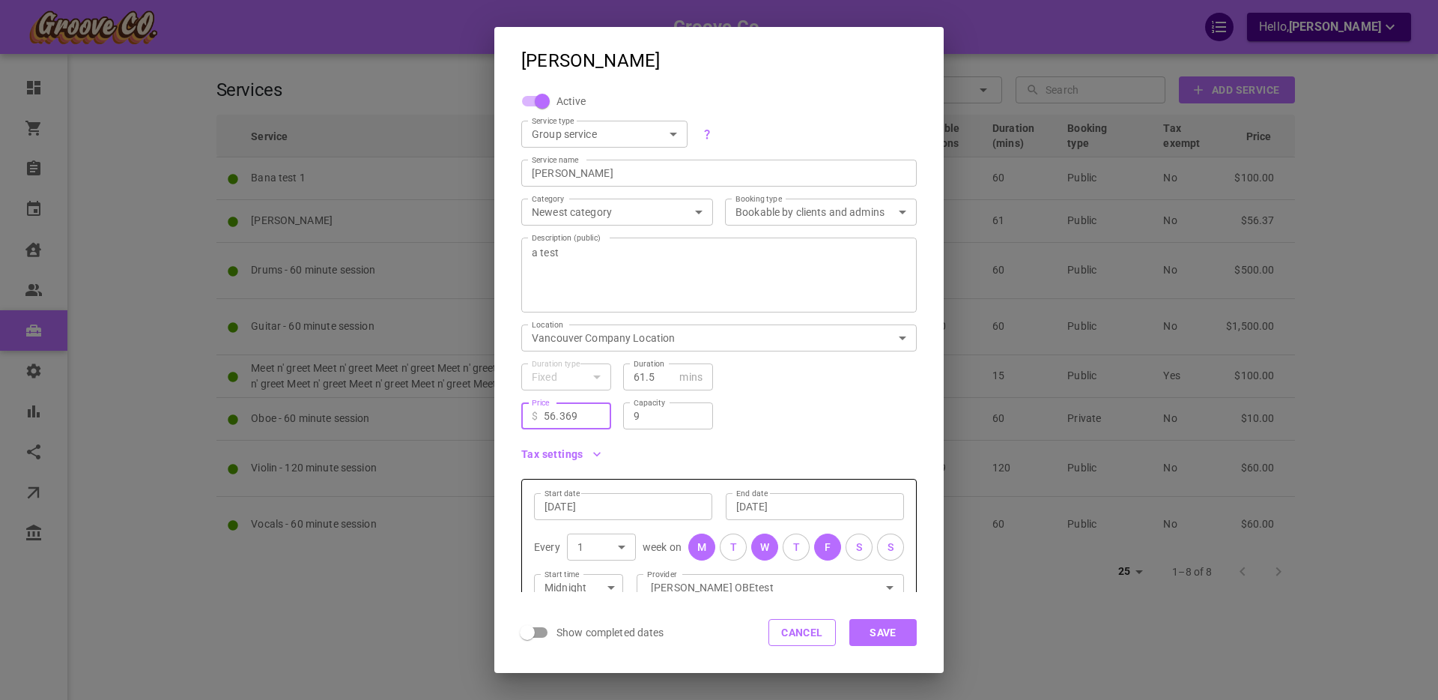
drag, startPoint x: 555, startPoint y: 418, endPoint x: 599, endPoint y: 416, distance: 44.2
click at [597, 416] on input "56.369" at bounding box center [572, 415] width 57 height 15
type input "56"
click at [547, 416] on input "56" at bounding box center [572, 415] width 57 height 15
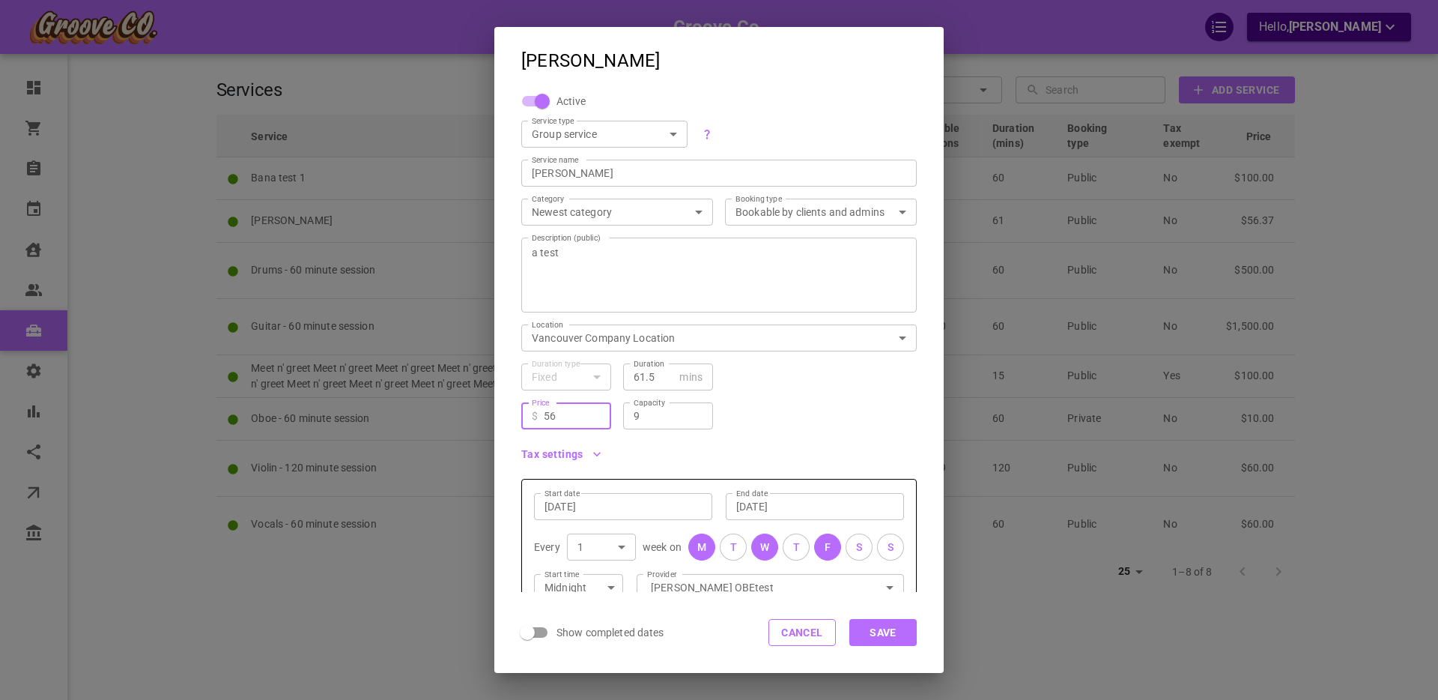
click at [570, 416] on input "56" at bounding box center [572, 415] width 57 height 15
type input "99"
click at [873, 630] on button "Save" at bounding box center [882, 632] width 67 height 27
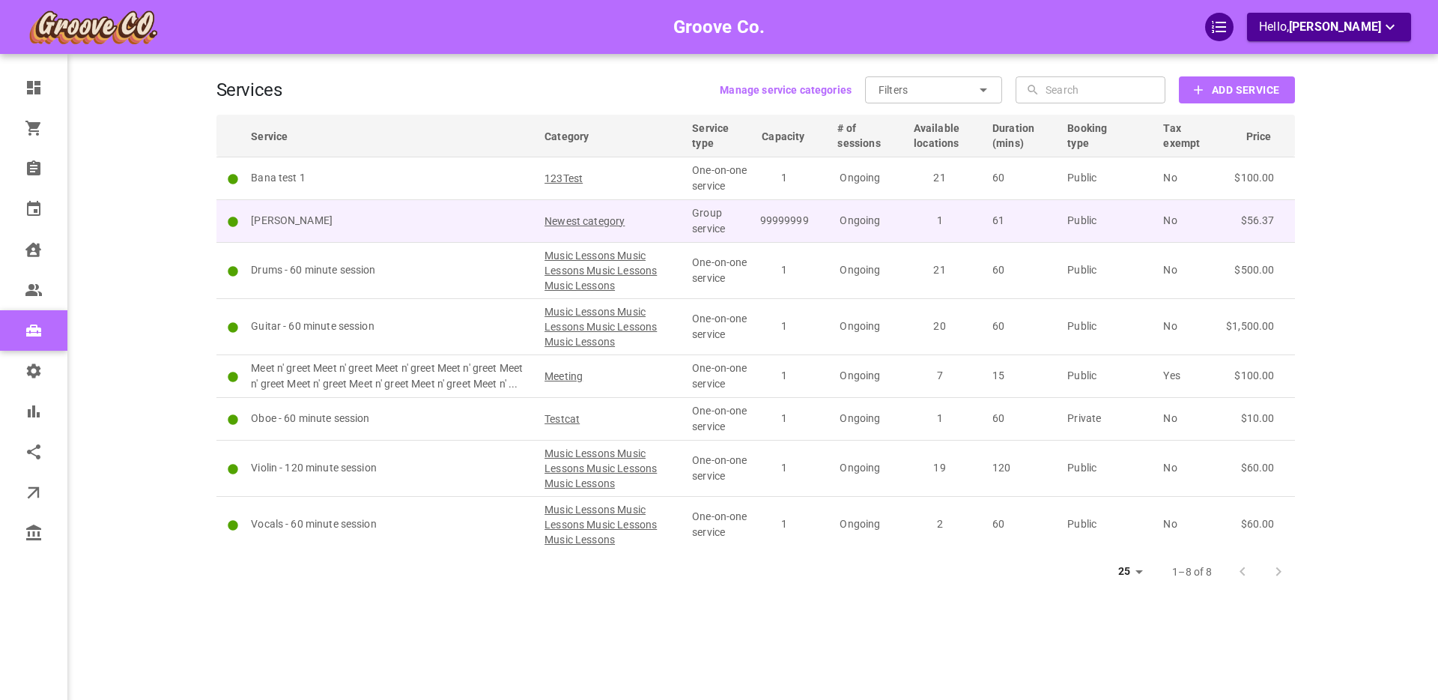
click at [476, 217] on p "[PERSON_NAME]" at bounding box center [391, 221] width 280 height 16
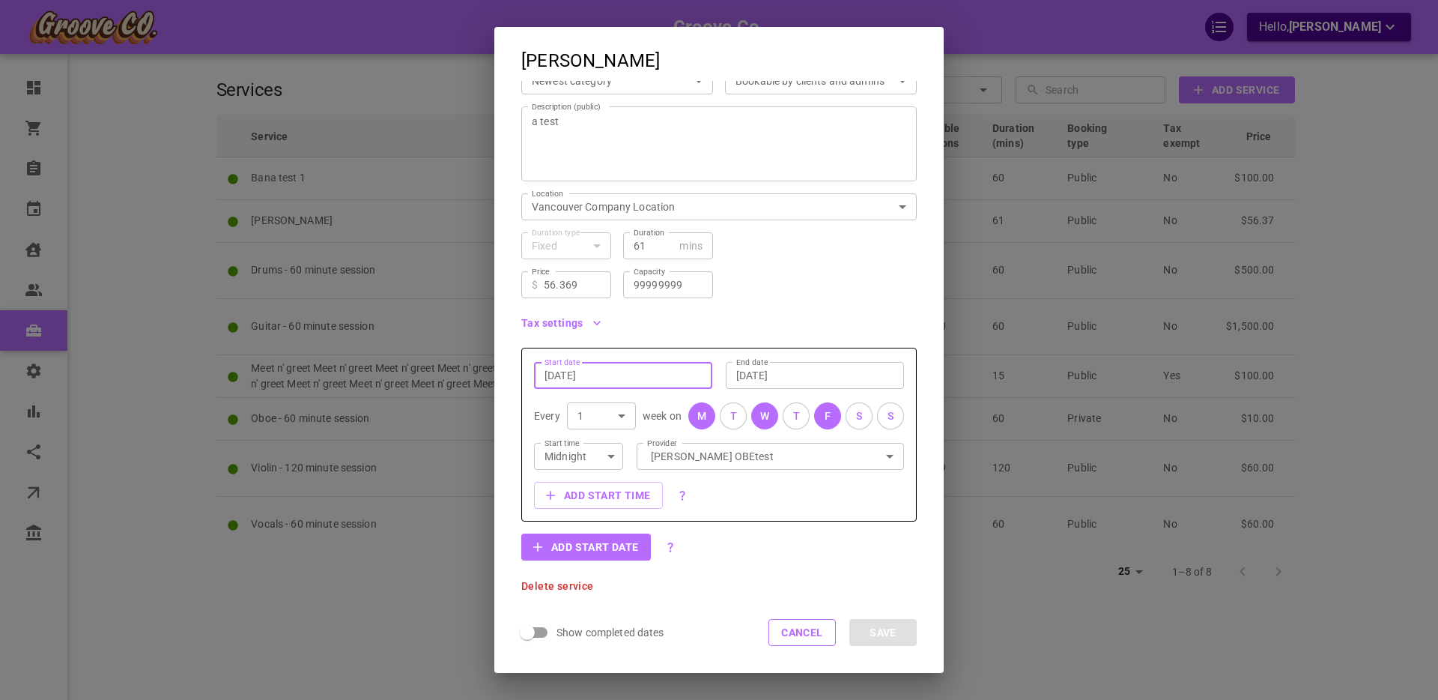
click at [567, 374] on input "[DATE]" at bounding box center [622, 375] width 157 height 15
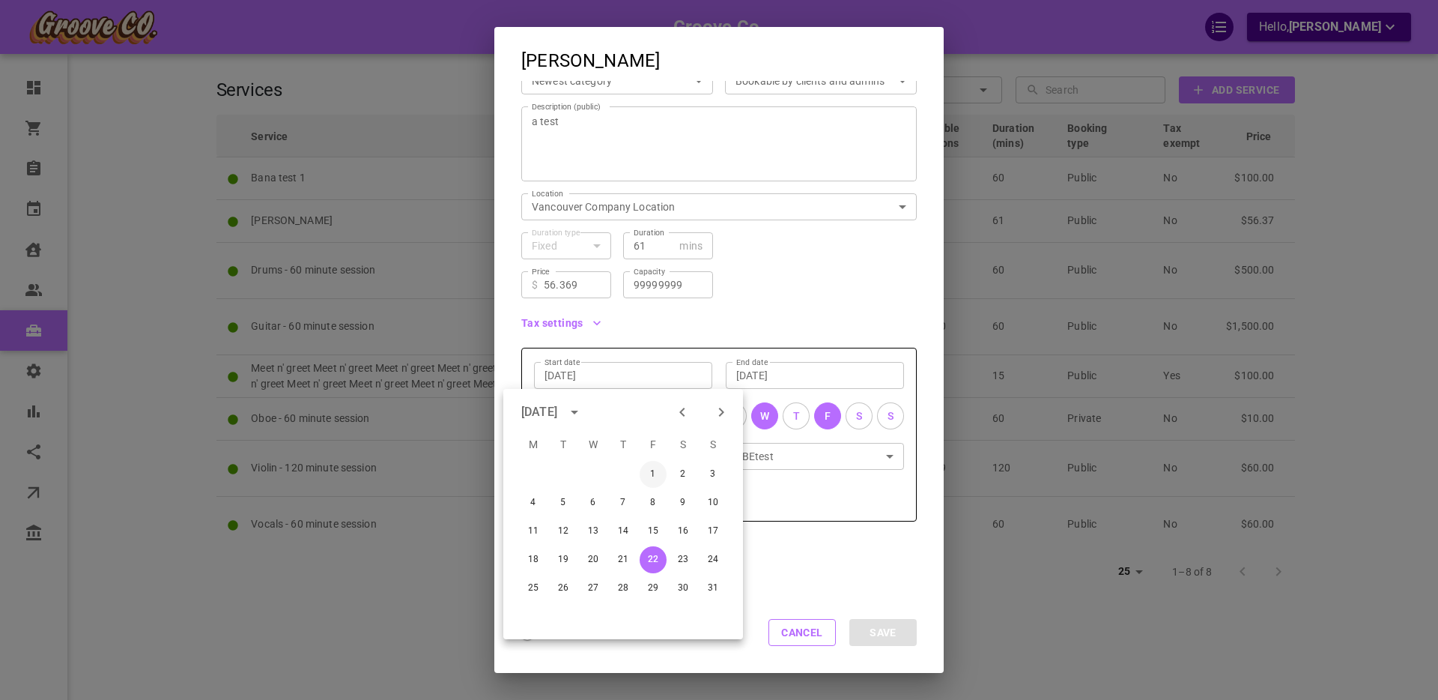
click at [653, 470] on button "1" at bounding box center [653, 474] width 27 height 27
type input "[DATE]"
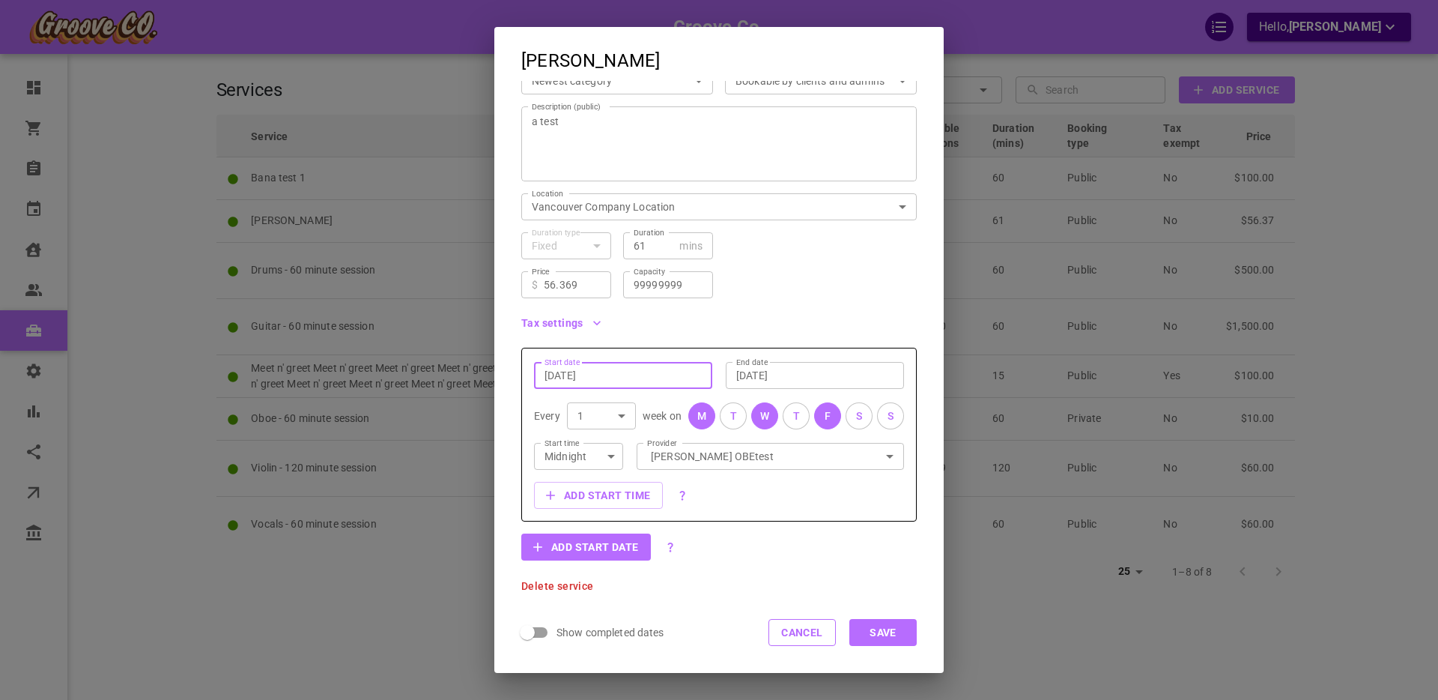
click at [771, 371] on input "[DATE]" at bounding box center [814, 375] width 157 height 15
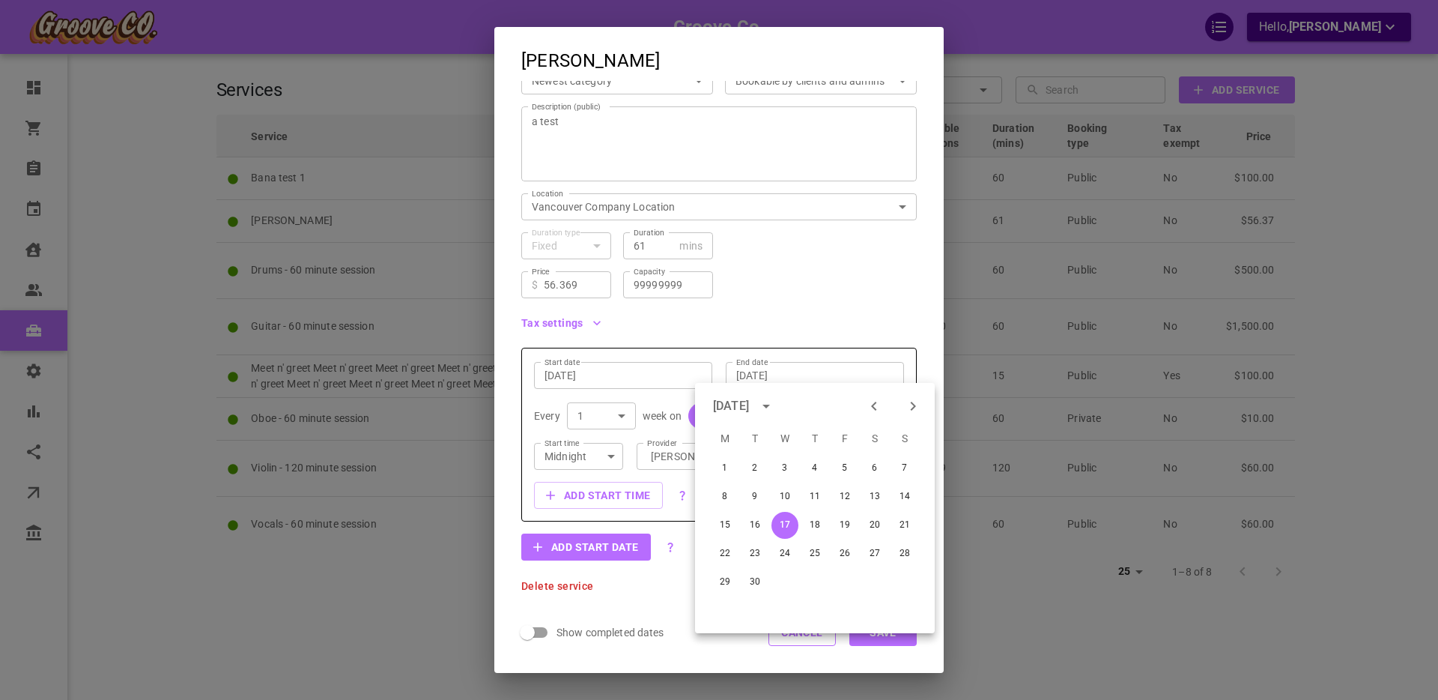
click at [871, 404] on icon "Previous month" at bounding box center [874, 406] width 18 height 18
click at [846, 522] on button "15" at bounding box center [844, 525] width 27 height 27
type input "[DATE]"
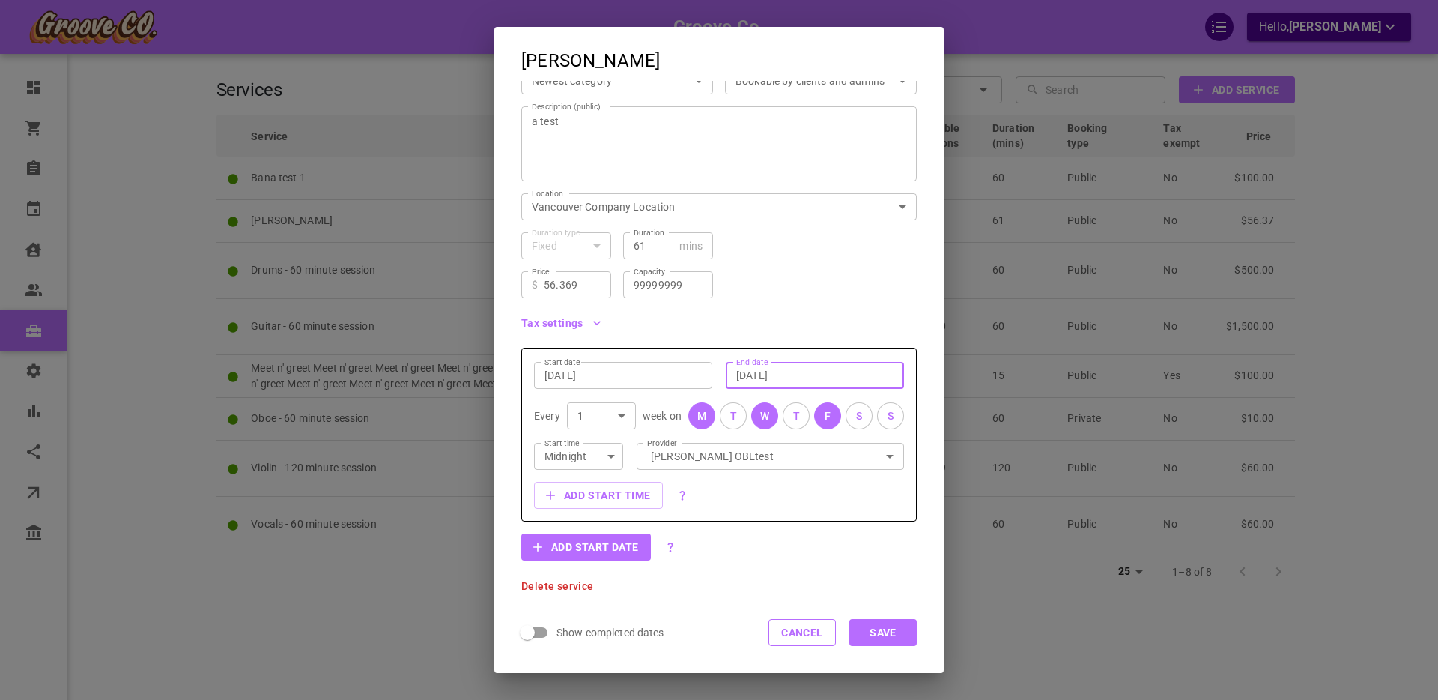
click at [897, 637] on button "Save" at bounding box center [882, 632] width 67 height 27
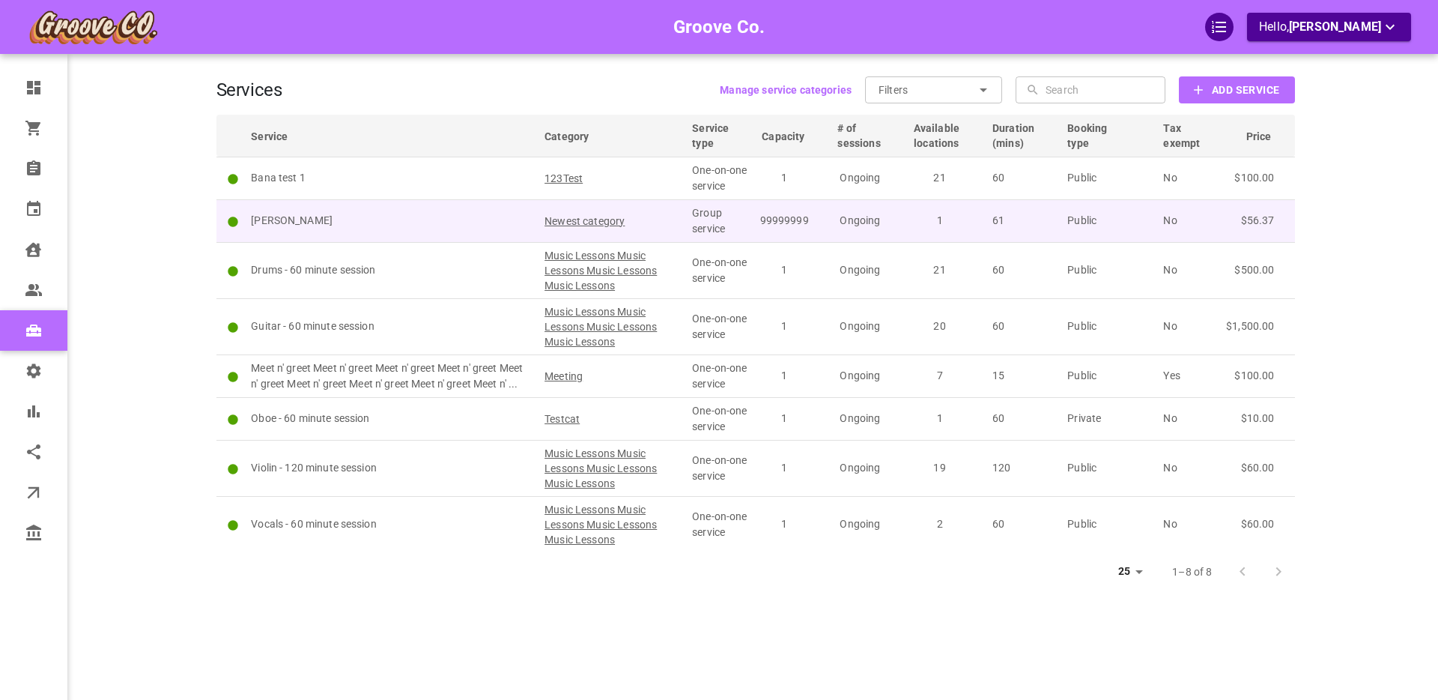
click at [475, 221] on p "[PERSON_NAME]" at bounding box center [391, 221] width 280 height 16
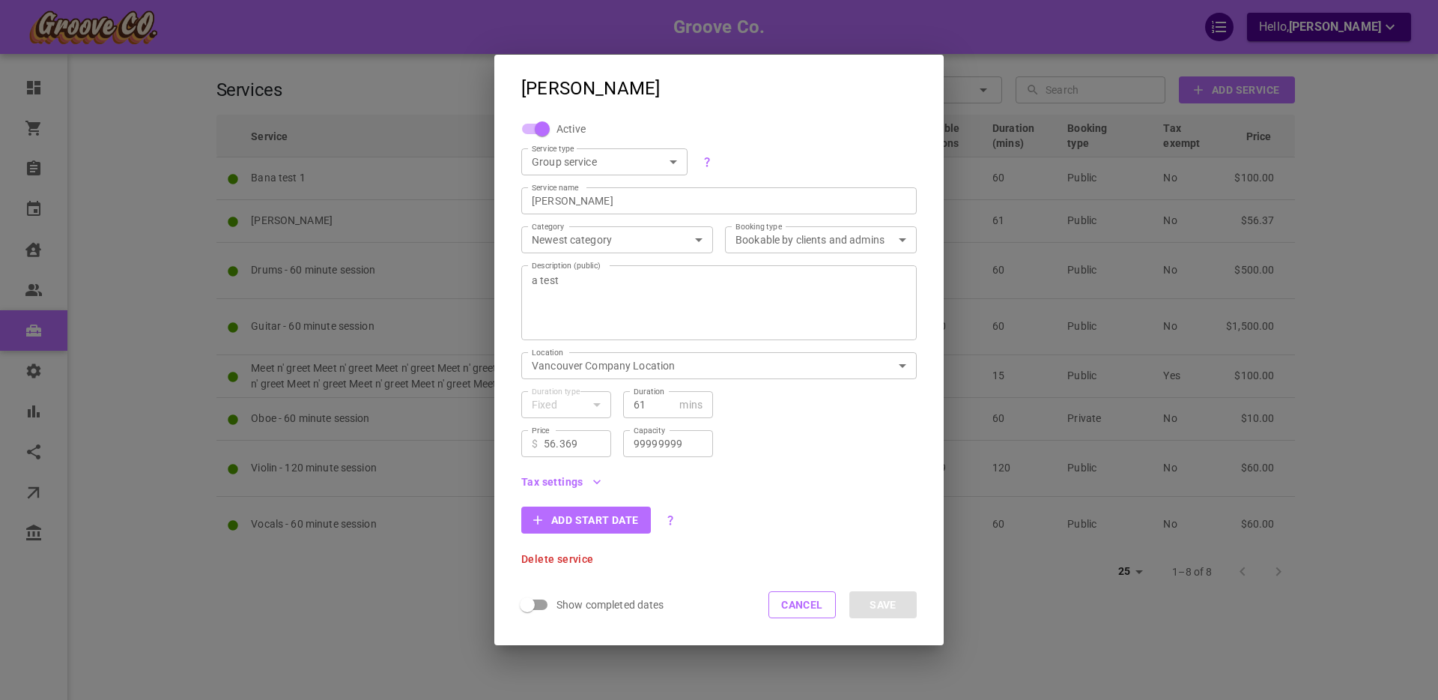
scroll to position [1, 0]
